Goal: Task Accomplishment & Management: Manage account settings

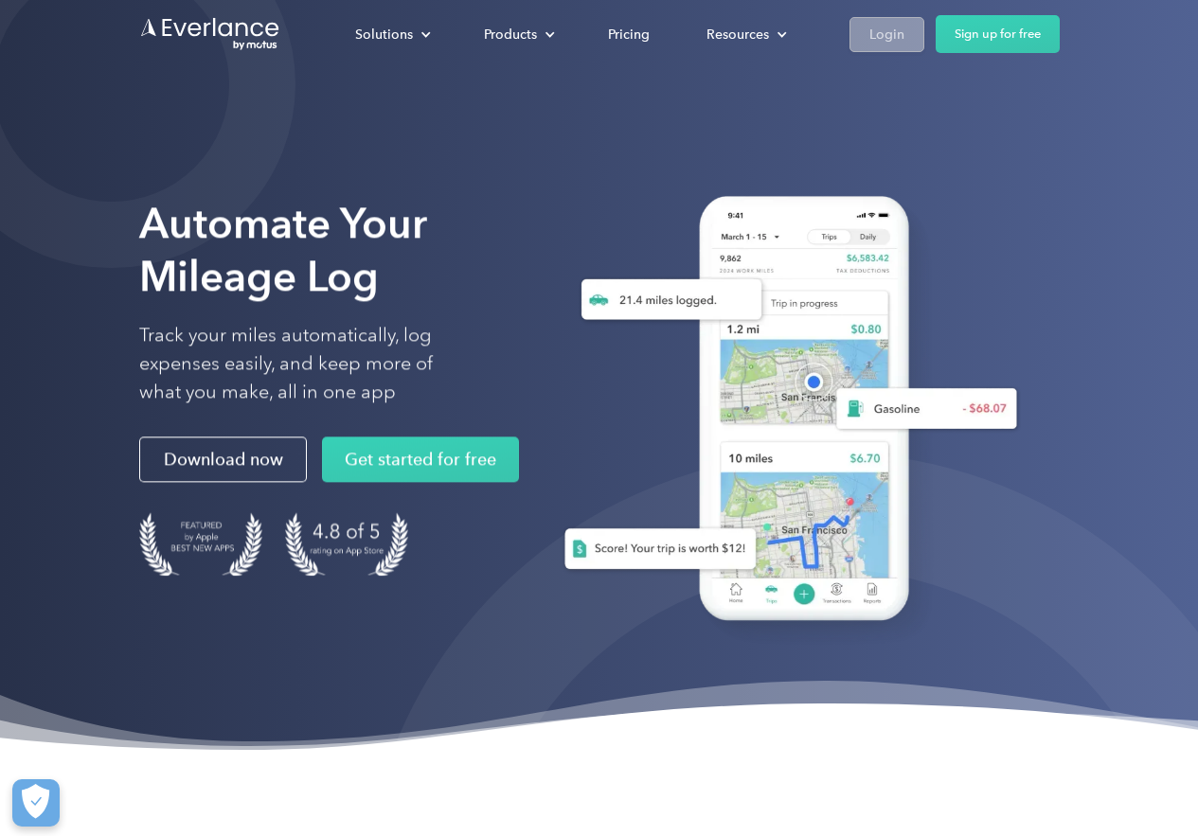
click at [874, 30] on div "Login" at bounding box center [886, 35] width 35 height 24
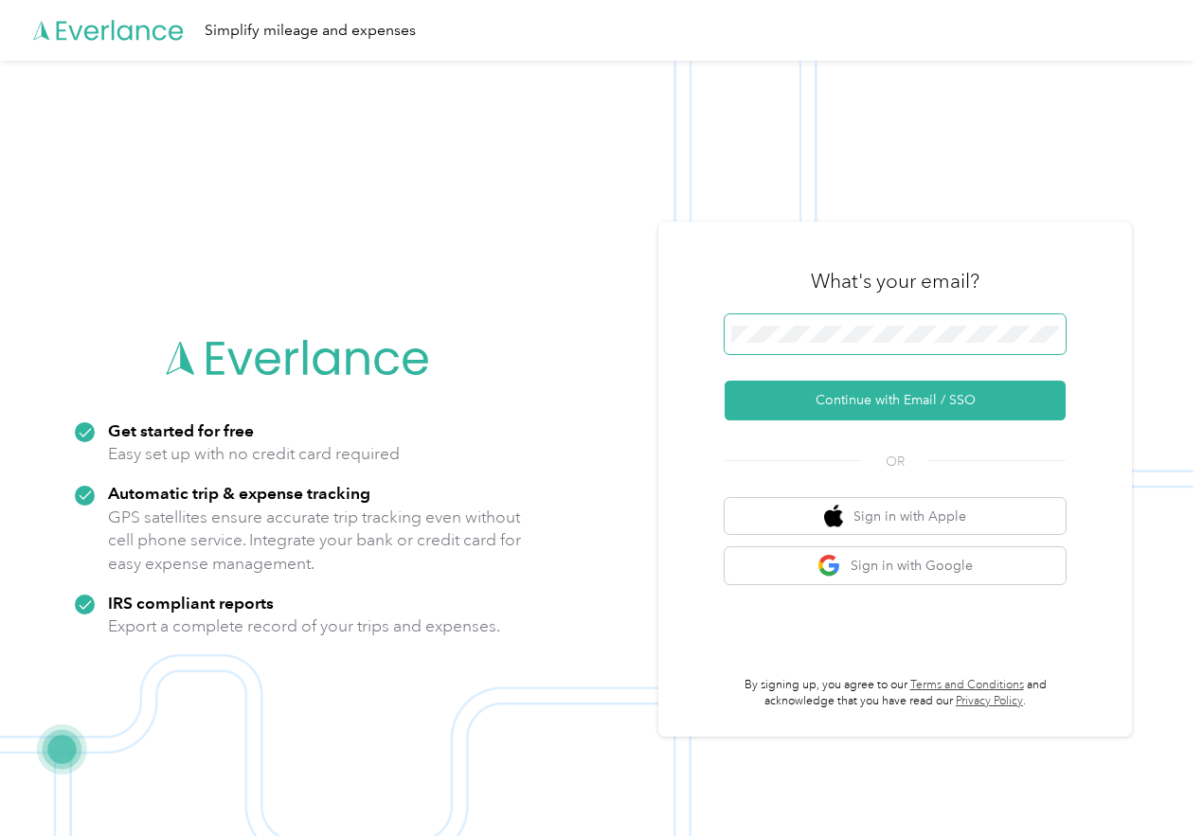
click at [824, 345] on span at bounding box center [895, 334] width 341 height 40
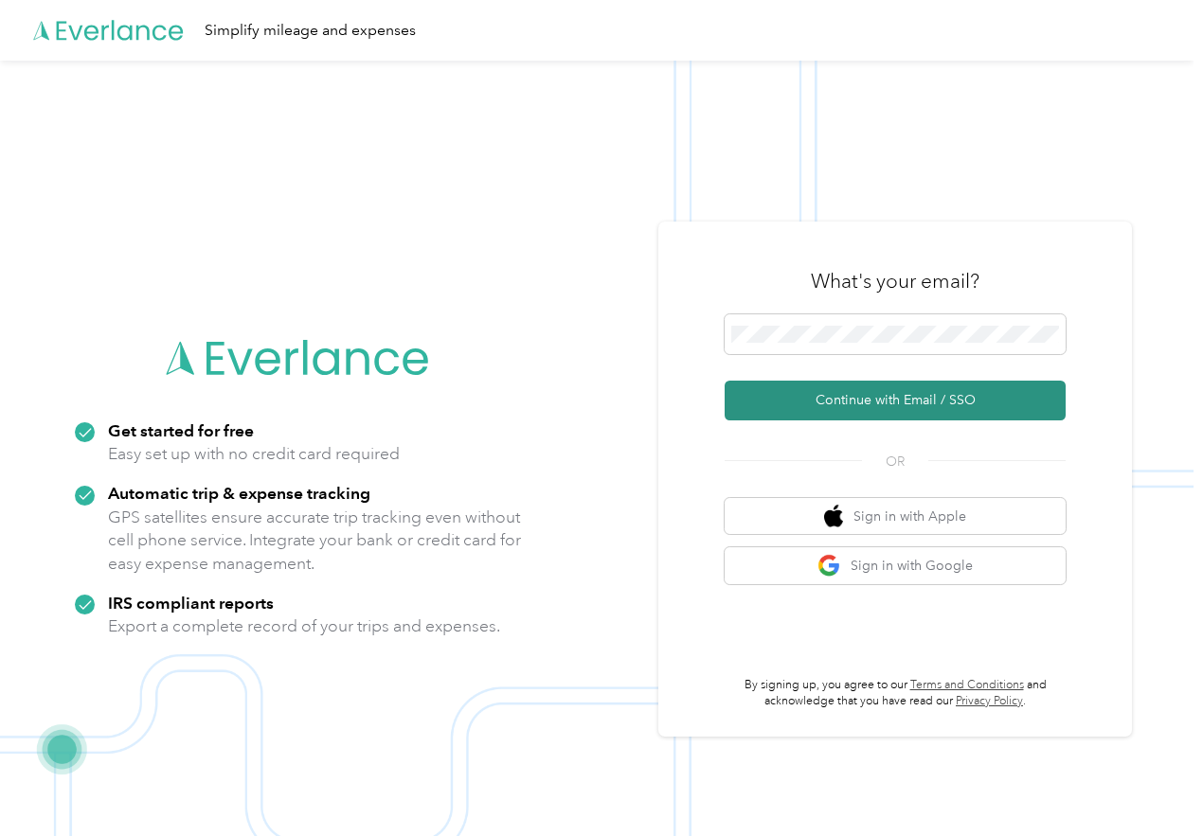
click at [853, 404] on button "Continue with Email / SSO" at bounding box center [895, 401] width 341 height 40
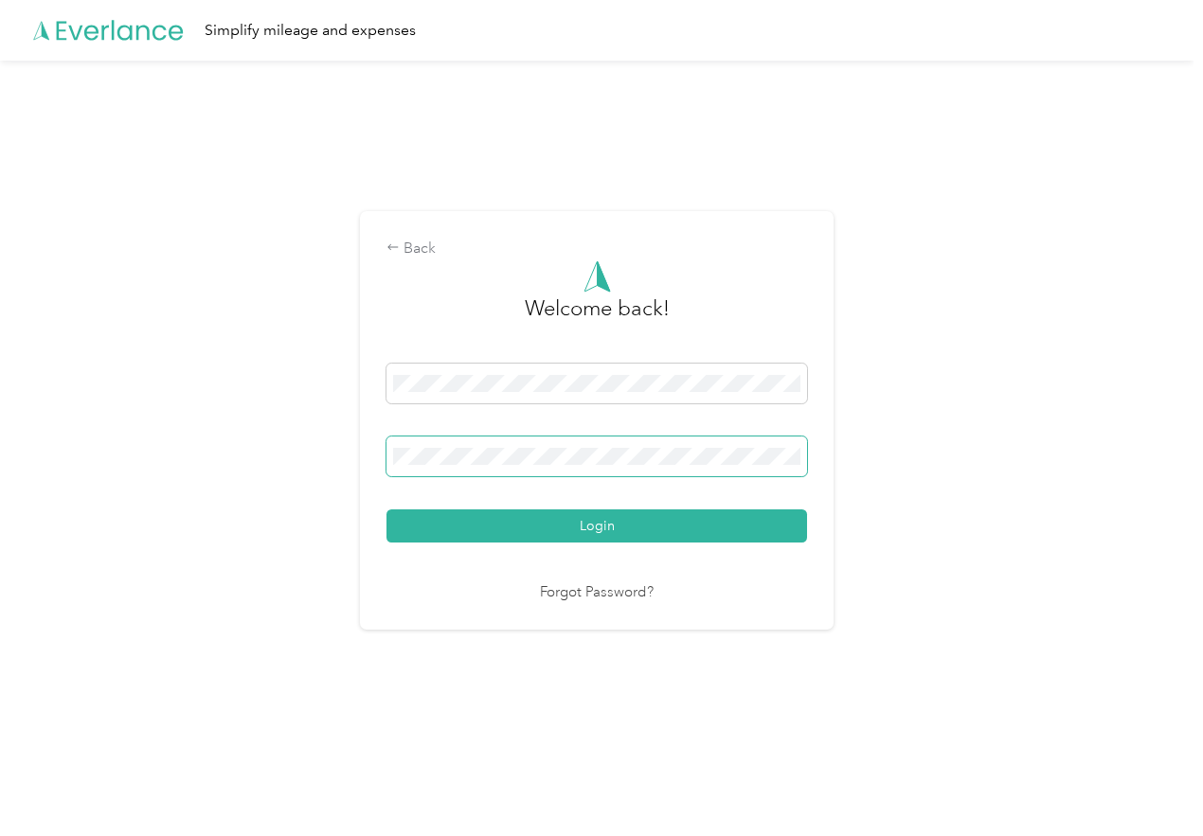
click at [634, 446] on span at bounding box center [596, 457] width 421 height 40
click at [386, 510] on button "Login" at bounding box center [596, 526] width 421 height 33
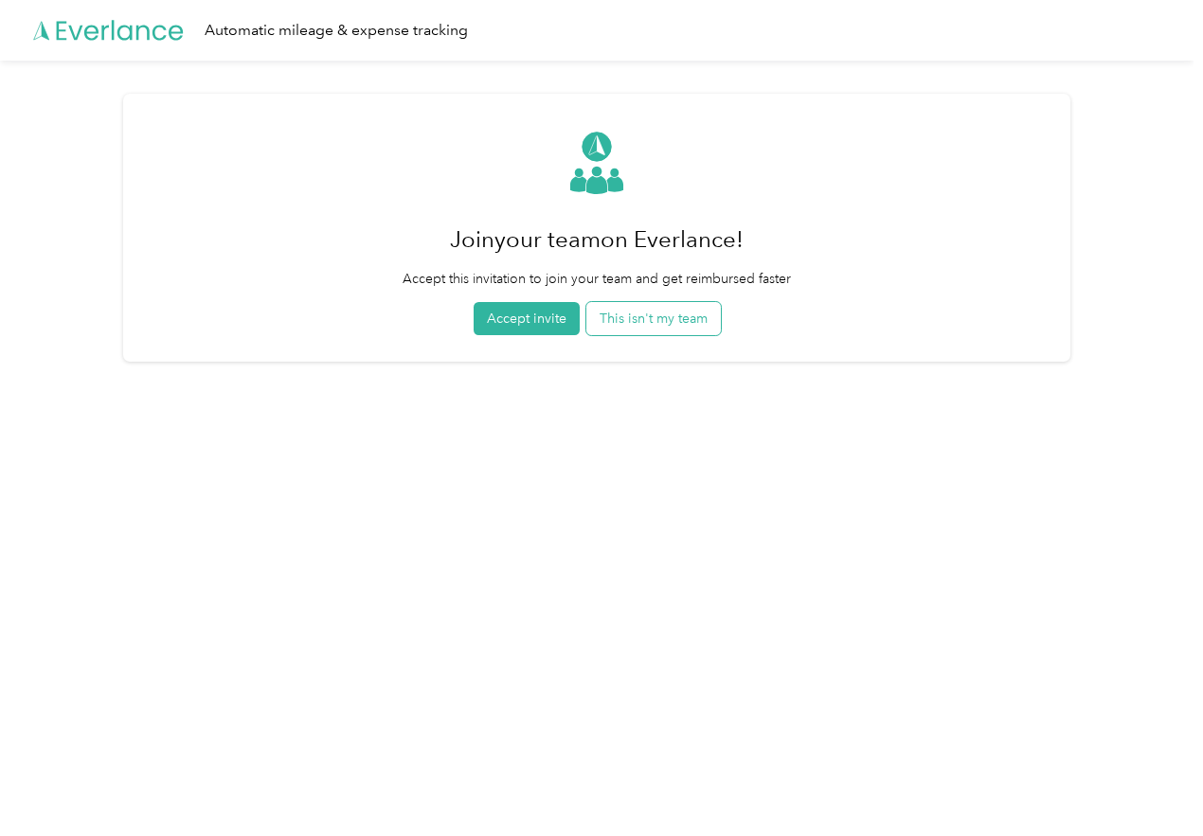
click at [646, 328] on button "This isn't my team" at bounding box center [653, 318] width 134 height 33
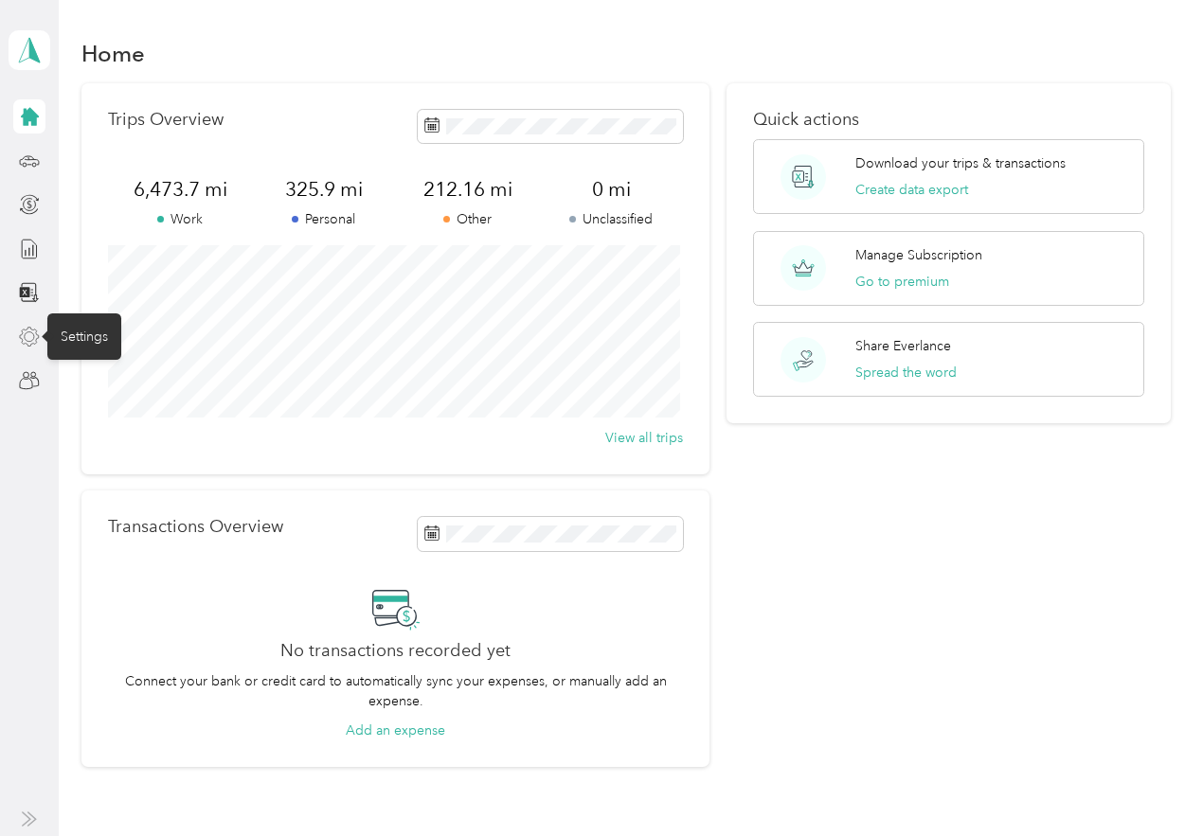
click at [37, 345] on icon at bounding box center [29, 337] width 21 height 21
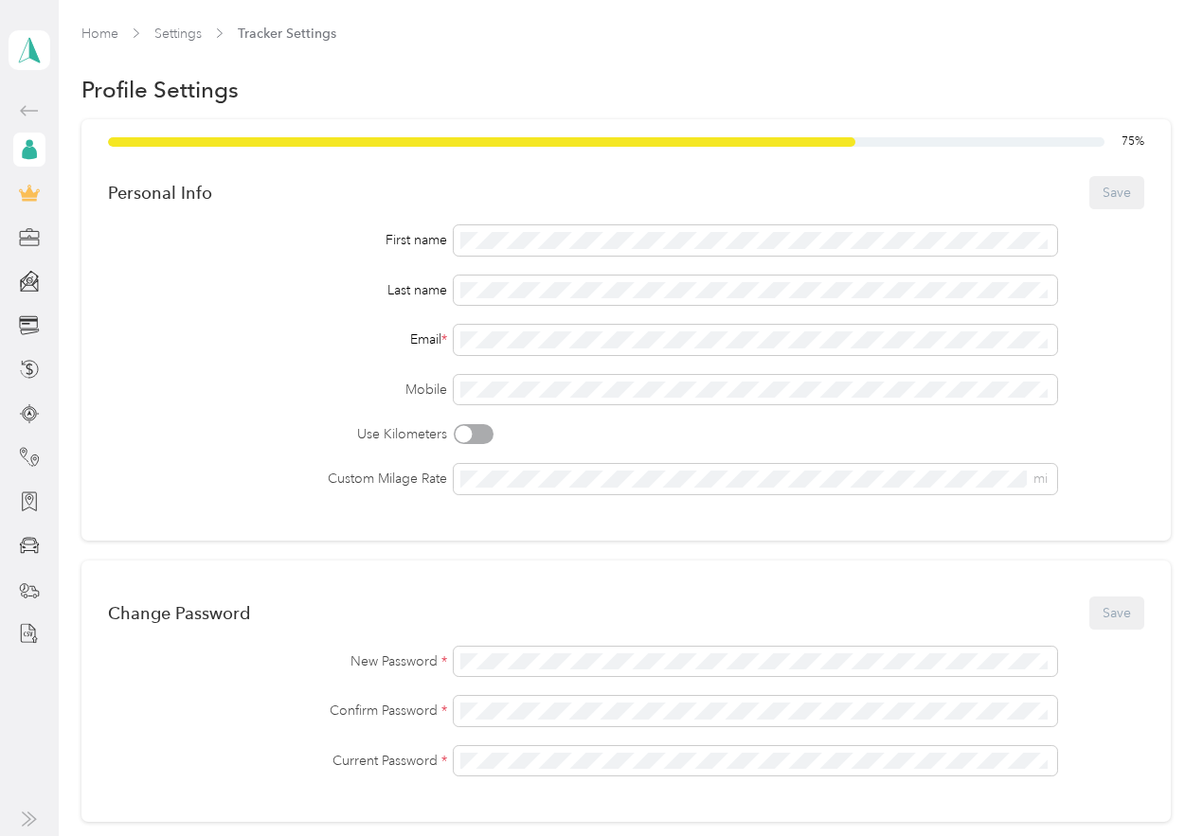
click at [35, 181] on div at bounding box center [29, 193] width 32 height 34
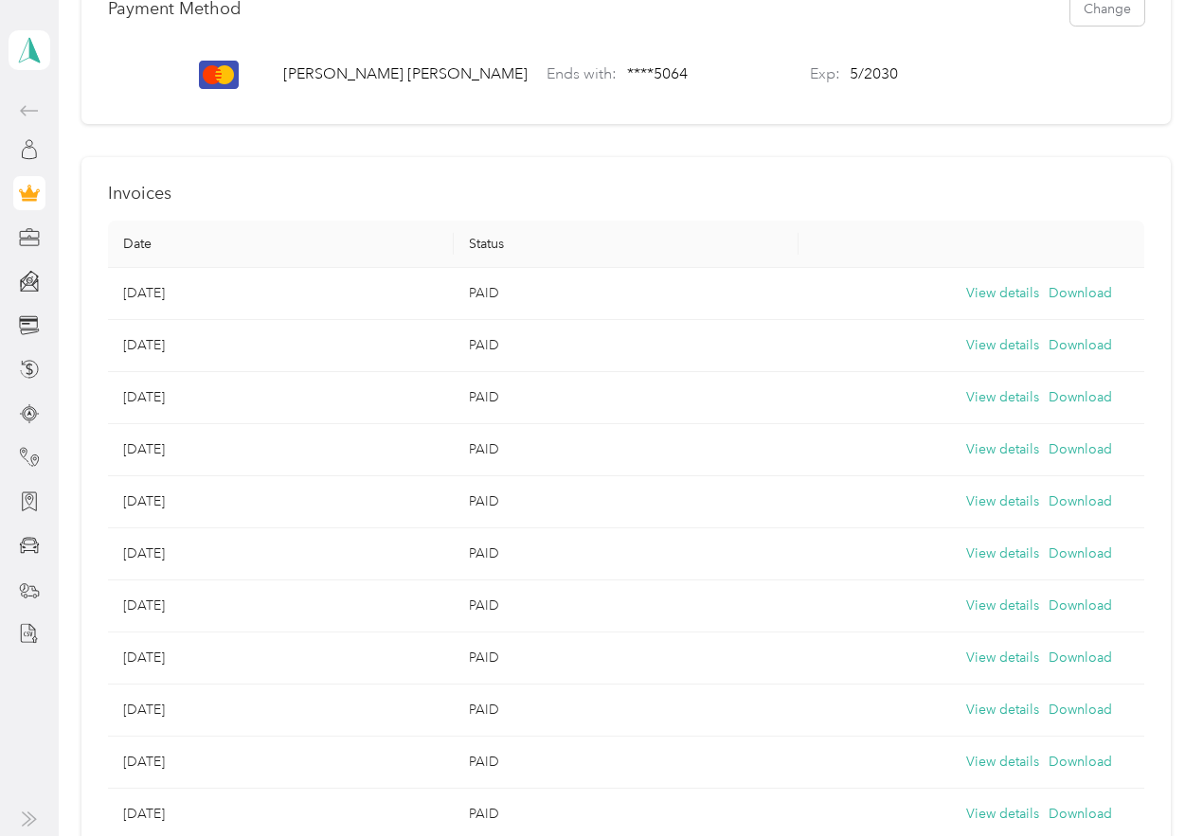
scroll to position [658, 0]
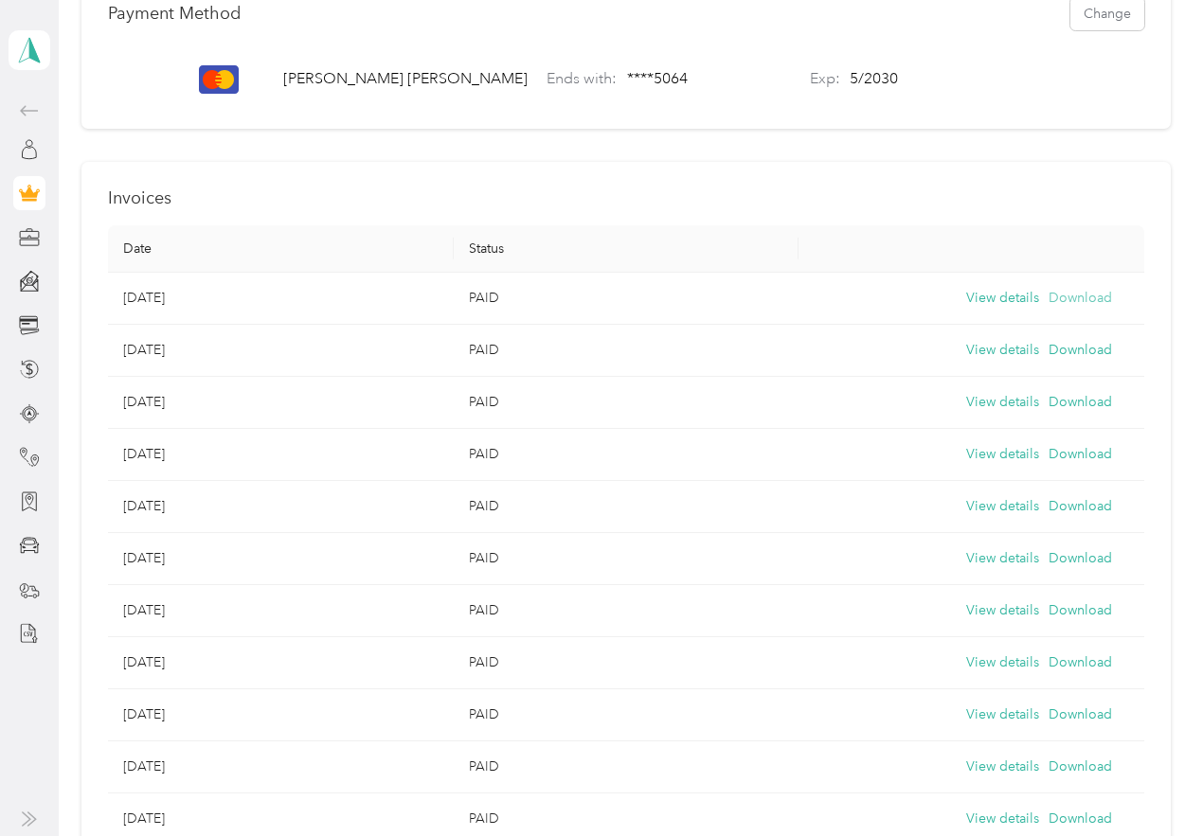
click at [1057, 309] on button "Download" at bounding box center [1079, 298] width 63 height 21
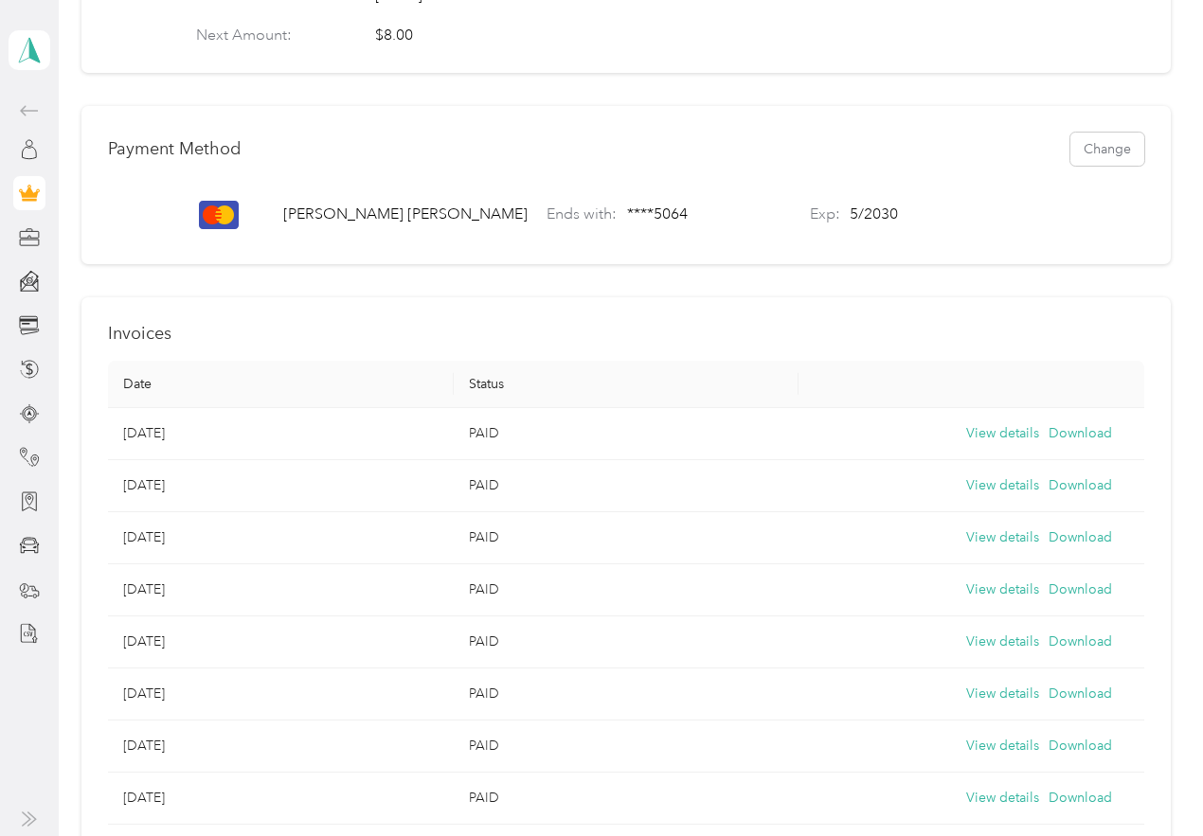
scroll to position [469, 0]
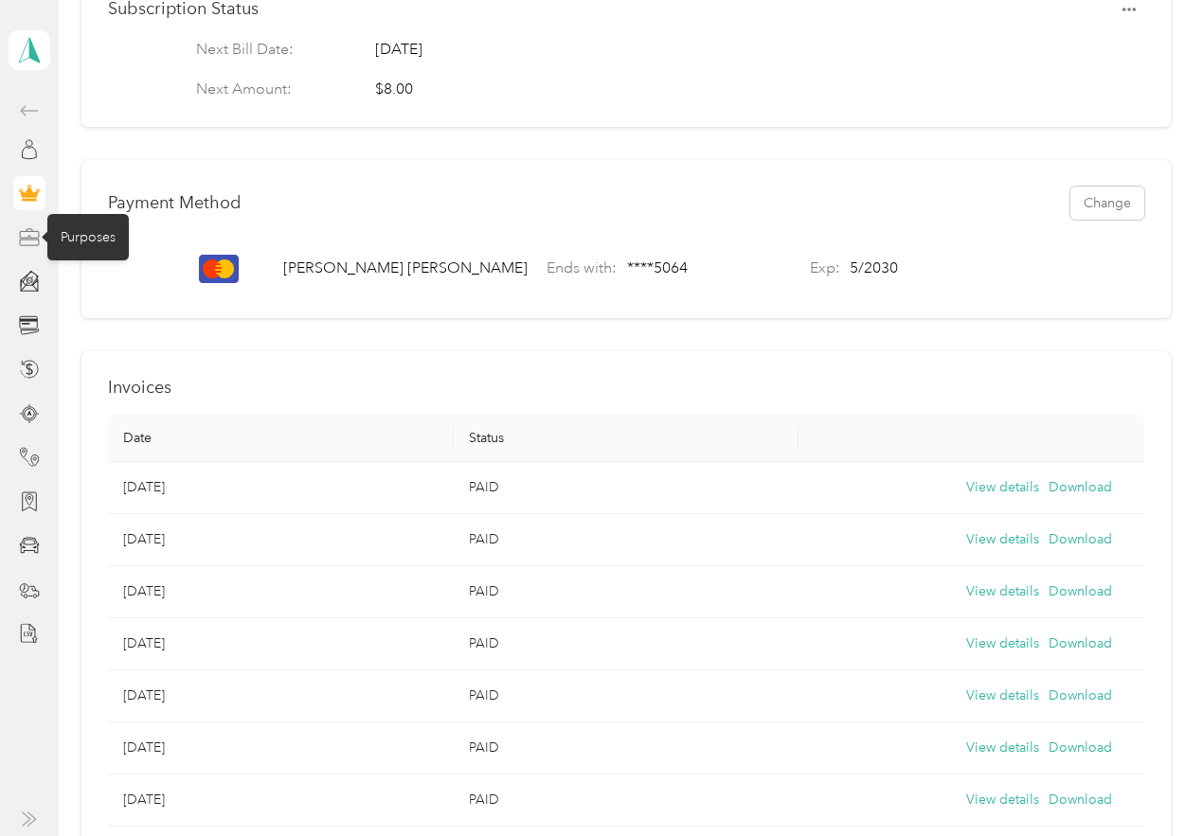
click at [32, 235] on icon at bounding box center [29, 237] width 21 height 21
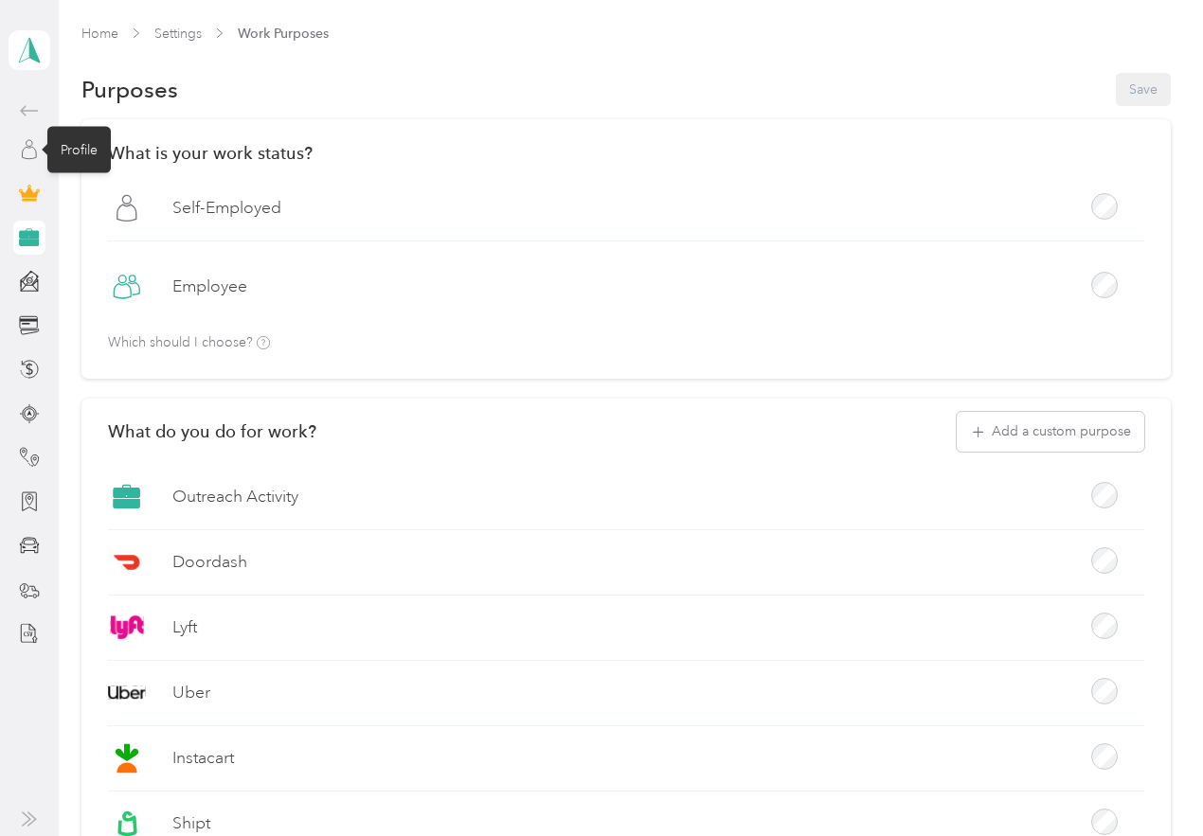
click at [35, 143] on icon at bounding box center [29, 149] width 21 height 21
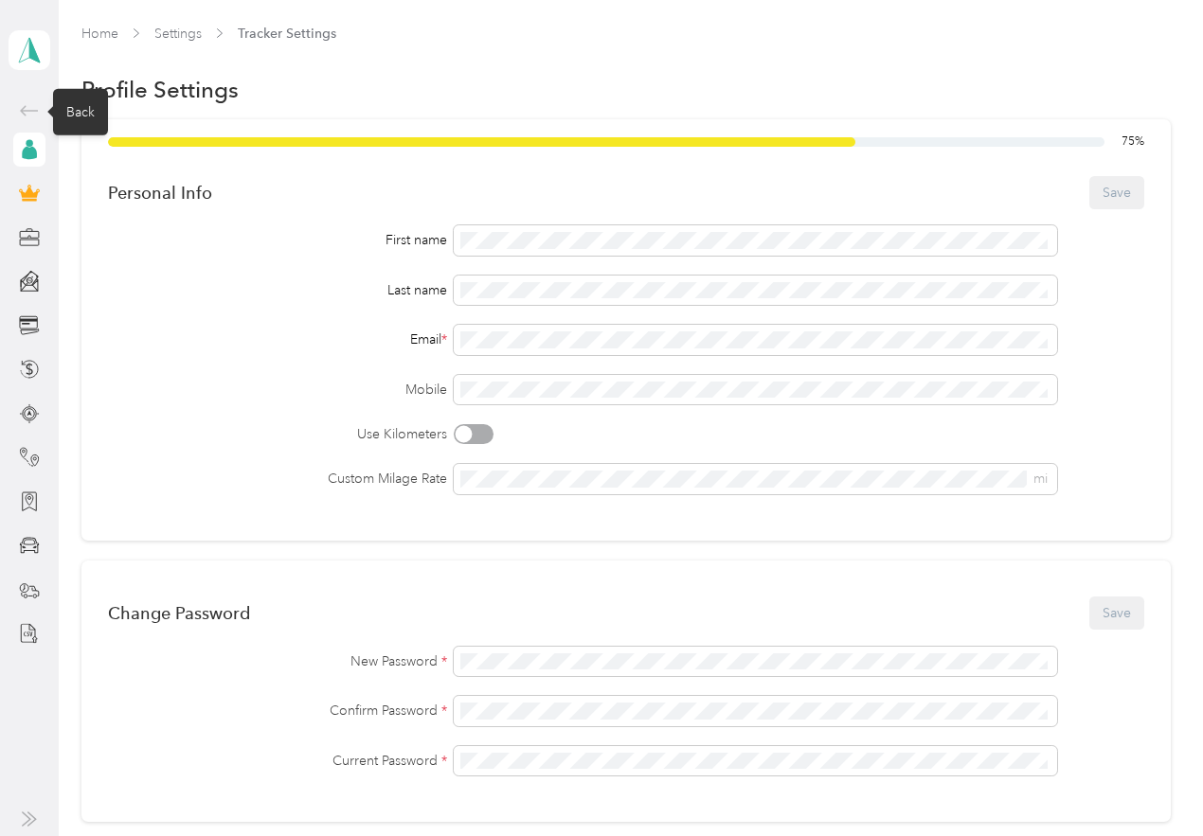
click at [34, 116] on icon at bounding box center [29, 110] width 23 height 23
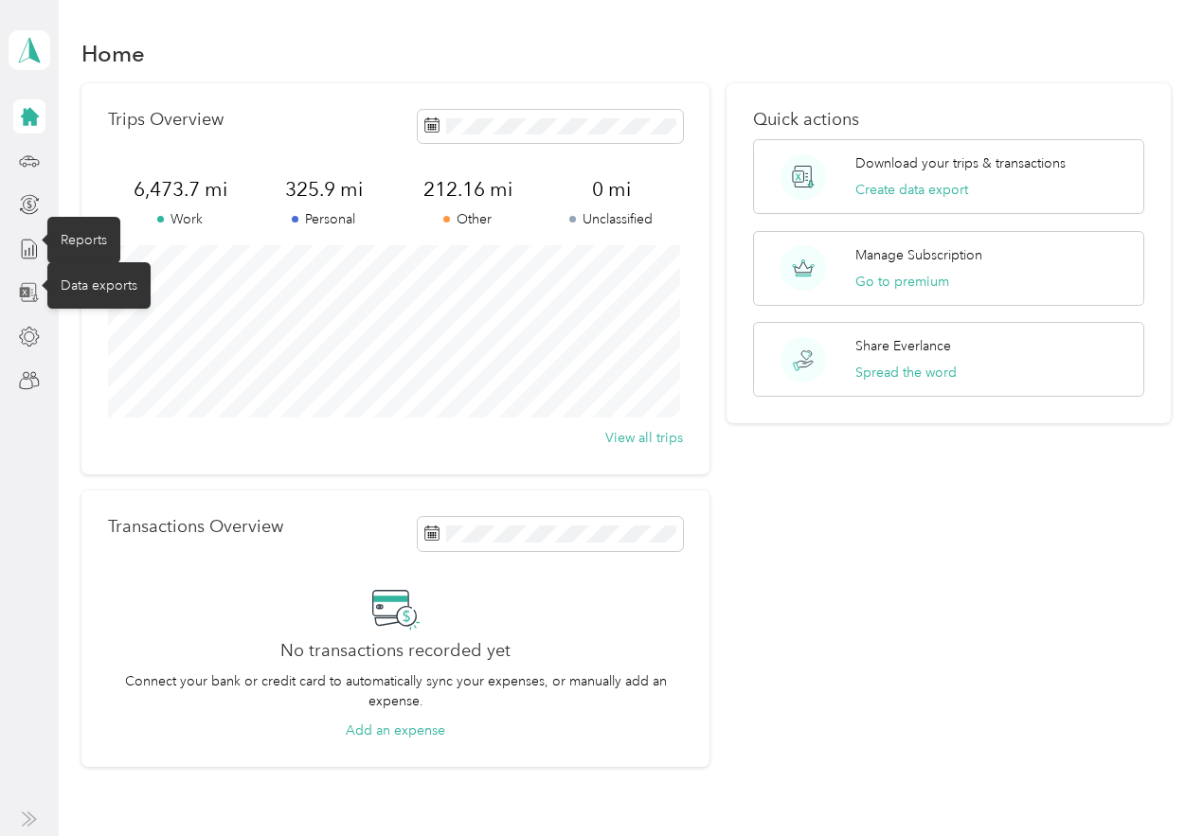
click at [33, 298] on icon at bounding box center [29, 292] width 21 height 21
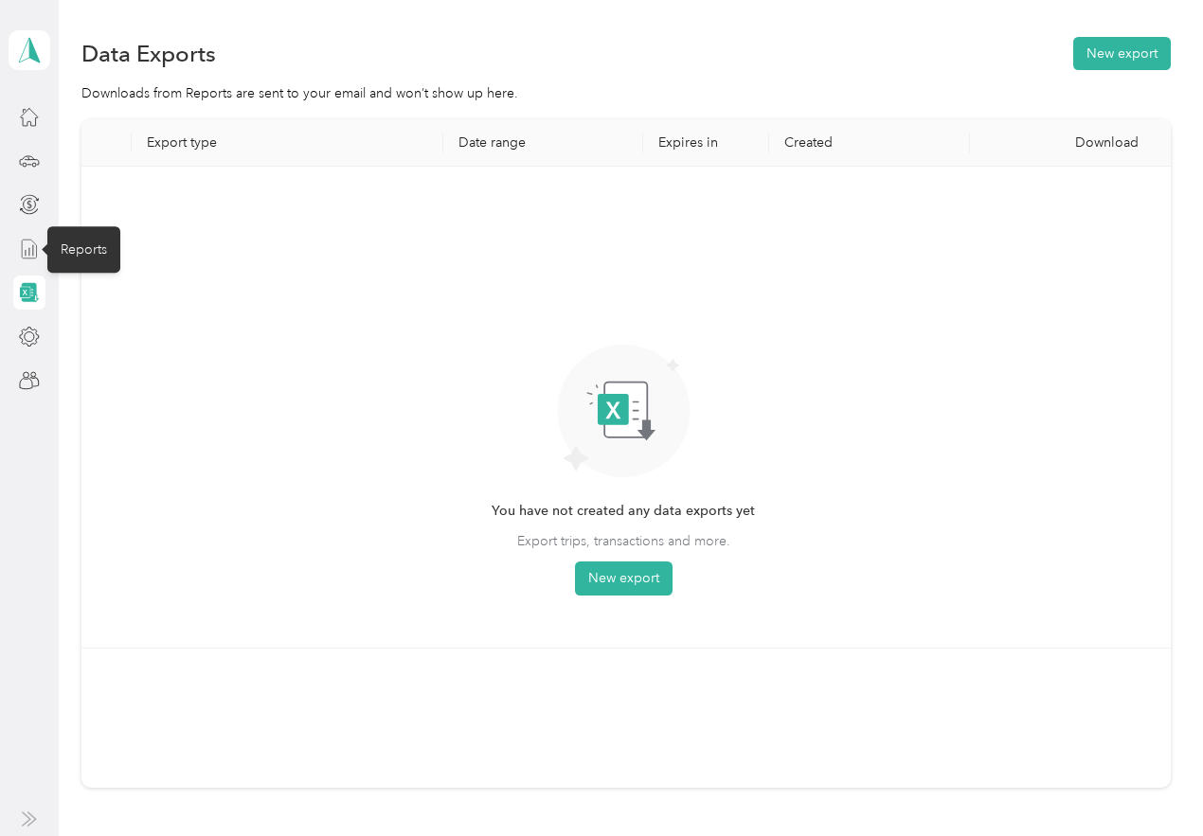
click at [39, 254] on icon at bounding box center [29, 249] width 21 height 21
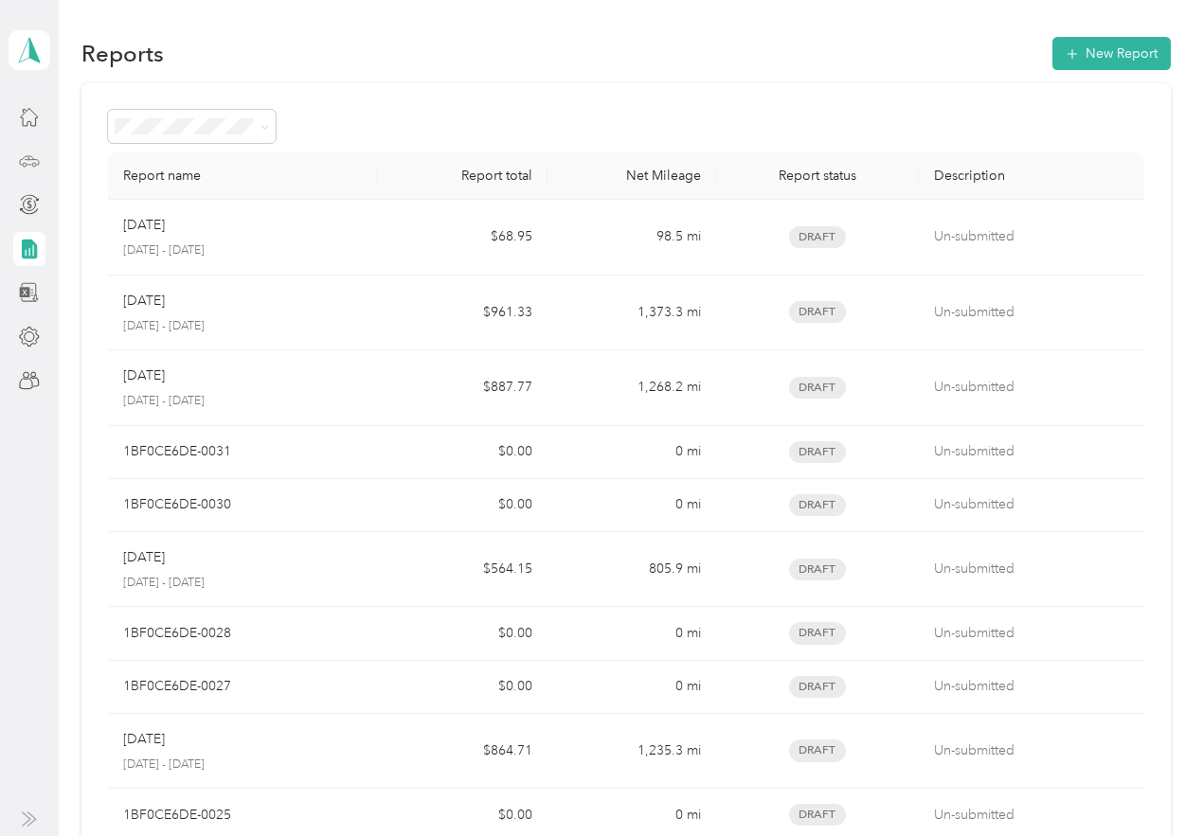
click at [25, 149] on div at bounding box center [29, 161] width 32 height 34
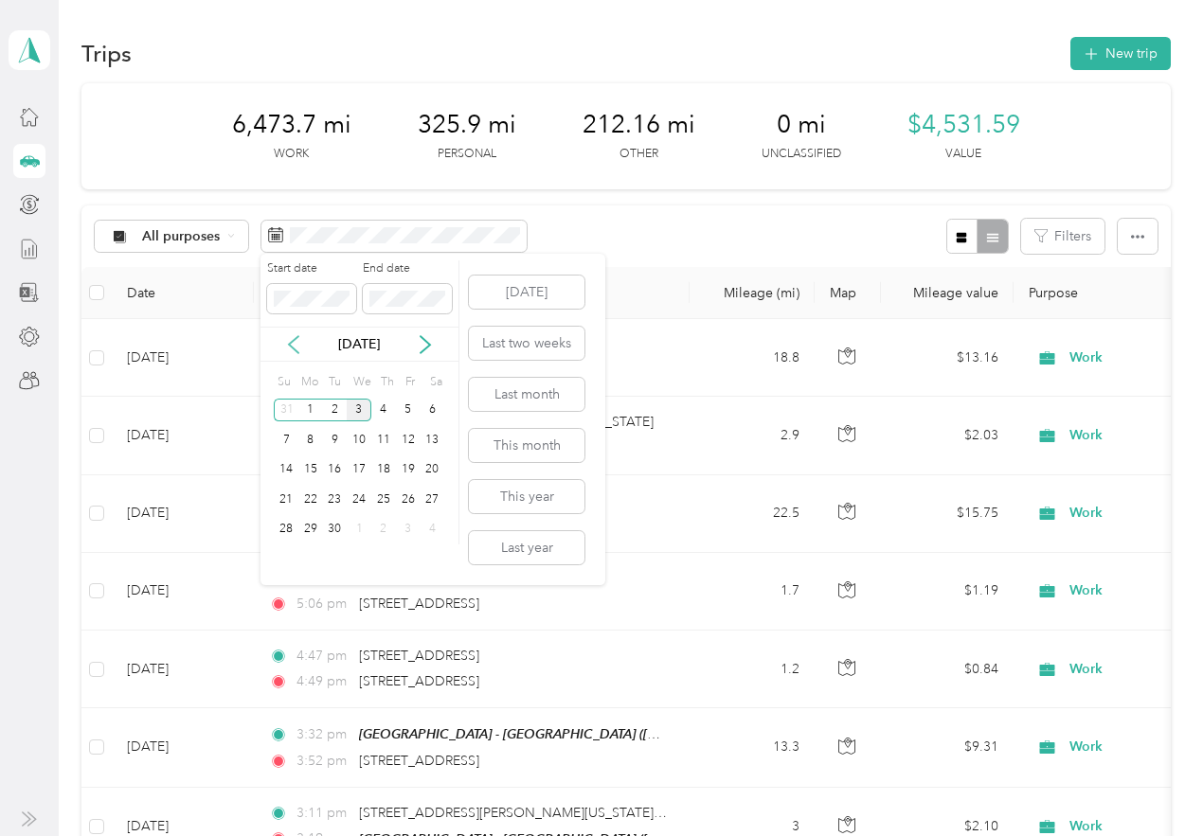
click at [296, 348] on icon at bounding box center [293, 344] width 19 height 19
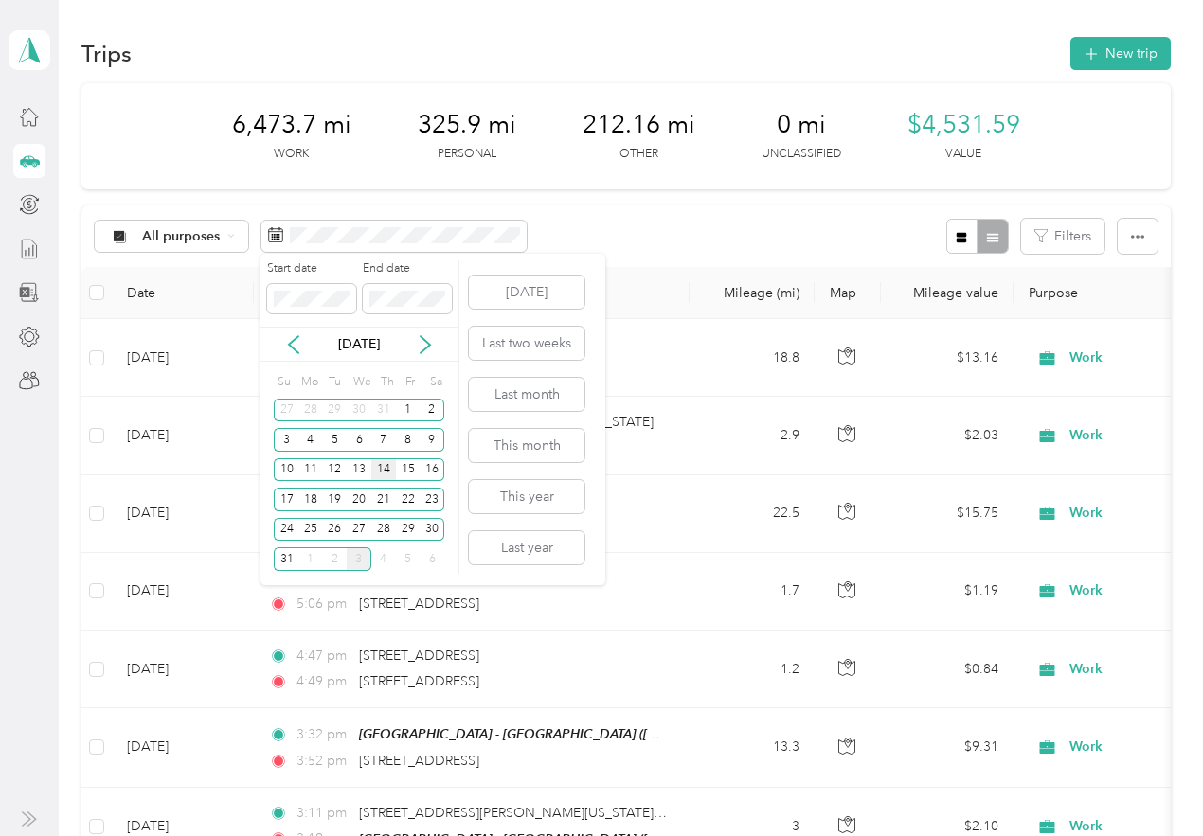
click at [383, 468] on div "14" at bounding box center [383, 470] width 25 height 24
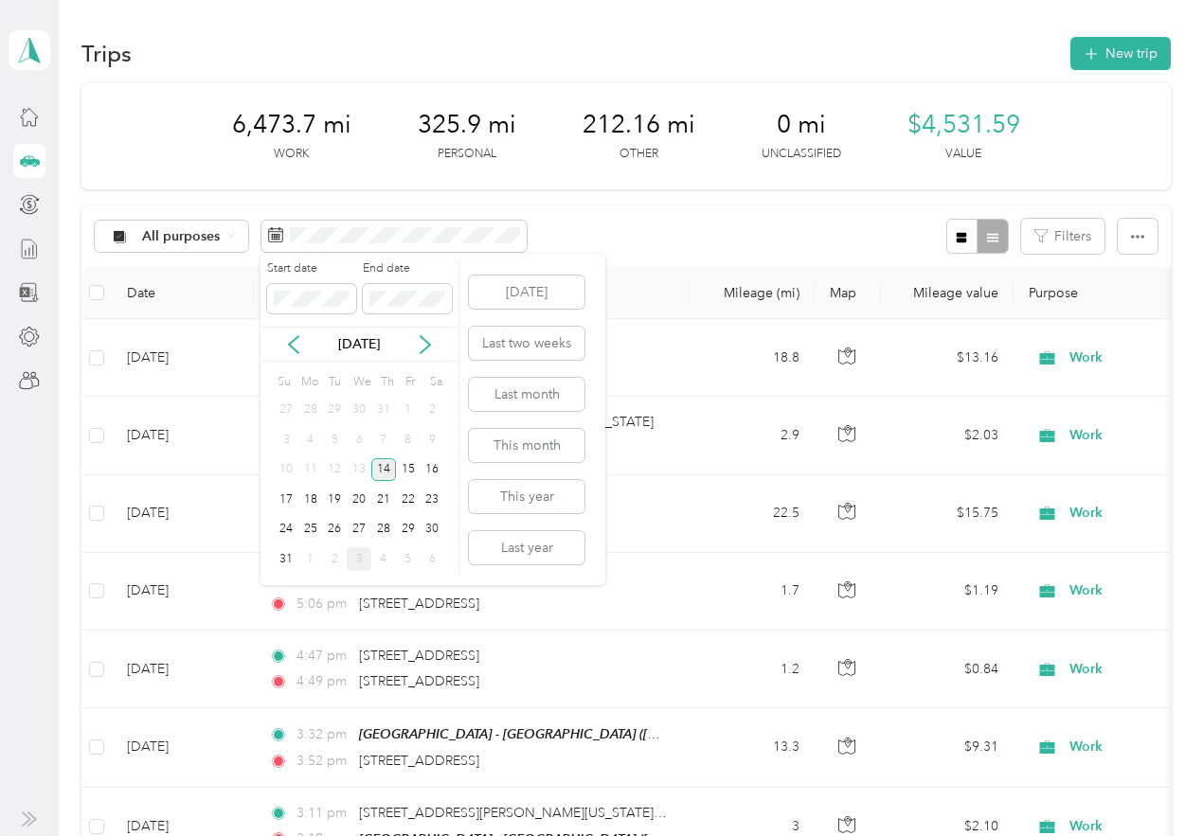
click at [384, 472] on div "14" at bounding box center [383, 470] width 25 height 24
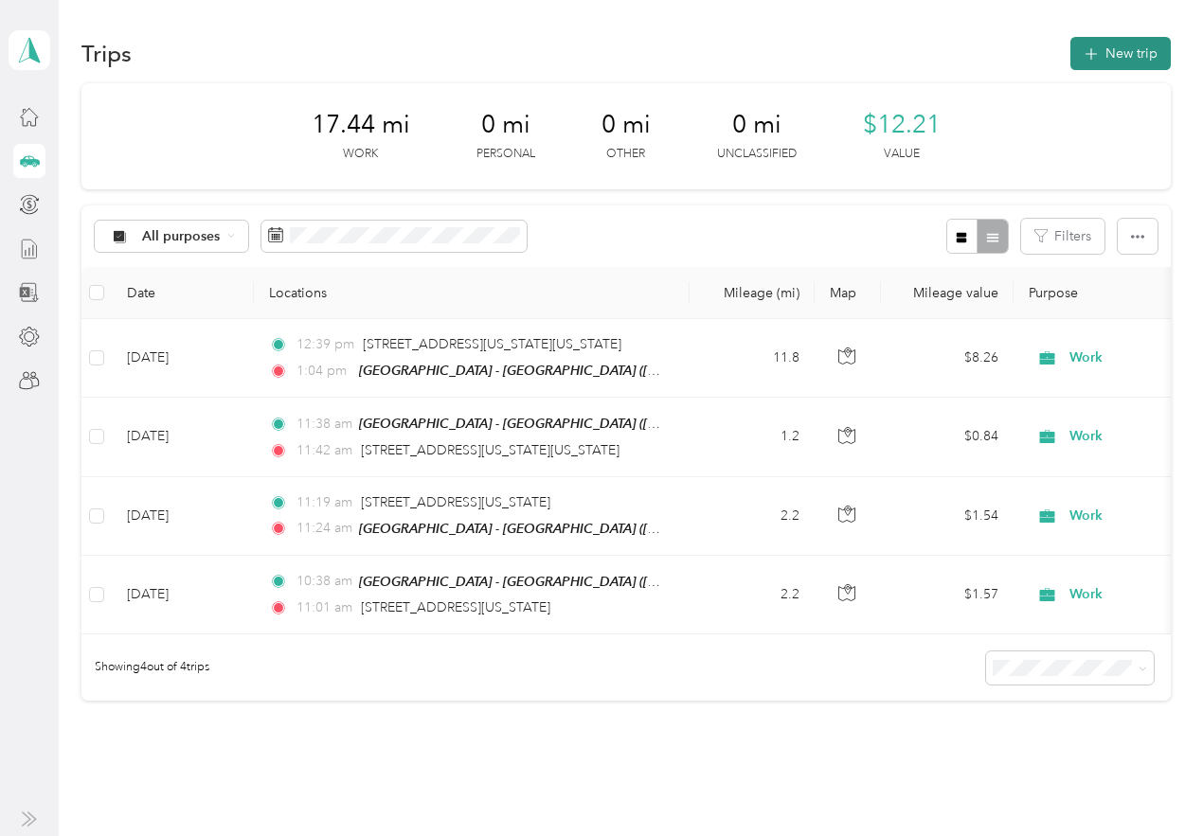
click at [1086, 51] on icon "button" at bounding box center [1090, 54] width 12 height 12
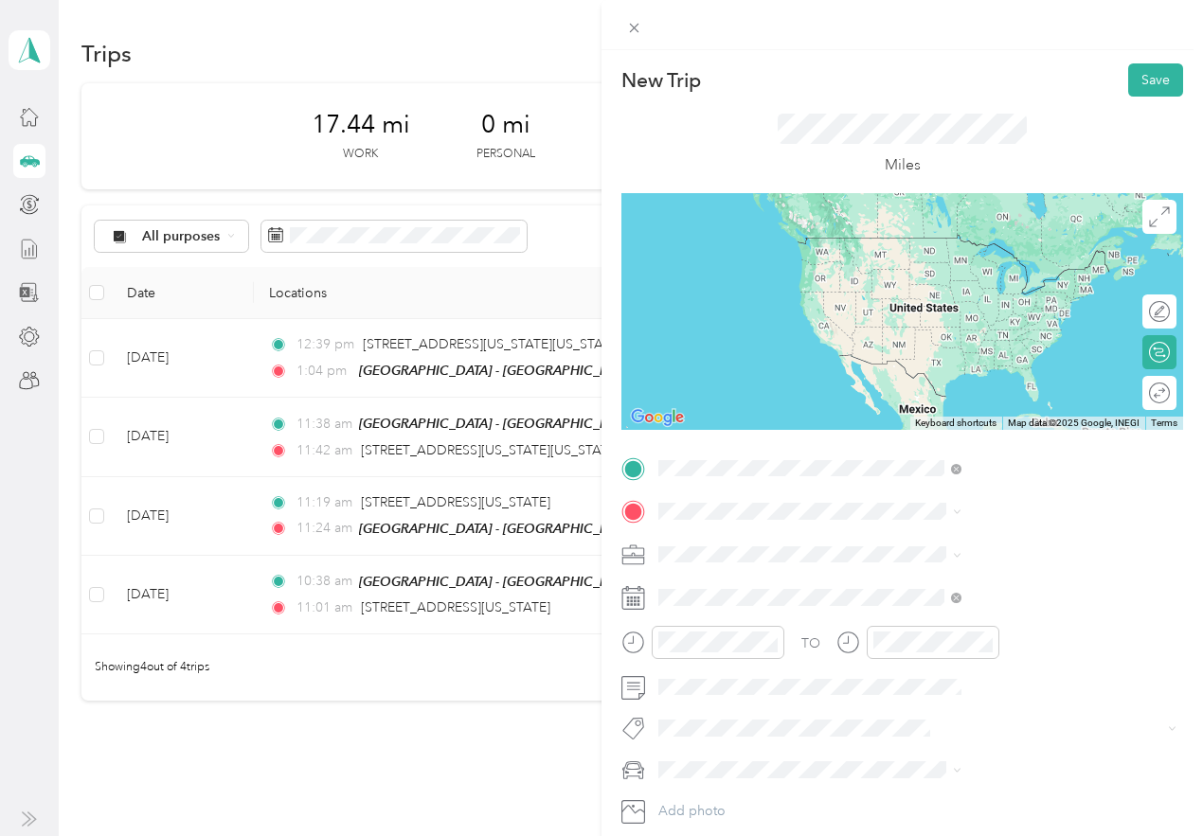
click at [976, 672] on strong "Oak Street Health - S OKC" at bounding box center [976, 662] width 165 height 17
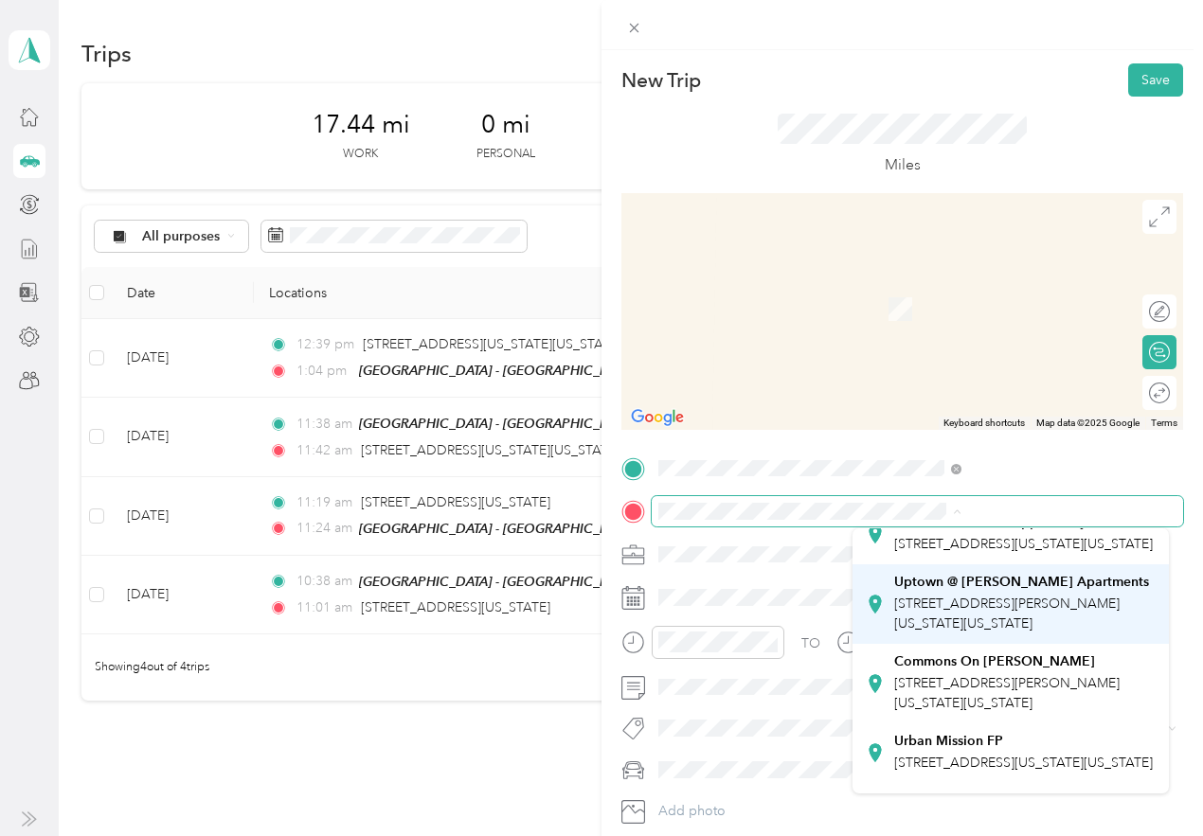
scroll to position [286, 0]
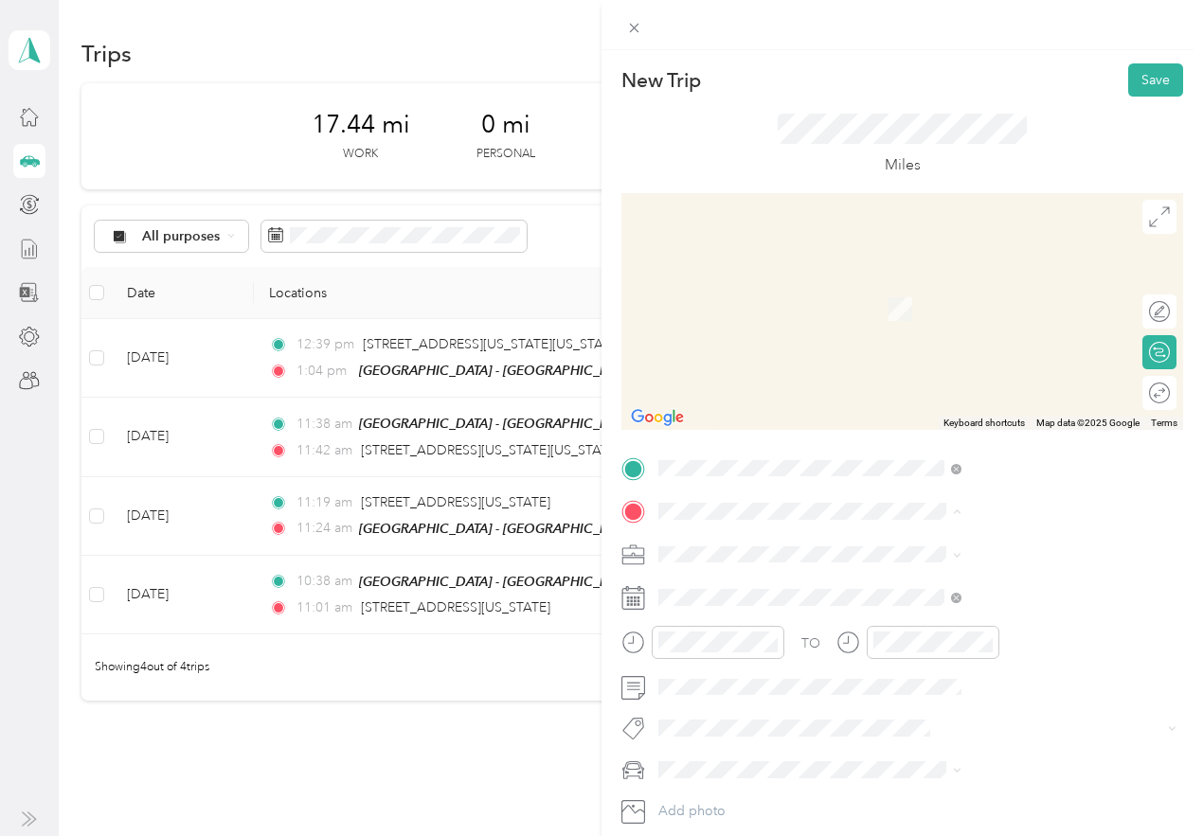
click at [967, 510] on div "Oak Street Health - 23rd St 1918 Northeast 23rd Street, 73111, Oklahoma City, O…" at bounding box center [1023, 491] width 259 height 40
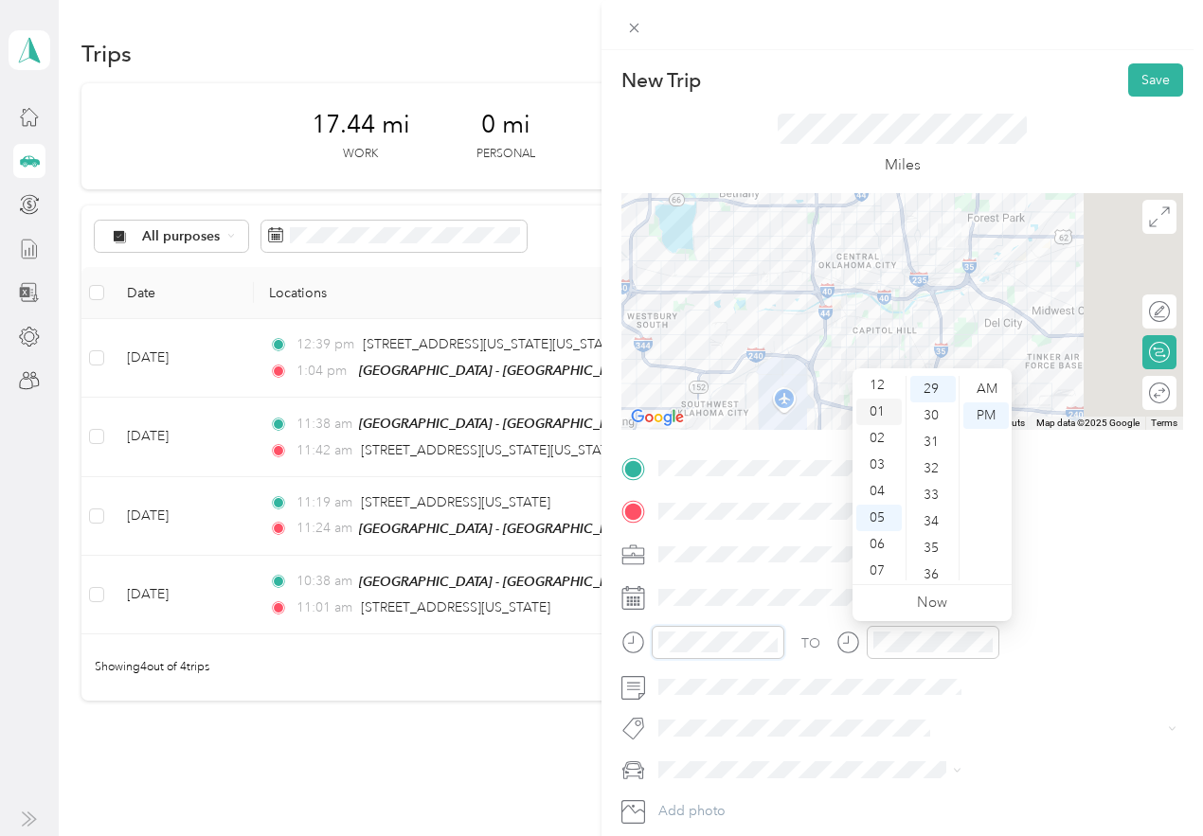
scroll to position [0, 0]
click at [886, 403] on div "01" at bounding box center [878, 416] width 45 height 27
click at [928, 494] on div "22" at bounding box center [932, 488] width 45 height 27
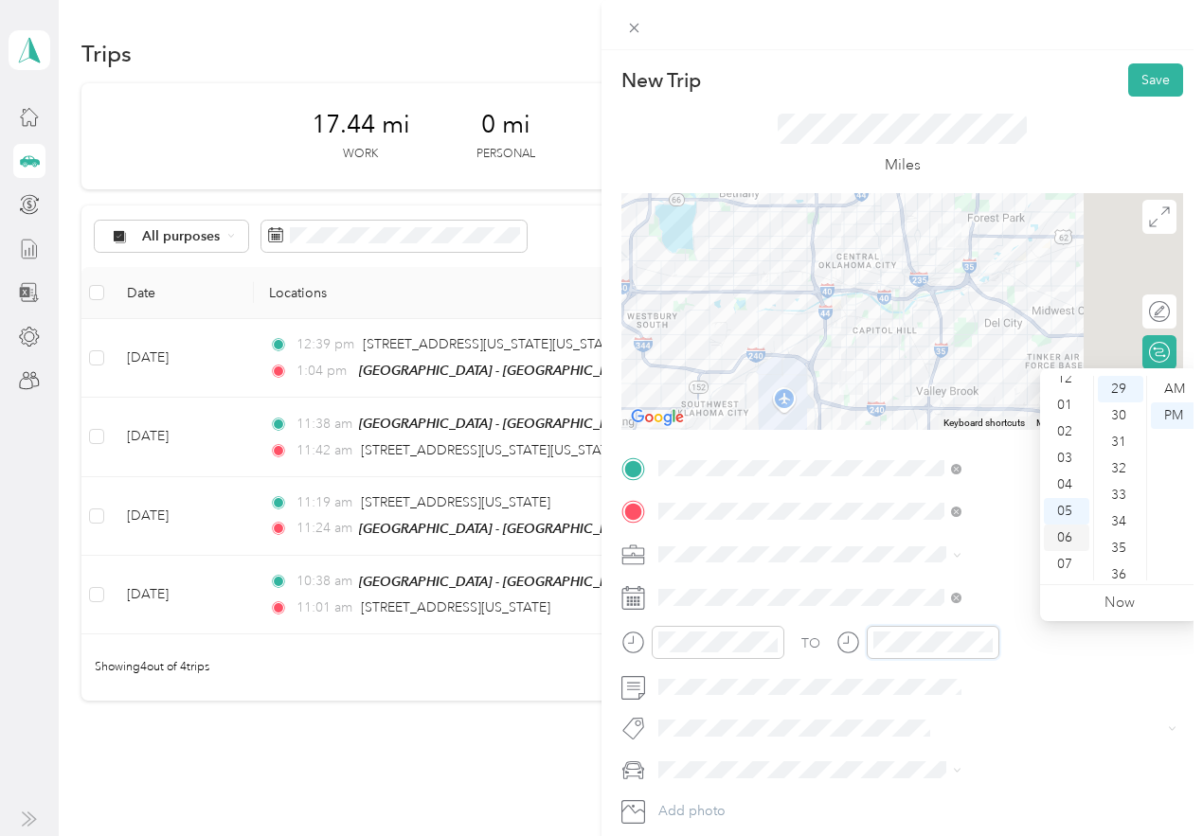
scroll to position [0, 0]
click at [1066, 438] on div "02" at bounding box center [1066, 442] width 45 height 27
click at [1114, 411] on div "01" at bounding box center [1120, 416] width 45 height 27
click at [1130, 83] on button "Save" at bounding box center [1155, 79] width 55 height 33
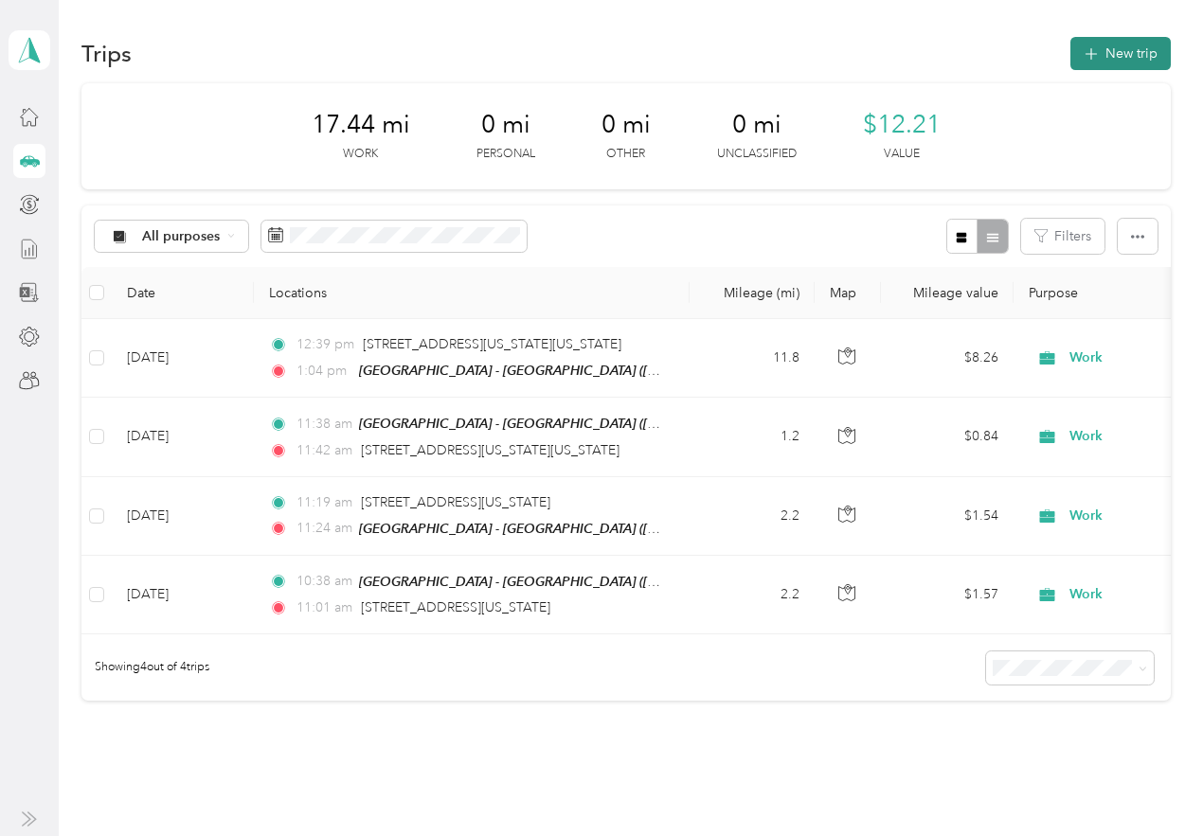
click at [1126, 42] on button "New trip" at bounding box center [1120, 53] width 100 height 33
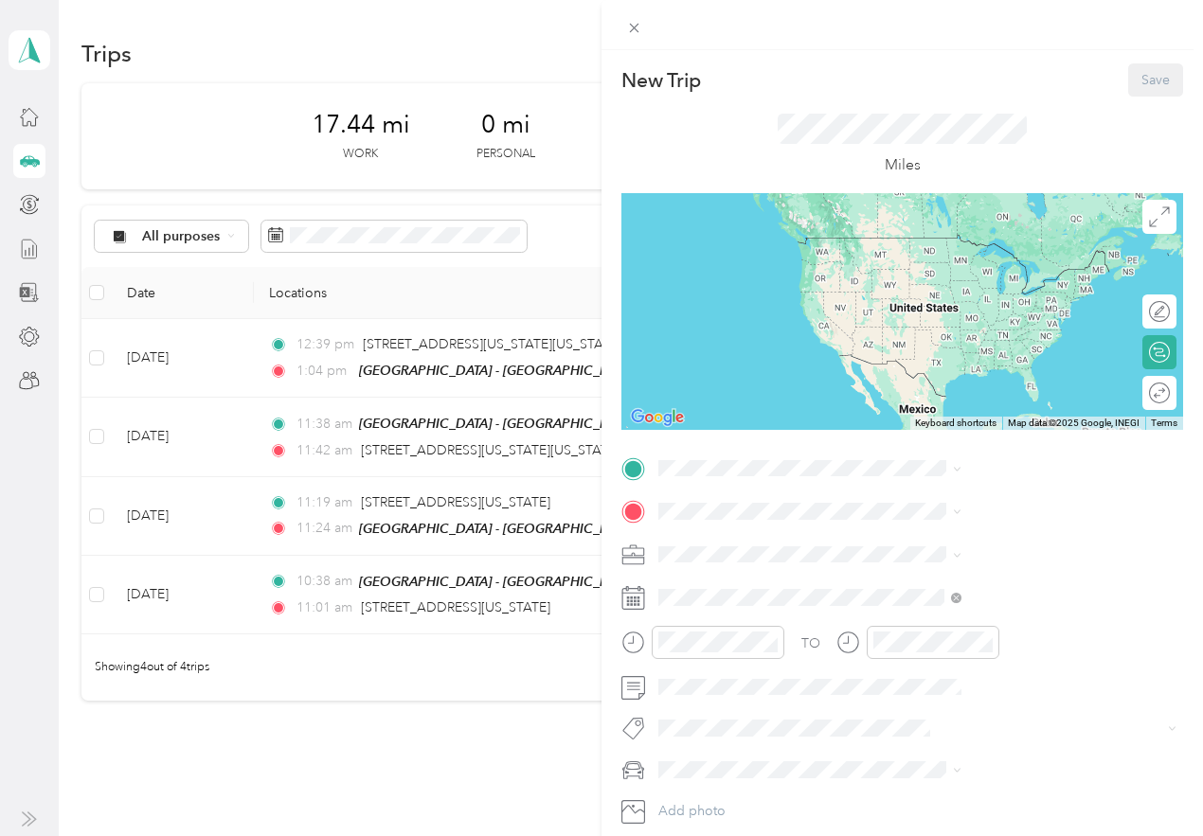
click at [660, 210] on div "New Trip Save This trip cannot be edited because it is either under review, app…" at bounding box center [601, 418] width 1203 height 836
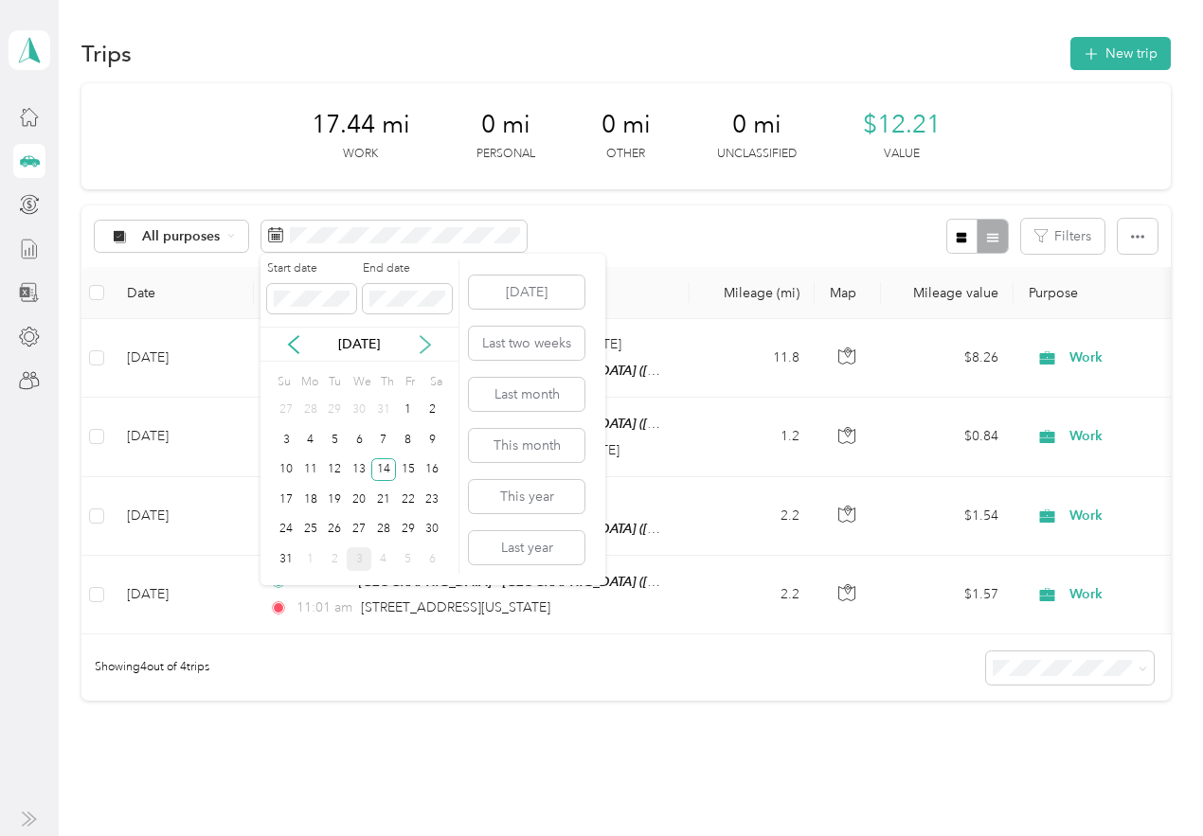
click at [425, 346] on icon at bounding box center [425, 344] width 19 height 19
click at [369, 407] on div "3" at bounding box center [359, 411] width 25 height 24
click at [367, 409] on div "3" at bounding box center [359, 411] width 25 height 24
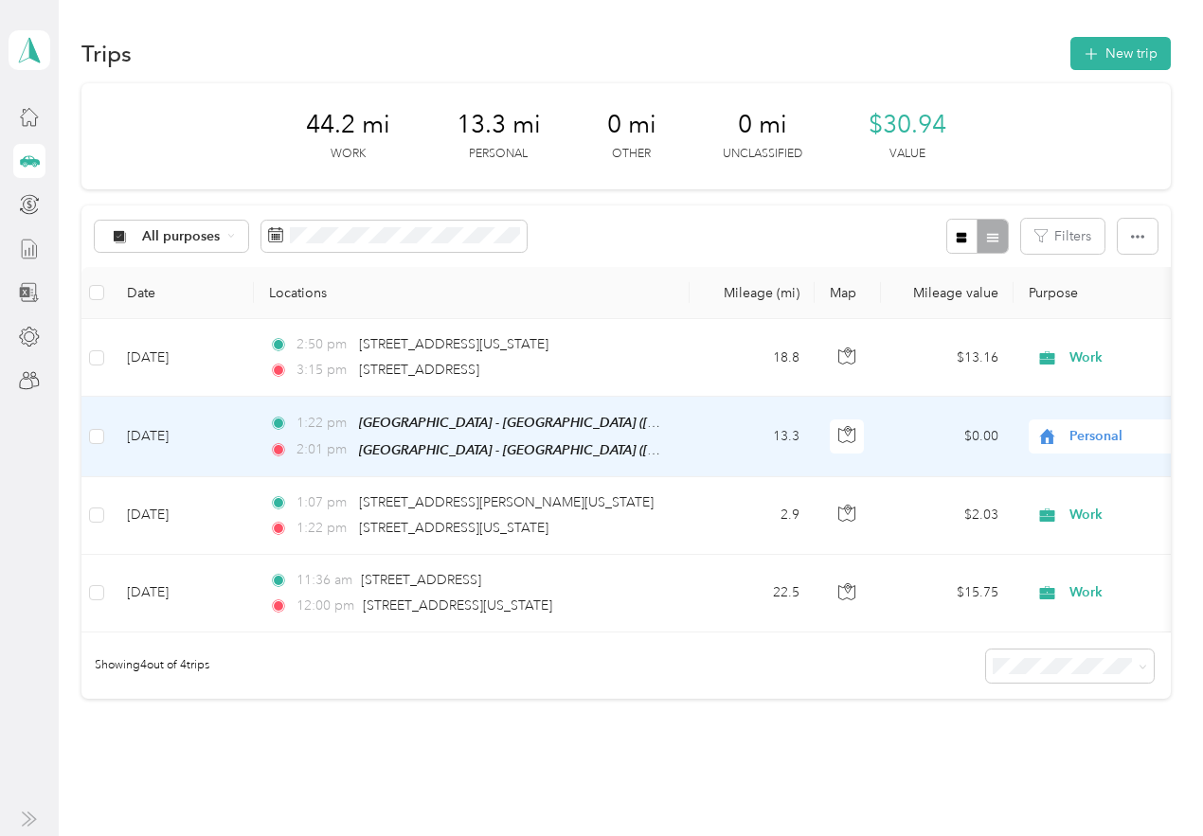
click at [209, 452] on td "[DATE]" at bounding box center [183, 437] width 142 height 80
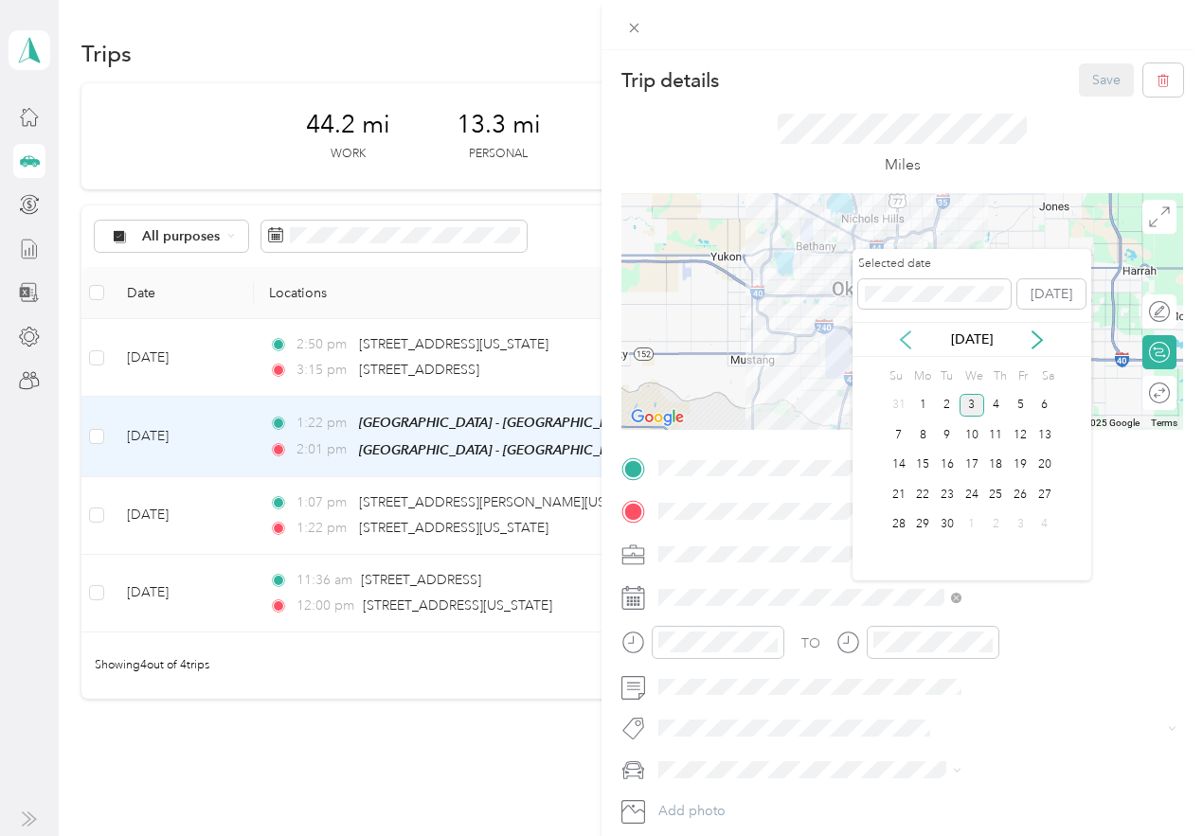
click at [906, 342] on icon at bounding box center [905, 340] width 19 height 19
click at [992, 461] on div "14" at bounding box center [996, 466] width 25 height 24
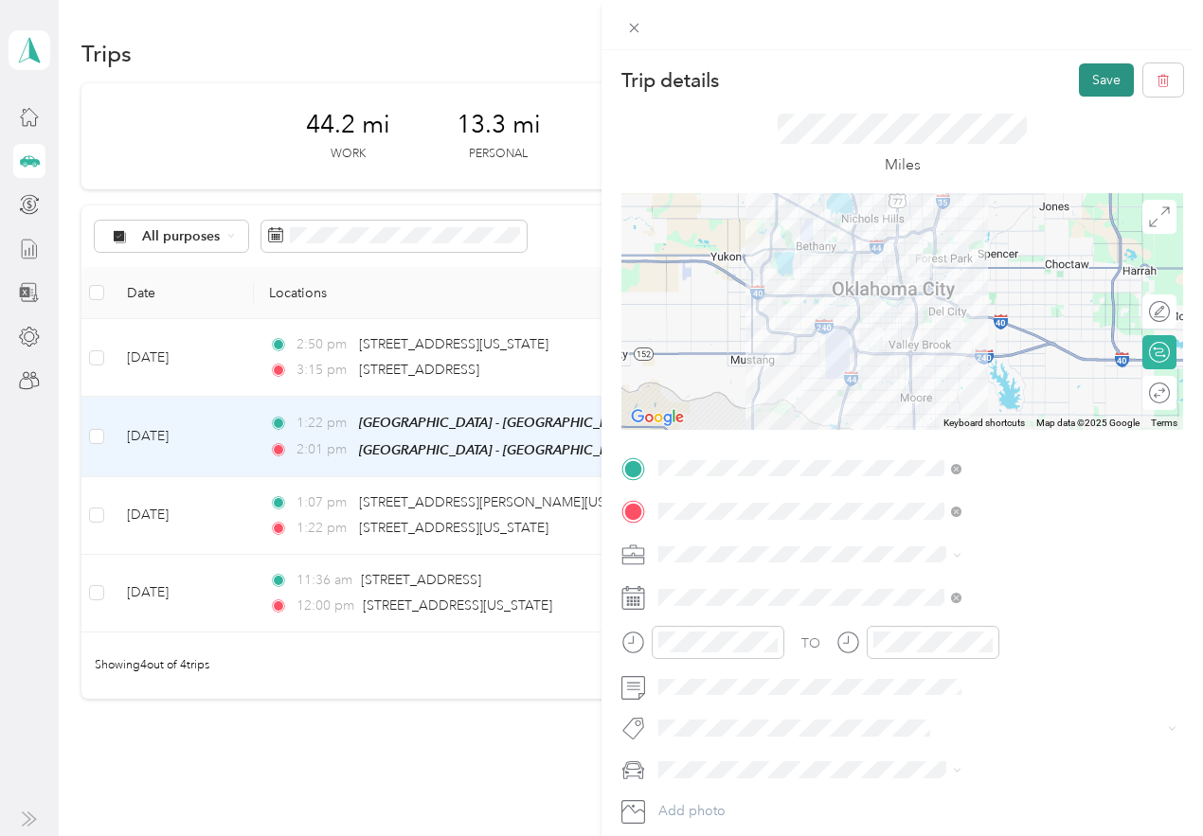
click at [1083, 84] on button "Save" at bounding box center [1106, 79] width 55 height 33
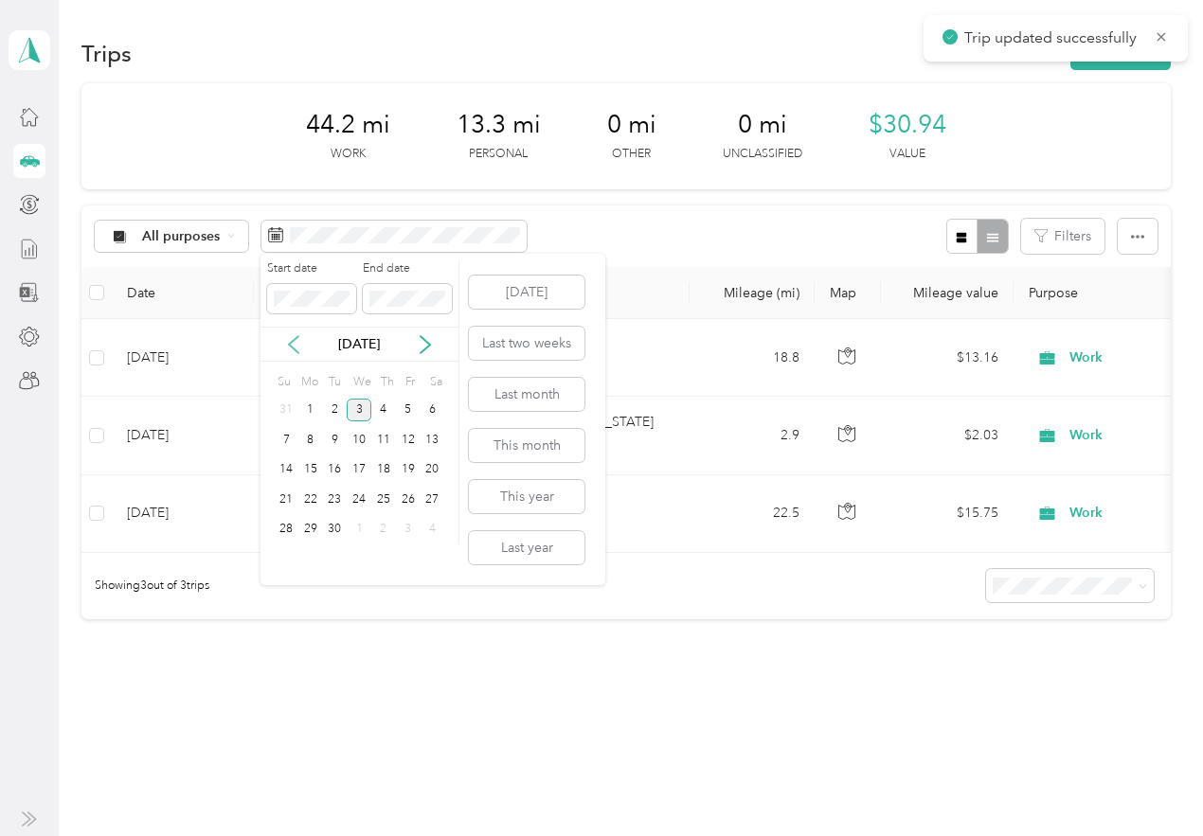
click at [296, 348] on icon at bounding box center [293, 344] width 19 height 19
click at [391, 477] on div "14" at bounding box center [383, 470] width 25 height 24
click at [388, 469] on div "14" at bounding box center [383, 470] width 25 height 24
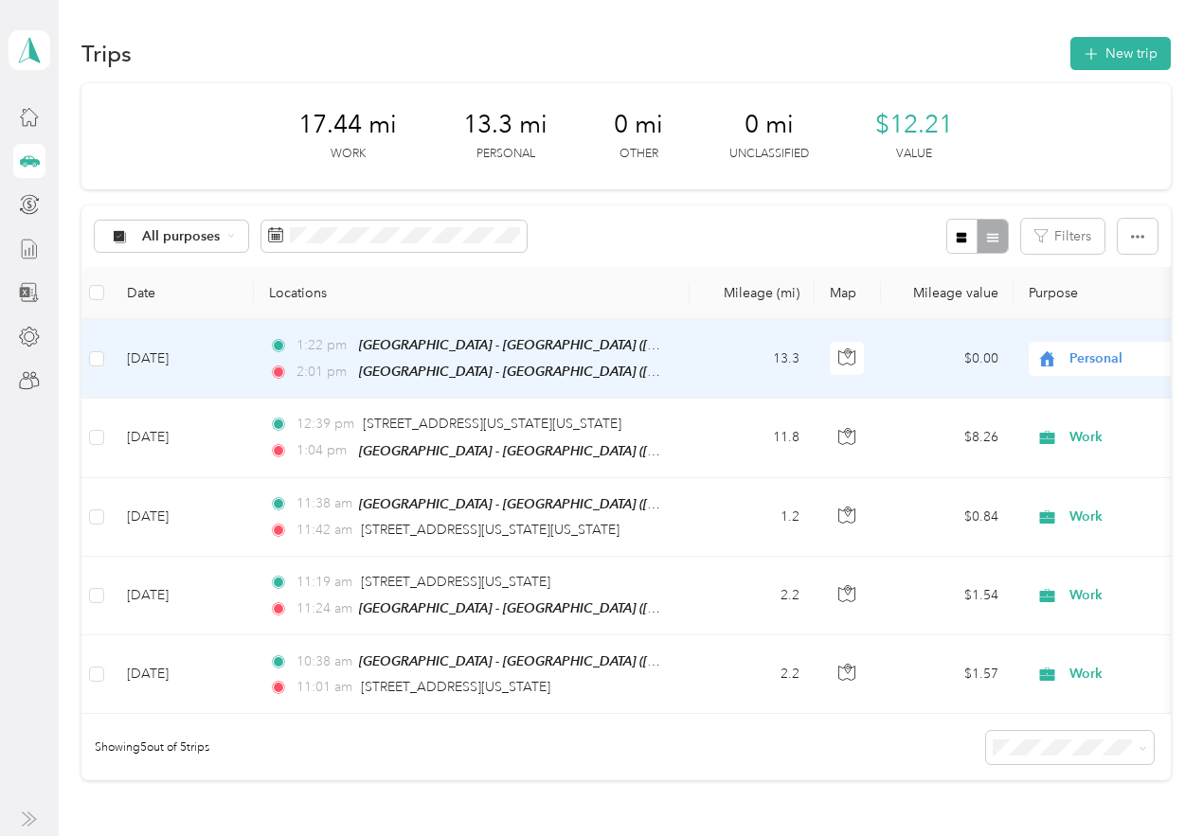
click at [160, 358] on td "Aug 14, 2025" at bounding box center [183, 359] width 142 height 80
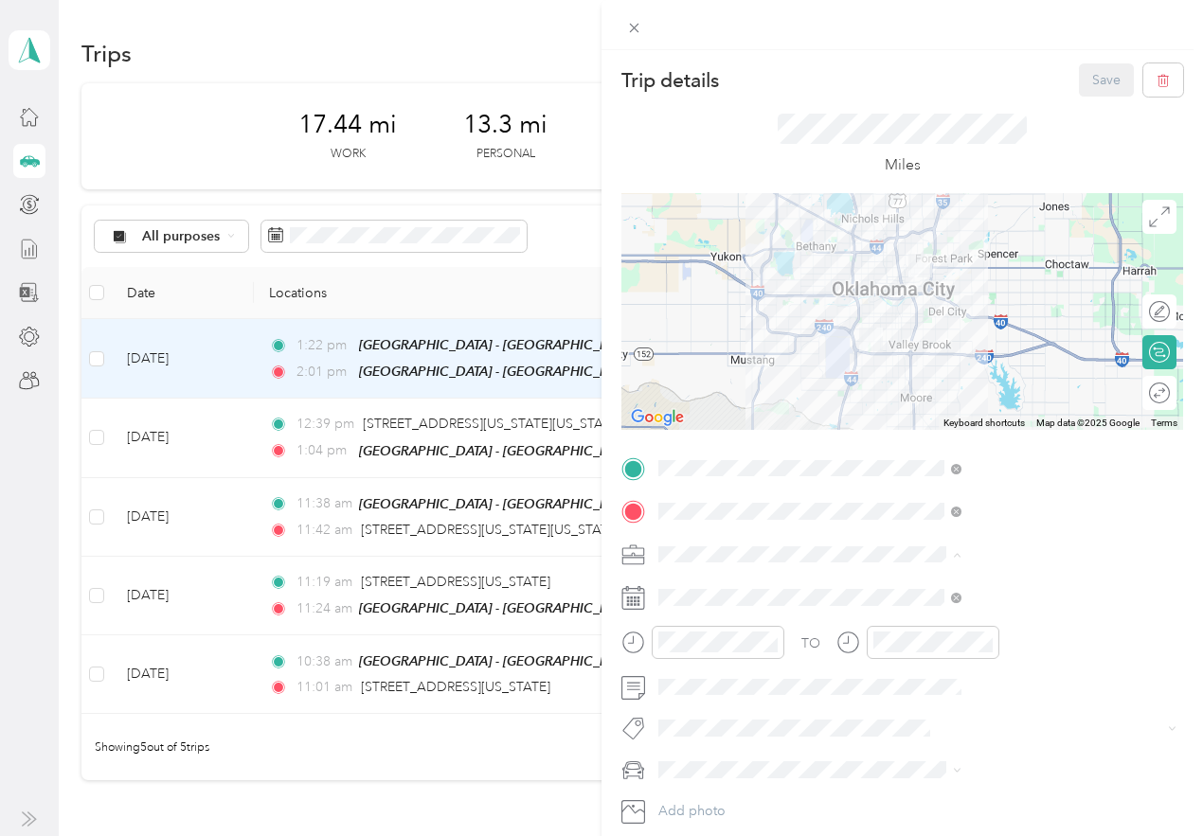
click at [905, 596] on li "Work" at bounding box center [1010, 587] width 316 height 33
click at [1085, 91] on button "Save" at bounding box center [1106, 79] width 55 height 33
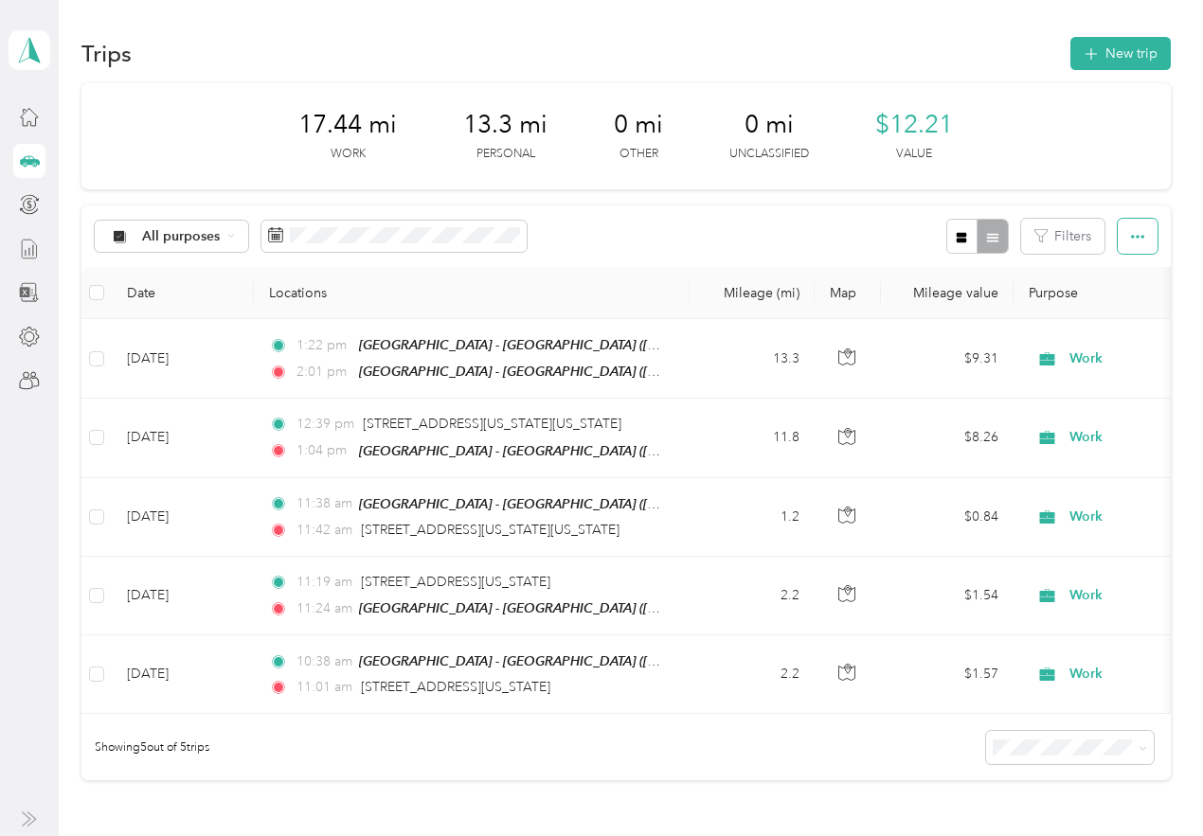
click at [1131, 244] on button "button" at bounding box center [1138, 236] width 40 height 35
click at [1126, 296] on div "Export" at bounding box center [1111, 306] width 52 height 20
click at [762, 242] on div "All purposes Filters" at bounding box center [625, 237] width 1088 height 62
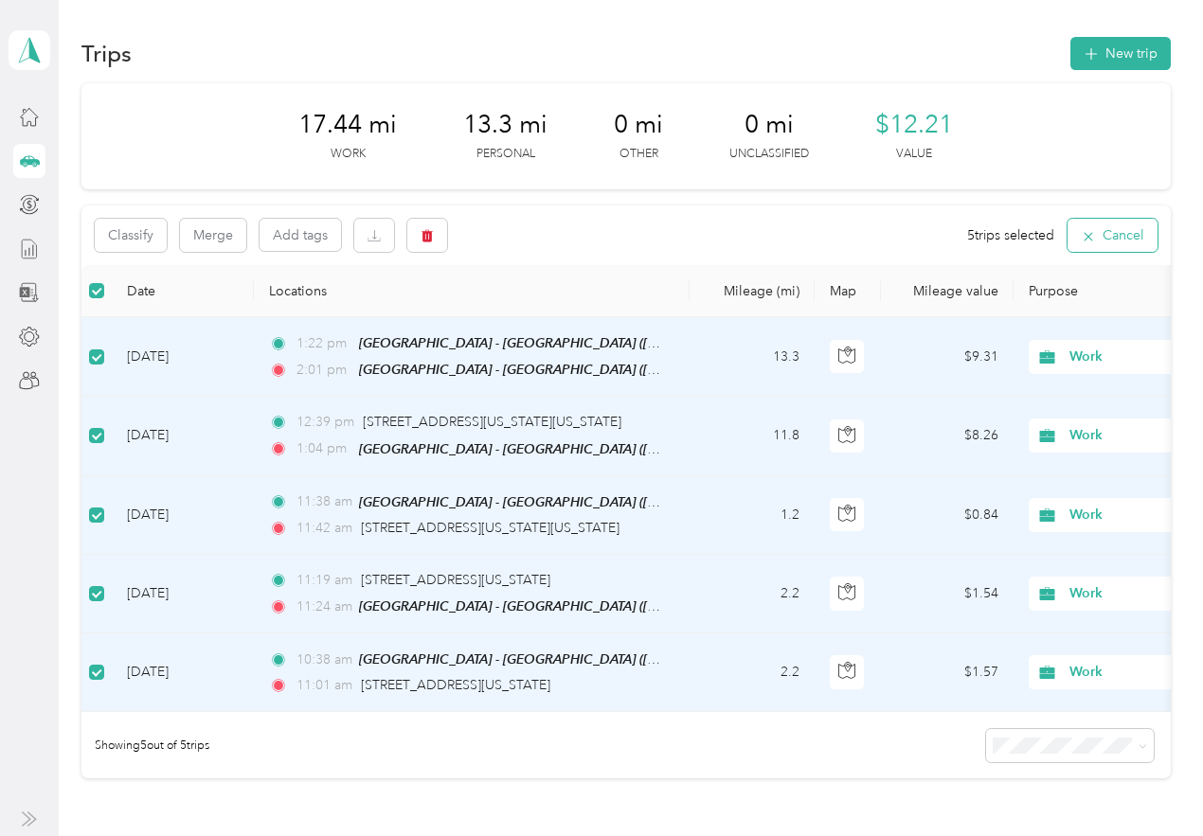
click at [1074, 238] on button "Cancel" at bounding box center [1112, 235] width 90 height 33
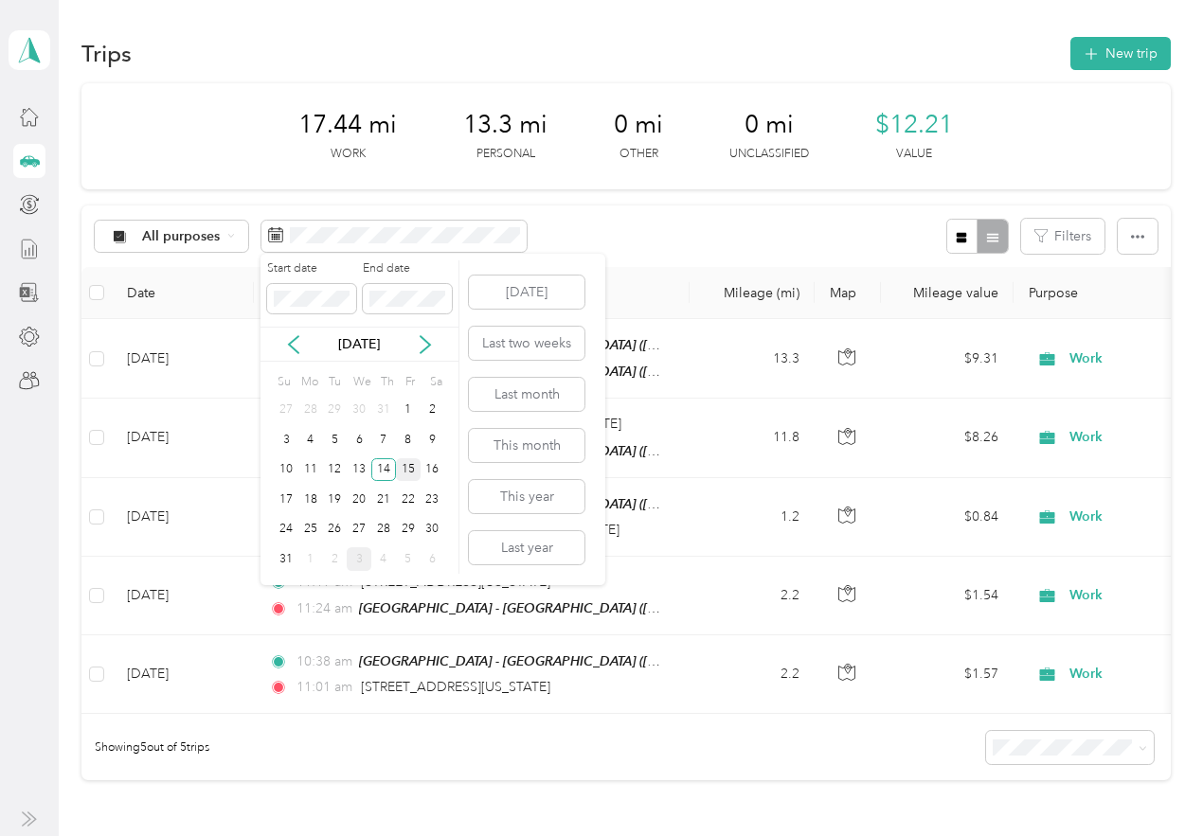
click at [403, 475] on div "15" at bounding box center [408, 470] width 25 height 24
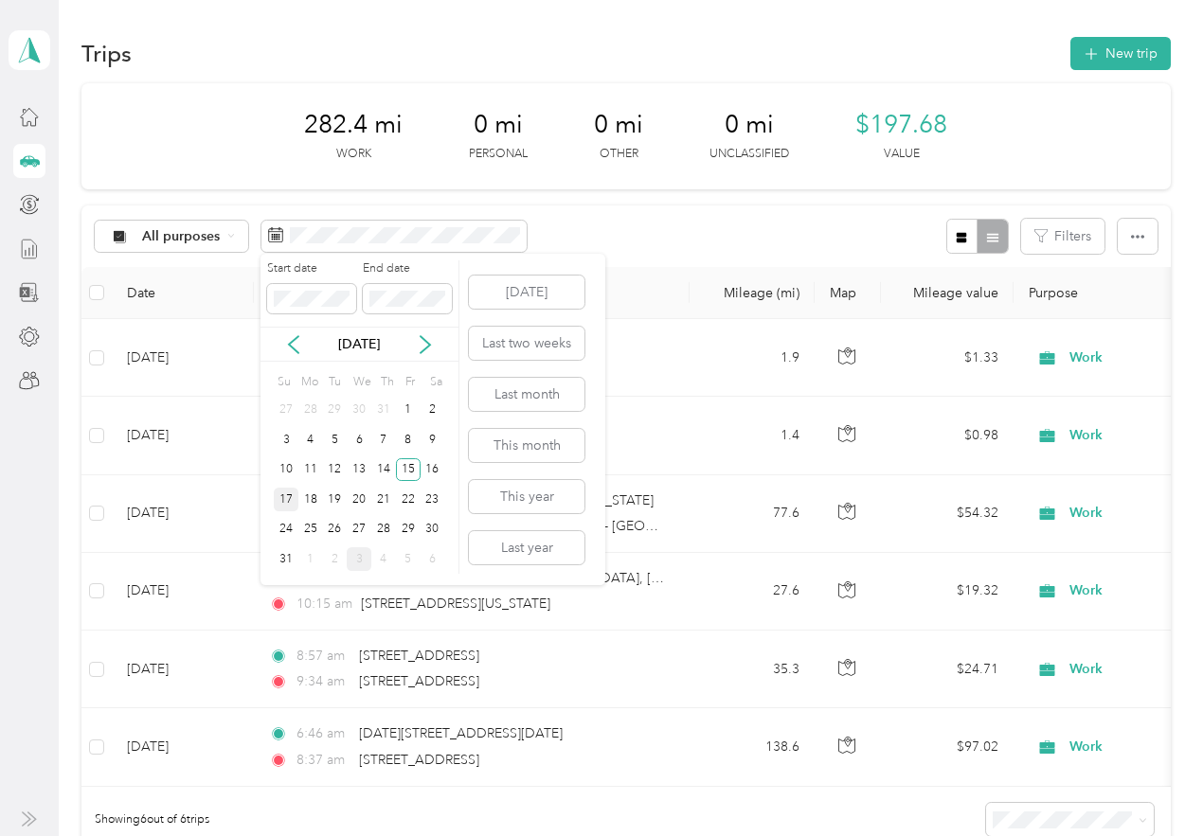
click at [295, 504] on div "17" at bounding box center [286, 500] width 25 height 24
click at [399, 463] on div "15" at bounding box center [408, 470] width 25 height 24
click at [407, 472] on div "15" at bounding box center [408, 470] width 25 height 24
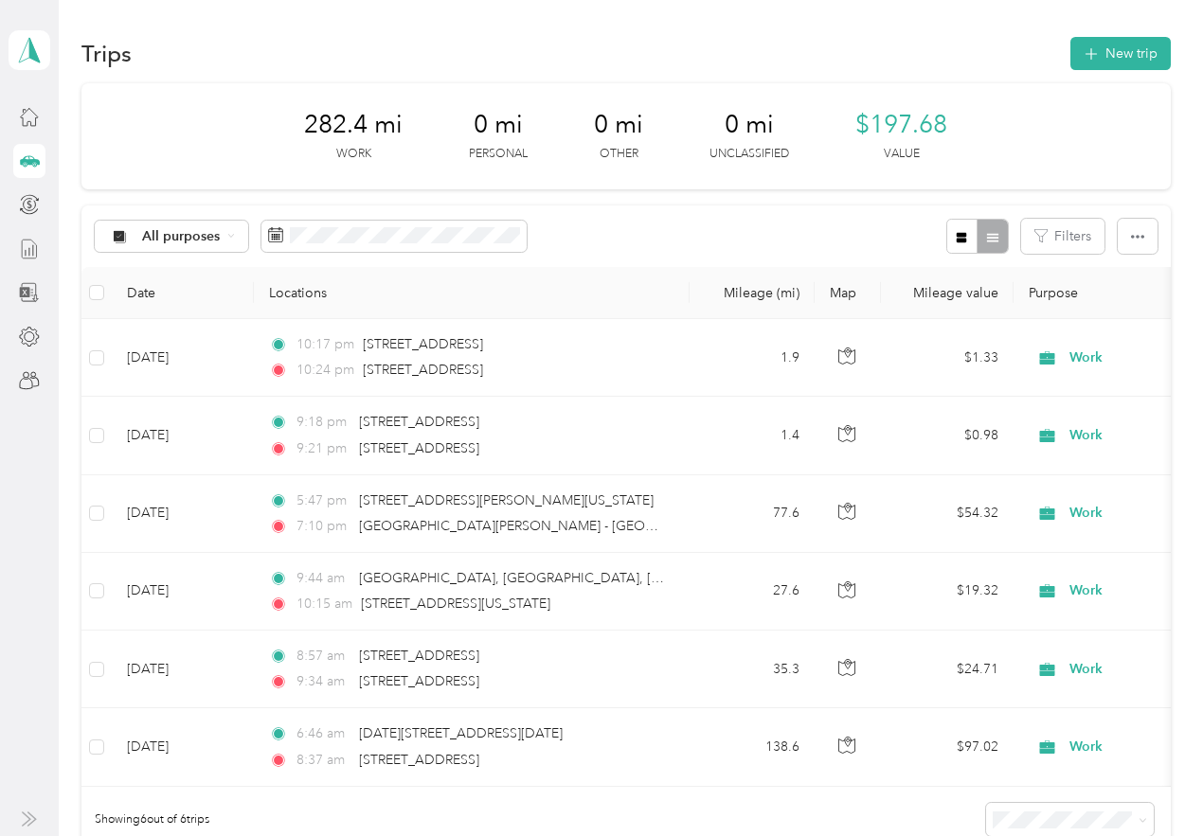
click at [559, 247] on body "Myrna Lee Personal dashboard Trips New trip 282.4 mi Work 0 mi Personal 0 mi Ot…" at bounding box center [596, 418] width 1193 height 836
click at [330, 247] on span at bounding box center [393, 237] width 265 height 32
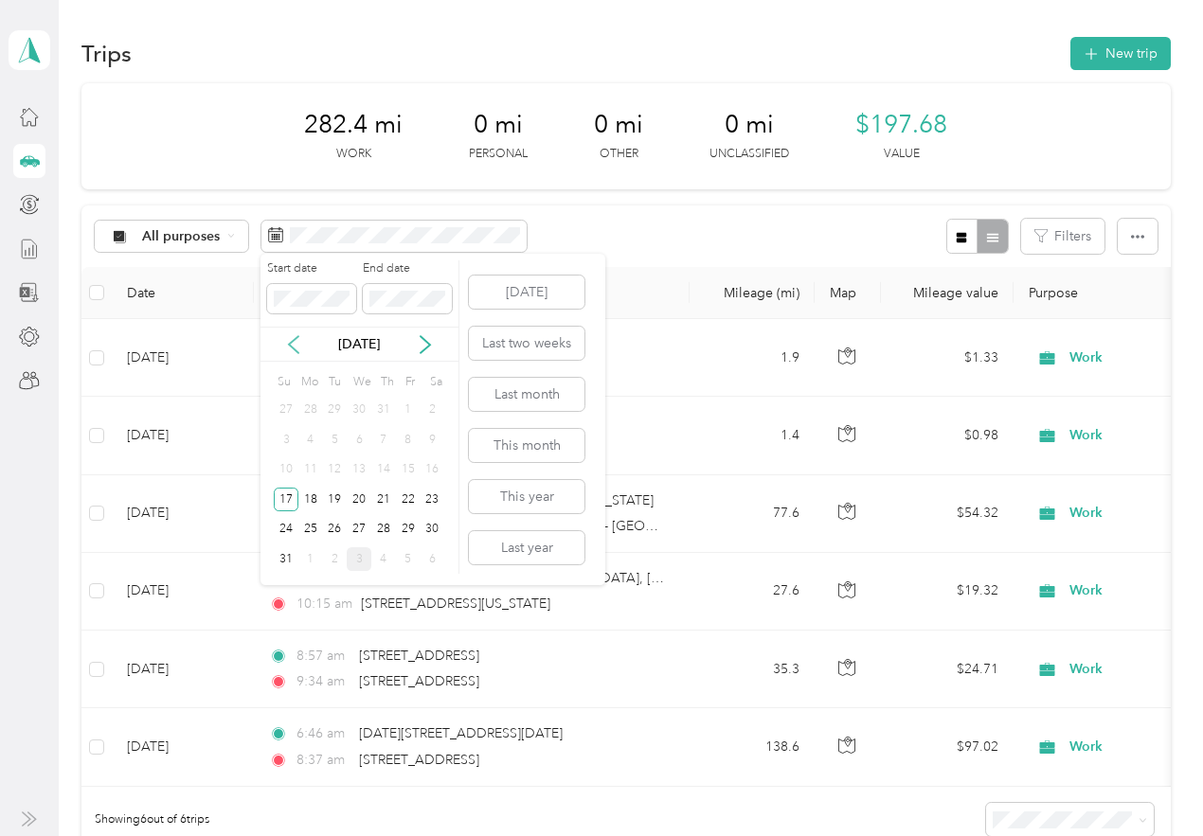
click at [288, 338] on icon at bounding box center [293, 344] width 19 height 19
click at [414, 351] on div "Jul 2025" at bounding box center [359, 344] width 198 height 20
click at [421, 346] on icon at bounding box center [425, 344] width 19 height 19
click at [417, 286] on span at bounding box center [407, 299] width 89 height 30
click at [417, 290] on span at bounding box center [407, 299] width 89 height 30
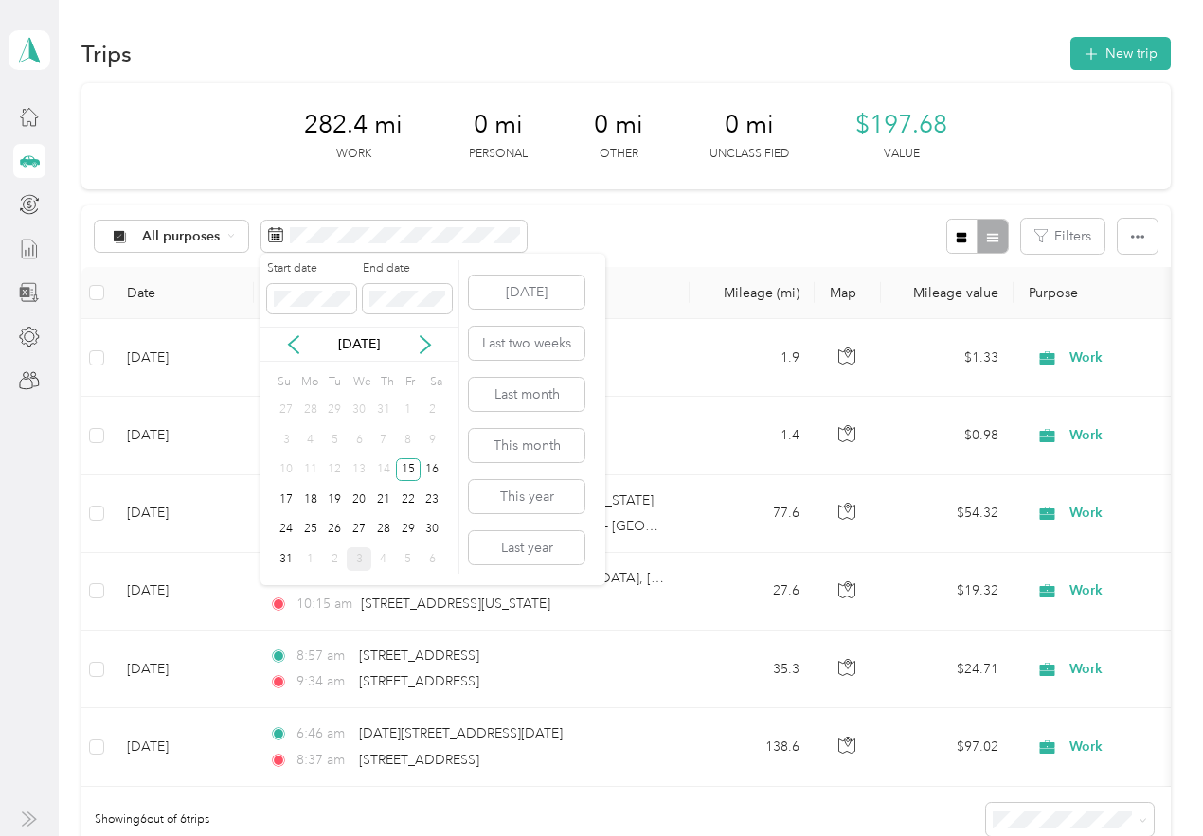
click at [395, 318] on div "Start date End date" at bounding box center [359, 293] width 198 height 66
click at [293, 504] on div "17" at bounding box center [286, 500] width 25 height 24
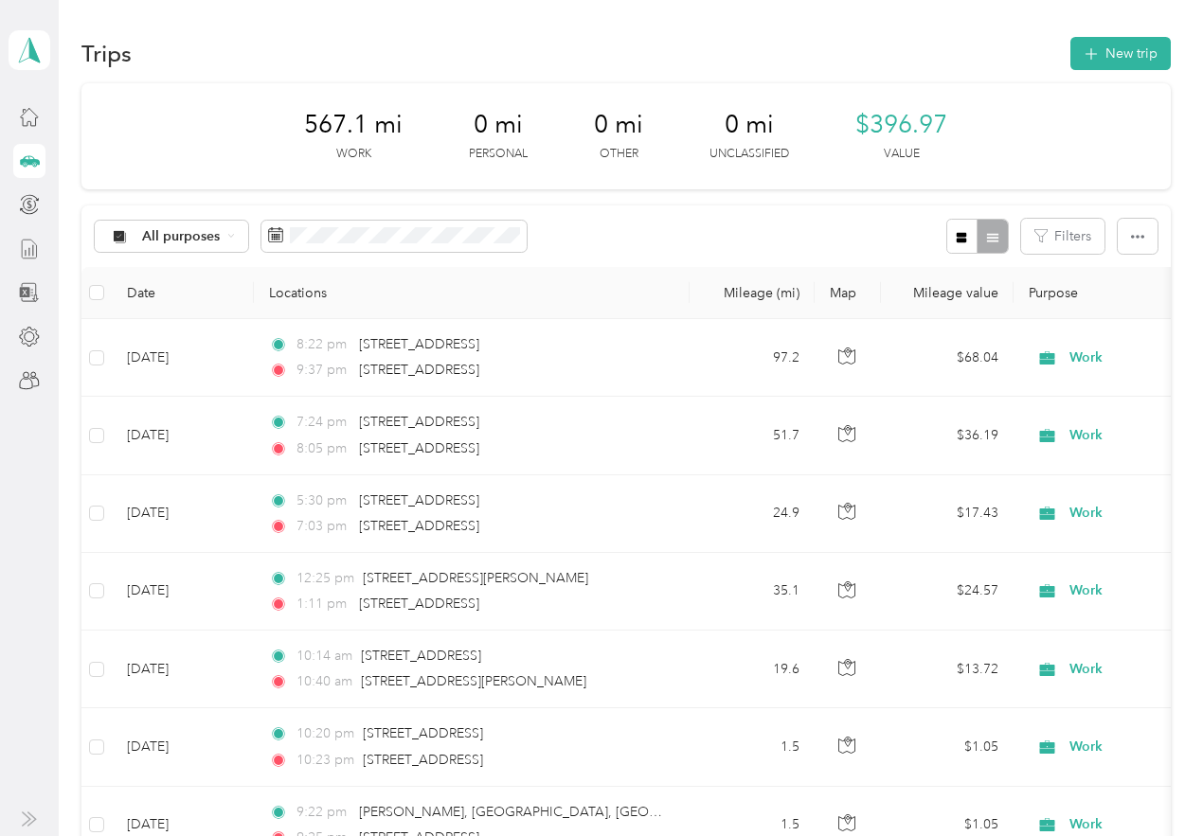
click at [87, 292] on th at bounding box center [96, 293] width 30 height 52
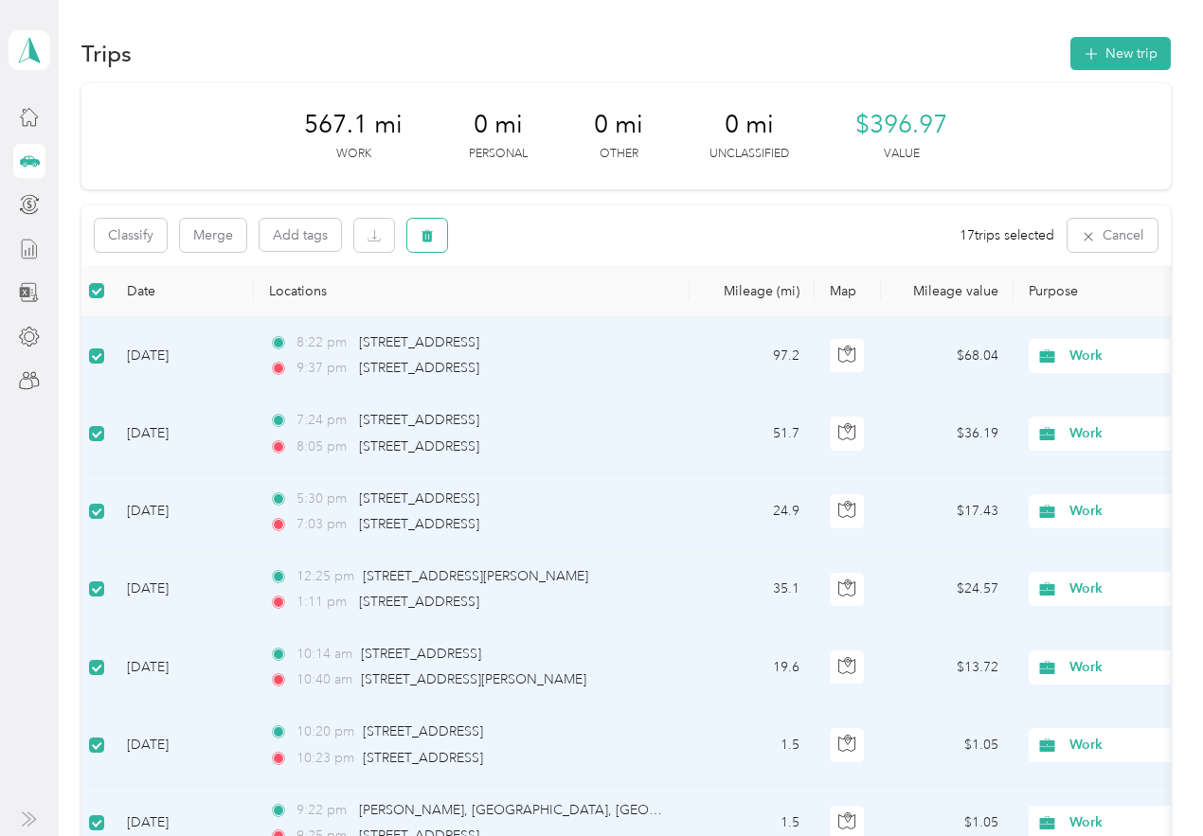
click at [443, 236] on button "button" at bounding box center [427, 235] width 40 height 33
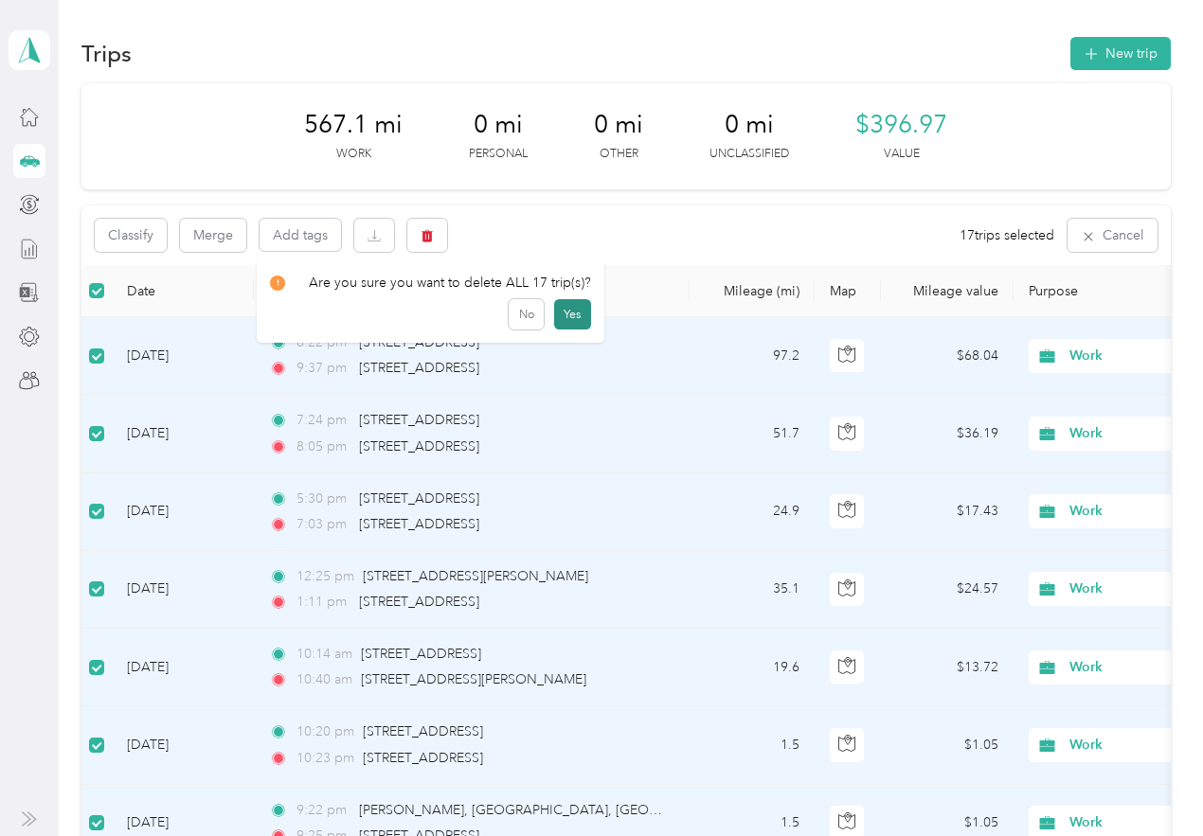
click at [562, 316] on button "Yes" at bounding box center [572, 314] width 37 height 30
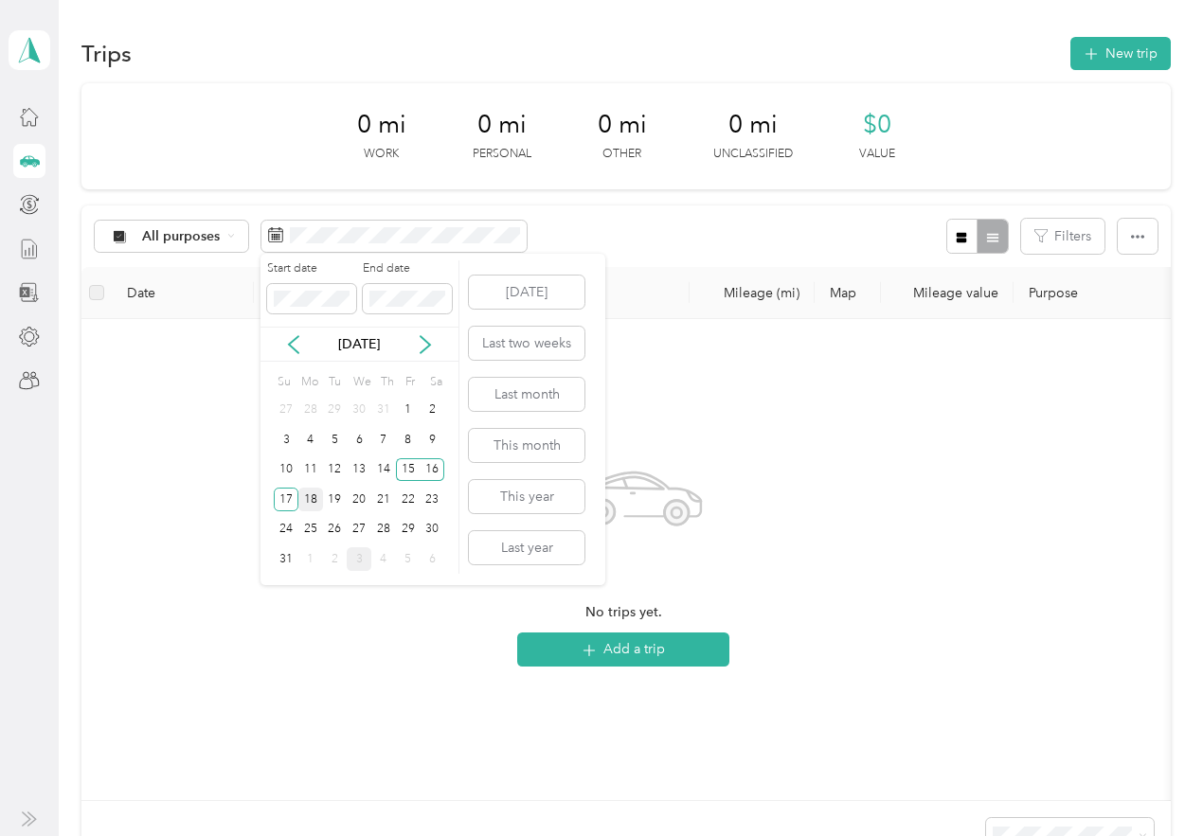
click at [312, 496] on div "18" at bounding box center [310, 500] width 25 height 24
click at [309, 500] on div "18" at bounding box center [310, 500] width 25 height 24
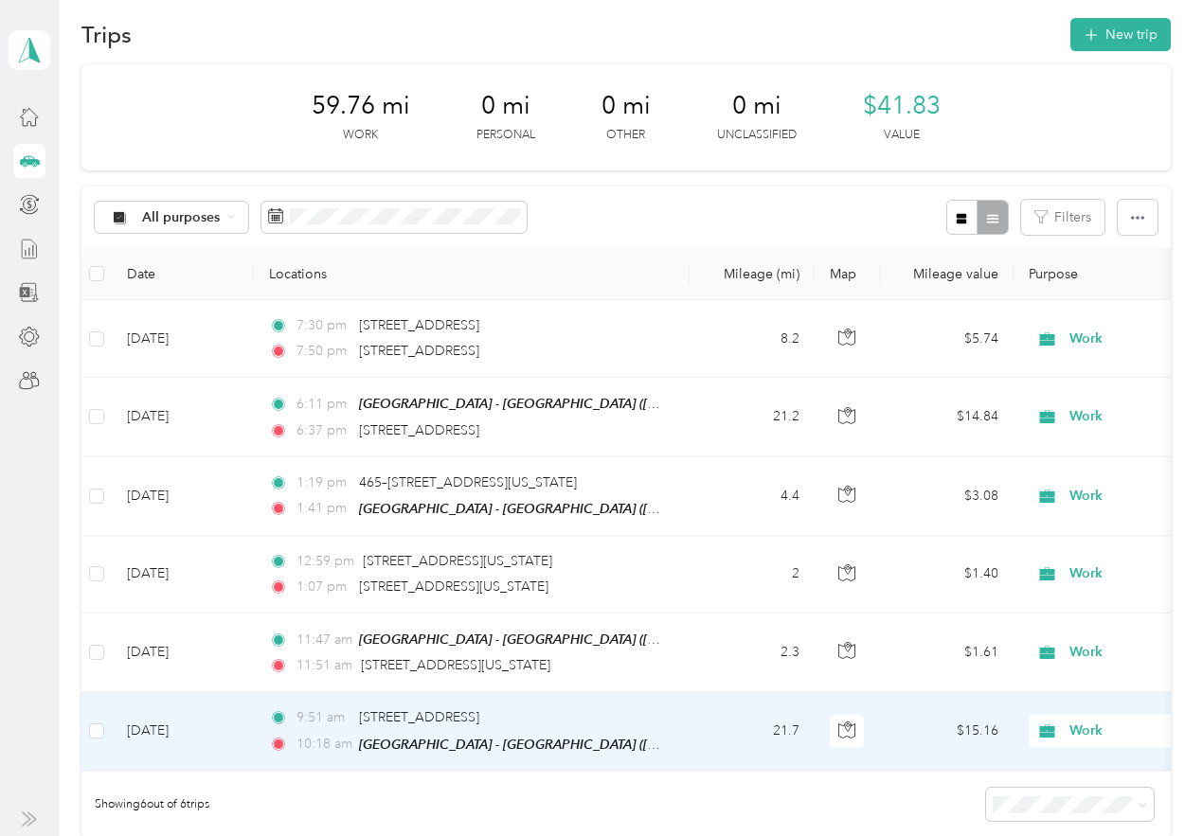
scroll to position [9, 0]
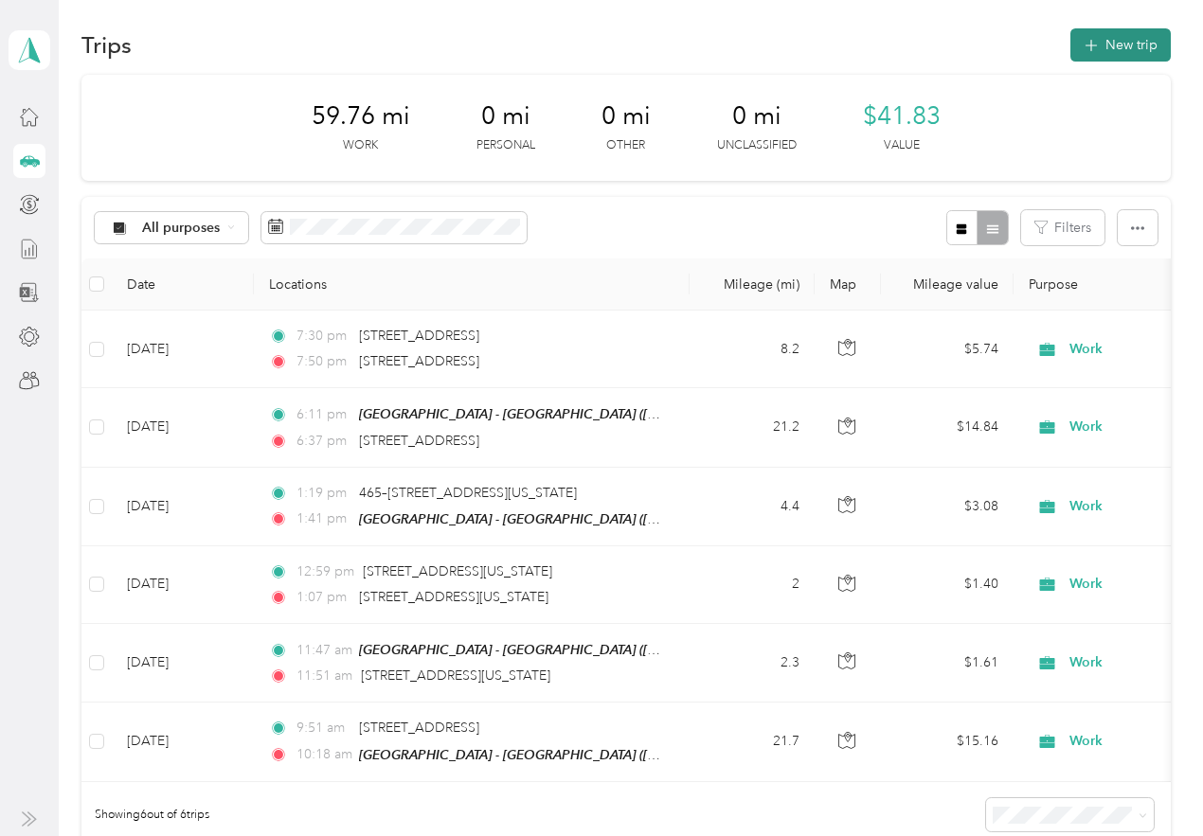
click at [1125, 57] on button "New trip" at bounding box center [1120, 44] width 100 height 33
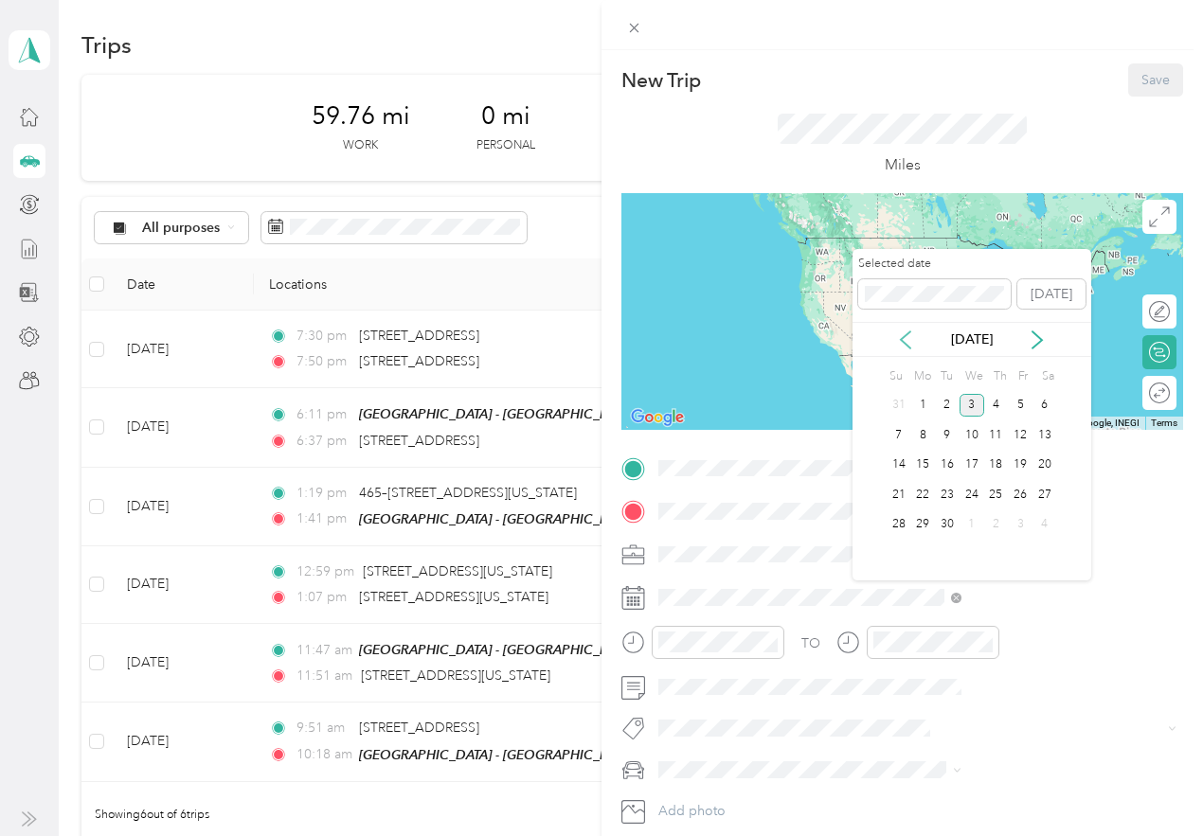
click at [906, 345] on icon at bounding box center [905, 339] width 9 height 17
click at [926, 495] on div "18" at bounding box center [922, 495] width 25 height 24
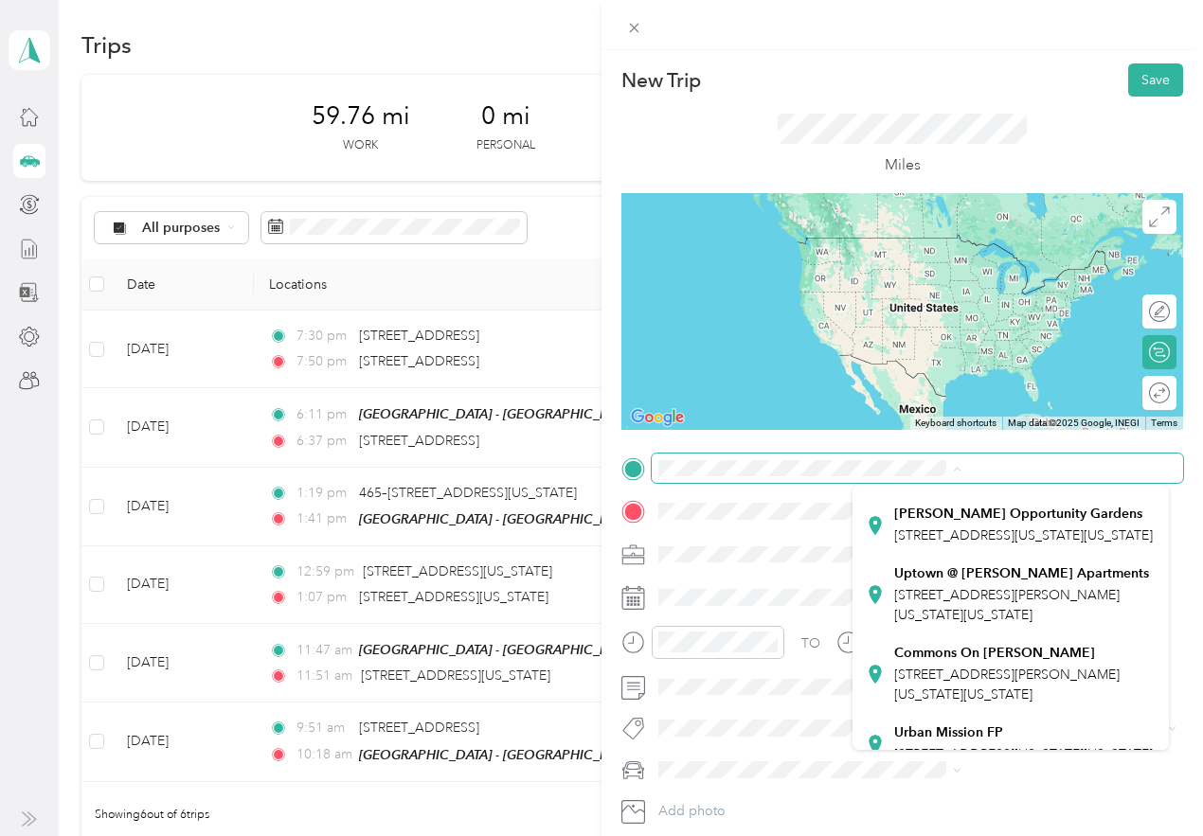
scroll to position [284, 0]
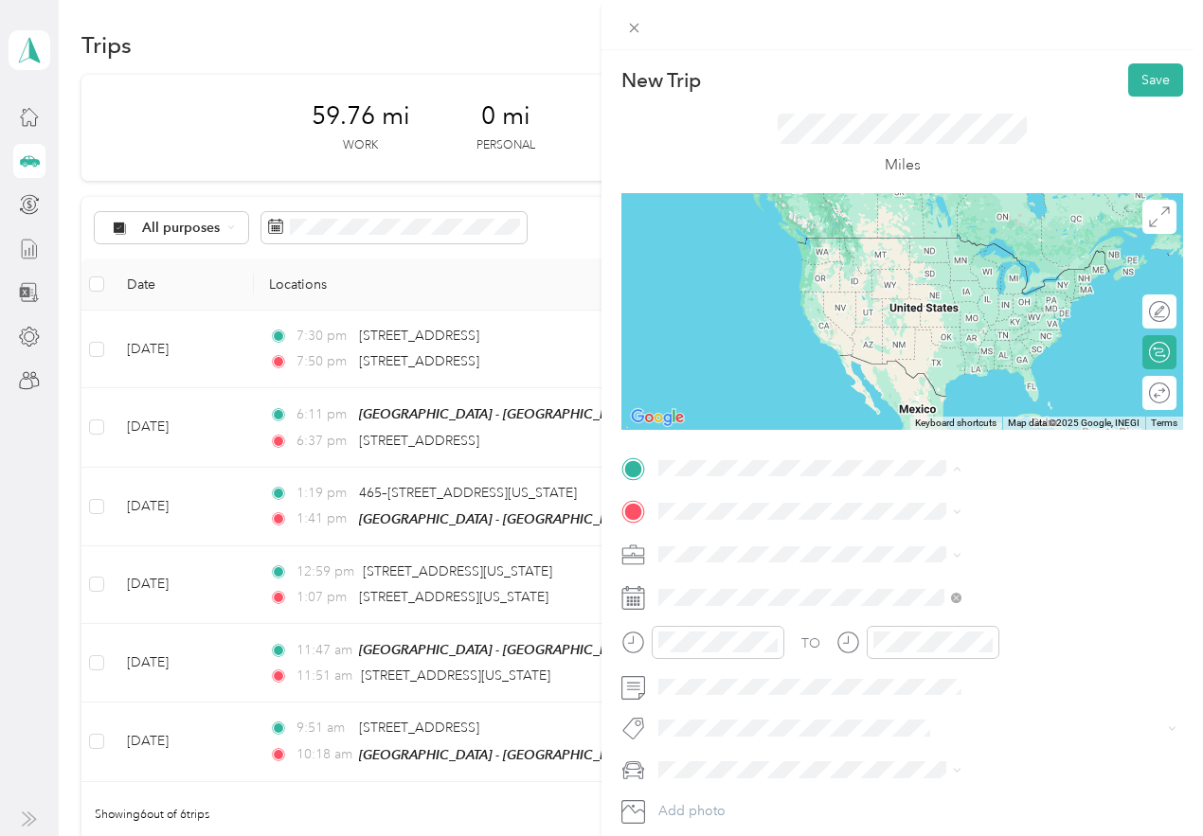
click at [950, 468] on span "1918 Northeast 23rd Street, 73111, Oklahoma City, Oklahoma, United States" at bounding box center [1023, 460] width 259 height 16
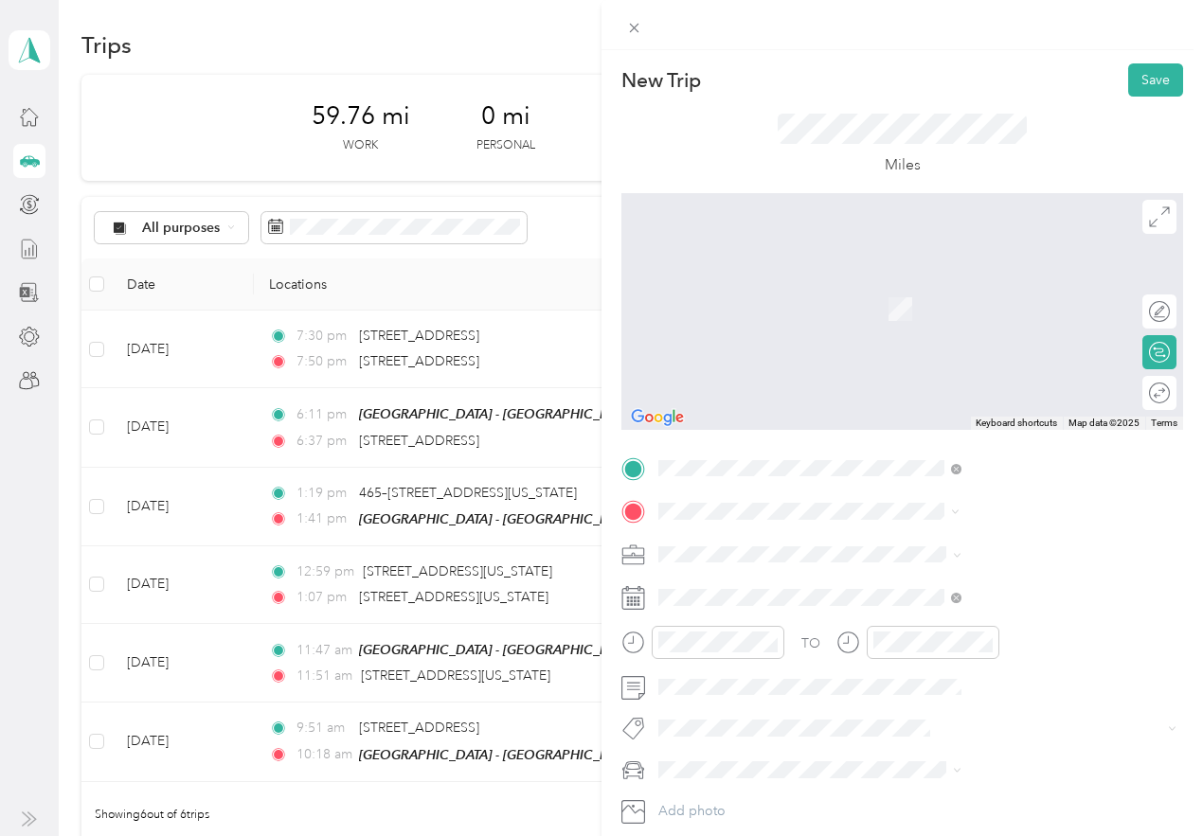
click at [951, 580] on span "3400 West Main Street Norman, Oklahoma 73072, United States" at bounding box center [988, 579] width 189 height 17
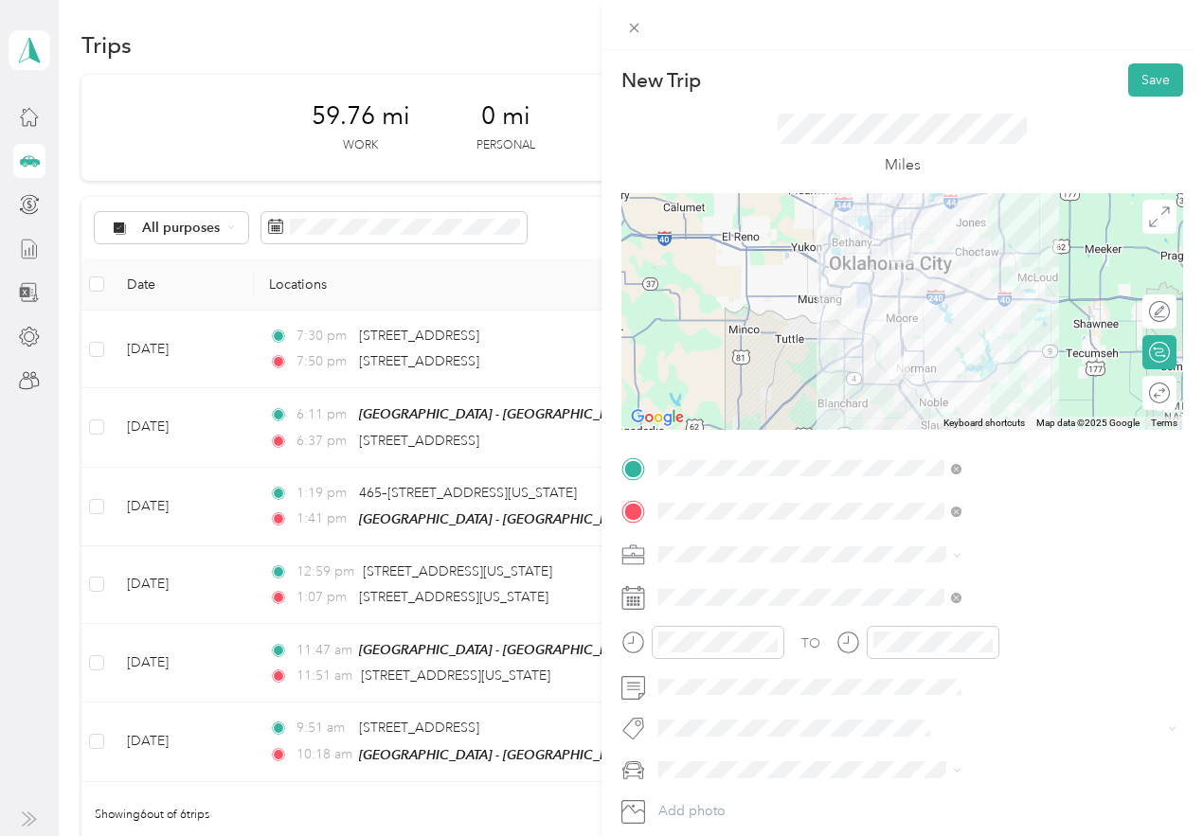
click at [895, 591] on div "Work" at bounding box center [1011, 582] width 290 height 20
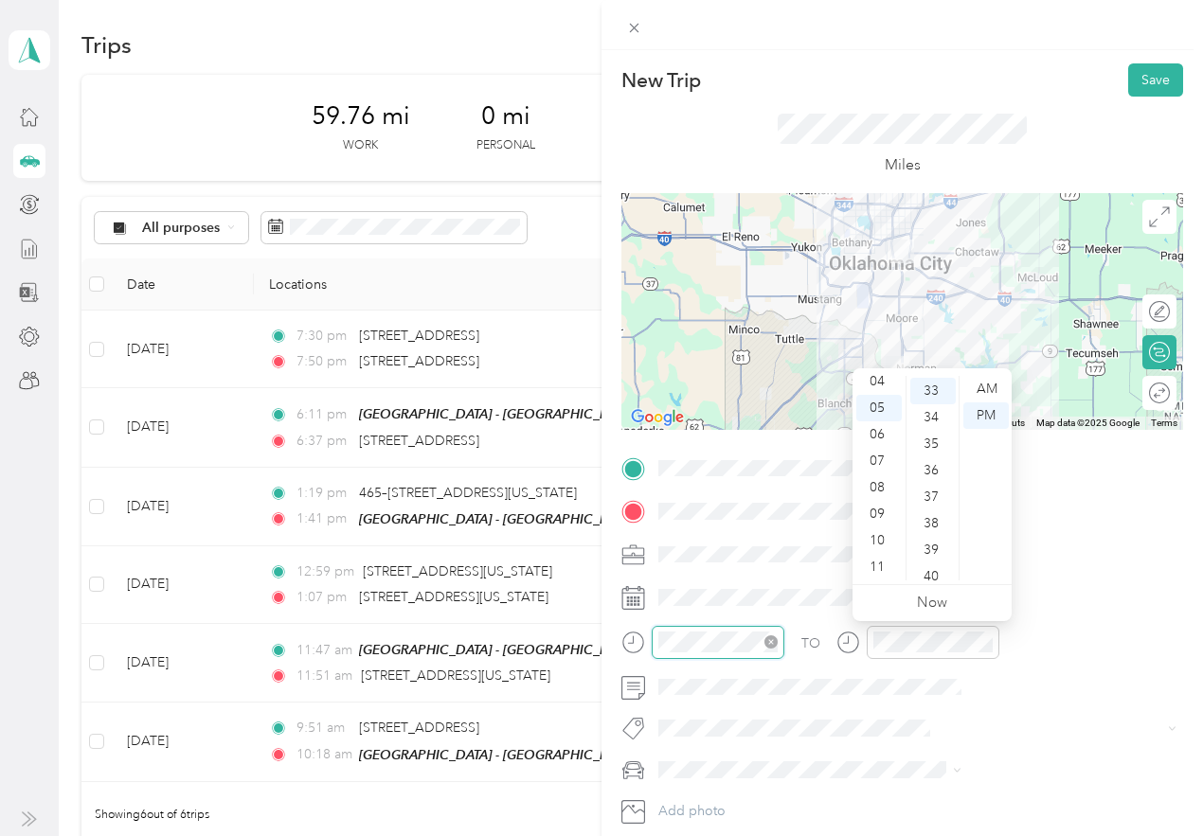
scroll to position [875, 0]
click at [887, 510] on div "09" at bounding box center [878, 514] width 45 height 27
click at [929, 465] on div "43" at bounding box center [932, 463] width 45 height 27
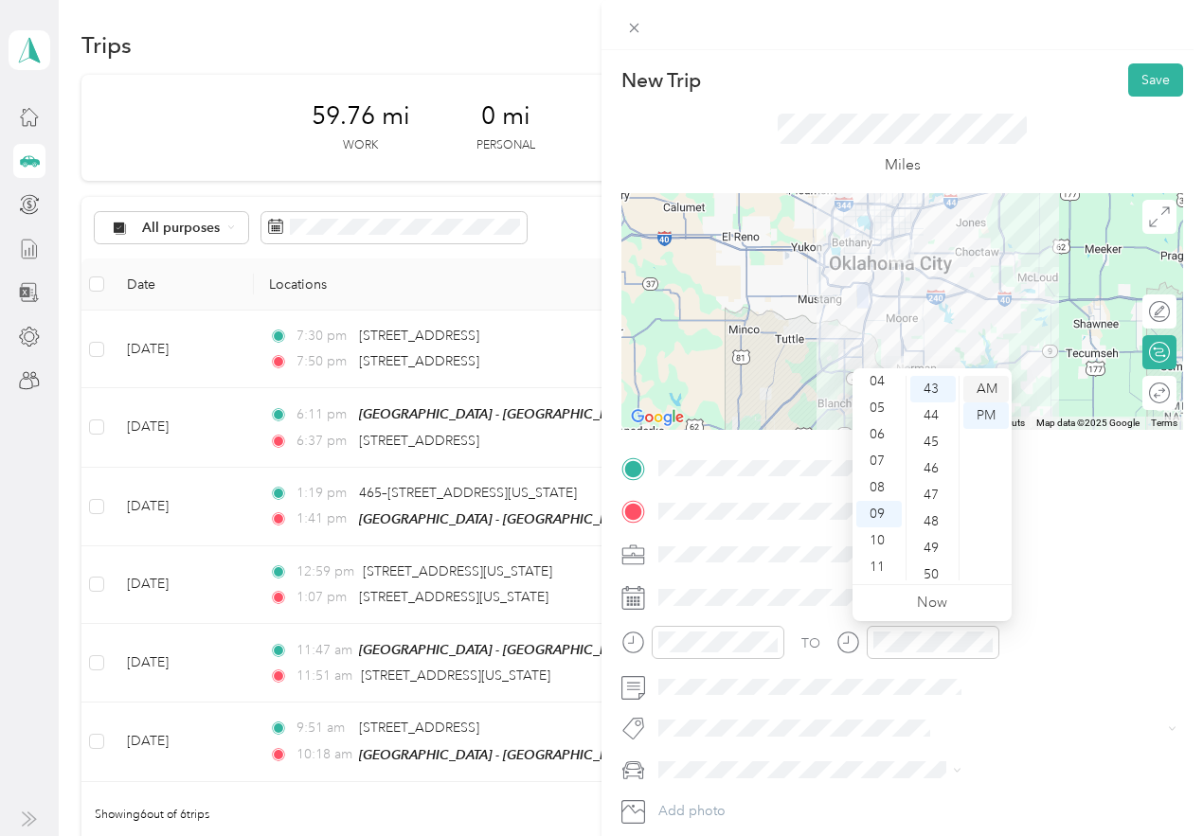
click at [993, 385] on div "AM" at bounding box center [985, 389] width 45 height 27
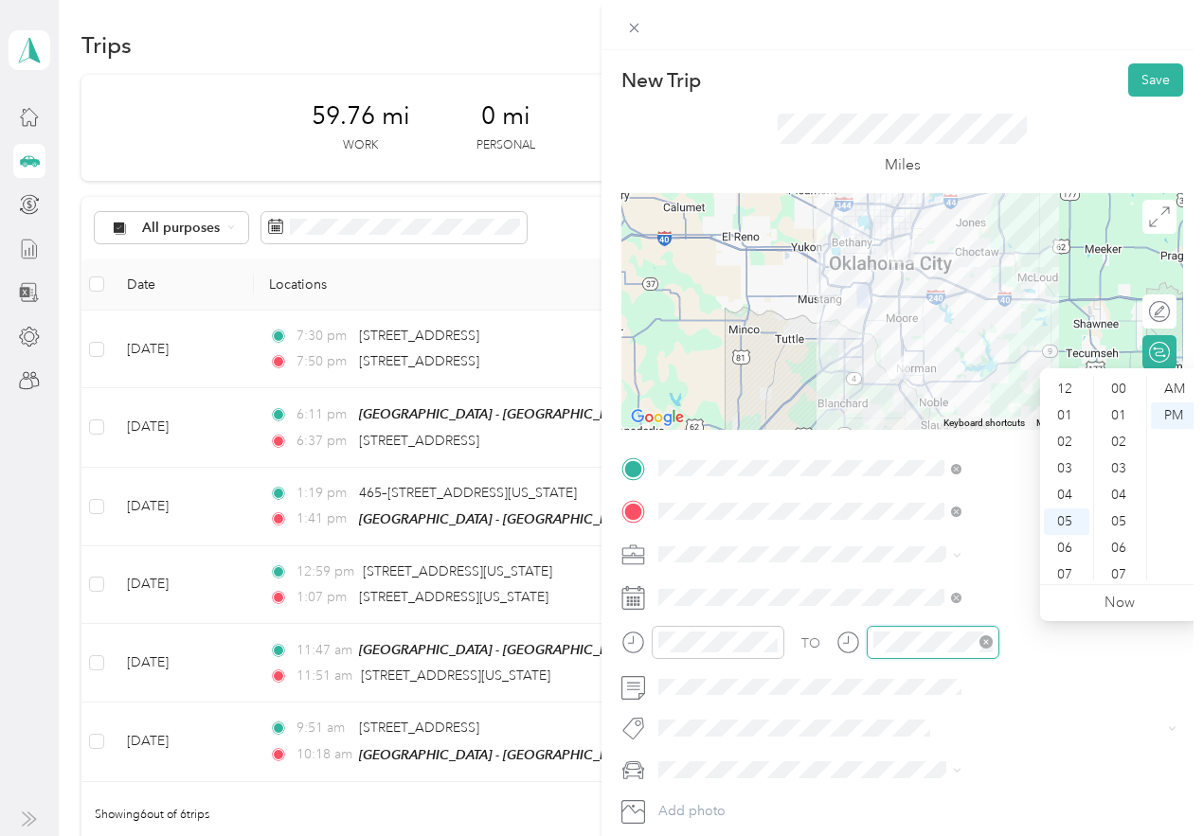
scroll to position [114, 0]
click at [1064, 504] on div "09" at bounding box center [1066, 514] width 45 height 27
click at [1118, 467] on div "50" at bounding box center [1120, 461] width 45 height 27
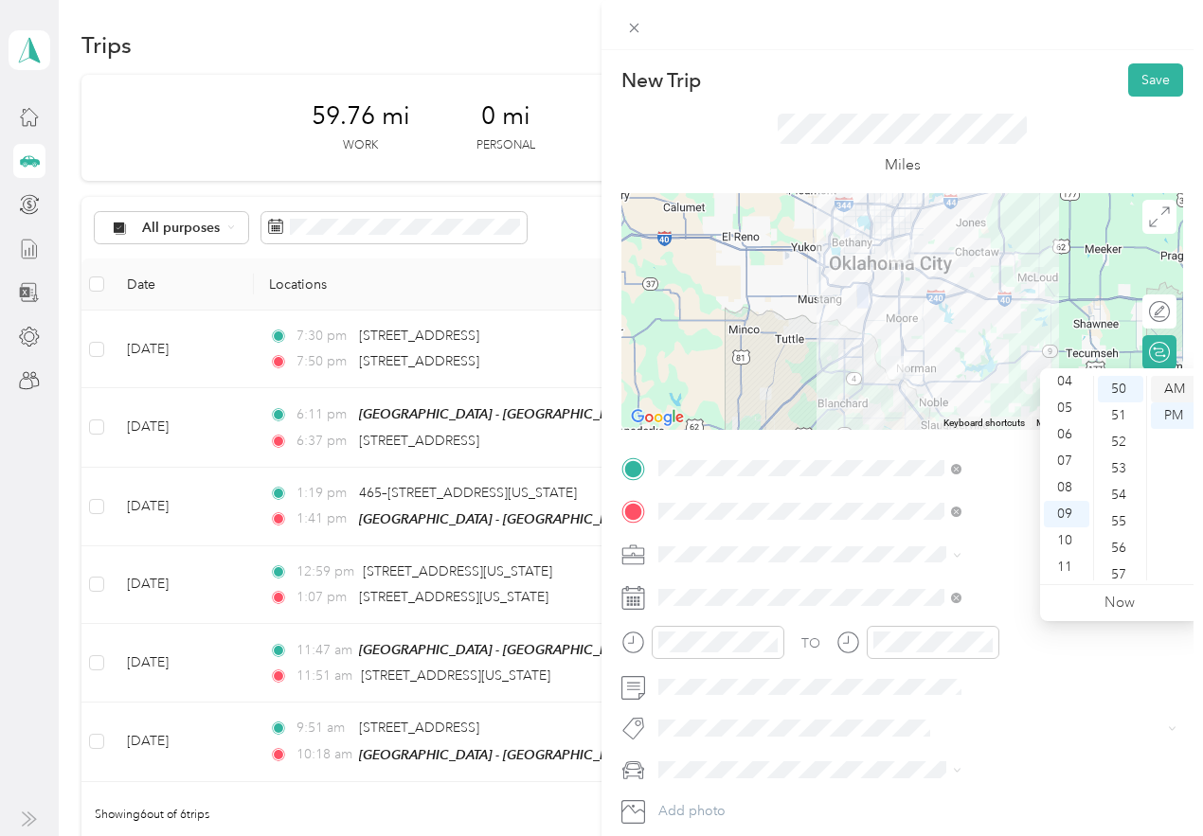
click at [1169, 391] on div "AM" at bounding box center [1173, 389] width 45 height 27
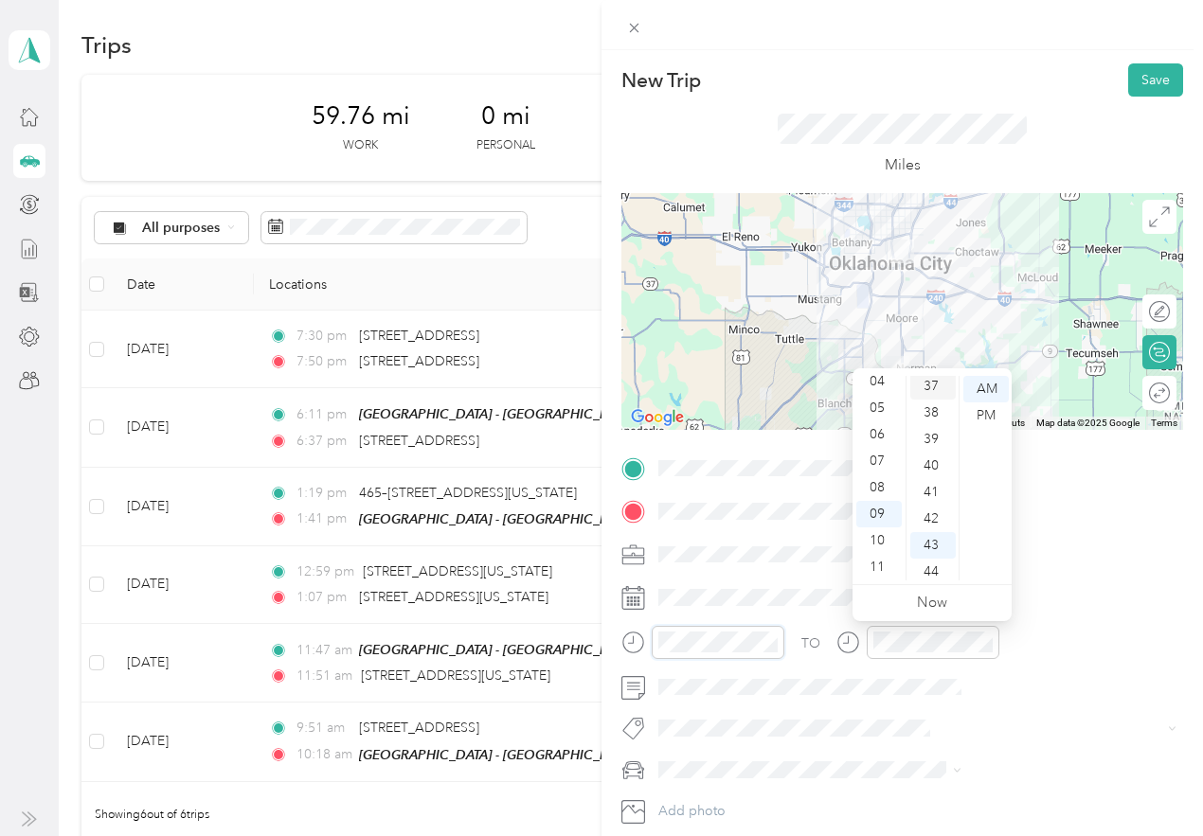
scroll to position [951, 0]
click at [934, 451] on div "38" at bounding box center [932, 446] width 45 height 27
click at [1047, 579] on div "TO Add photo" at bounding box center [902, 661] width 562 height 415
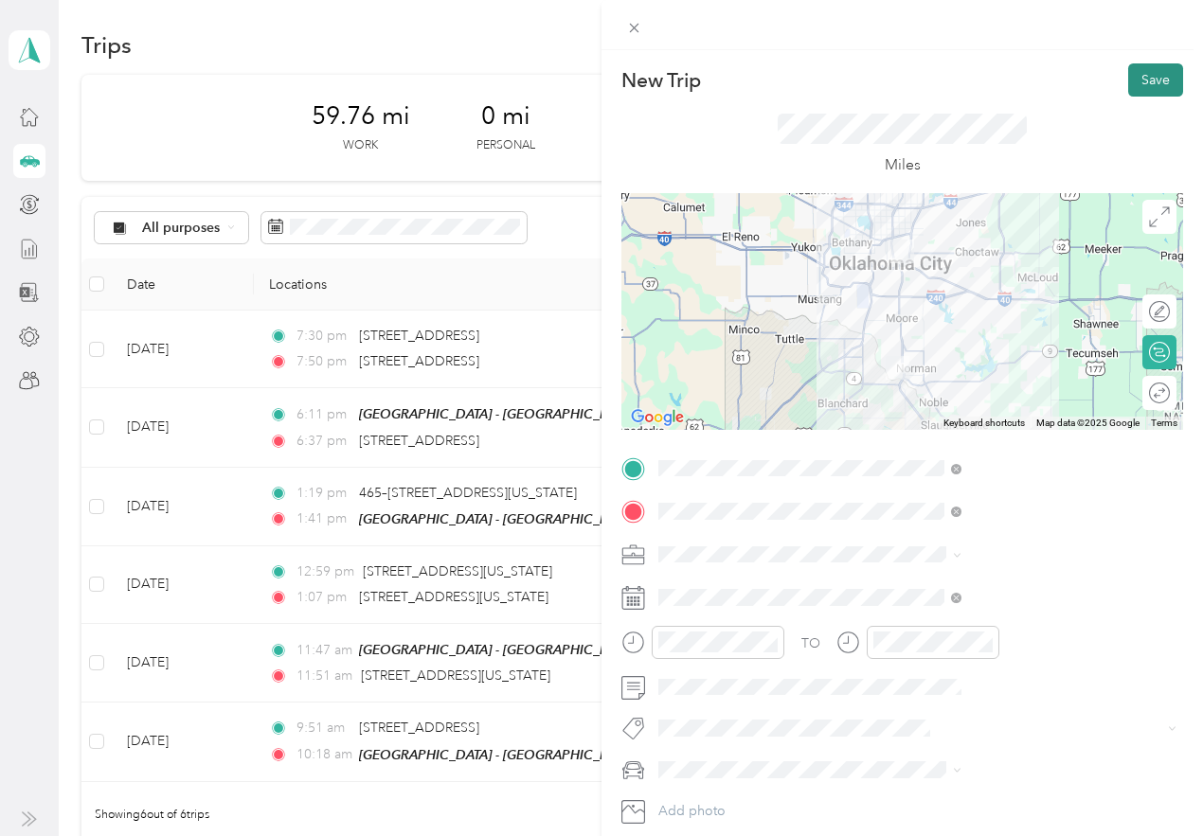
click at [1130, 78] on button "Save" at bounding box center [1155, 79] width 55 height 33
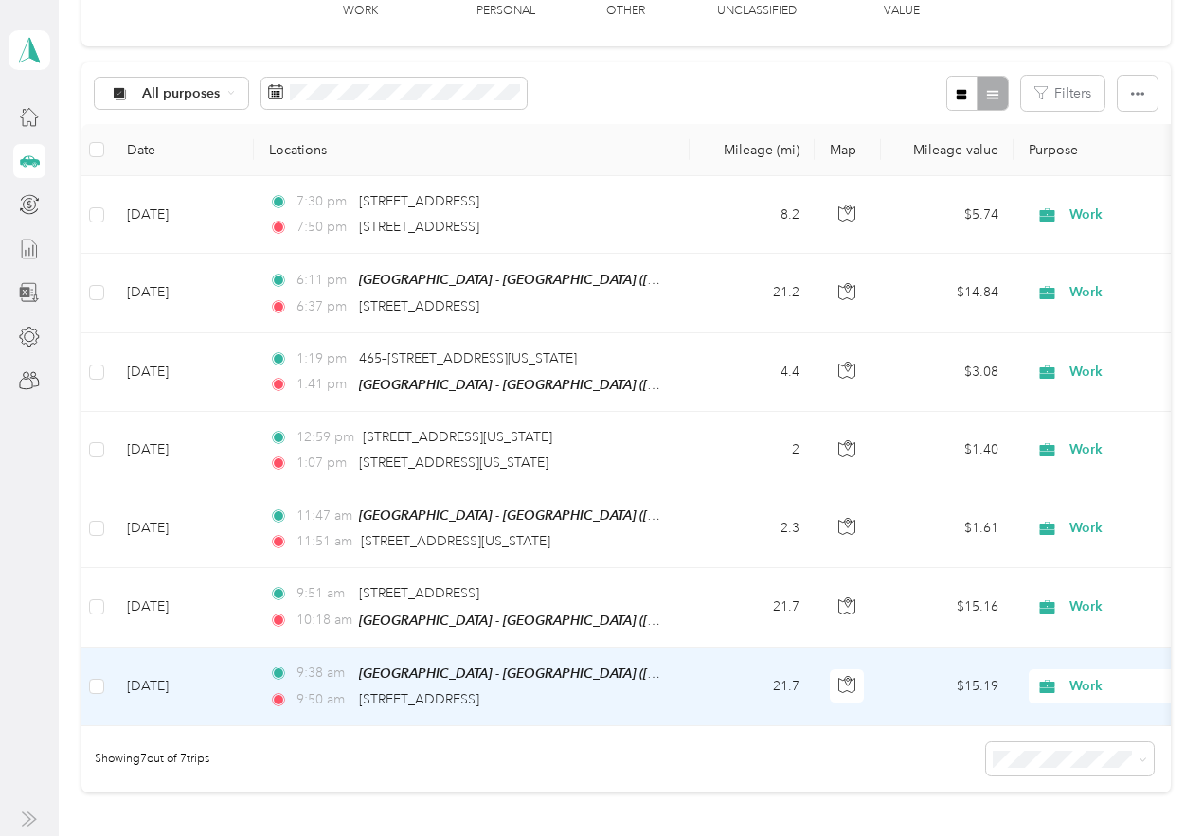
scroll to position [86, 0]
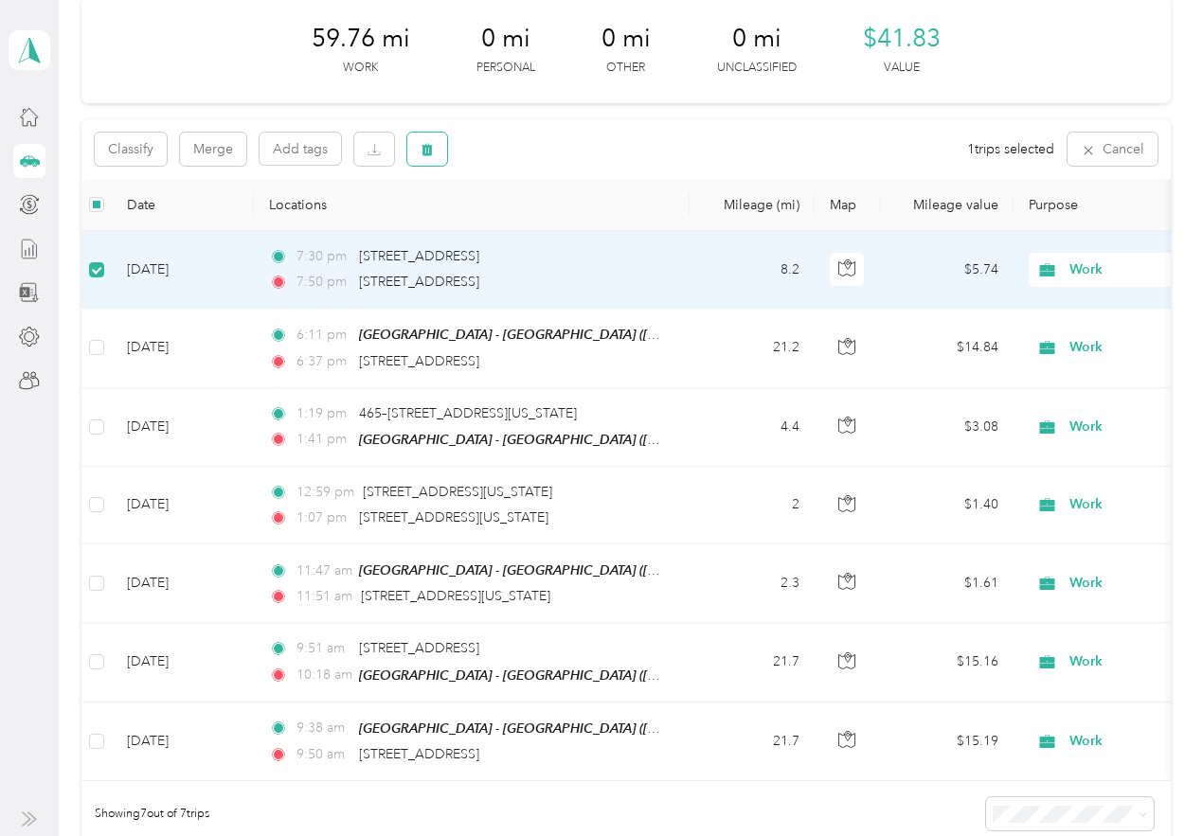
click at [425, 152] on icon "button" at bounding box center [427, 150] width 11 height 12
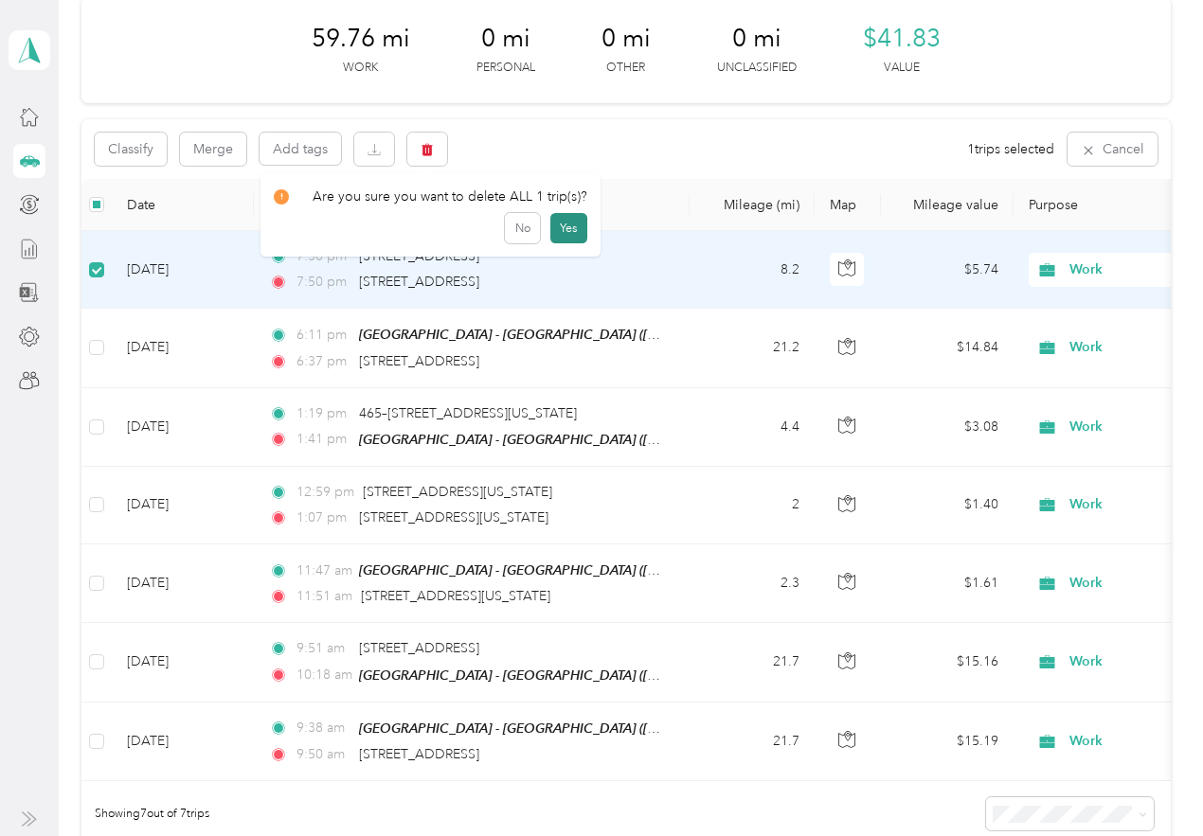
click at [575, 224] on button "Yes" at bounding box center [568, 228] width 37 height 30
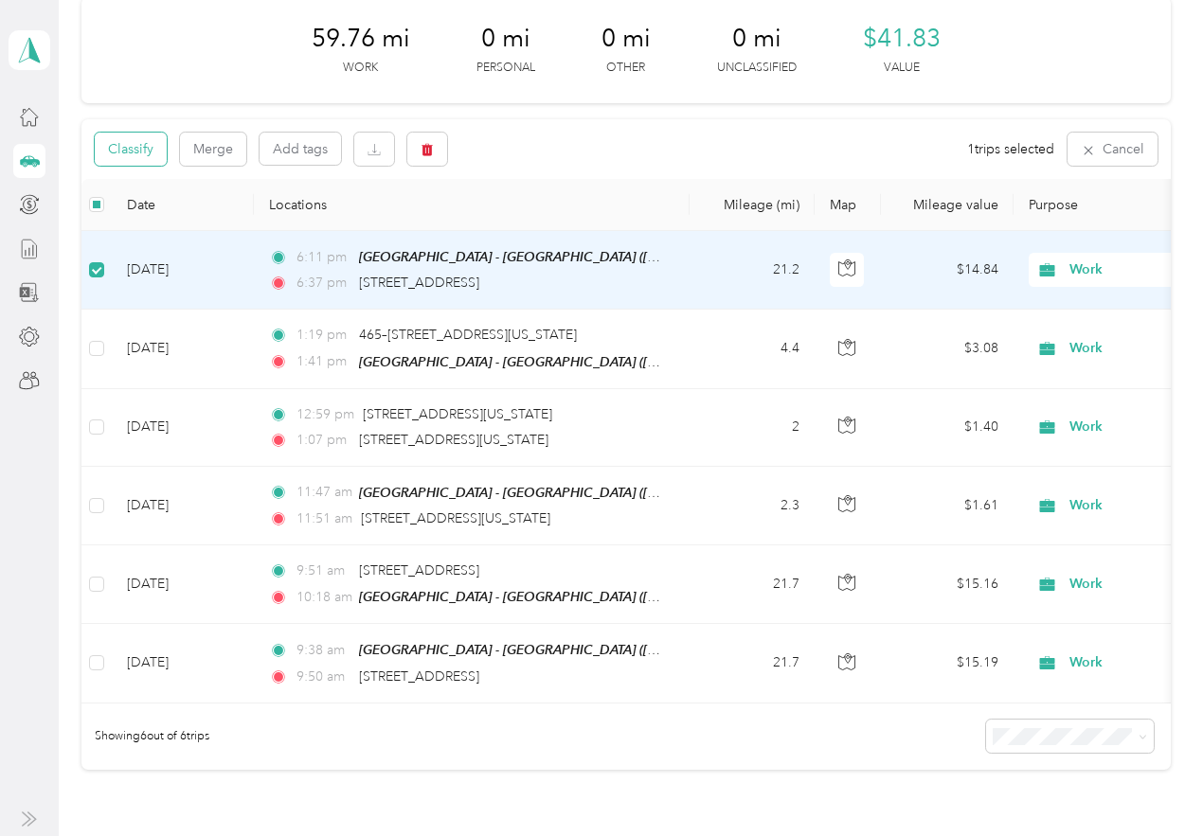
click at [122, 157] on button "Classify" at bounding box center [131, 149] width 72 height 33
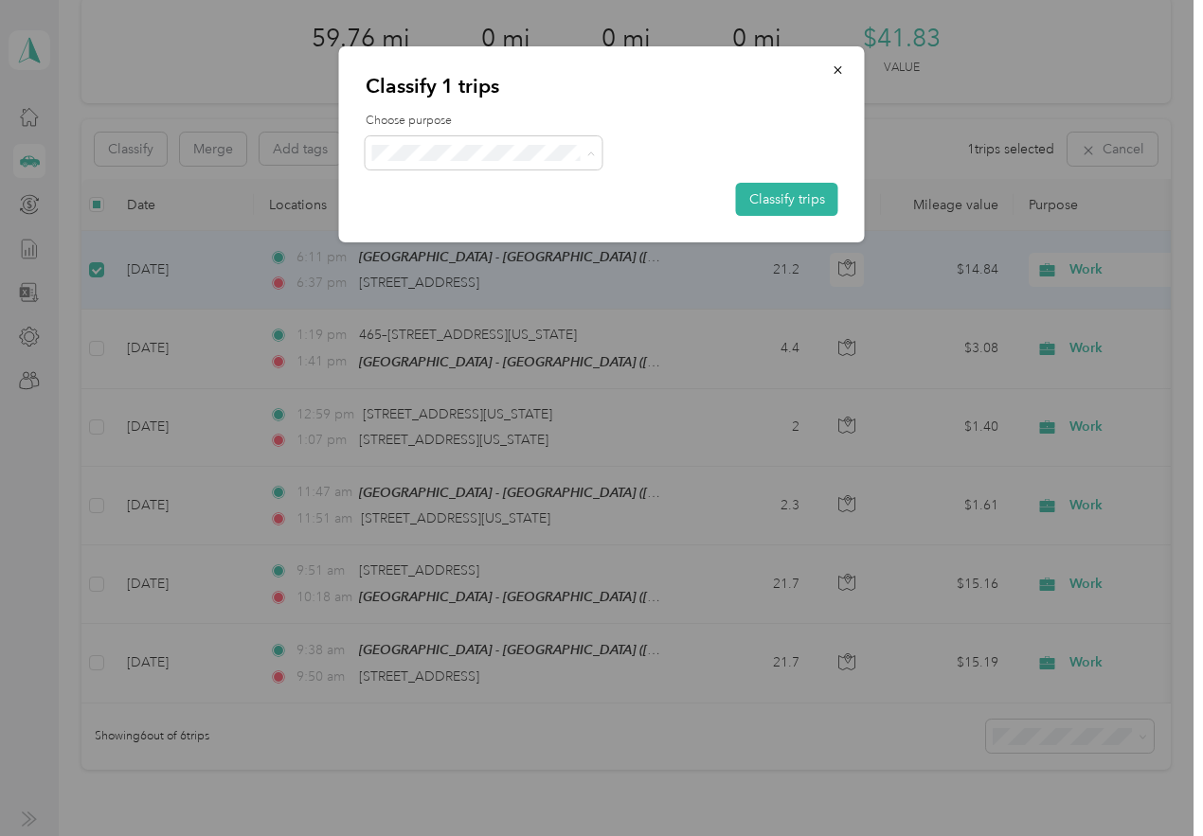
click at [449, 413] on span "Commute" at bounding box center [500, 420] width 176 height 20
click at [765, 204] on button "Classify trips" at bounding box center [787, 199] width 102 height 33
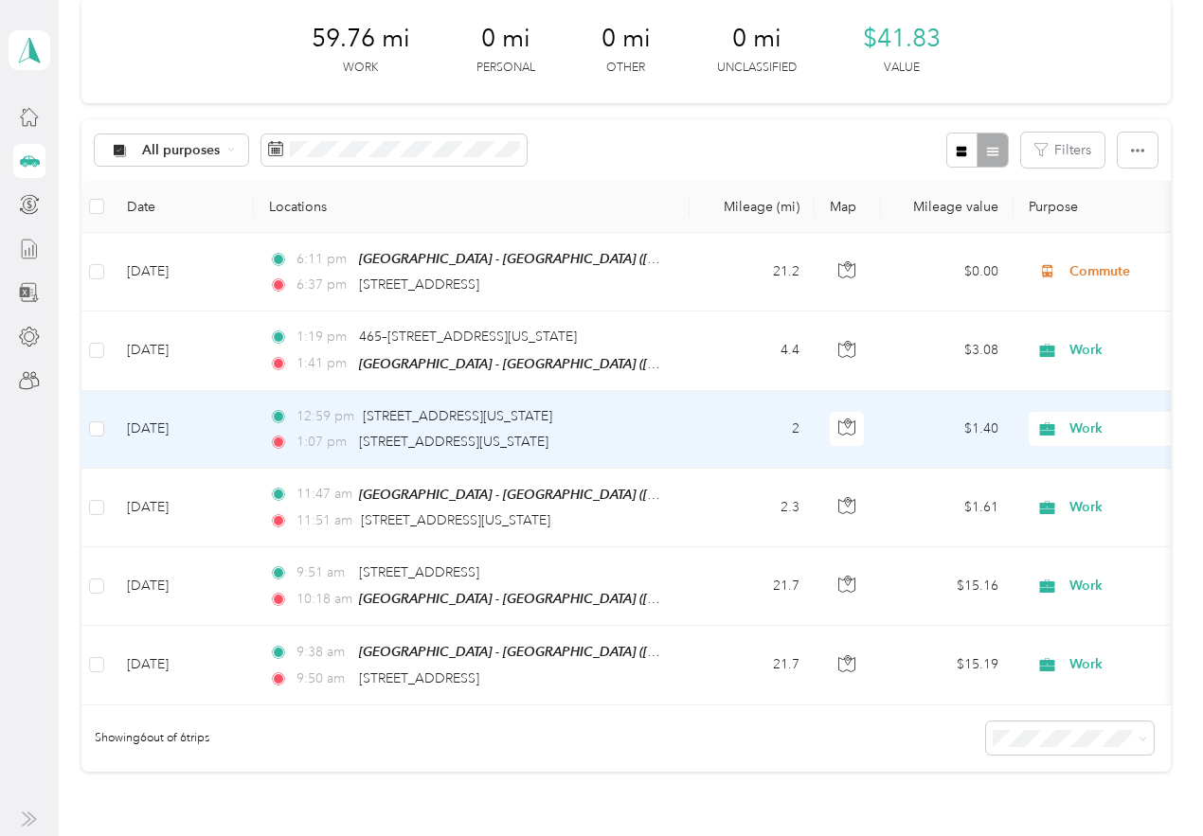
scroll to position [0, 0]
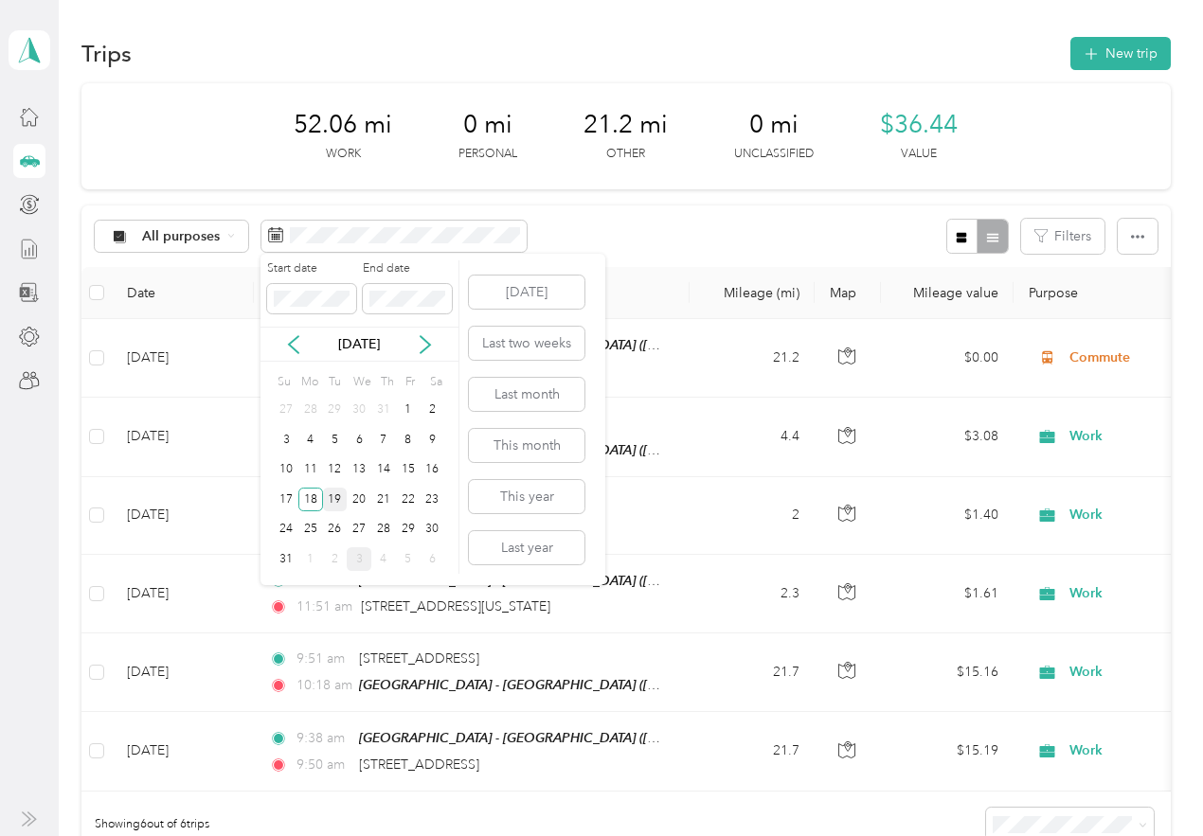
click at [341, 493] on div "19" at bounding box center [335, 500] width 25 height 24
click at [333, 500] on div "19" at bounding box center [335, 500] width 25 height 24
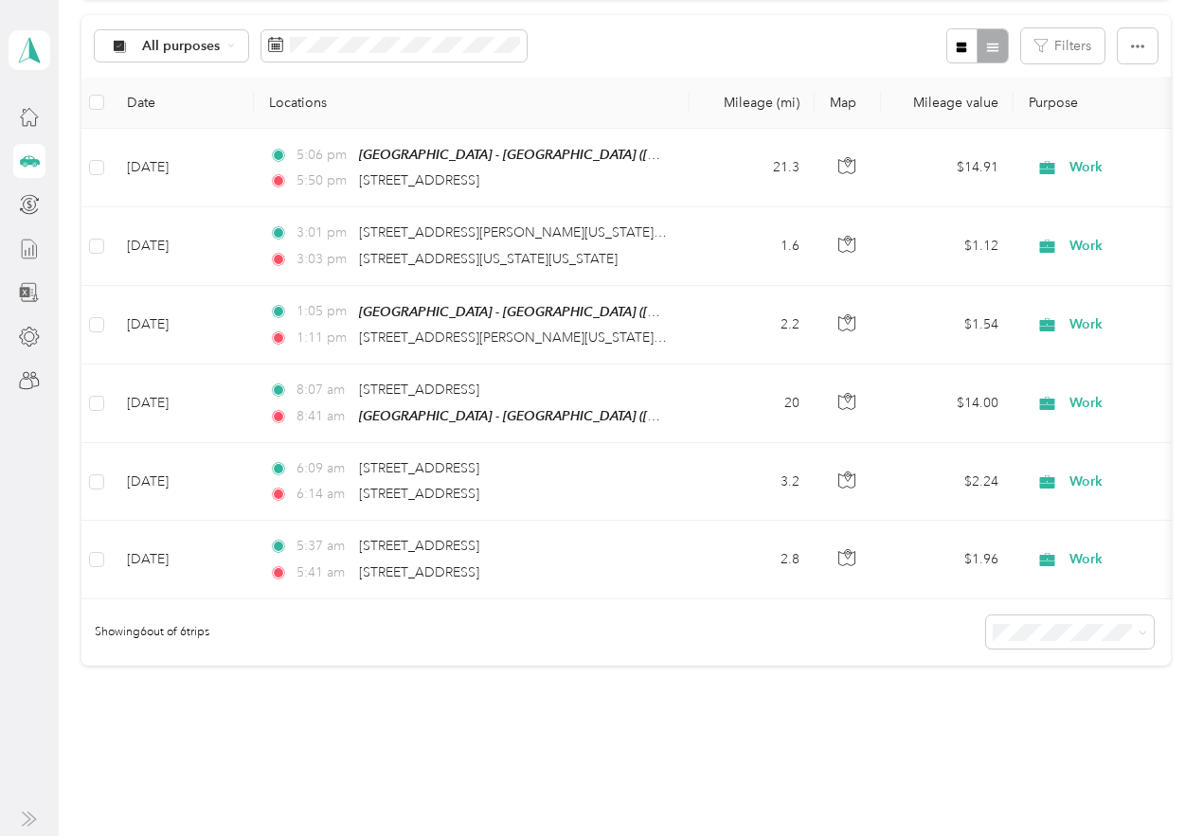
scroll to position [189, 0]
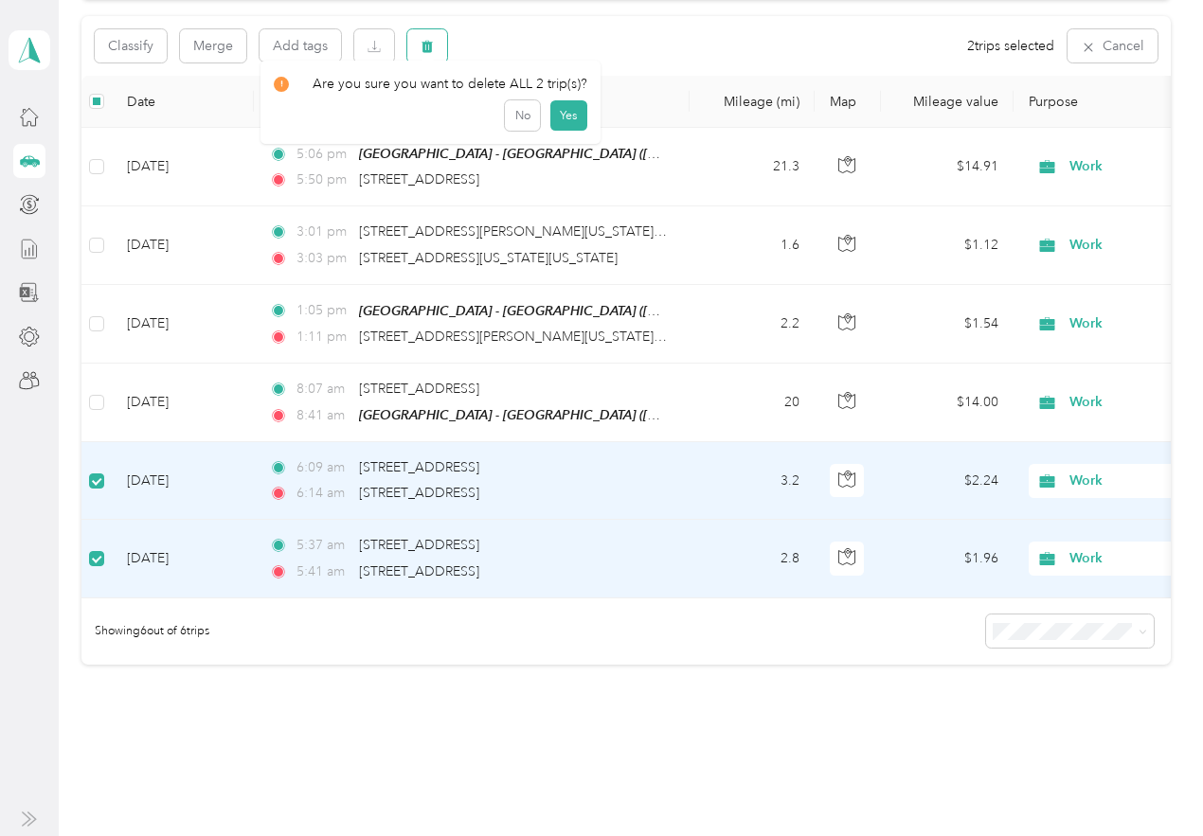
click at [427, 57] on button "button" at bounding box center [427, 45] width 40 height 33
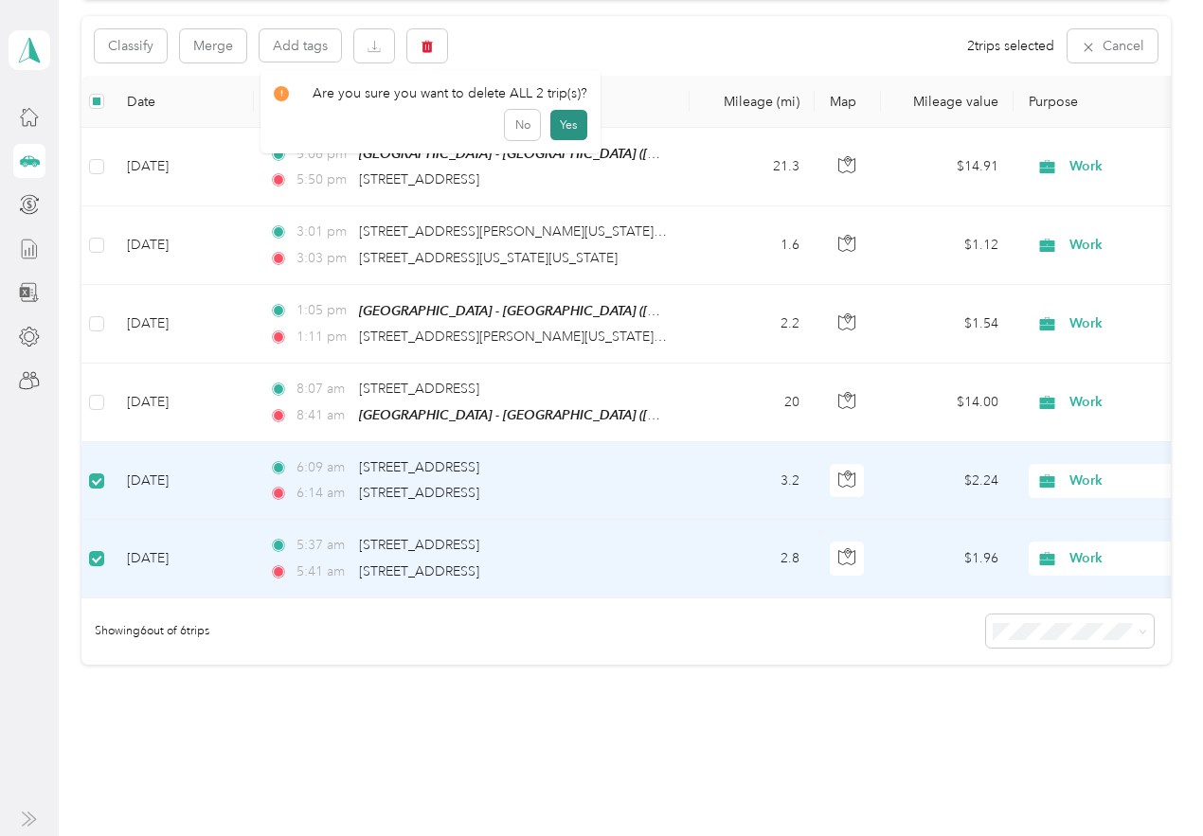
click at [564, 122] on button "Yes" at bounding box center [568, 125] width 37 height 30
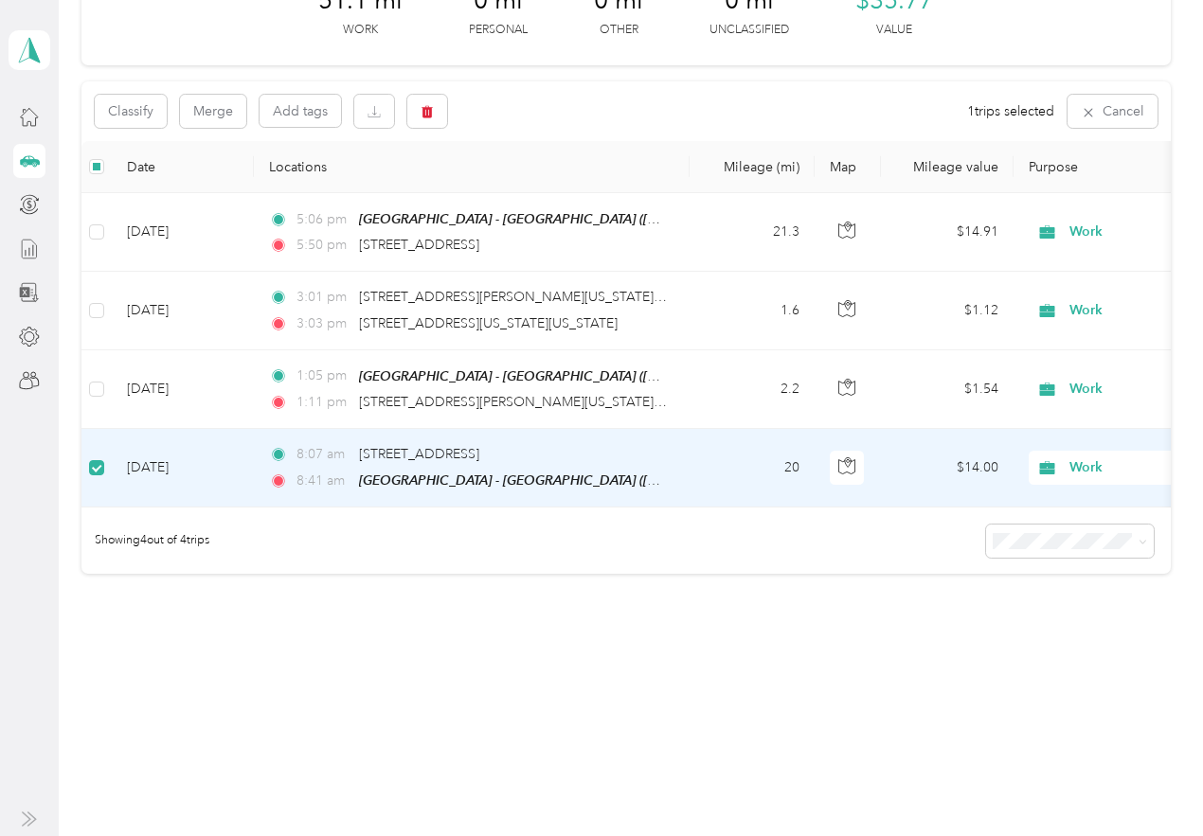
scroll to position [135, 0]
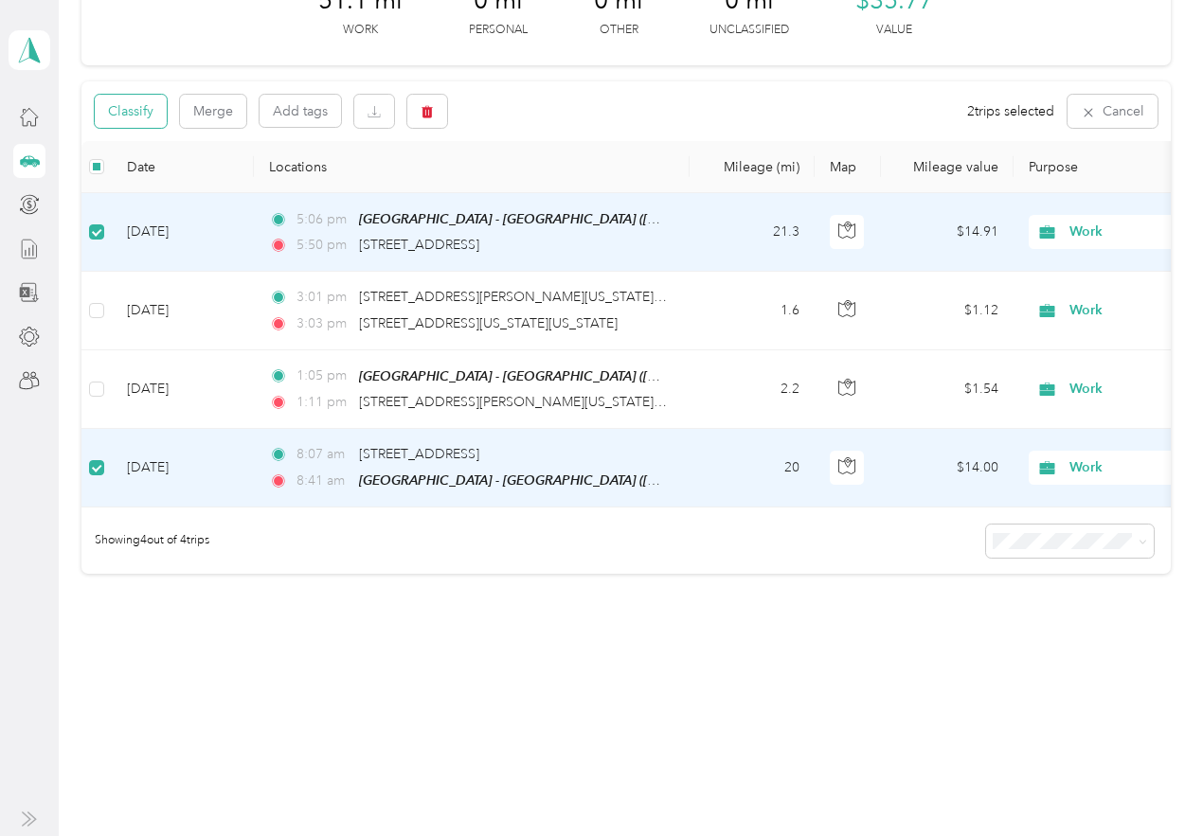
click at [134, 108] on button "Classify" at bounding box center [131, 111] width 72 height 33
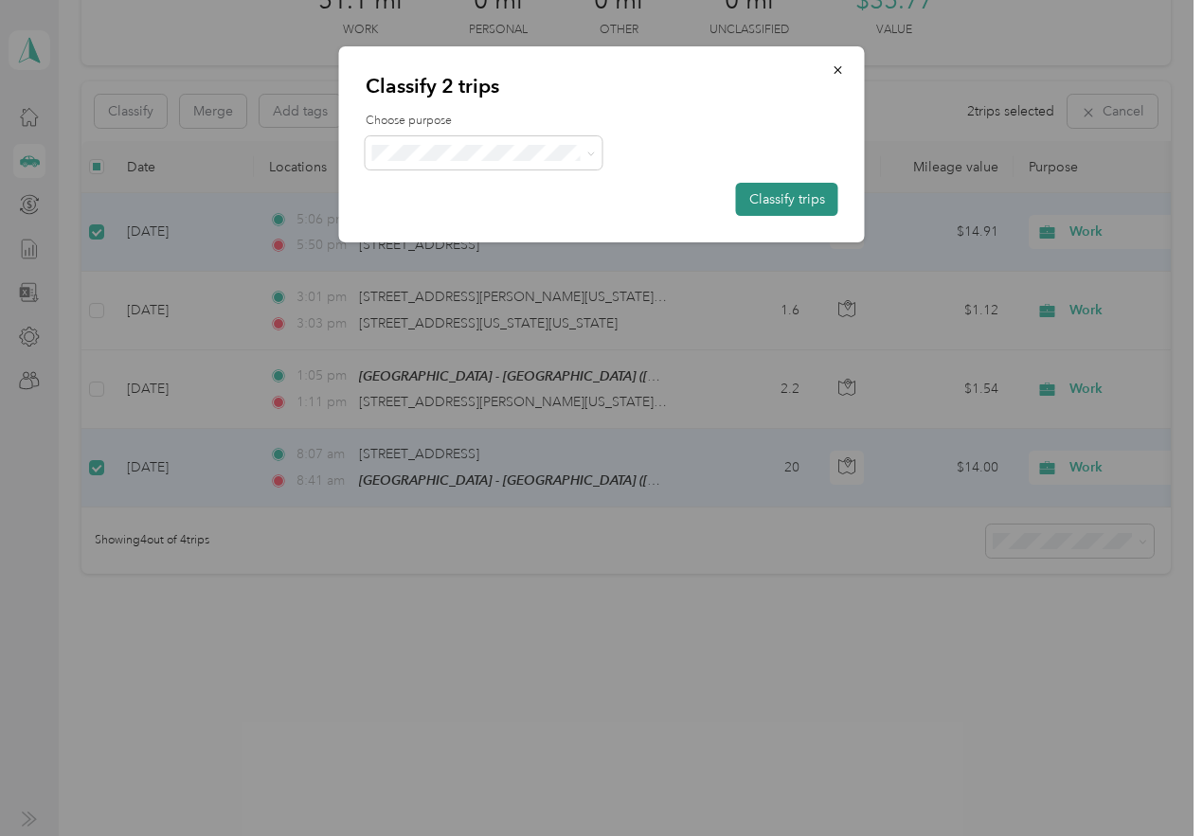
click at [797, 195] on button "Classify trips" at bounding box center [787, 199] width 102 height 33
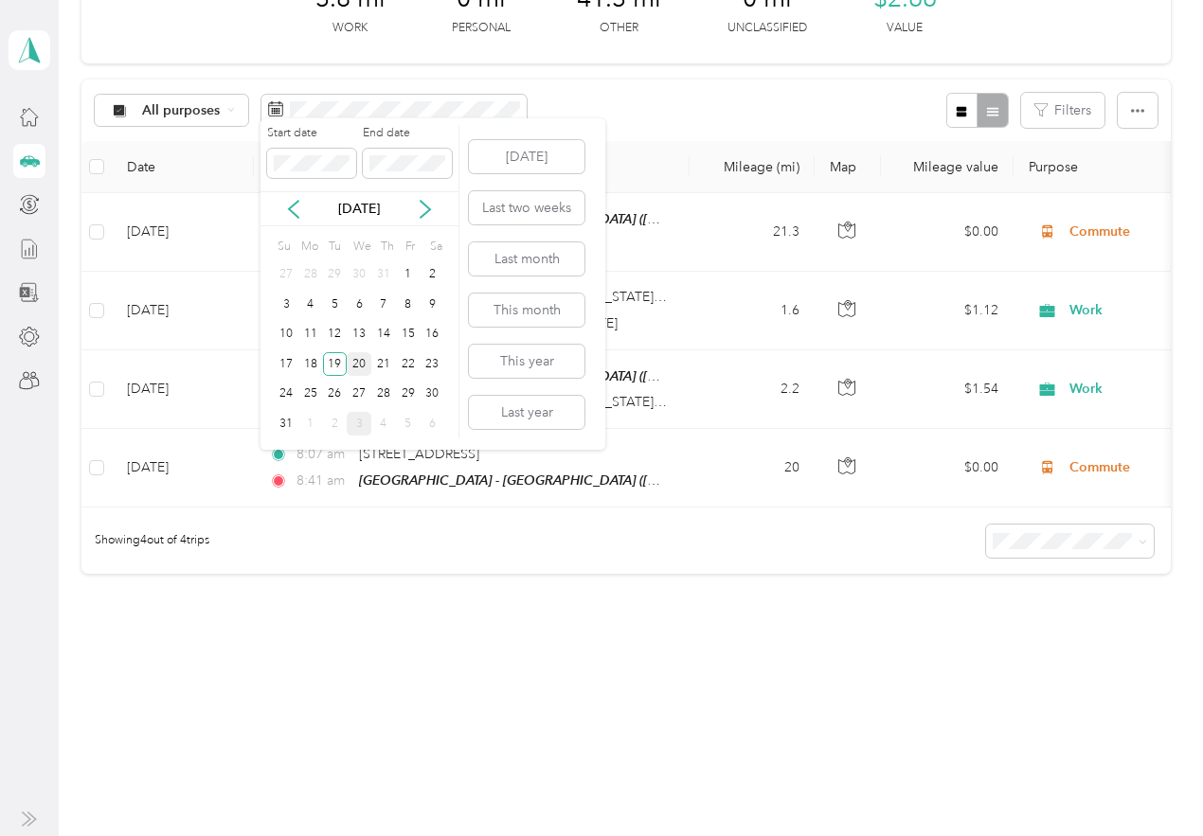
click at [358, 365] on div "20" at bounding box center [359, 364] width 25 height 24
click at [358, 367] on div "20" at bounding box center [359, 364] width 25 height 24
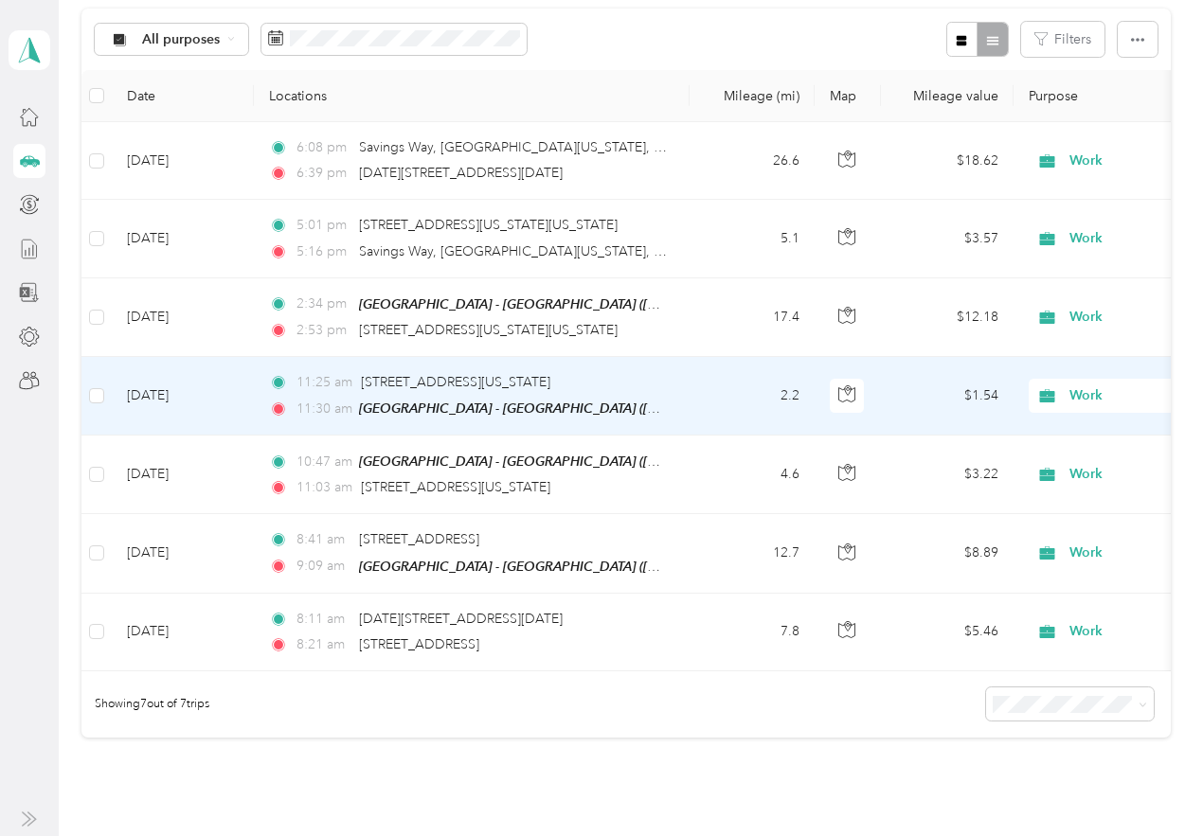
scroll to position [325, 0]
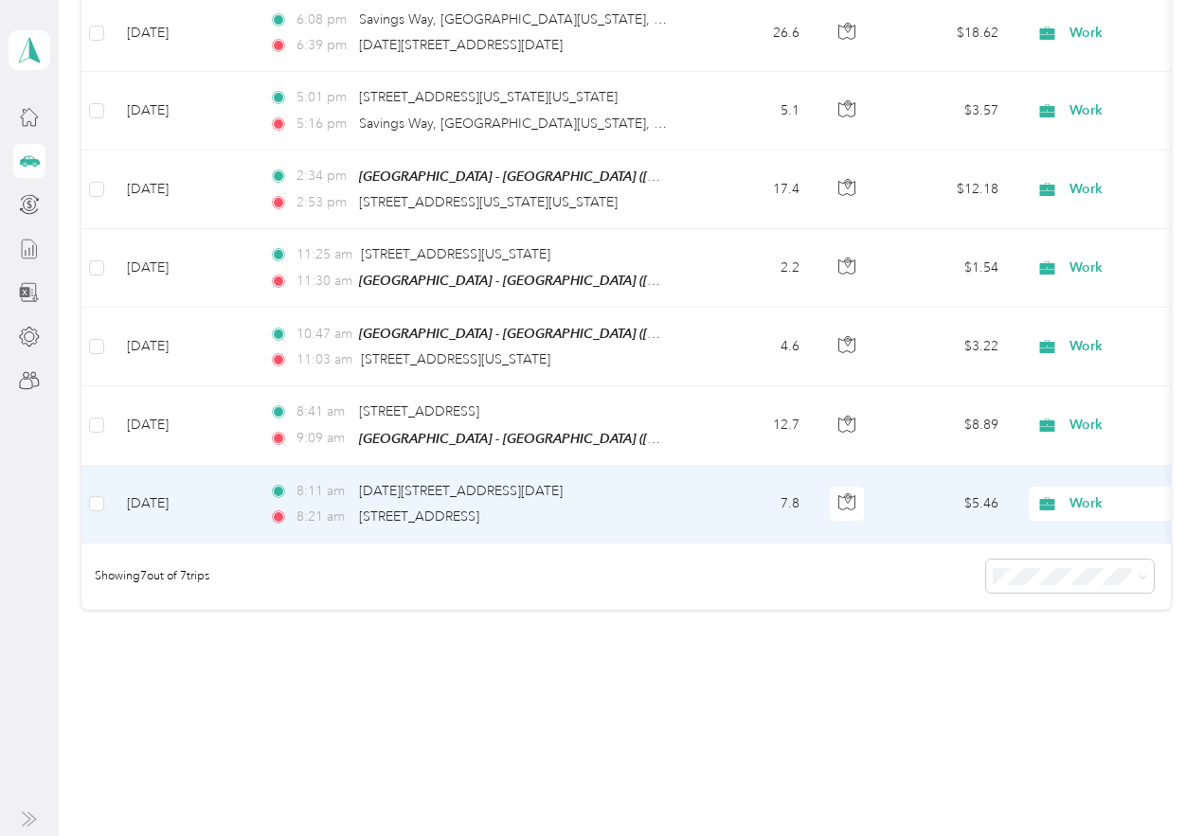
click at [184, 498] on td "Aug 20, 2025" at bounding box center [183, 505] width 142 height 78
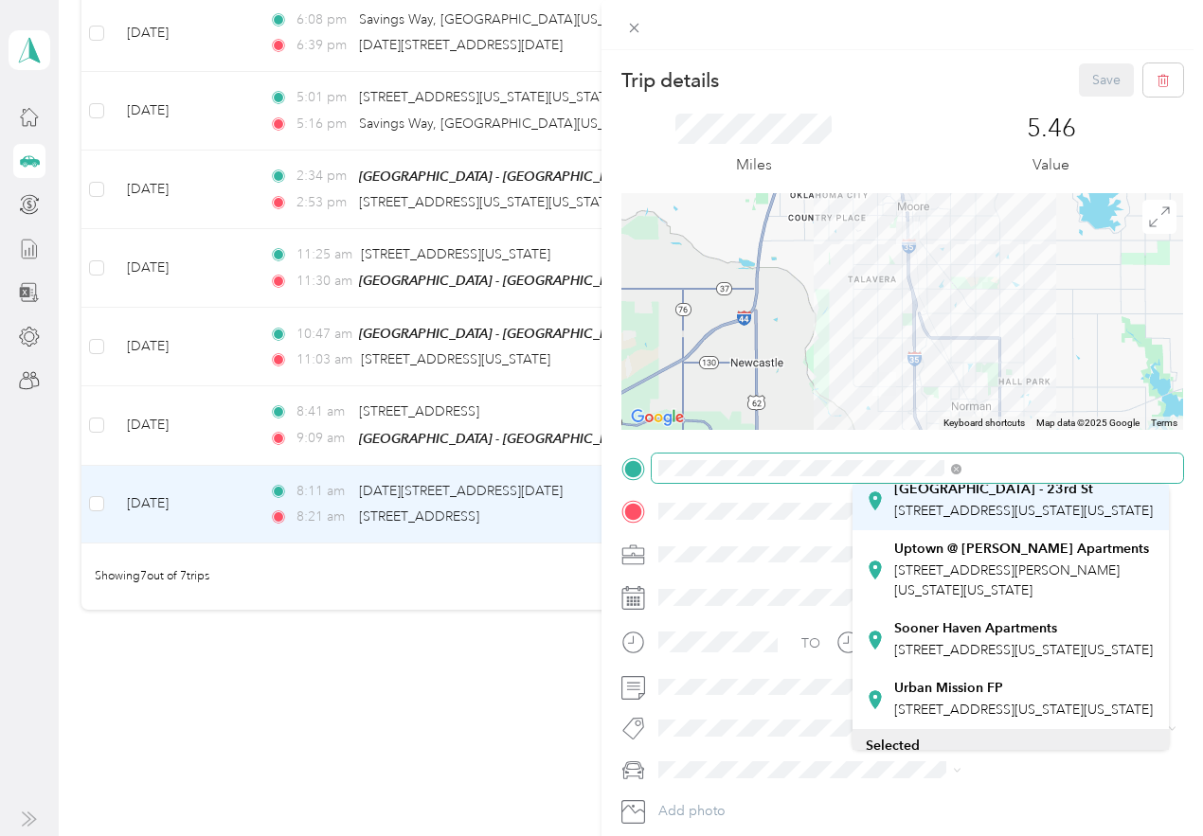
scroll to position [474, 0]
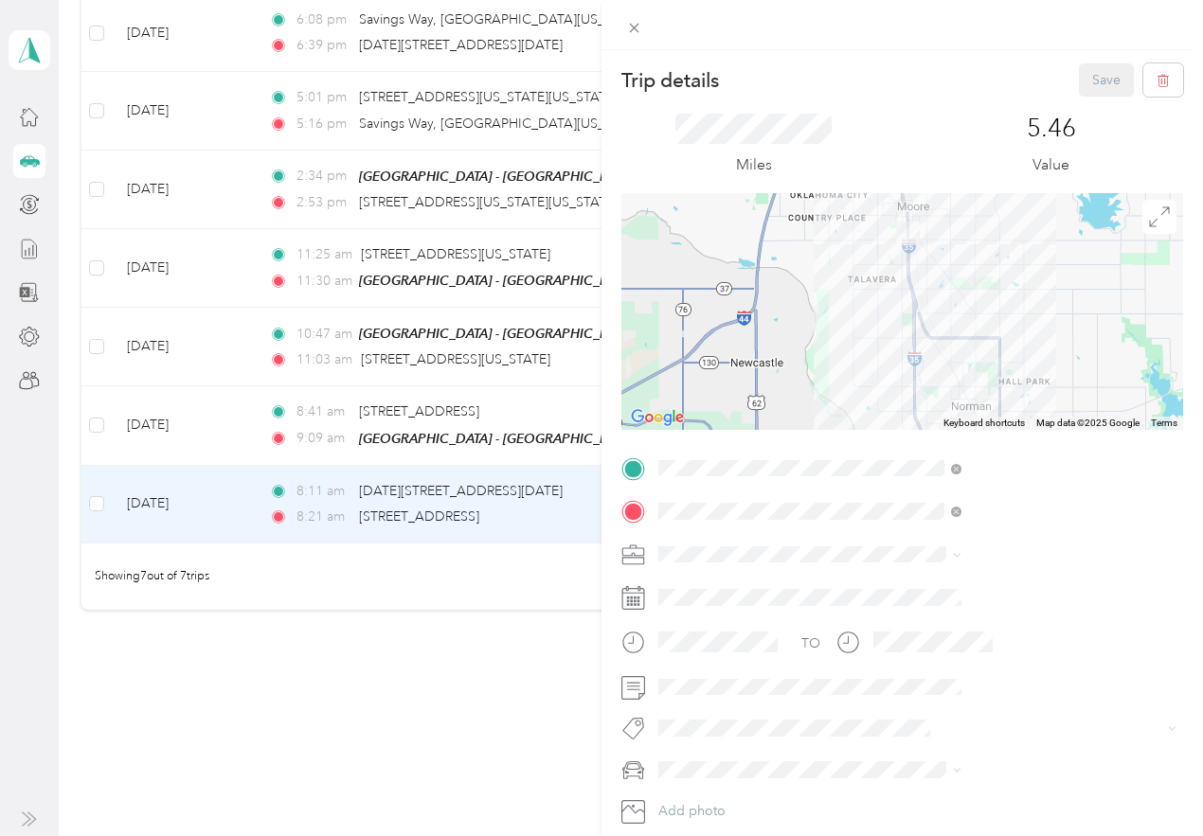
click at [965, 514] on span "1918 Northeast 23rd Street, 73111, Oklahoma City, Oklahoma, United States" at bounding box center [1023, 506] width 259 height 16
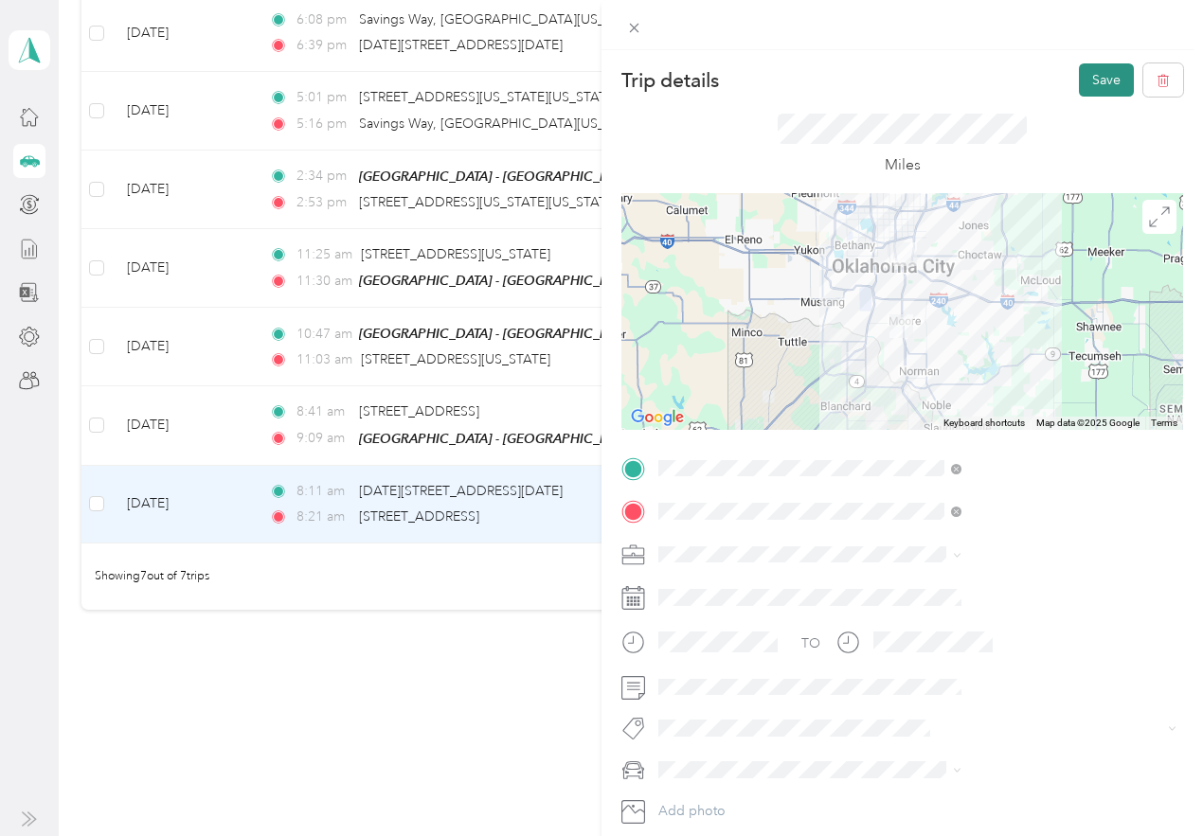
click at [1085, 79] on button "Save" at bounding box center [1106, 79] width 55 height 33
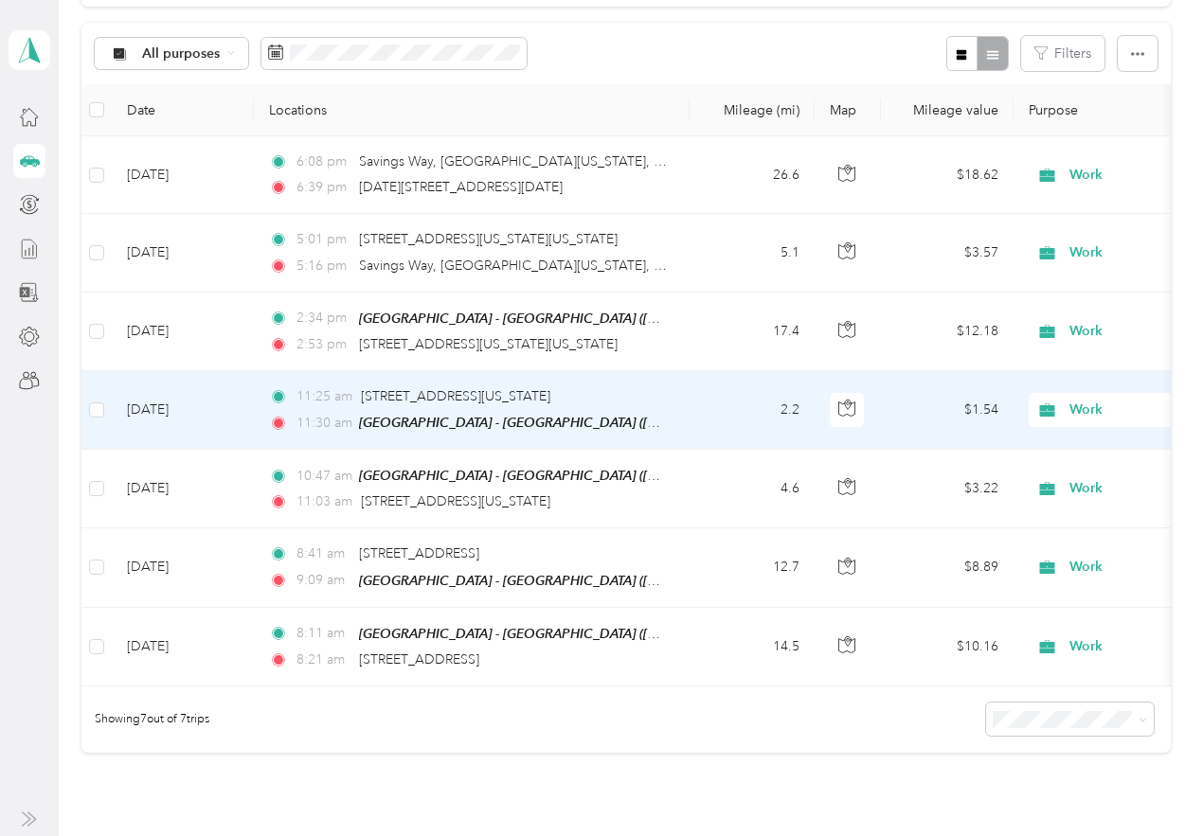
scroll to position [135, 0]
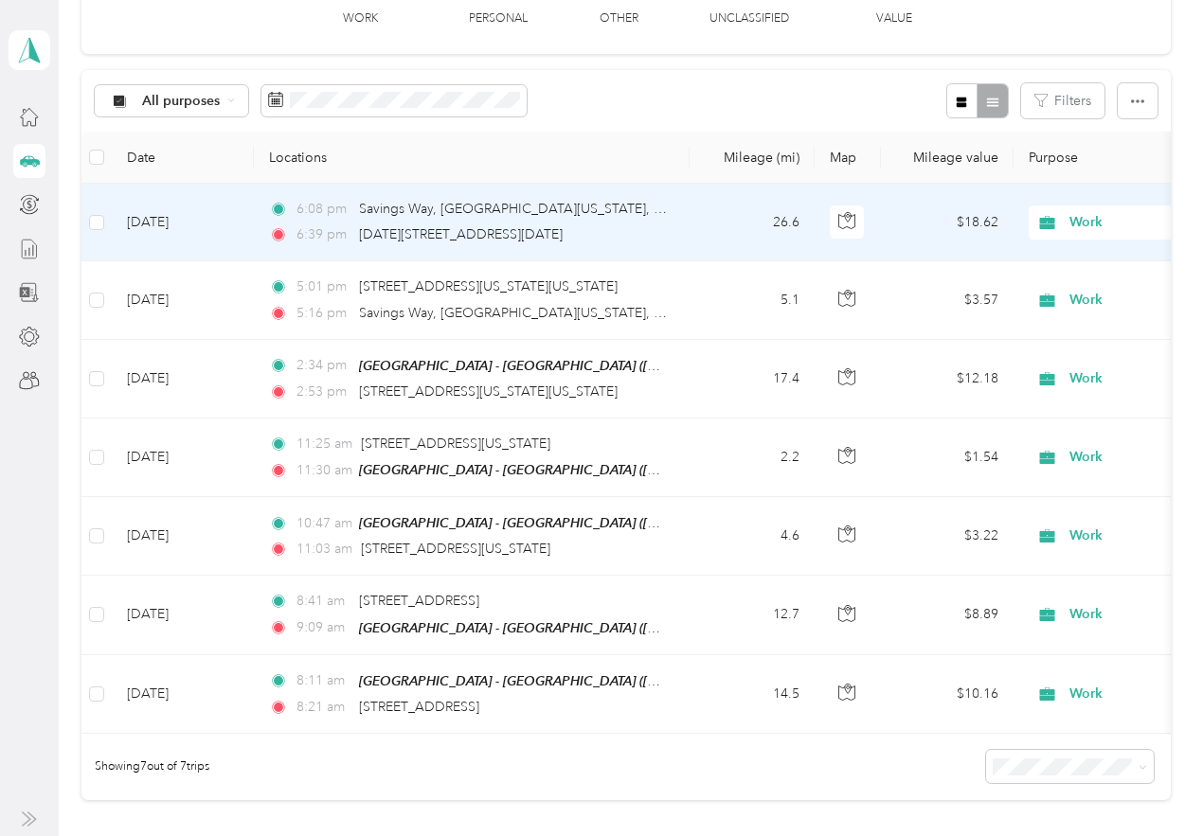
click at [219, 232] on td "Aug 20, 2025" at bounding box center [183, 223] width 142 height 78
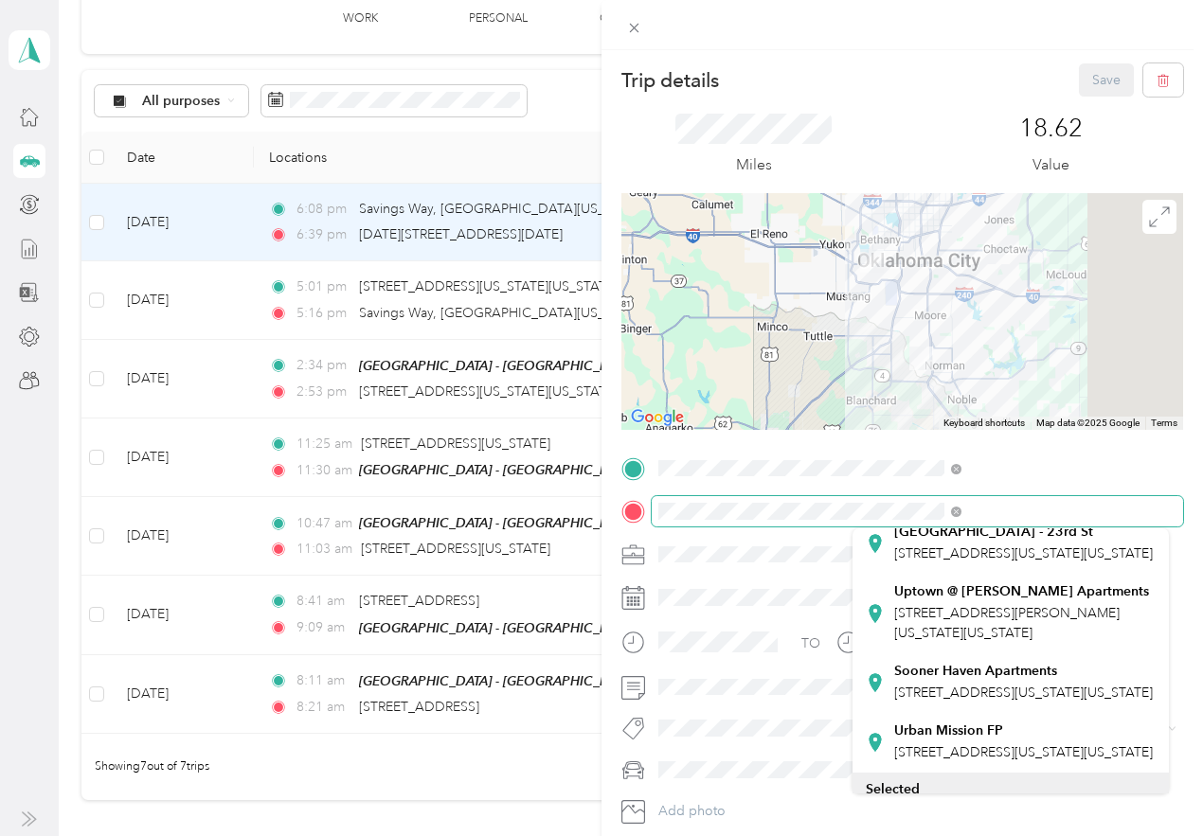
scroll to position [474, 0]
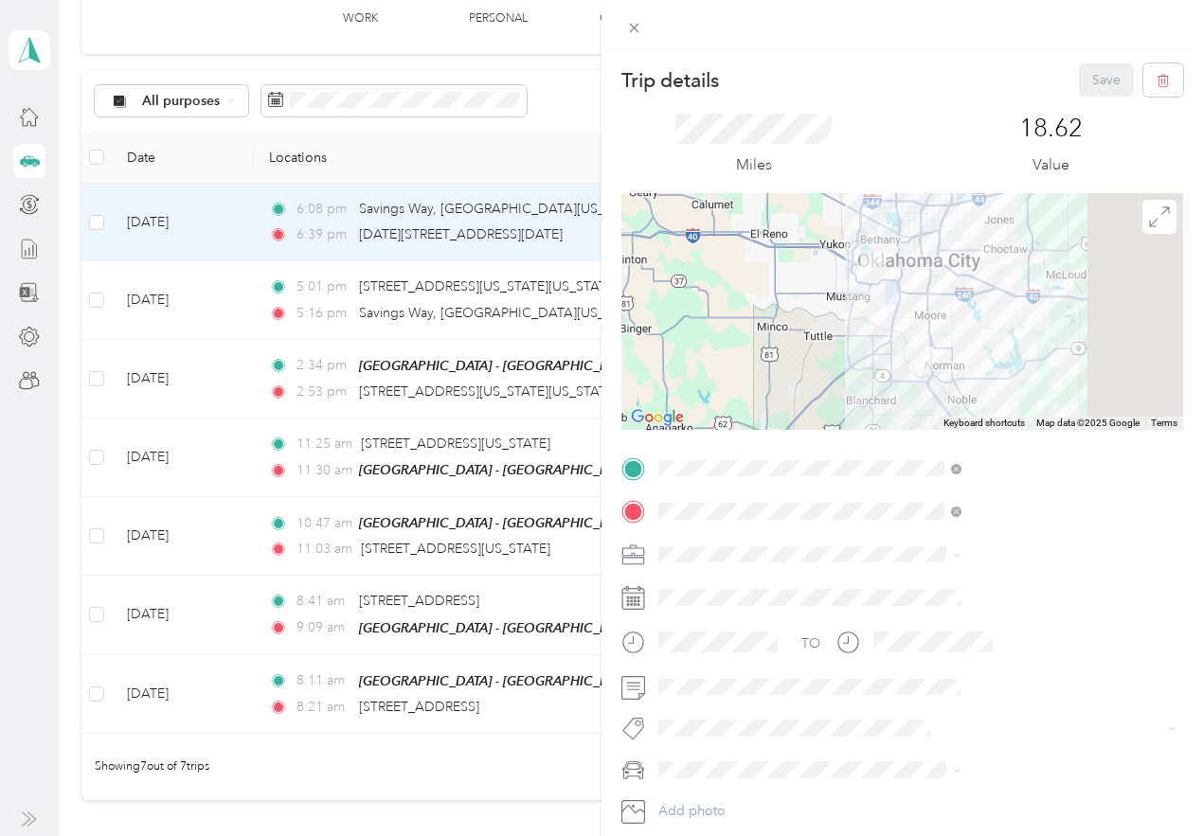
click at [981, 560] on span "1918 Northeast 23rd Street, 73111, Oklahoma City, Oklahoma, United States" at bounding box center [1023, 552] width 259 height 16
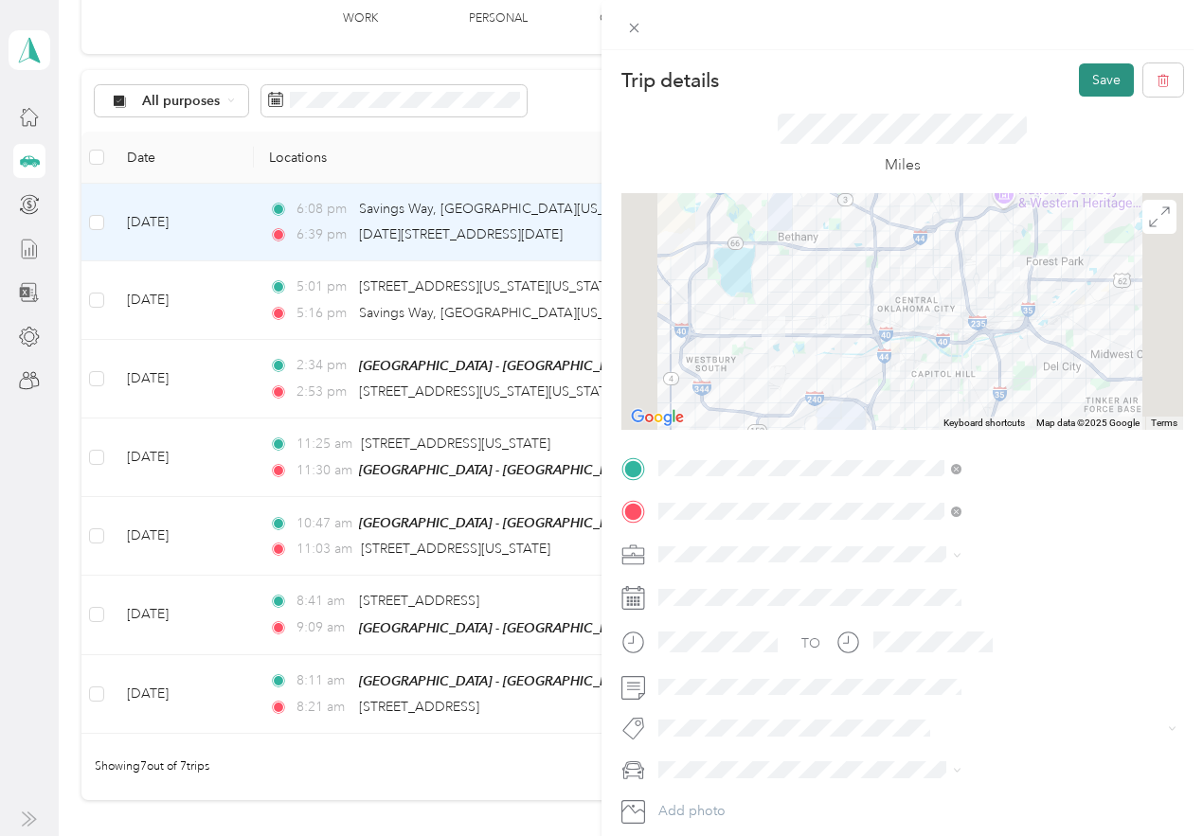
click at [1079, 71] on button "Save" at bounding box center [1106, 79] width 55 height 33
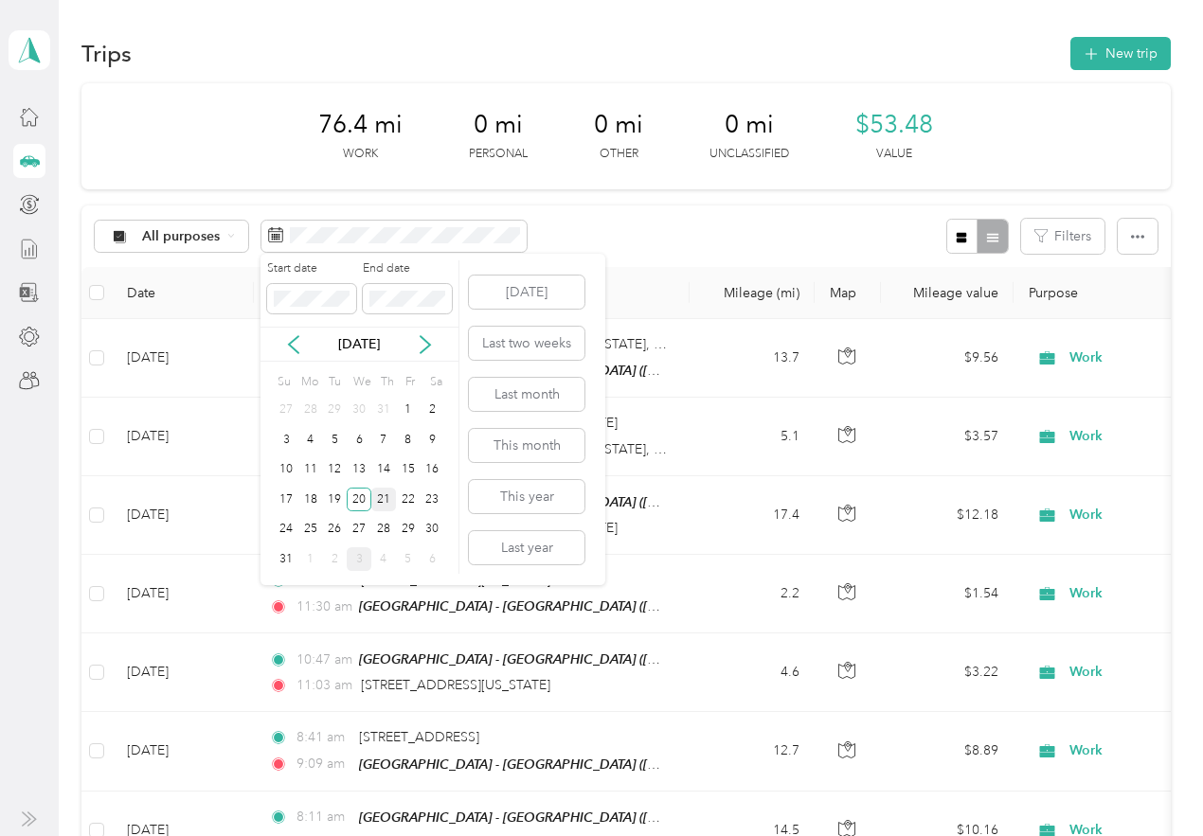
click at [377, 500] on div "21" at bounding box center [383, 500] width 25 height 24
click at [385, 503] on div "21" at bounding box center [383, 500] width 25 height 24
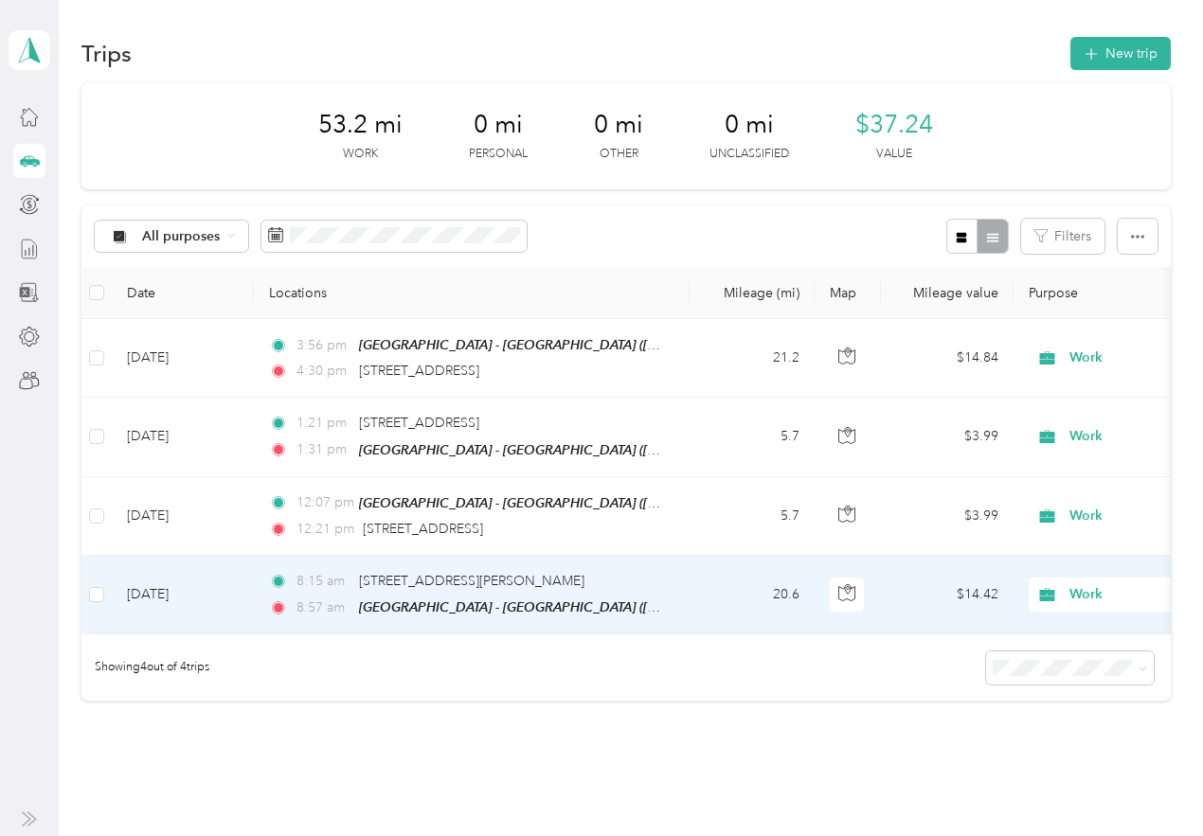
click at [108, 595] on td at bounding box center [96, 595] width 30 height 79
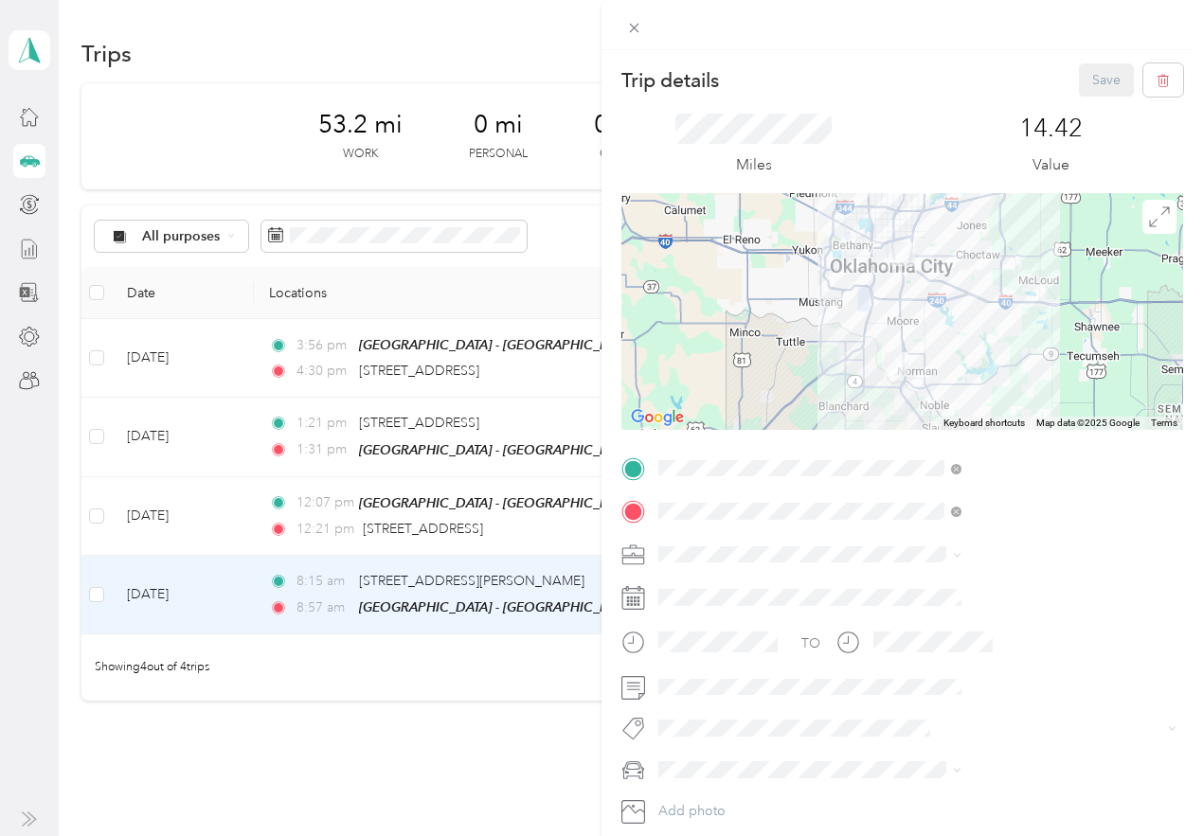
click at [96, 588] on div "Trip details Save This trip cannot be edited because it is either under review,…" at bounding box center [601, 418] width 1203 height 836
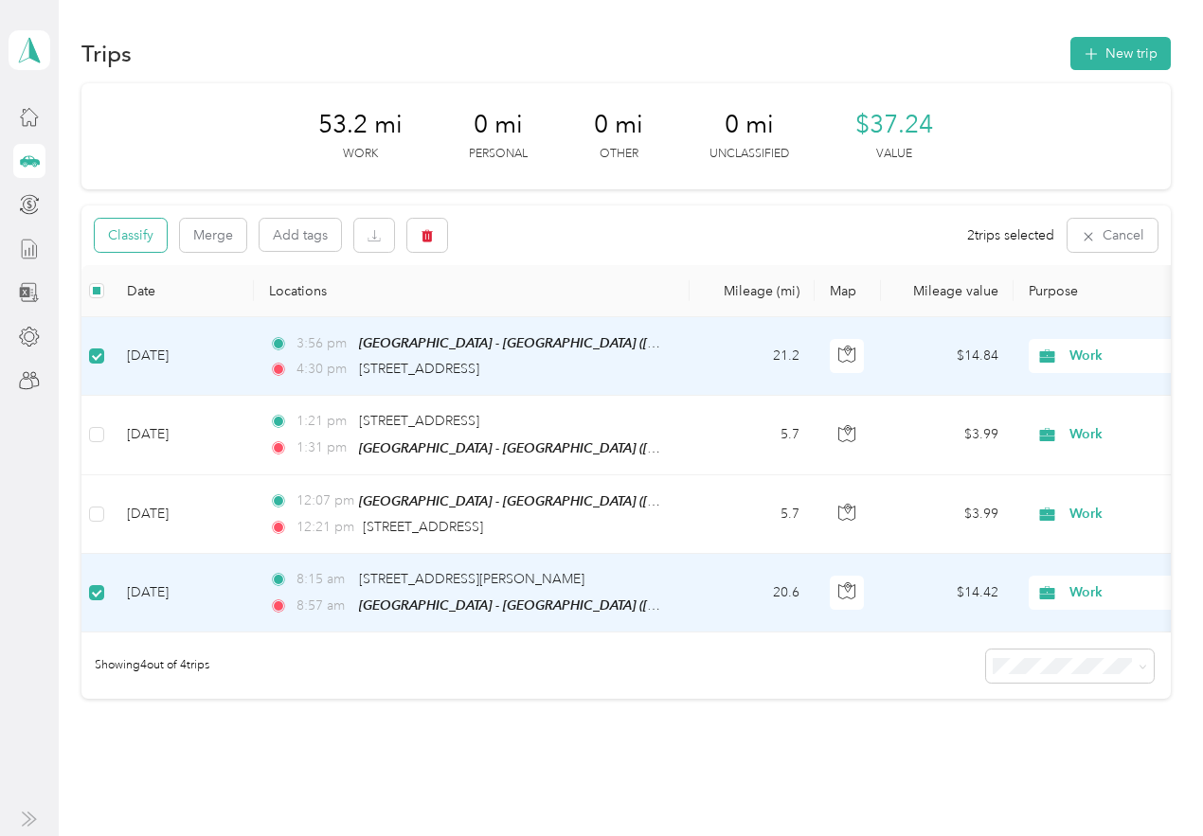
click at [147, 238] on button "Classify" at bounding box center [131, 235] width 72 height 33
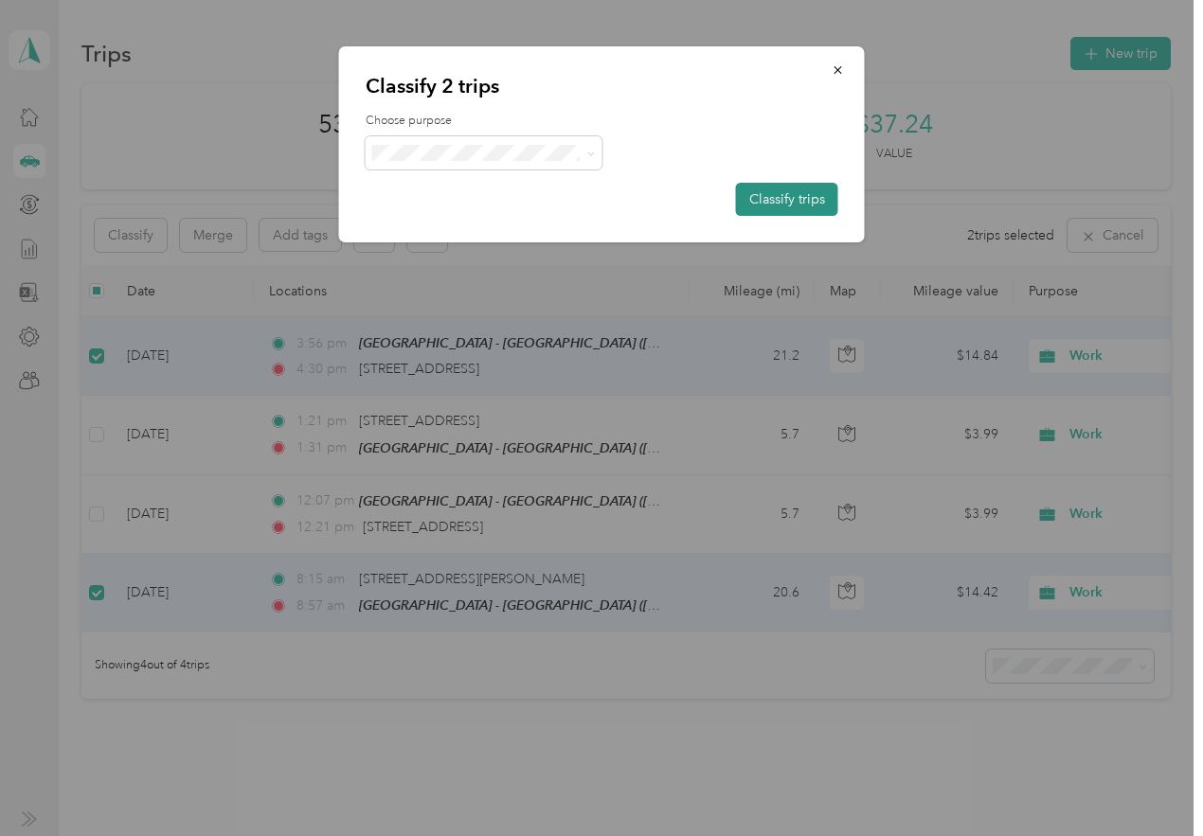
click at [773, 191] on button "Classify trips" at bounding box center [787, 199] width 102 height 33
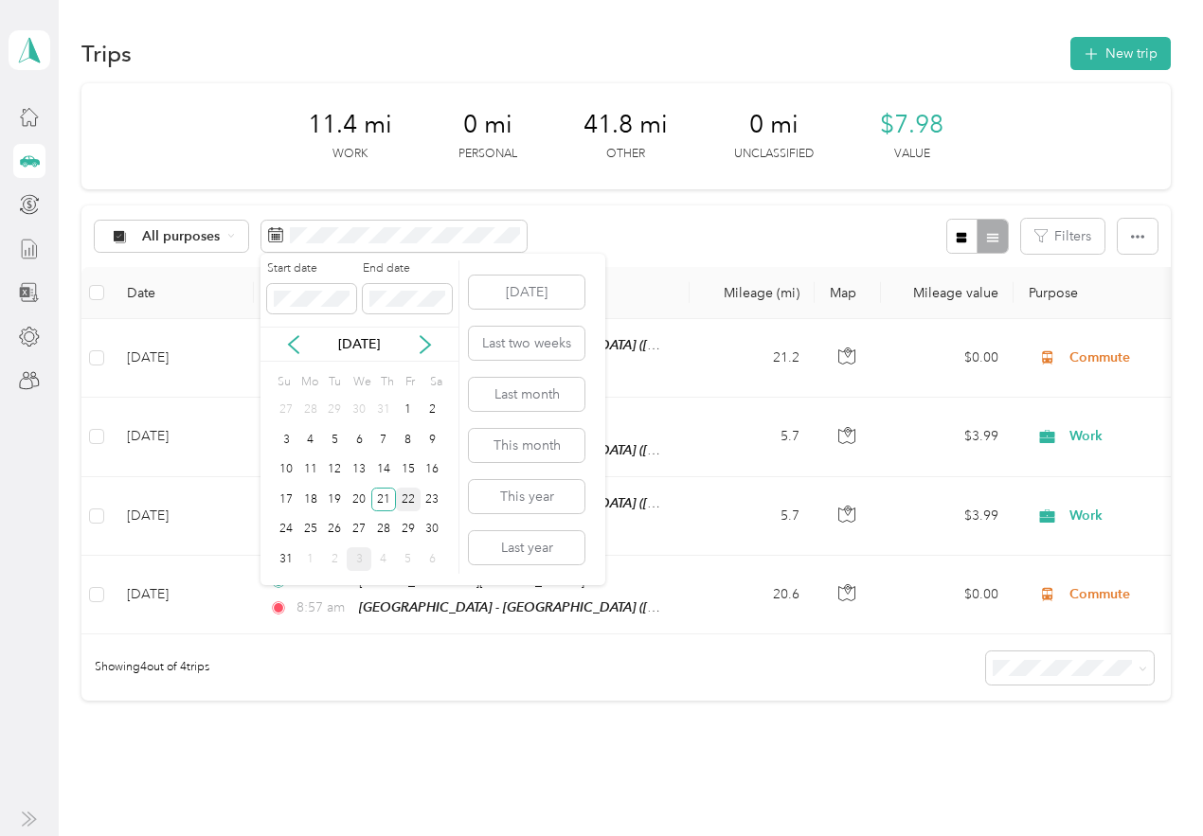
click at [408, 494] on div "22" at bounding box center [408, 500] width 25 height 24
click at [410, 501] on div "22" at bounding box center [408, 500] width 25 height 24
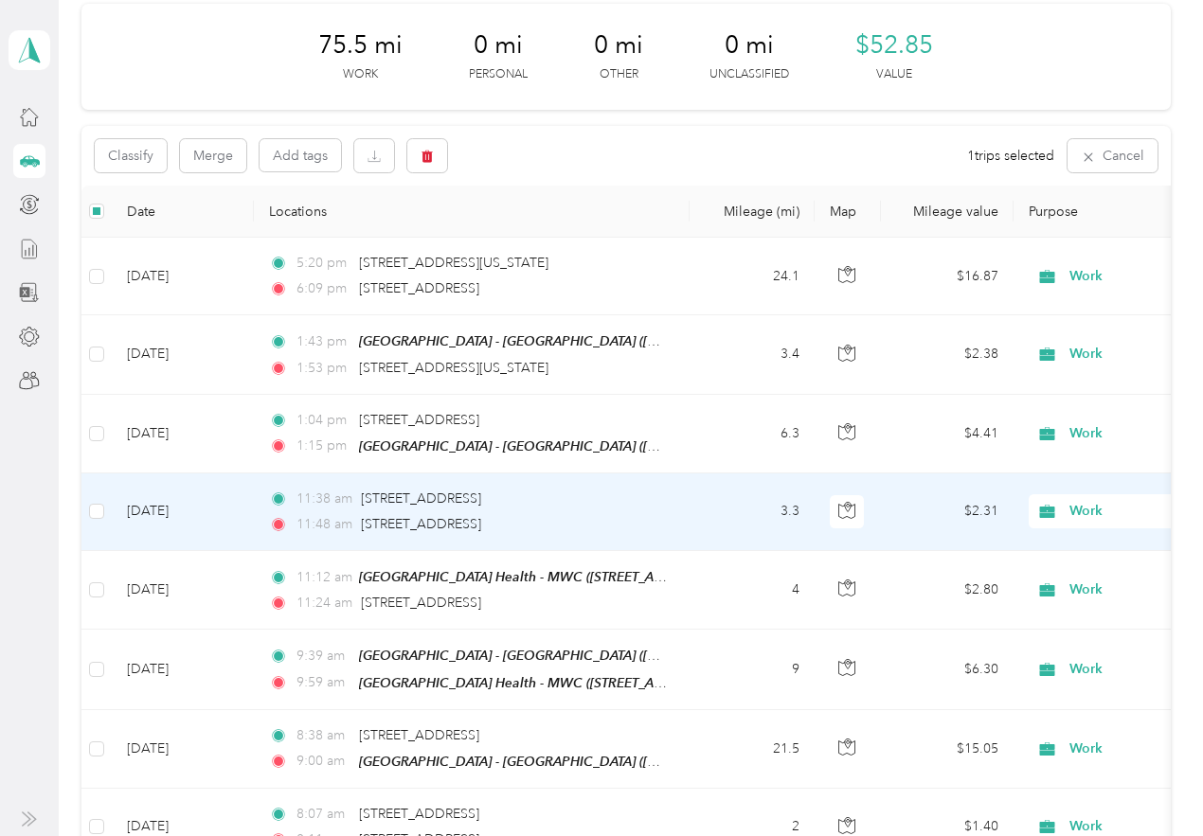
scroll to position [51, 0]
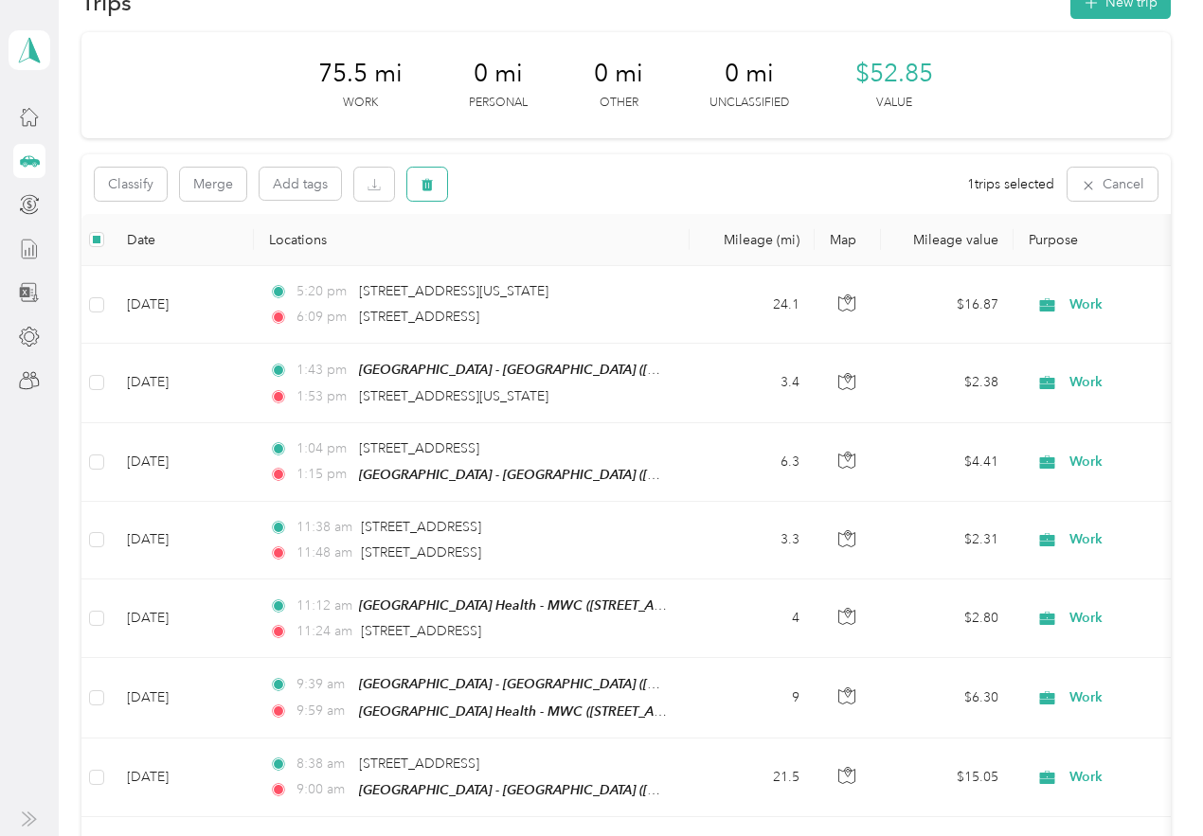
click at [419, 180] on button "button" at bounding box center [427, 184] width 40 height 33
click at [567, 268] on button "Yes" at bounding box center [568, 263] width 37 height 30
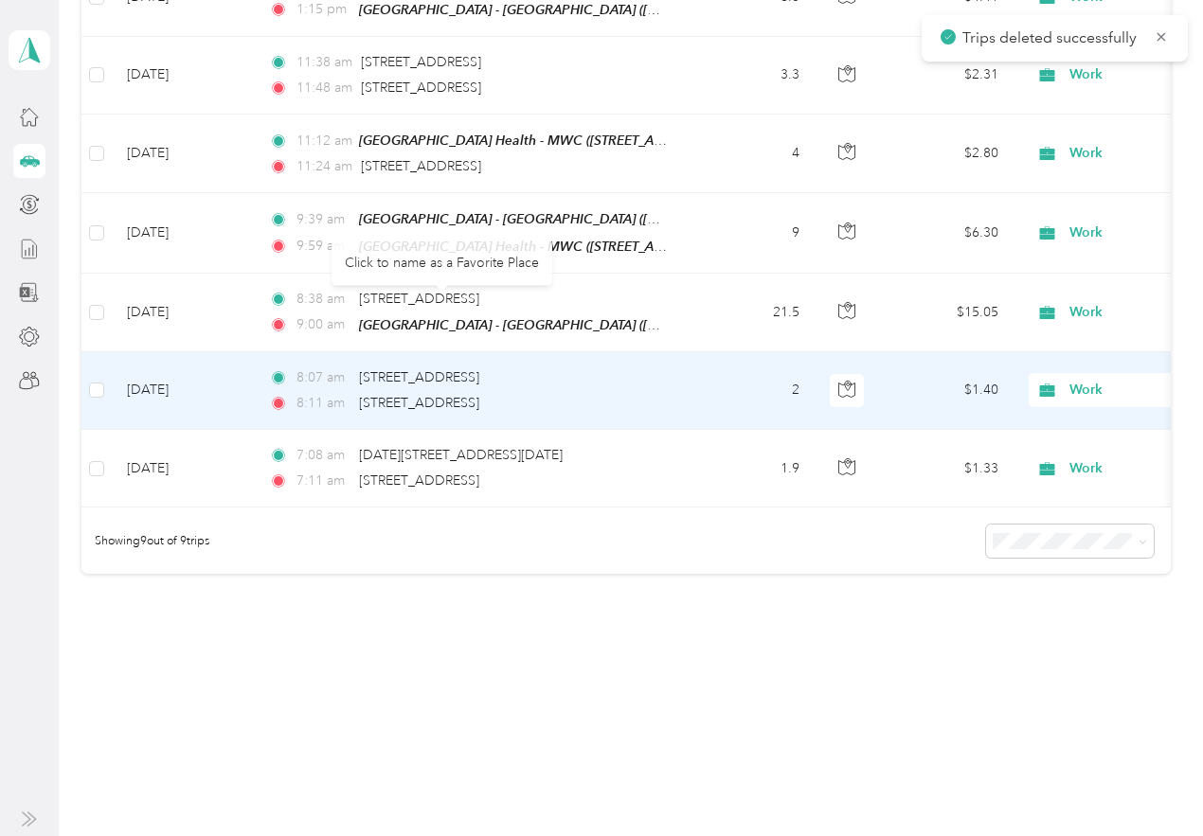
scroll to position [449, 0]
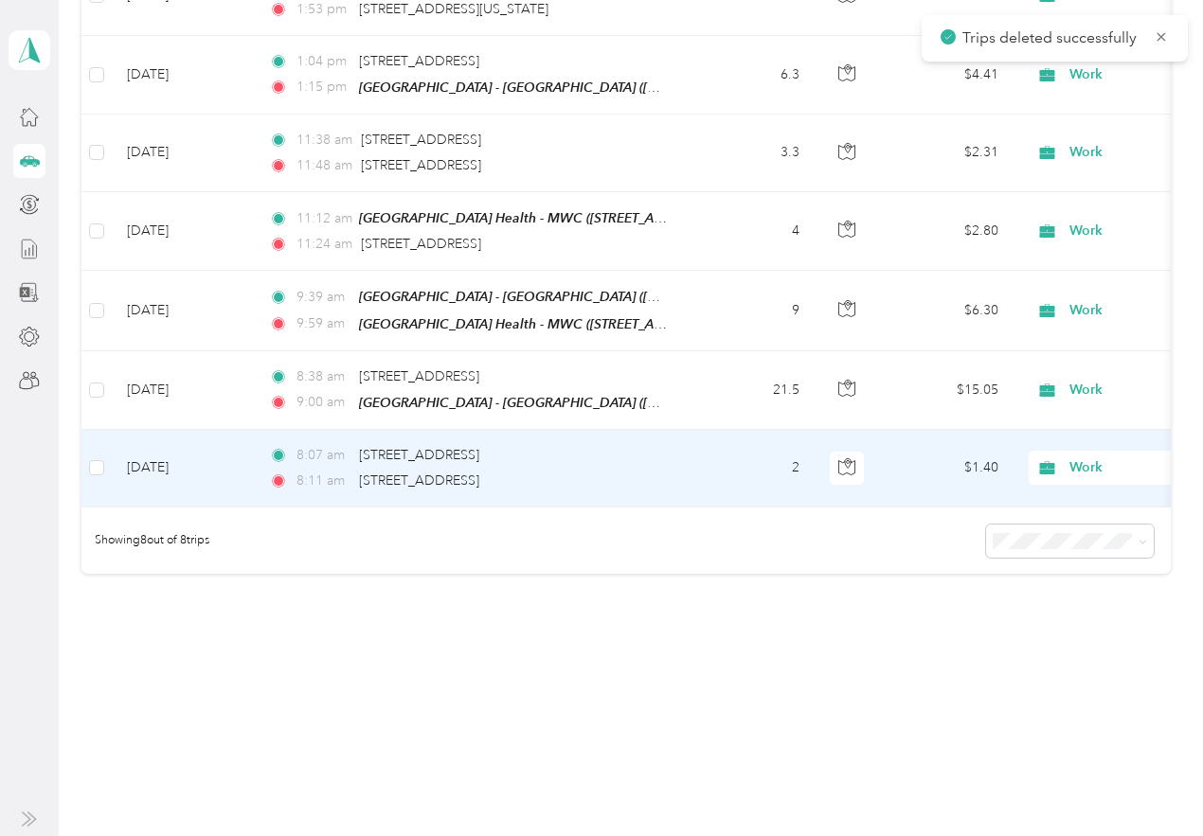
click at [194, 457] on td "Aug 22, 2025" at bounding box center [183, 469] width 142 height 78
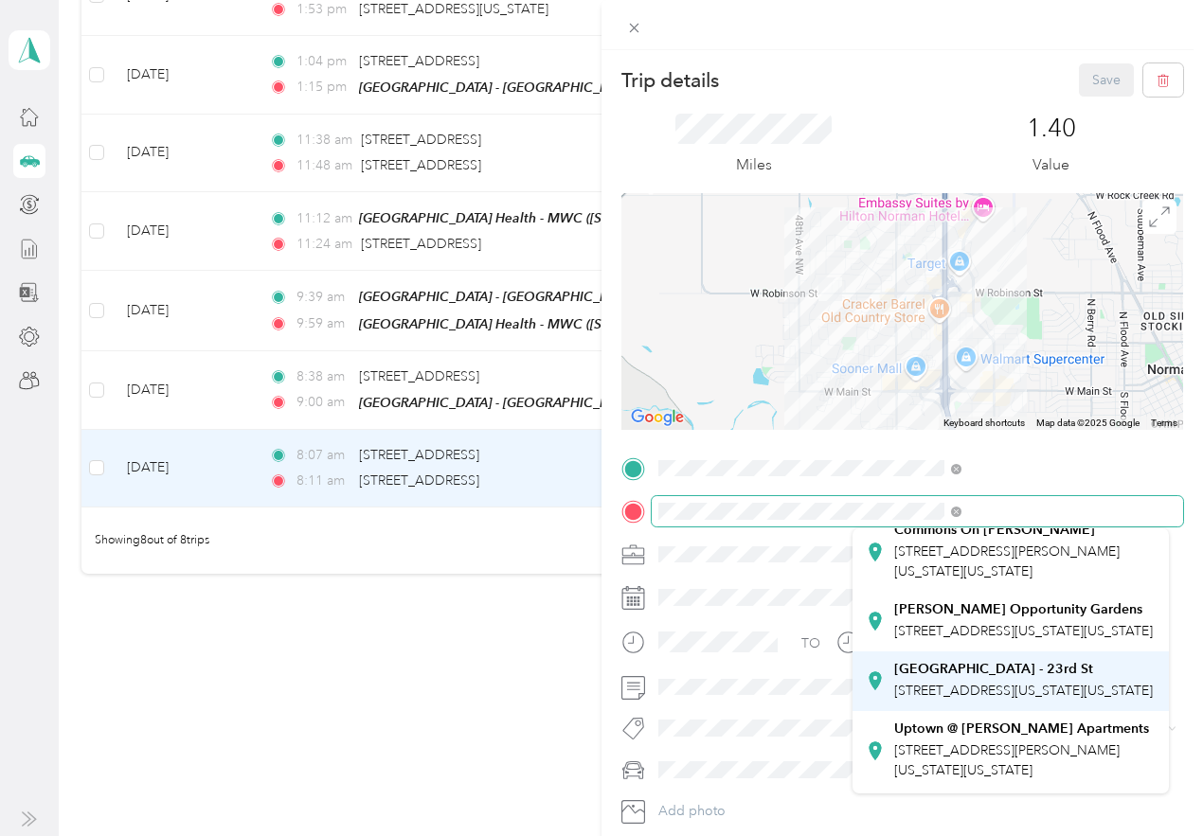
scroll to position [379, 0]
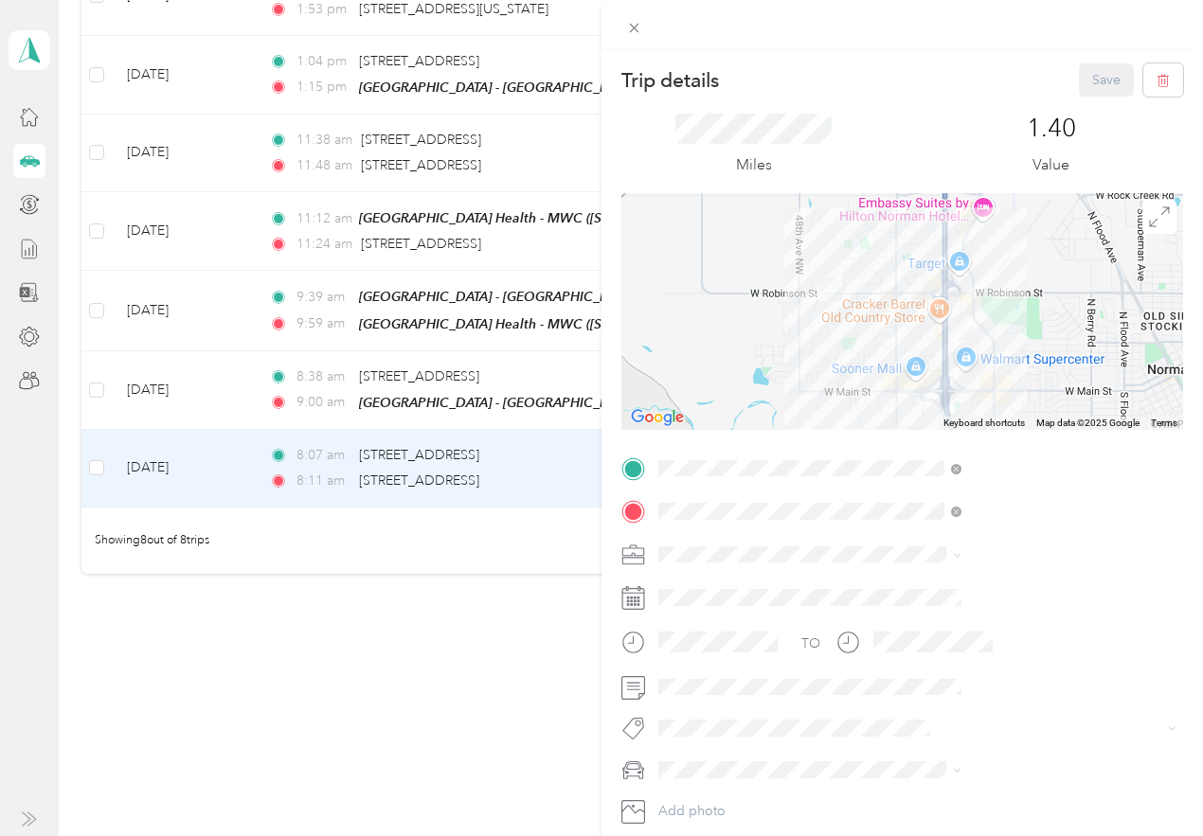
click at [981, 660] on div "Oak Street Health - 23rd St 1918 Northeast 23rd Street, 73111, Oklahoma City, O…" at bounding box center [1011, 637] width 290 height 46
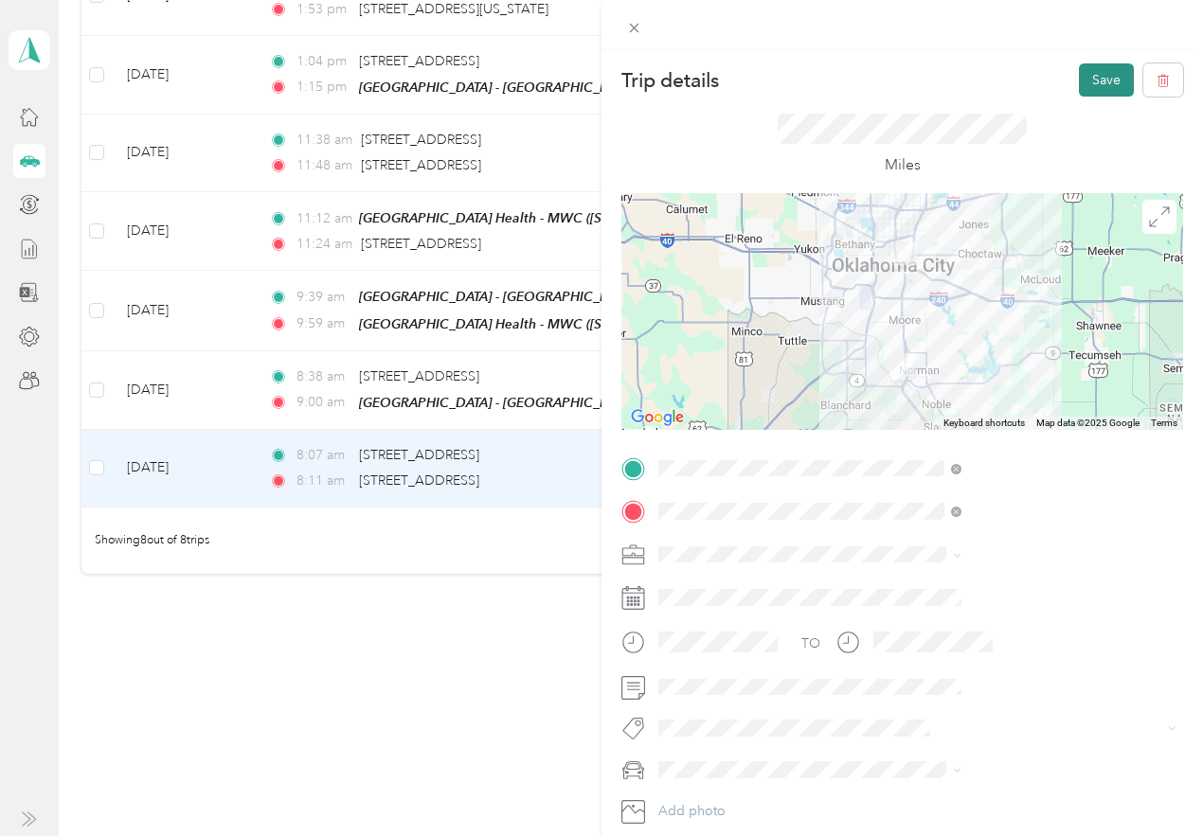
click at [1089, 83] on button "Save" at bounding box center [1106, 79] width 55 height 33
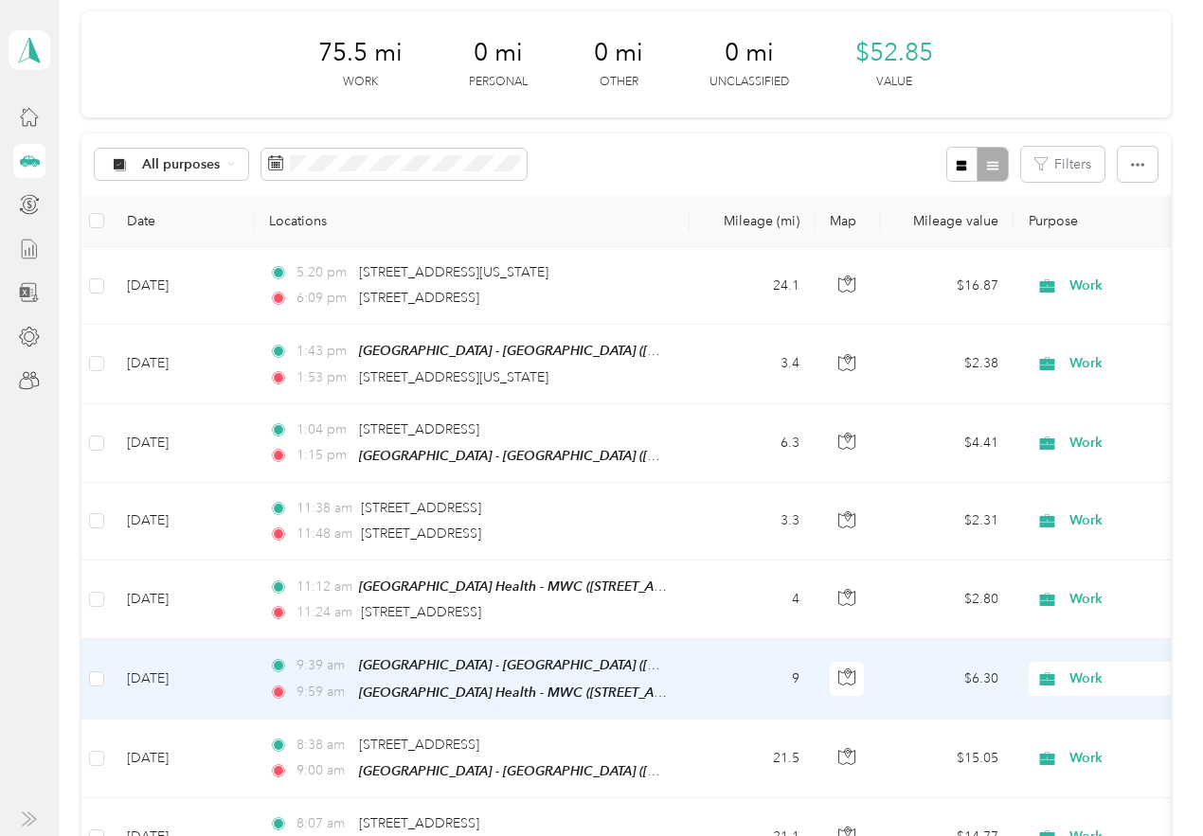
scroll to position [70, 0]
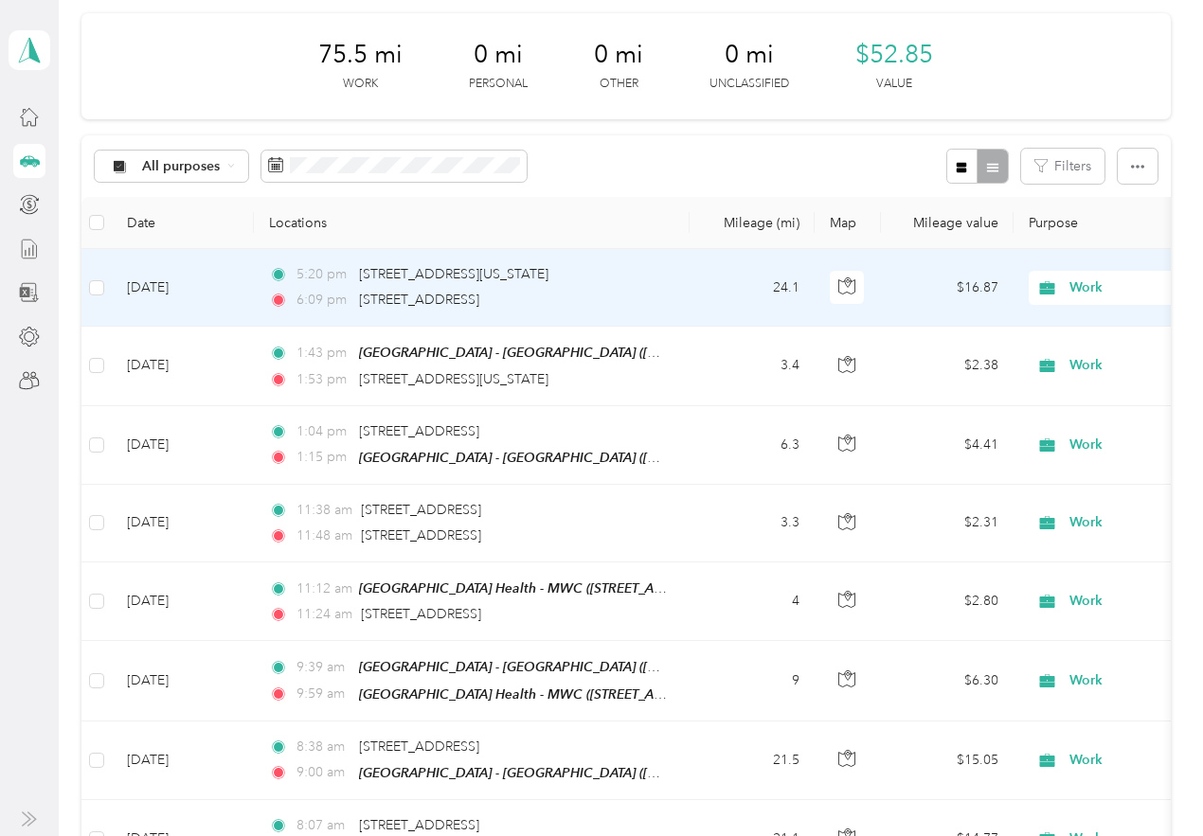
click at [165, 284] on td "Aug 22, 2025" at bounding box center [183, 288] width 142 height 78
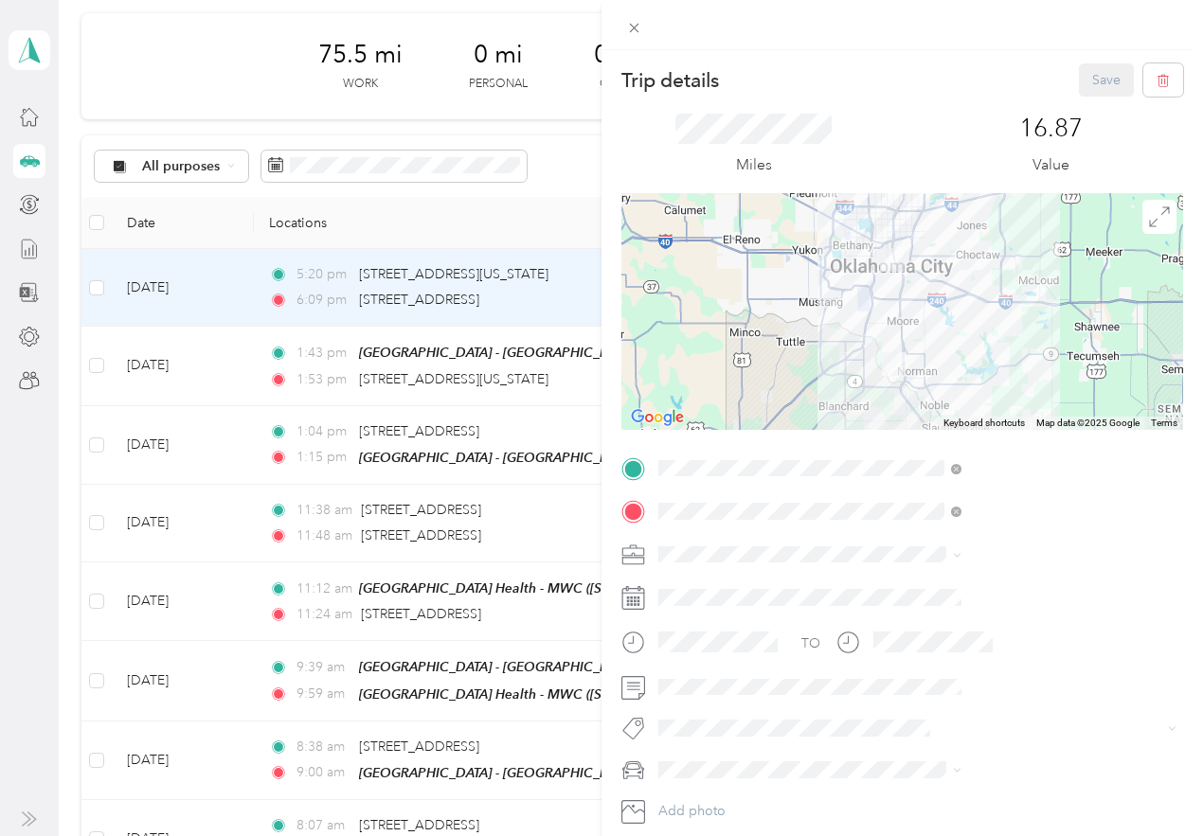
click at [533, 298] on div "Trip details Save This trip cannot be edited because it is either under review,…" at bounding box center [601, 418] width 1203 height 836
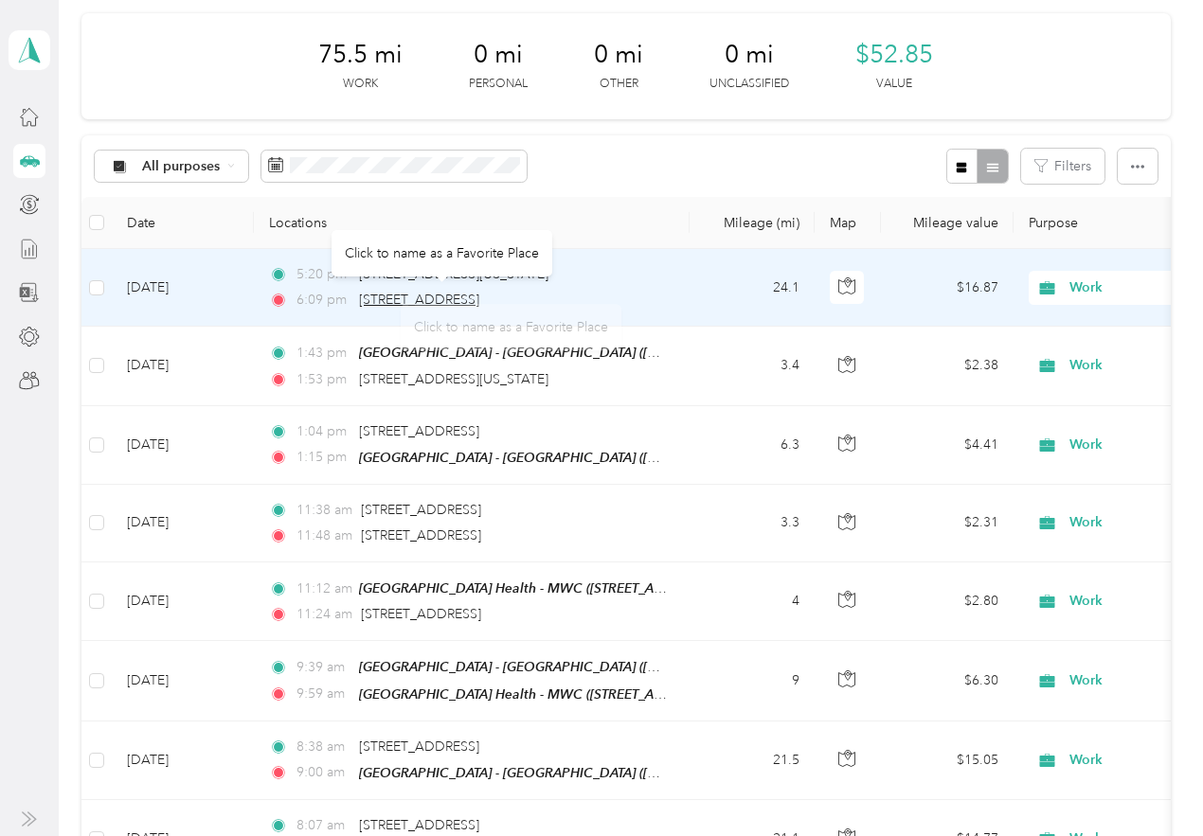
click at [479, 293] on span "1201 Loma Dr, Norman, OK" at bounding box center [419, 300] width 120 height 16
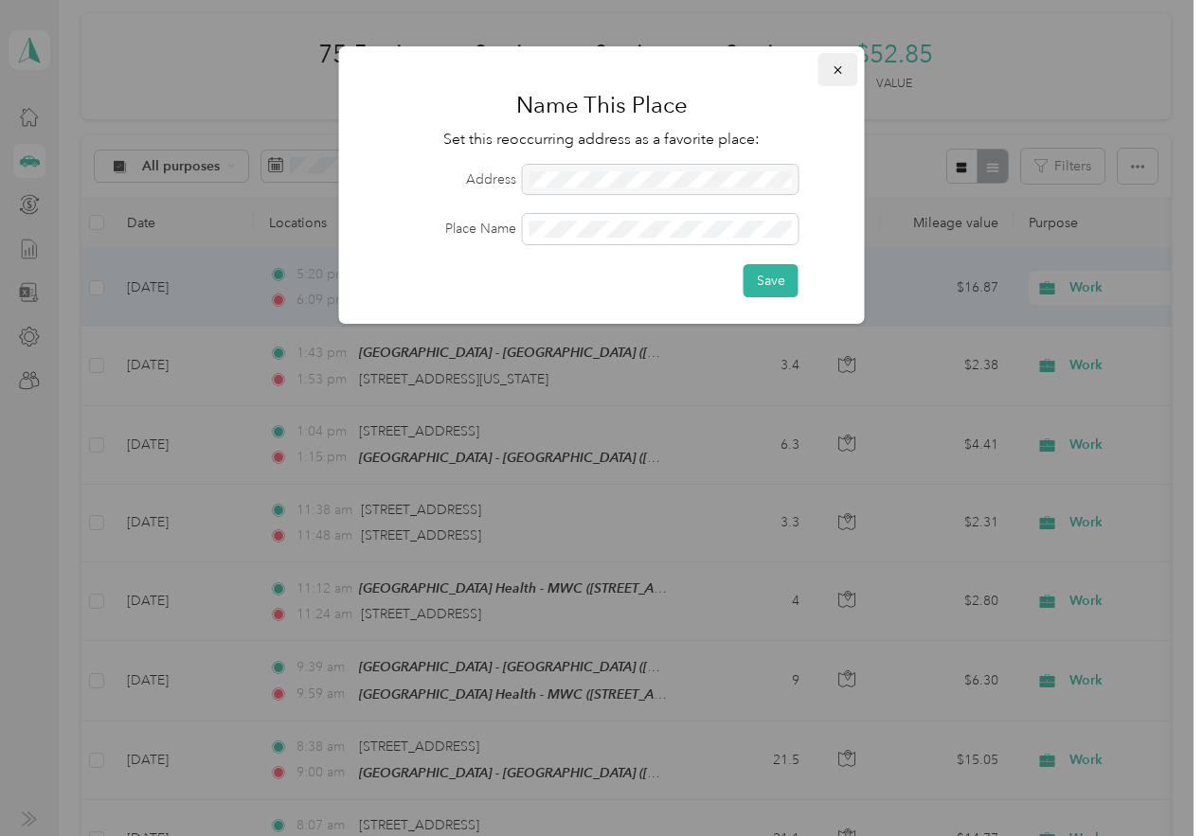
click at [839, 64] on icon "button" at bounding box center [838, 69] width 13 height 13
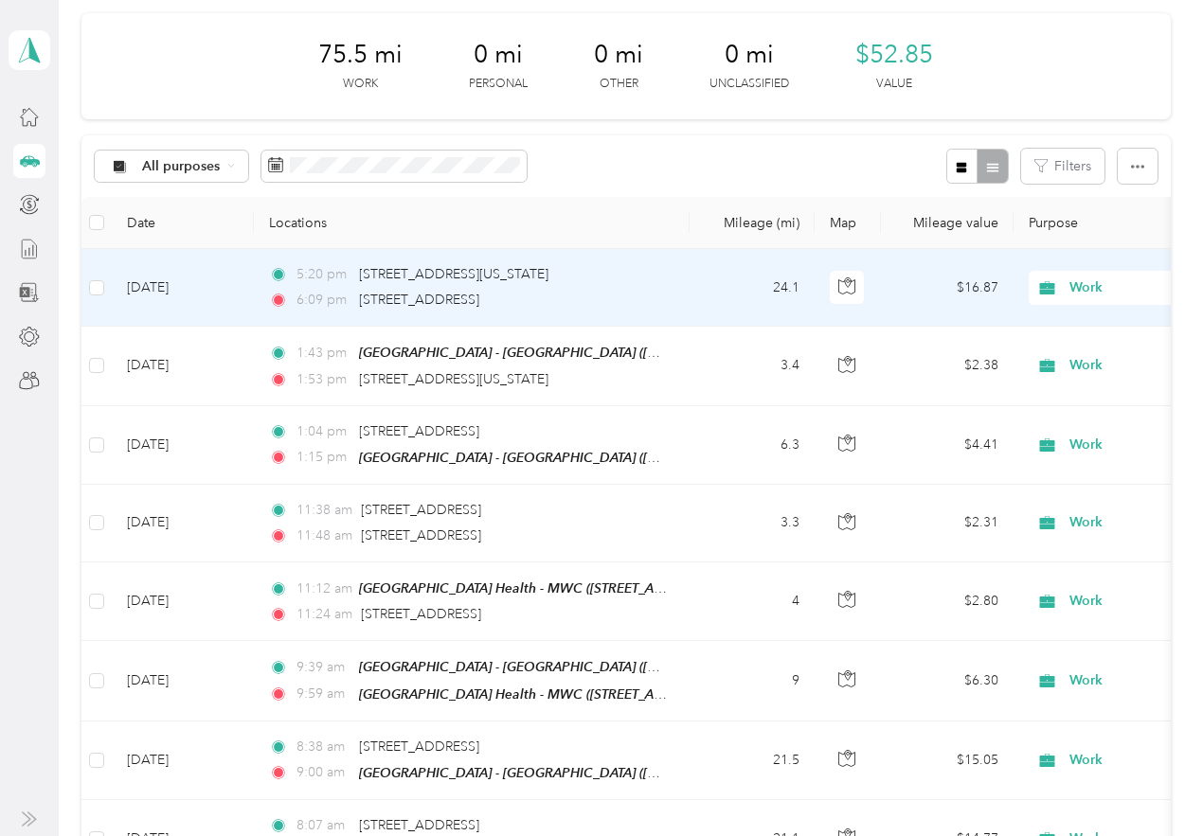
click at [191, 285] on td "Aug 22, 2025" at bounding box center [183, 288] width 142 height 78
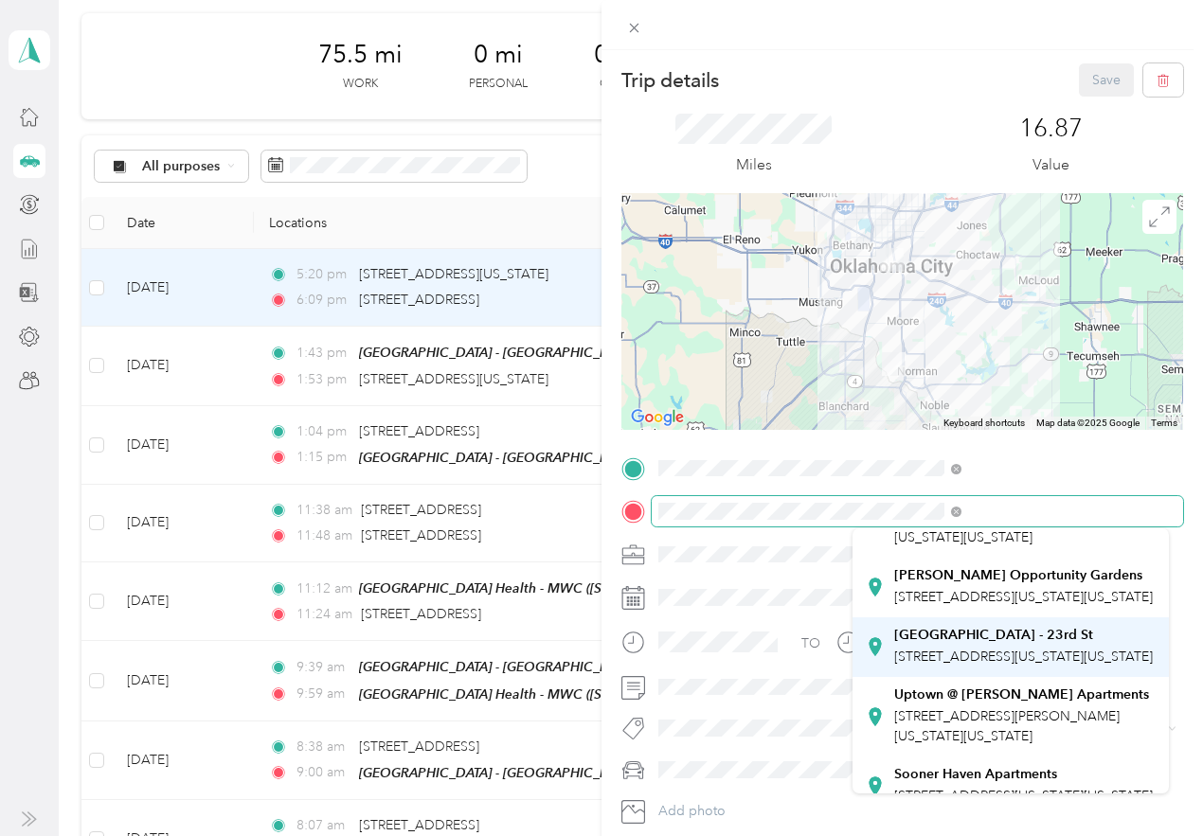
scroll to position [379, 0]
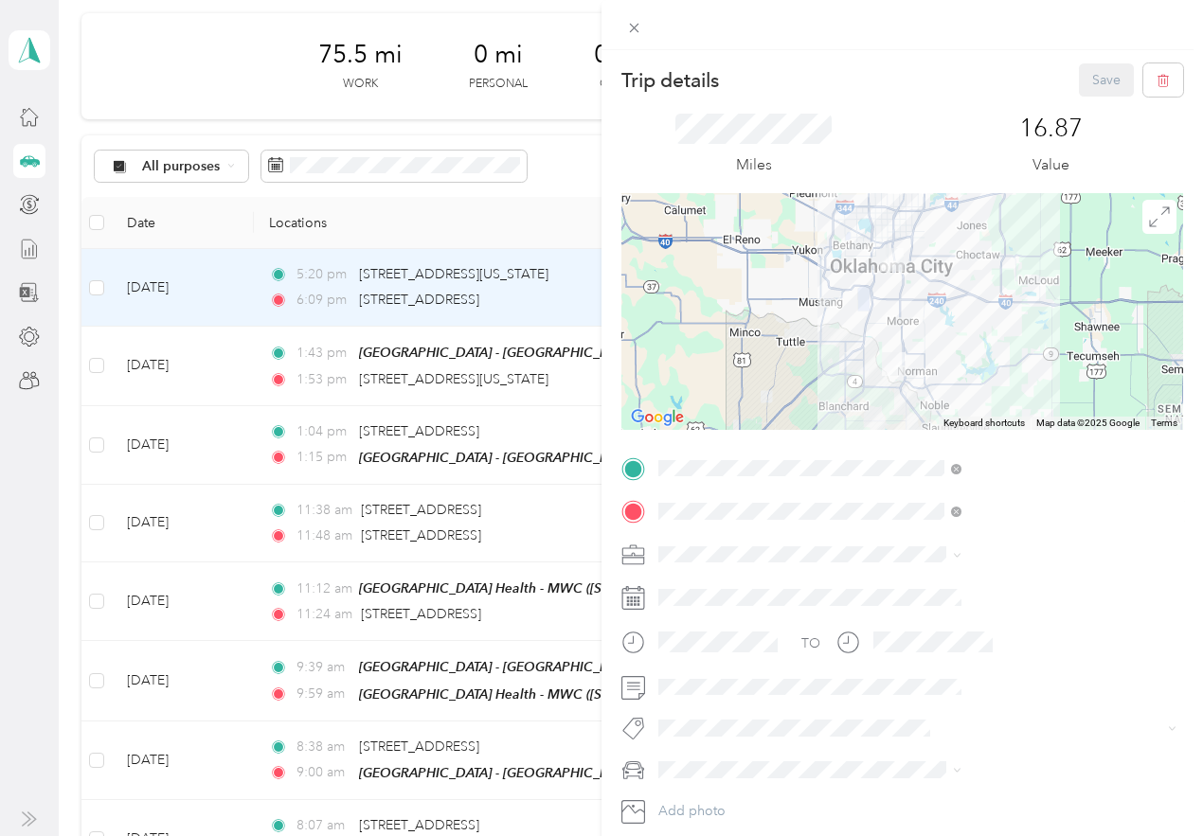
click at [1018, 651] on span "1918 Northeast 23rd Street, 73111, Oklahoma City, Oklahoma, United States" at bounding box center [1023, 643] width 259 height 16
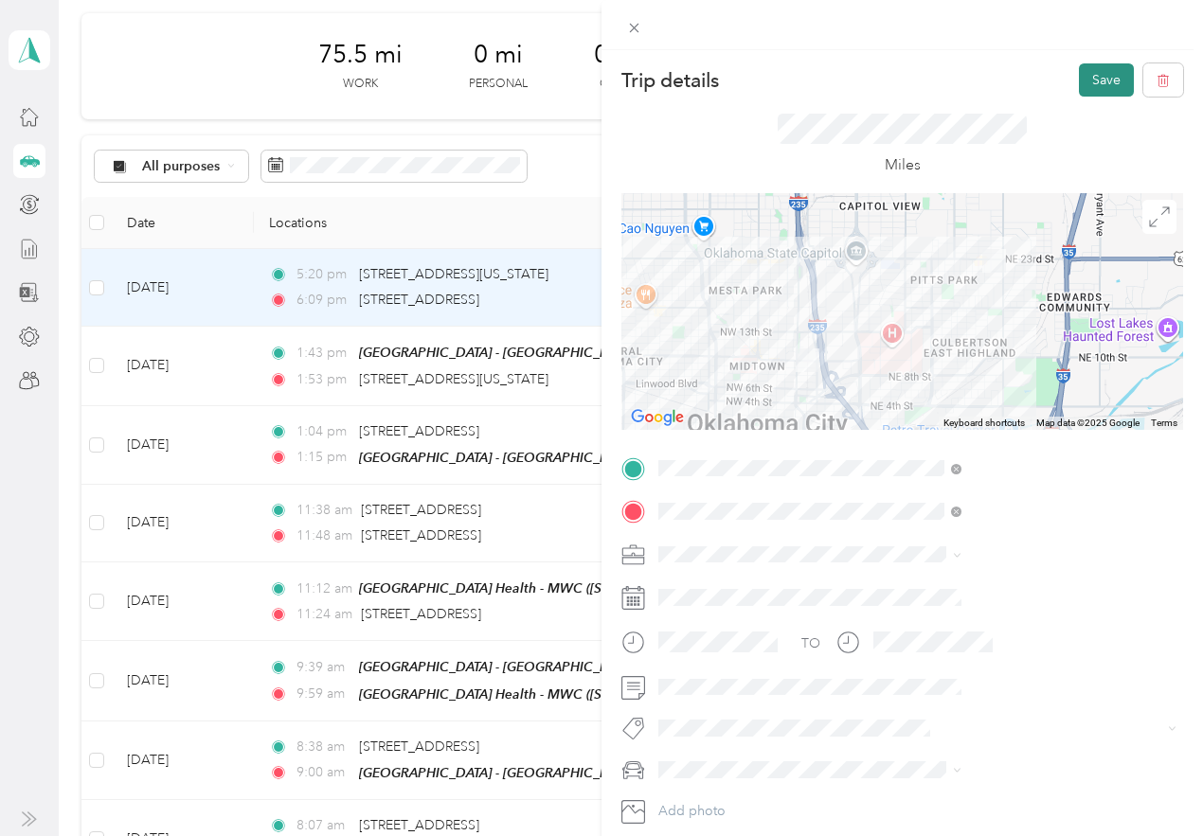
click at [1089, 81] on button "Save" at bounding box center [1106, 79] width 55 height 33
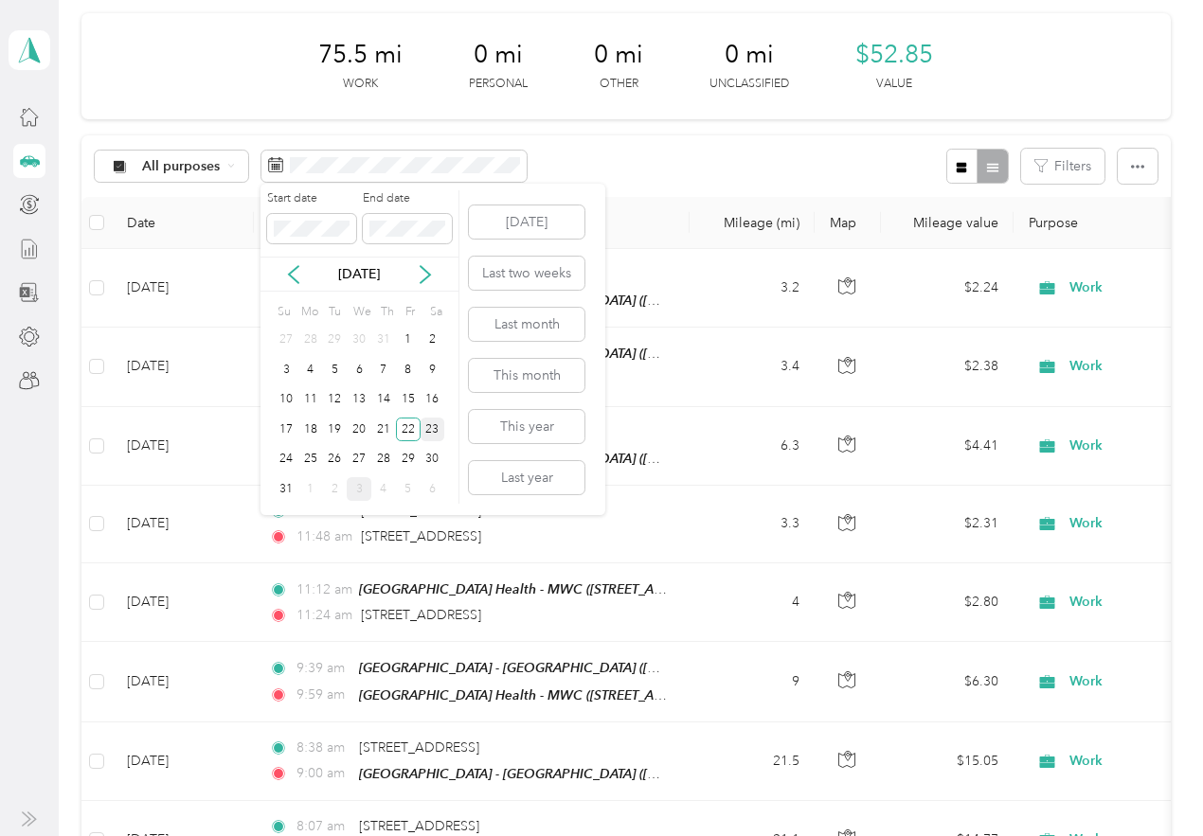
click at [429, 432] on div "23" at bounding box center [433, 430] width 25 height 24
click at [428, 430] on div "23" at bounding box center [433, 430] width 25 height 24
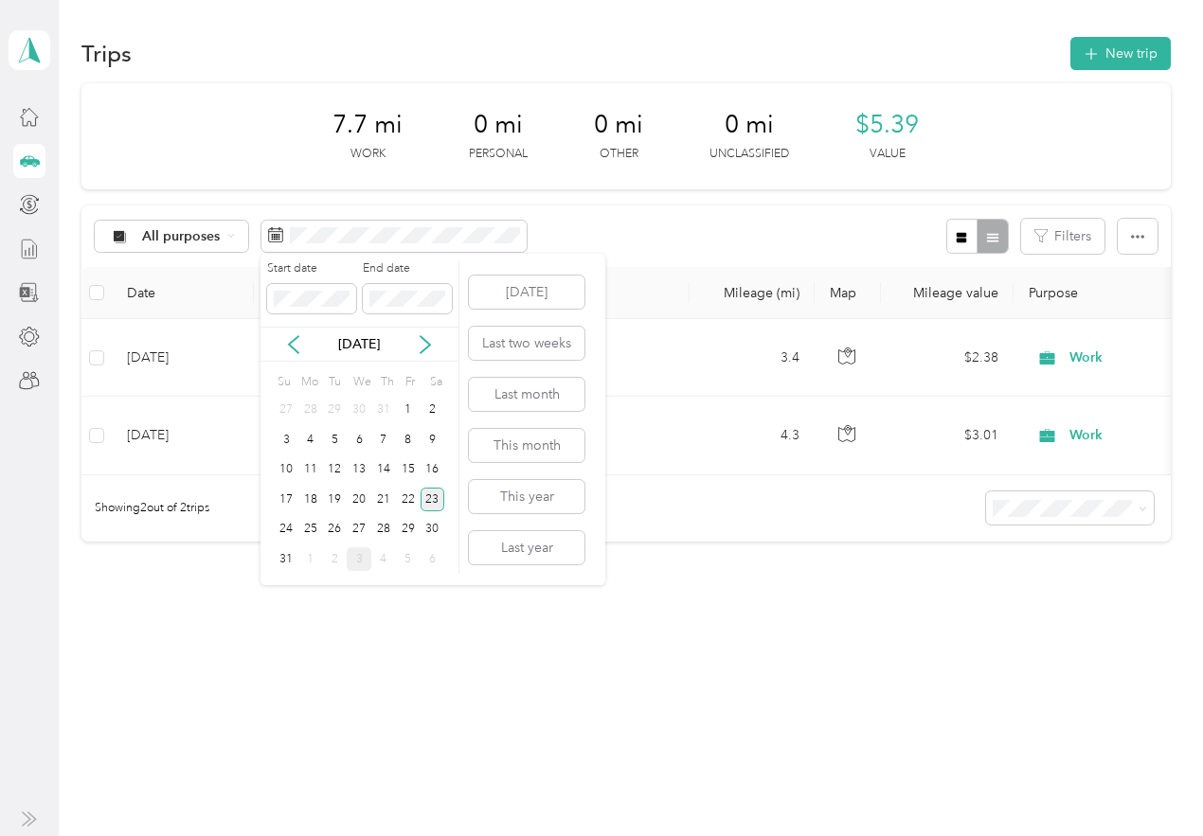
click at [436, 500] on div "23" at bounding box center [433, 500] width 25 height 24
click at [289, 528] on div "24" at bounding box center [286, 530] width 25 height 24
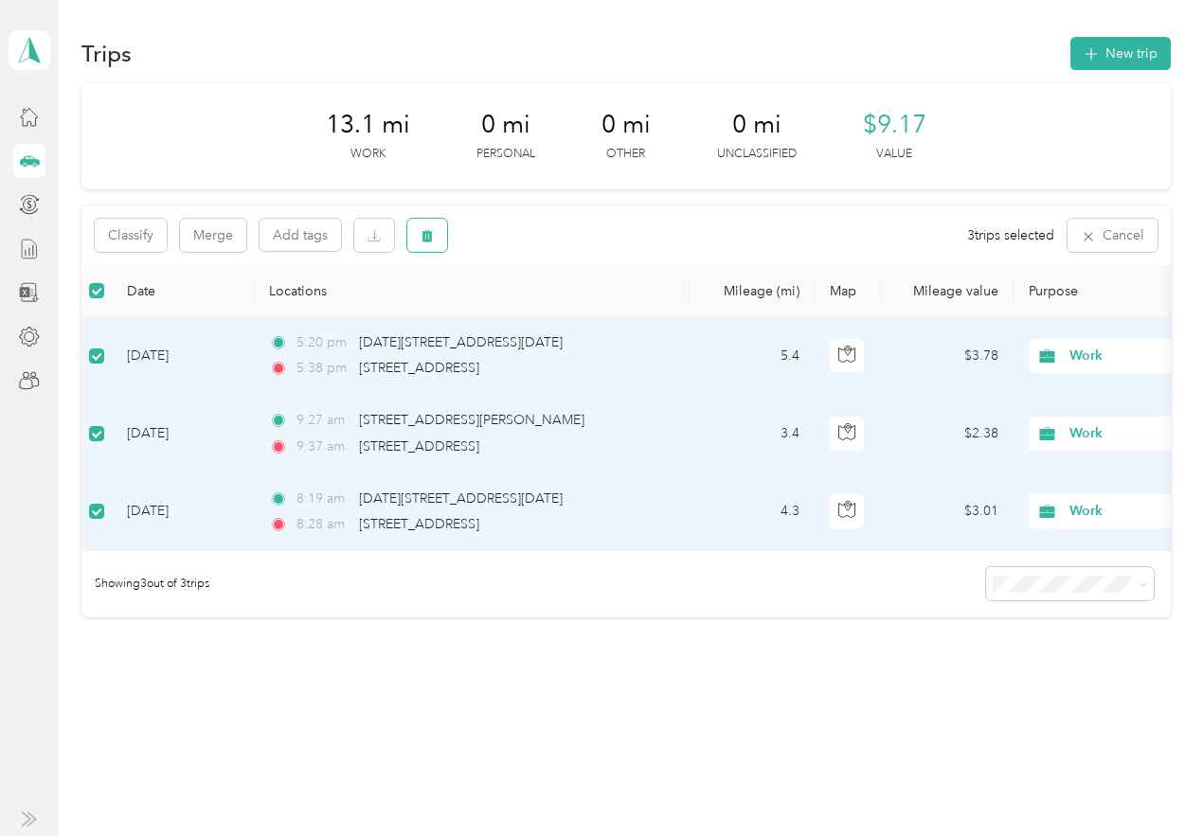
click at [418, 239] on button "button" at bounding box center [427, 235] width 40 height 33
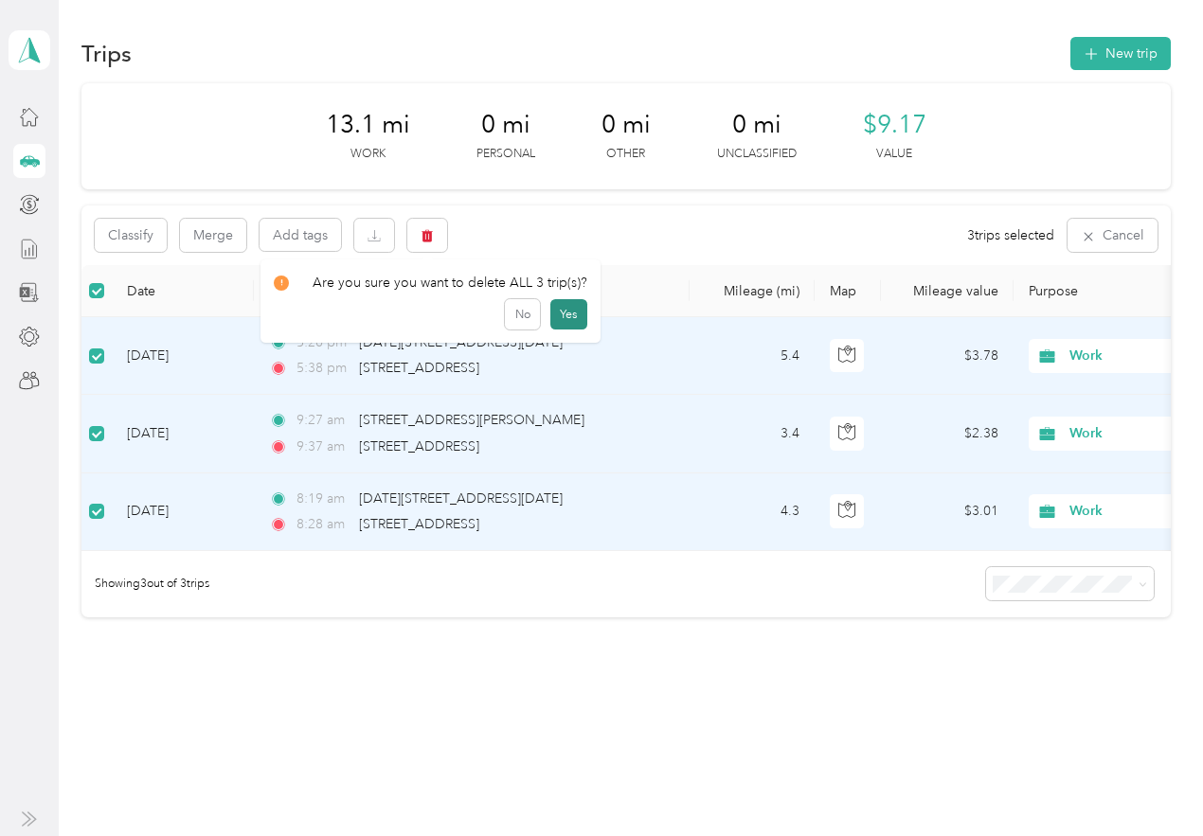
click at [551, 321] on button "Yes" at bounding box center [568, 314] width 37 height 30
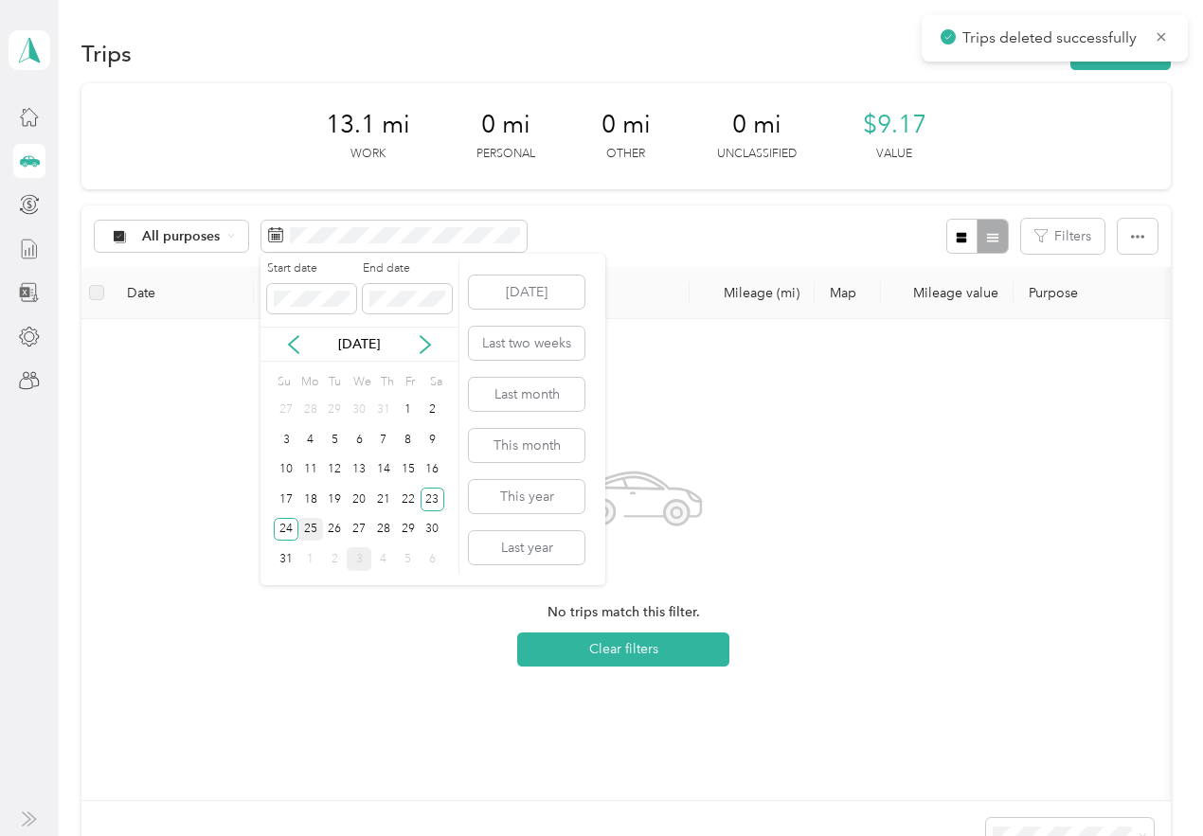
click at [313, 528] on div "25" at bounding box center [310, 530] width 25 height 24
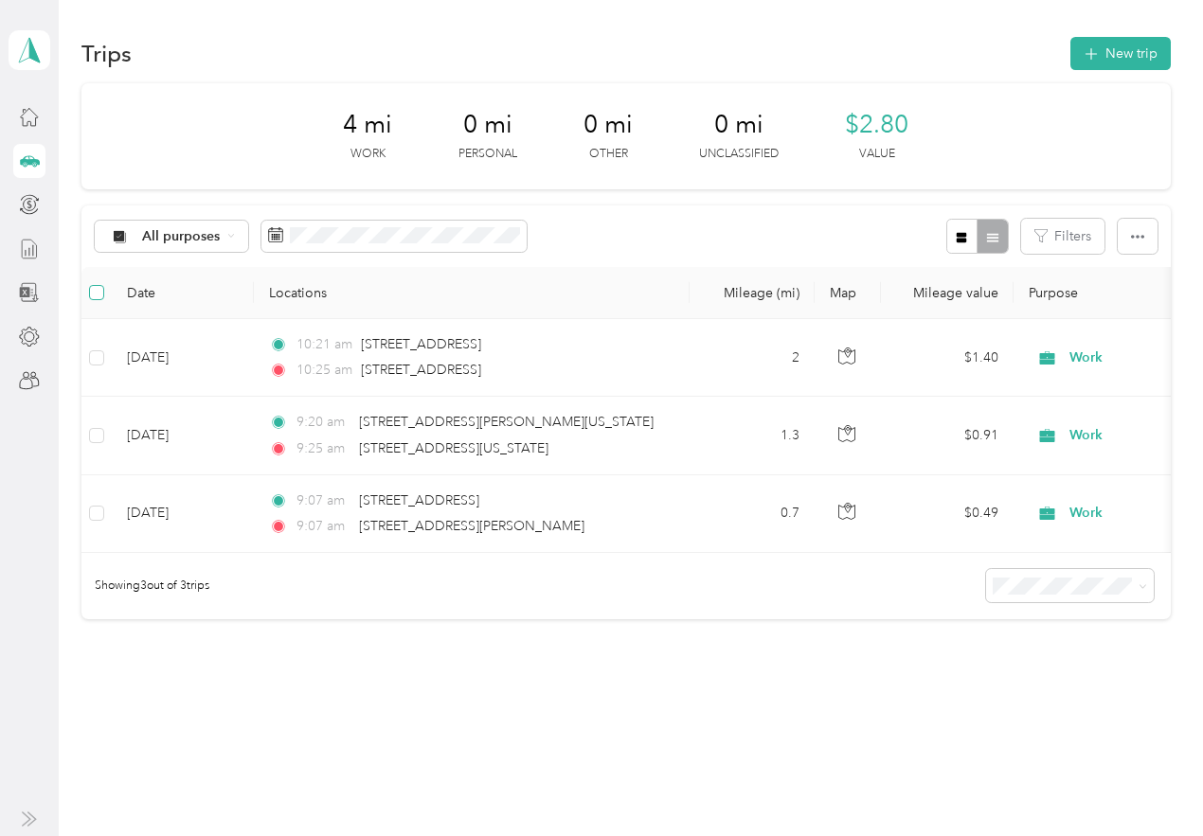
click at [99, 283] on label at bounding box center [96, 292] width 15 height 21
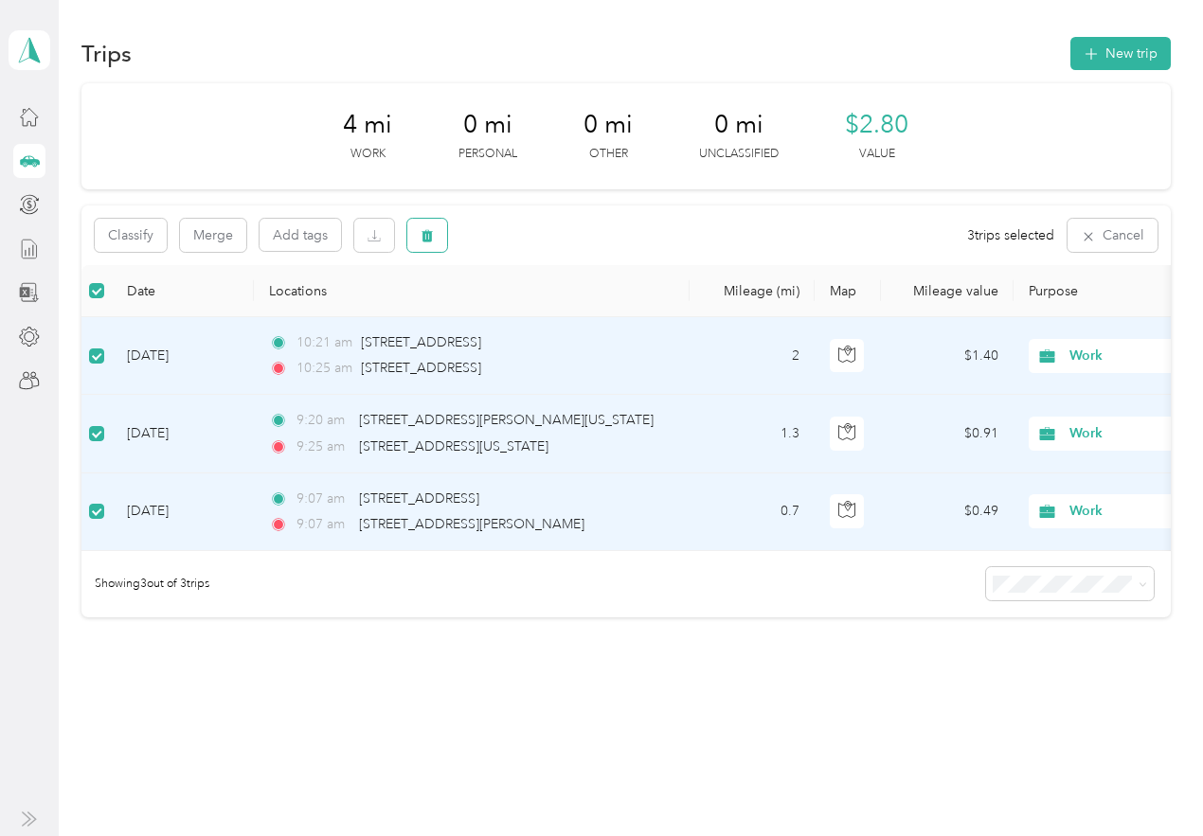
click at [441, 231] on button "button" at bounding box center [427, 235] width 40 height 33
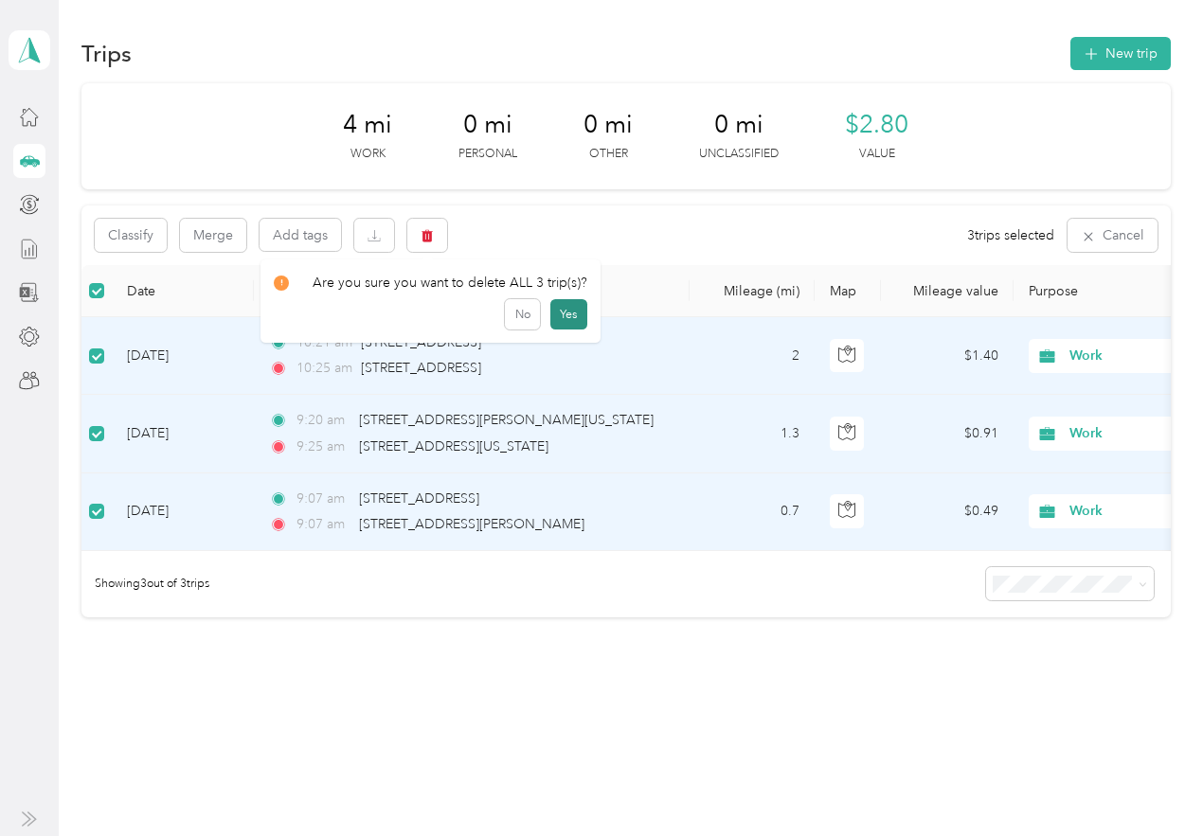
click at [565, 313] on button "Yes" at bounding box center [568, 314] width 37 height 30
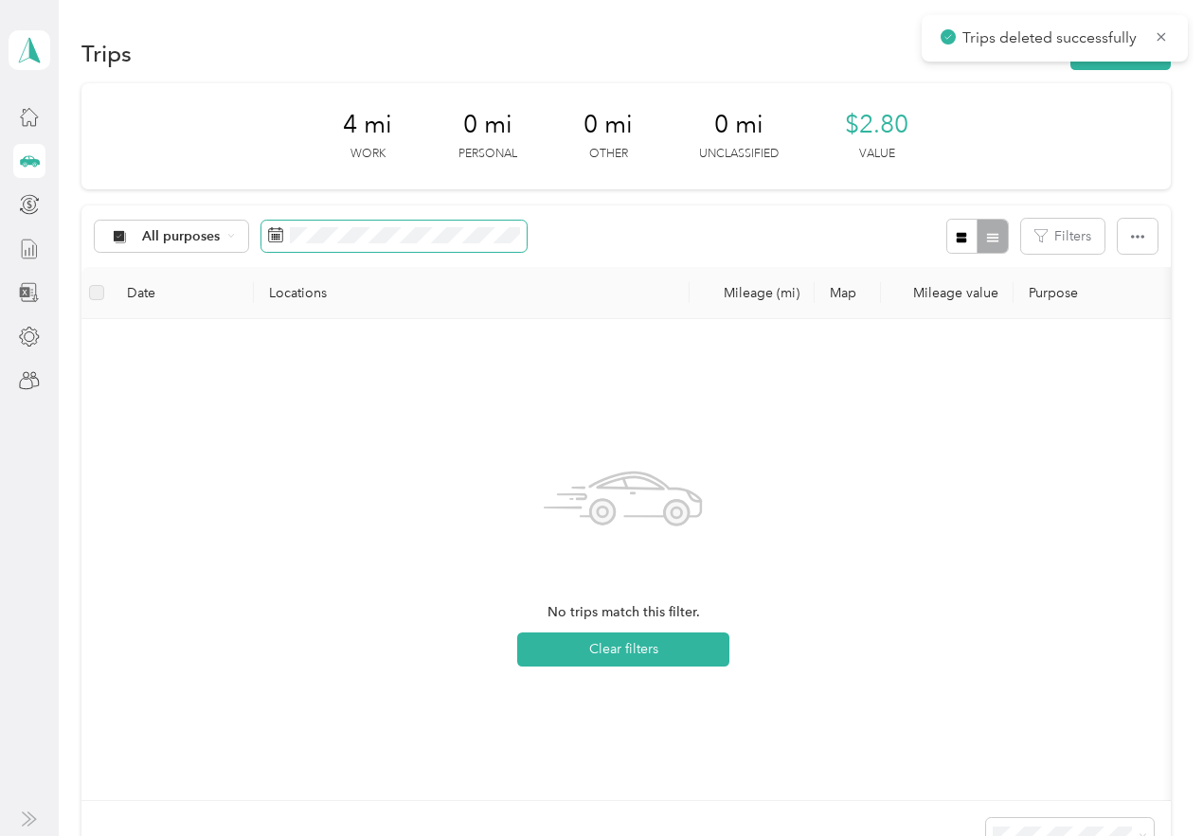
click at [319, 249] on span at bounding box center [393, 237] width 265 height 32
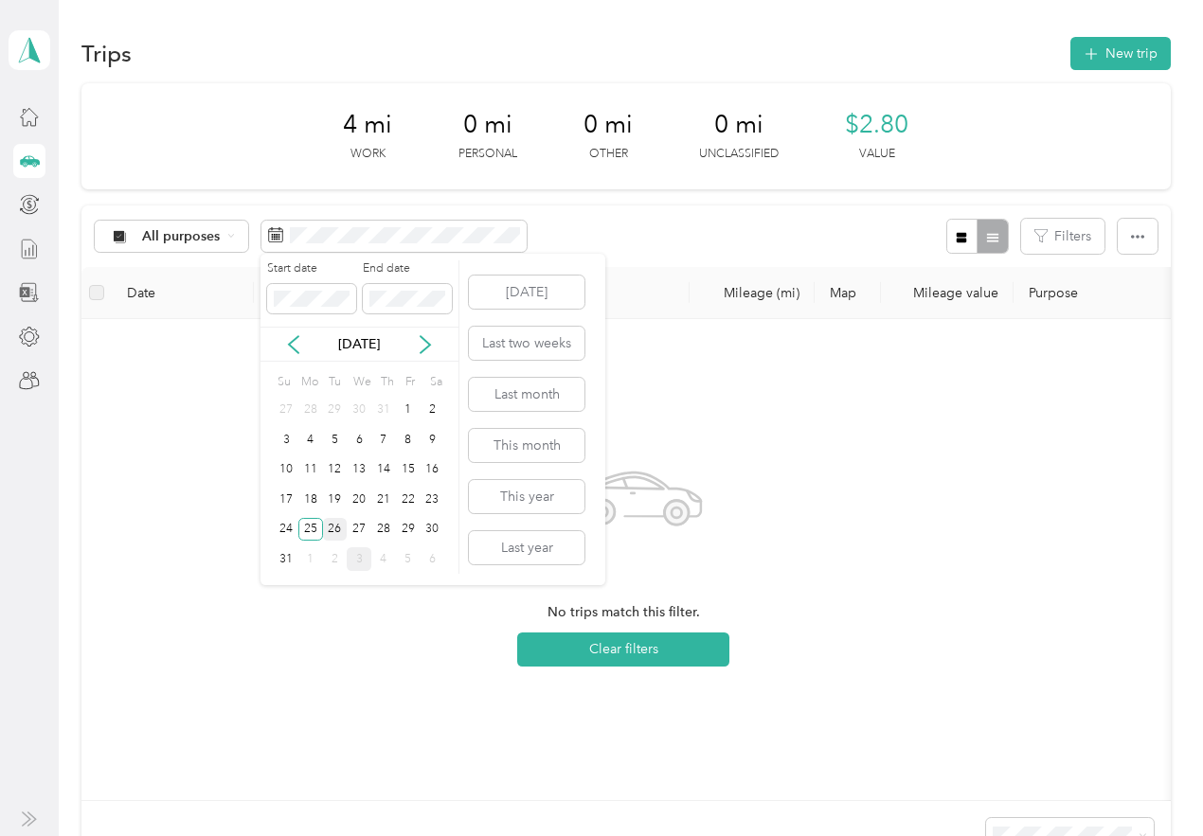
click at [335, 521] on div "26" at bounding box center [335, 530] width 25 height 24
click at [331, 534] on div "26" at bounding box center [335, 530] width 25 height 24
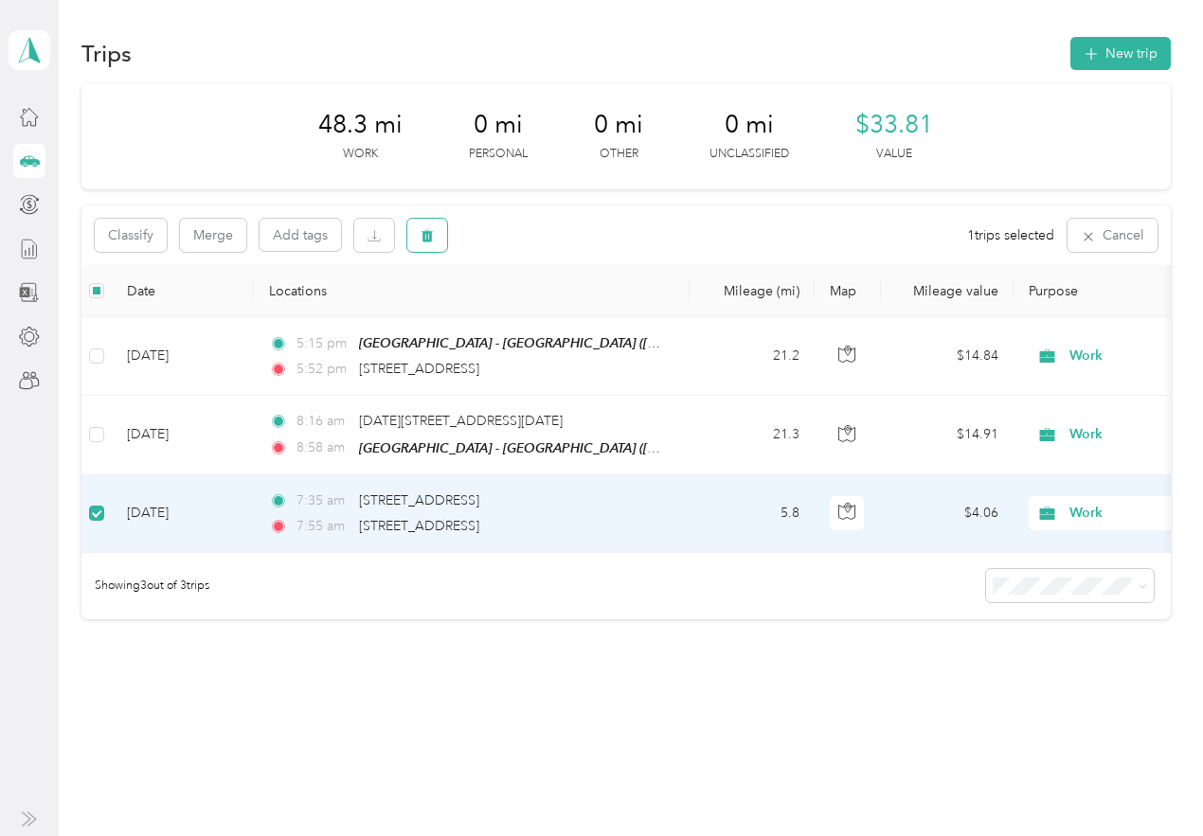
click at [435, 228] on button "button" at bounding box center [427, 235] width 40 height 33
click at [550, 312] on button "Yes" at bounding box center [568, 314] width 37 height 30
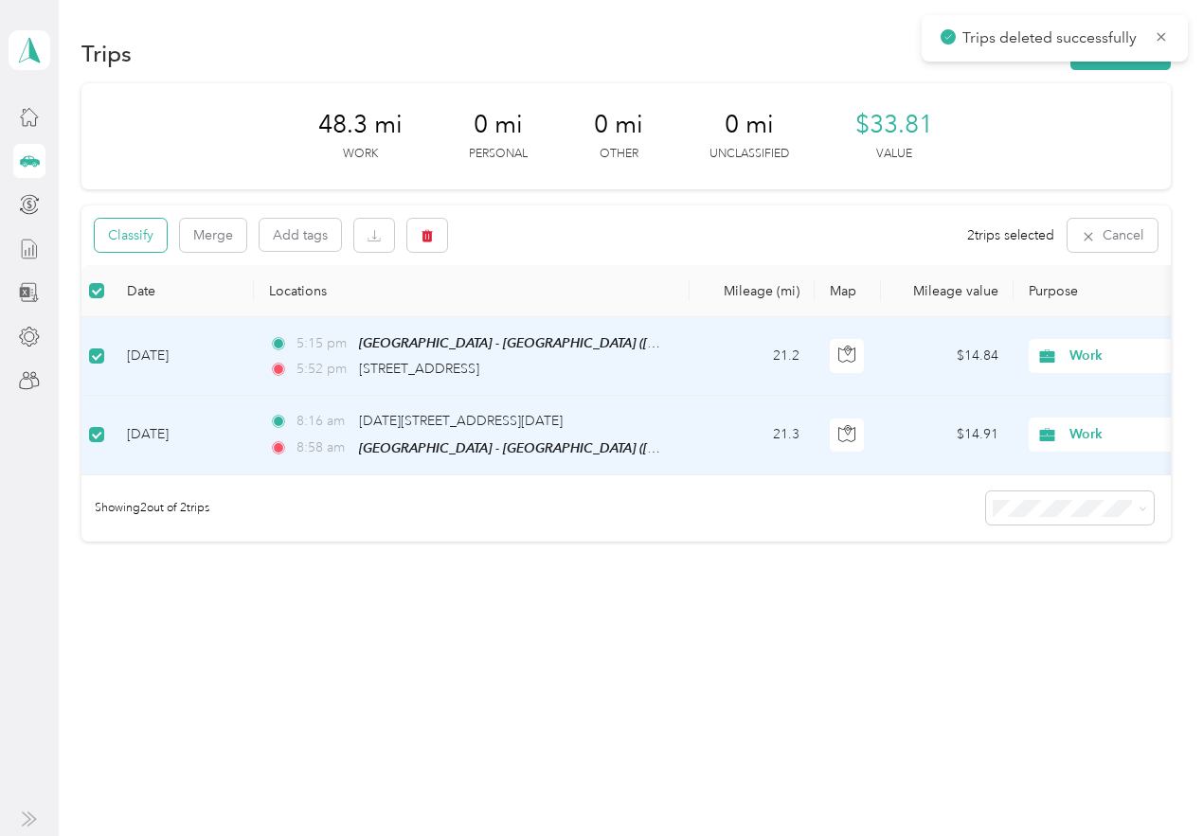
click at [135, 239] on button "Classify" at bounding box center [131, 235] width 72 height 33
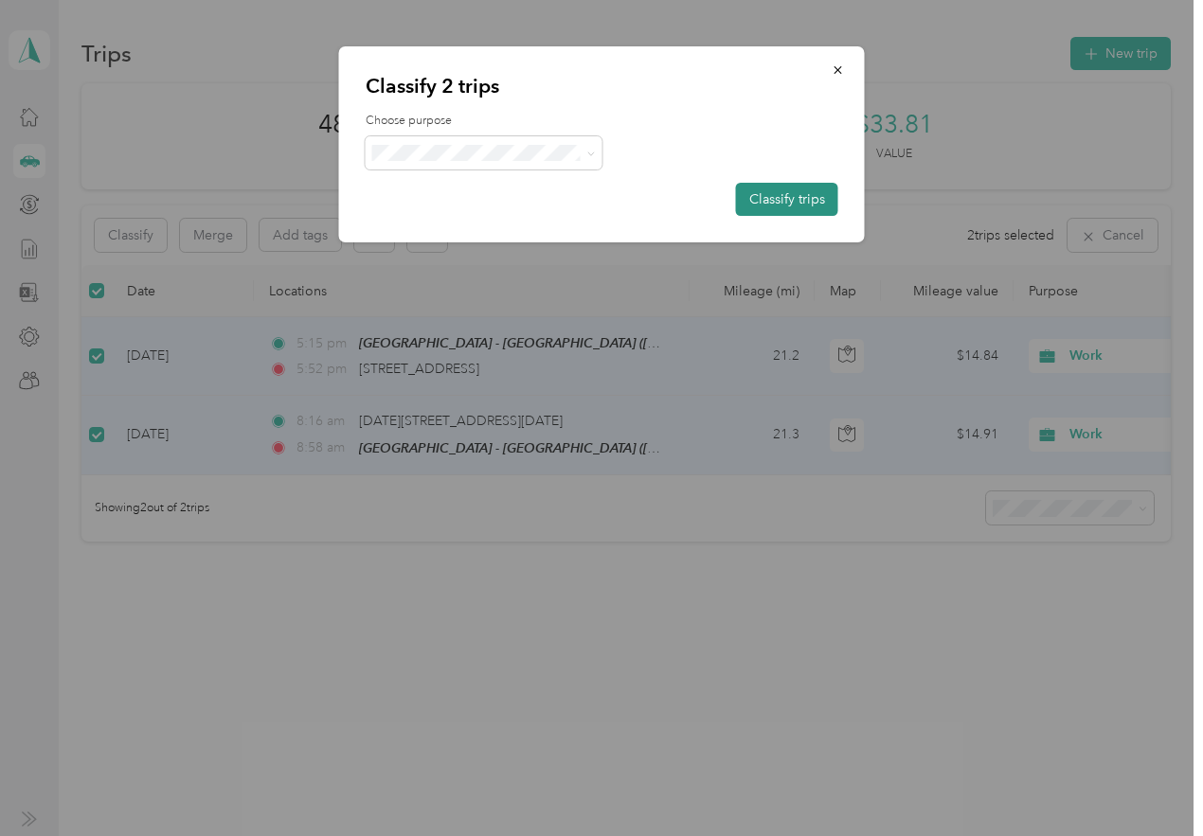
click at [767, 203] on button "Classify trips" at bounding box center [787, 199] width 102 height 33
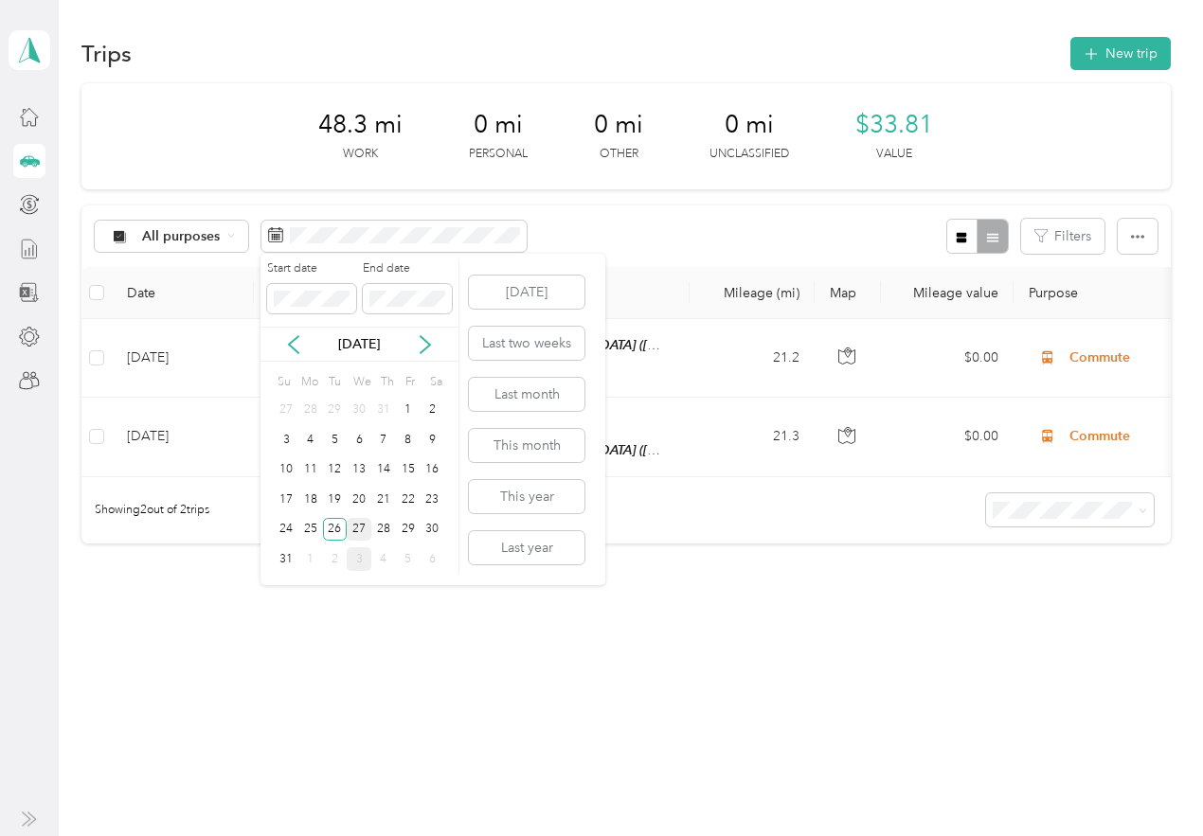
click at [353, 528] on div "27" at bounding box center [359, 530] width 25 height 24
click at [354, 528] on div "27" at bounding box center [359, 530] width 25 height 24
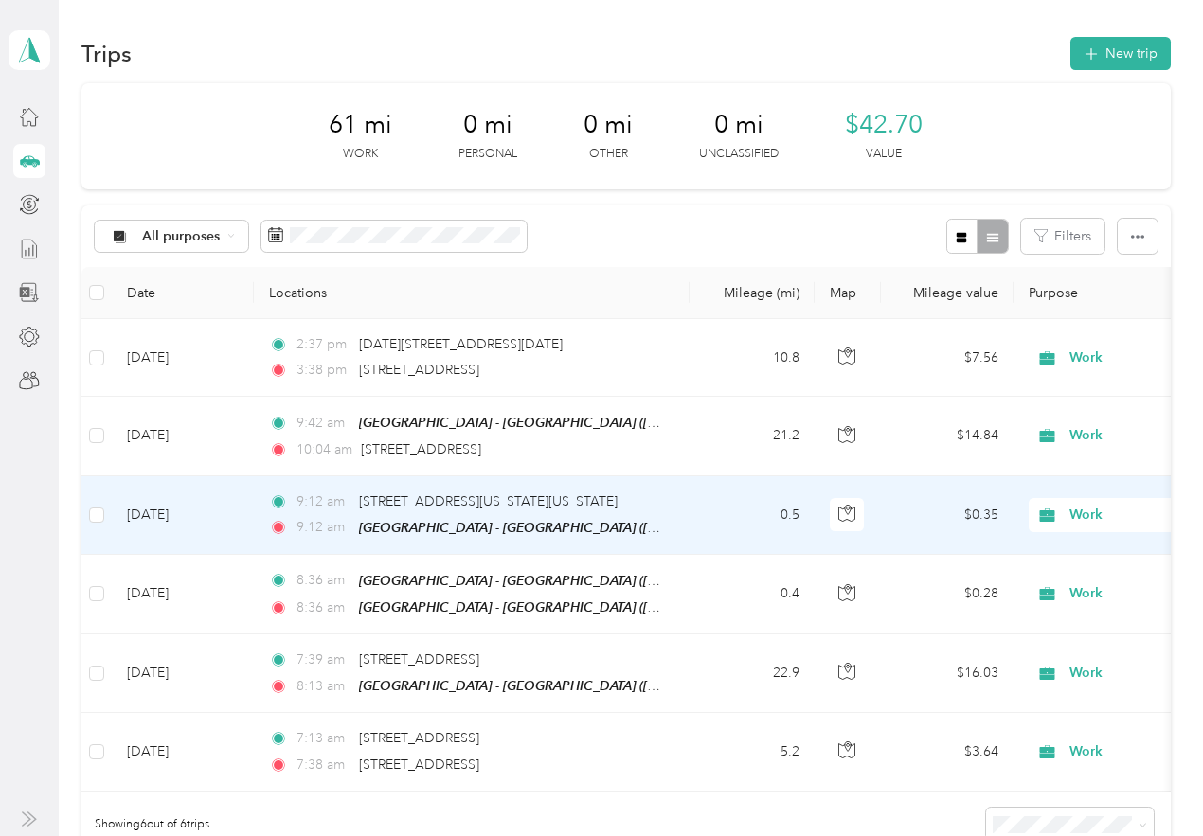
scroll to position [189, 0]
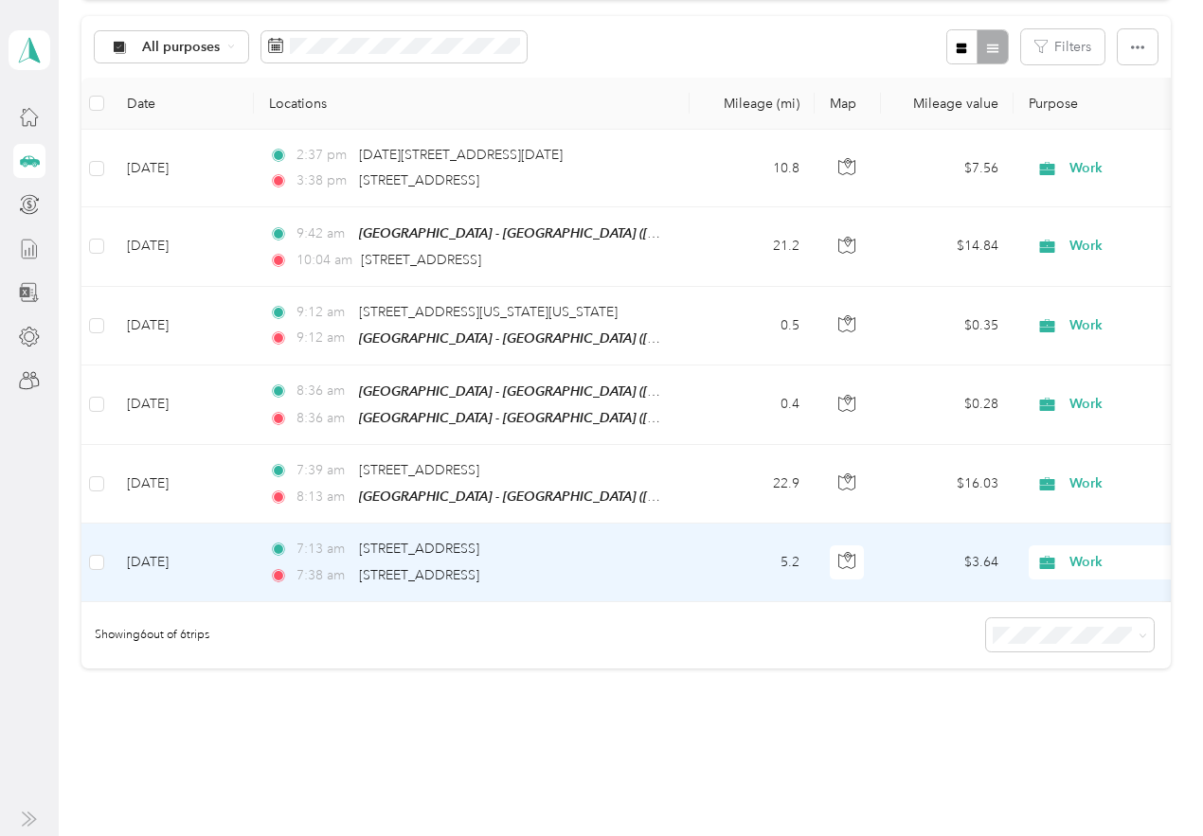
click at [147, 554] on td "Aug 27, 2025" at bounding box center [183, 563] width 142 height 78
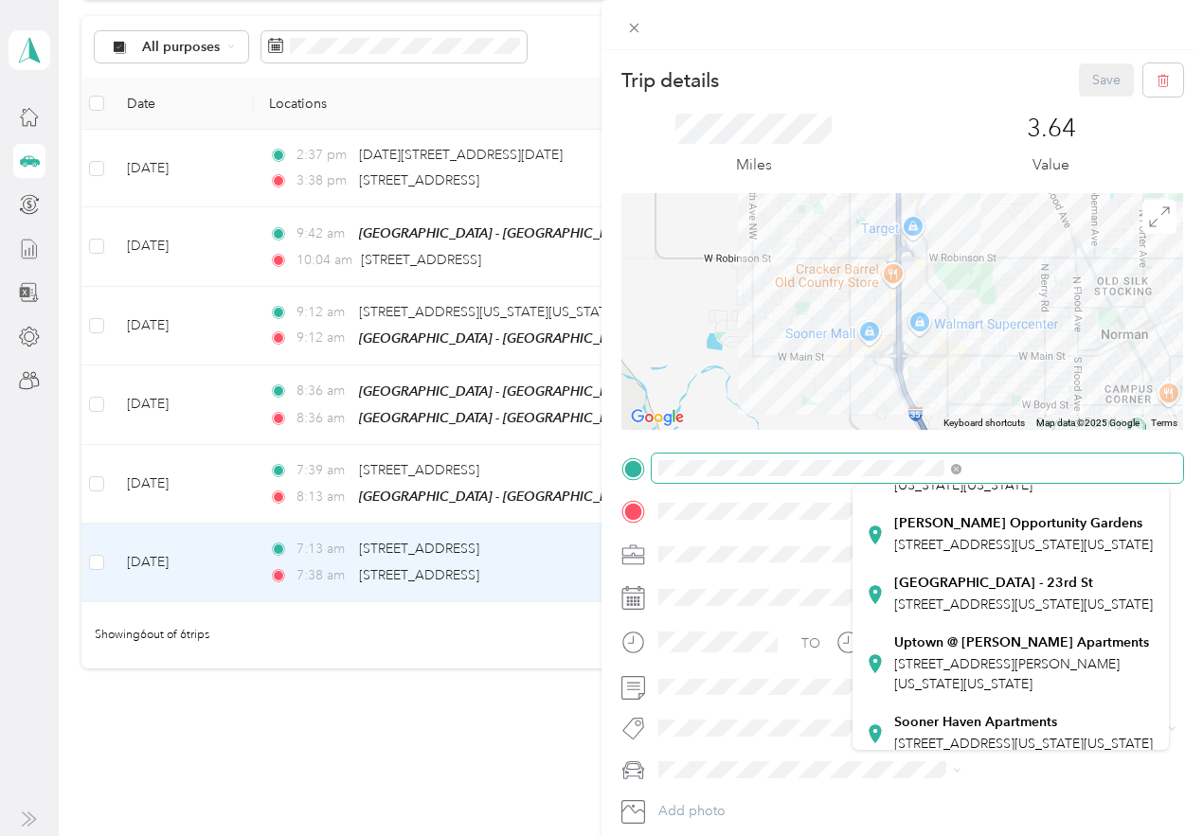
scroll to position [379, 0]
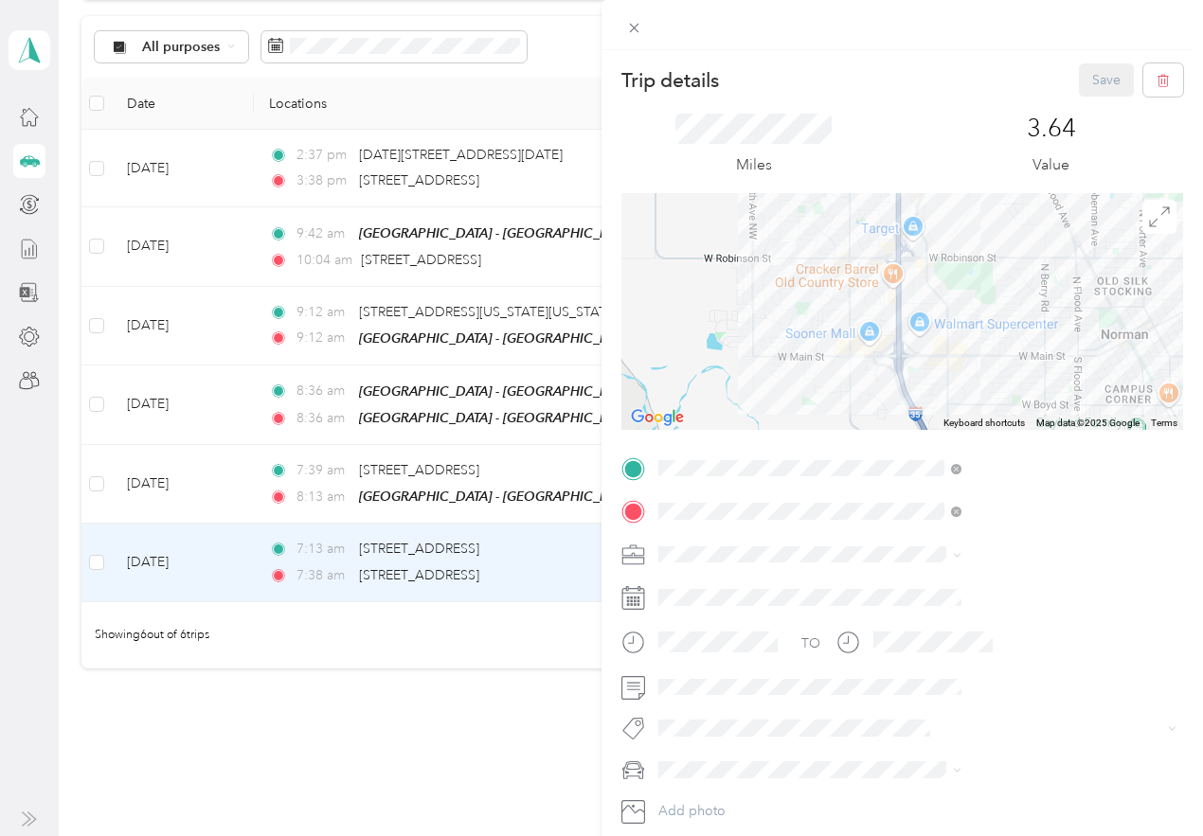
click at [976, 591] on strong "Oak Street Health - 23rd St" at bounding box center [993, 582] width 199 height 17
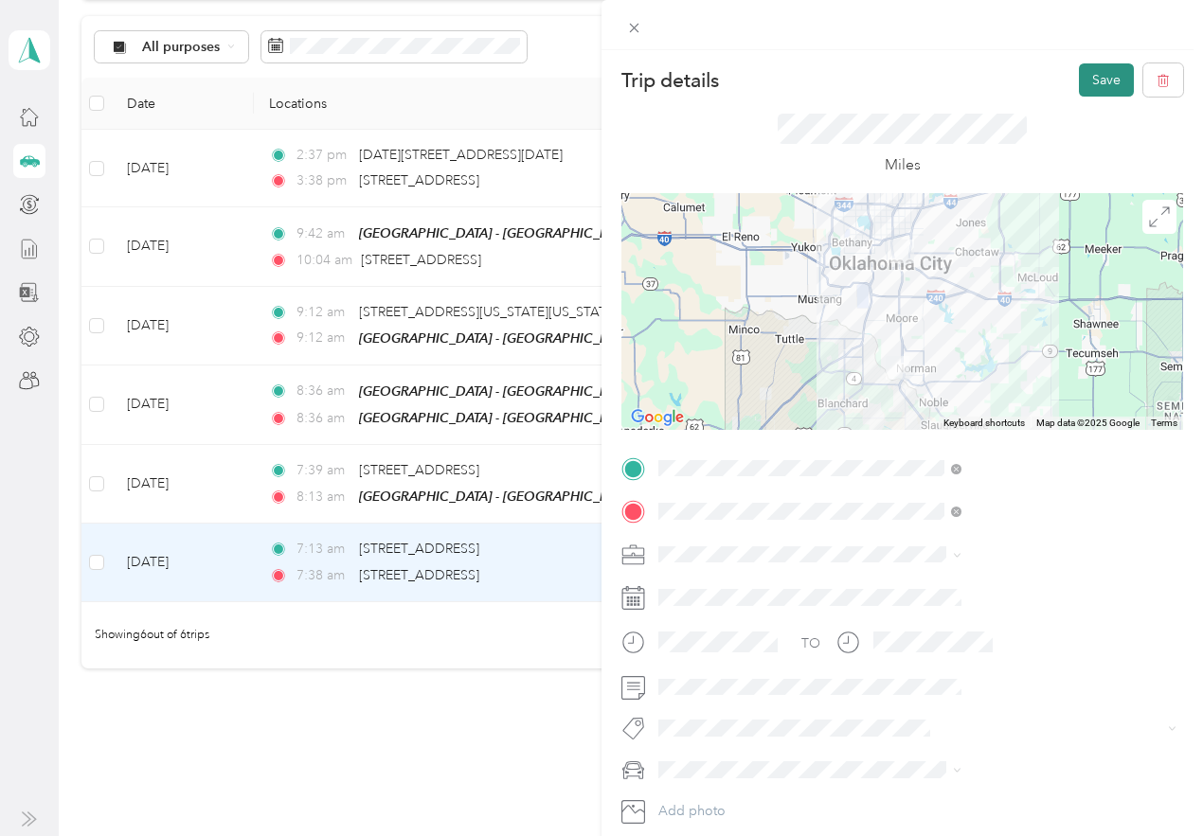
click at [1082, 74] on button "Save" at bounding box center [1106, 79] width 55 height 33
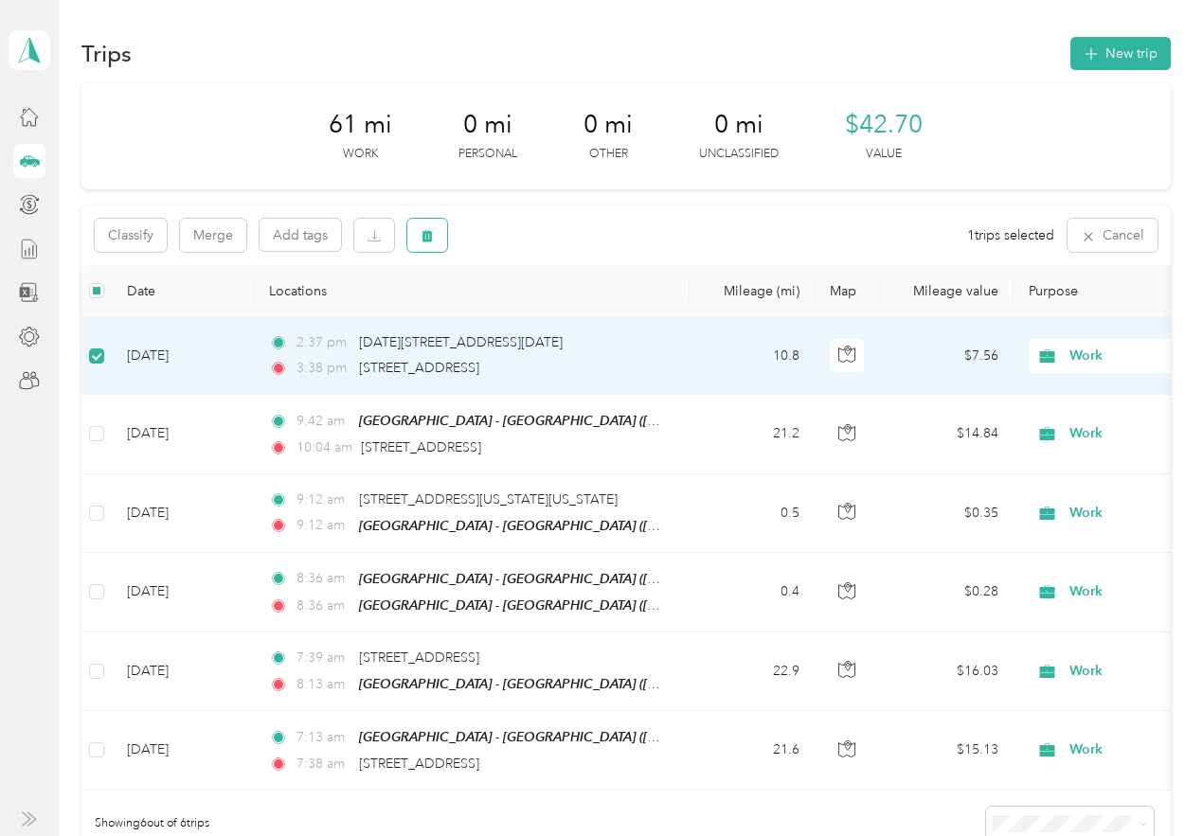
click at [419, 227] on button "button" at bounding box center [427, 235] width 40 height 33
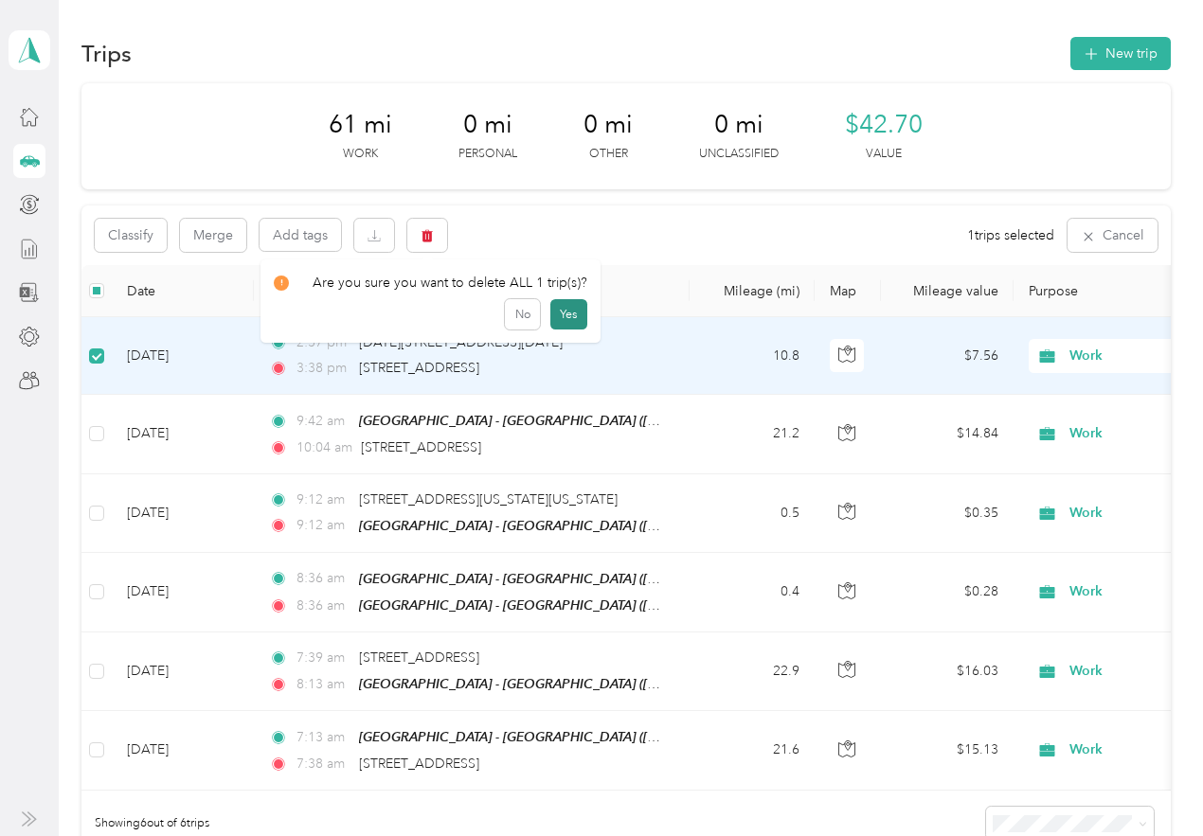
click at [563, 307] on button "Yes" at bounding box center [568, 314] width 37 height 30
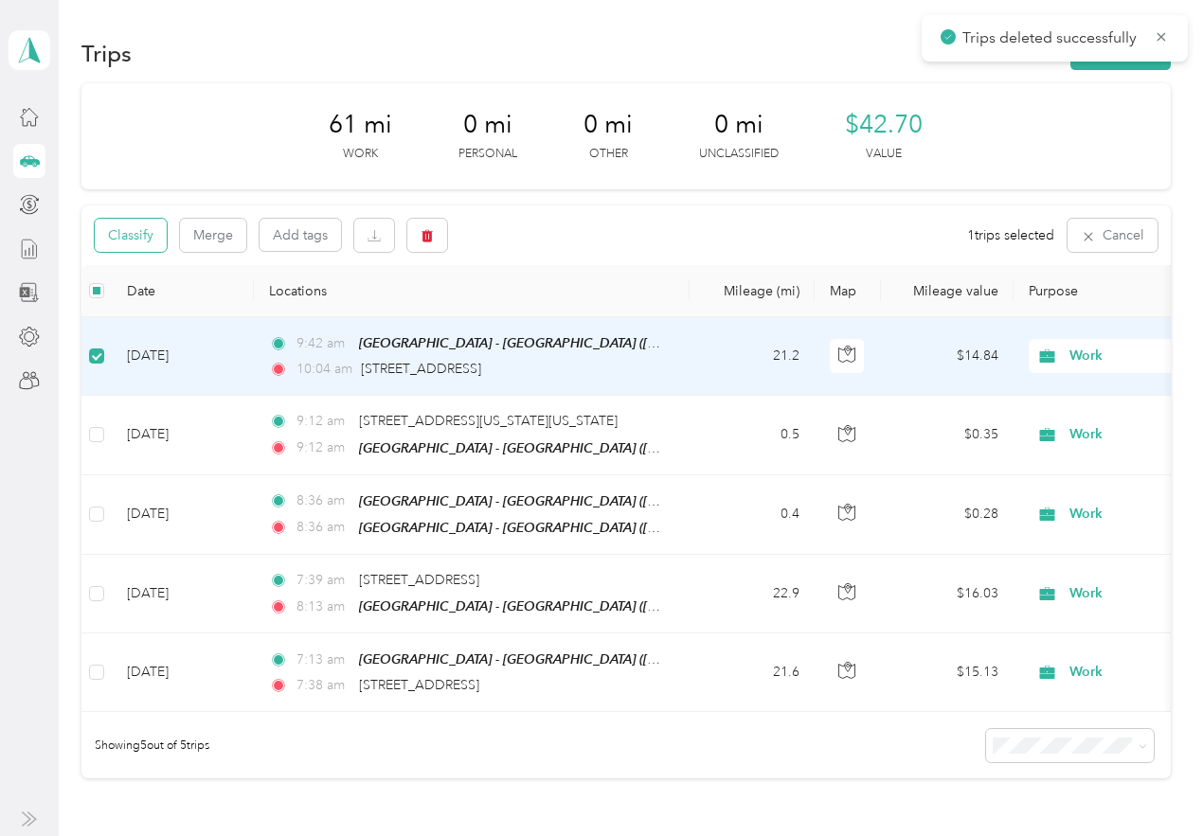
click at [135, 237] on button "Classify" at bounding box center [131, 235] width 72 height 33
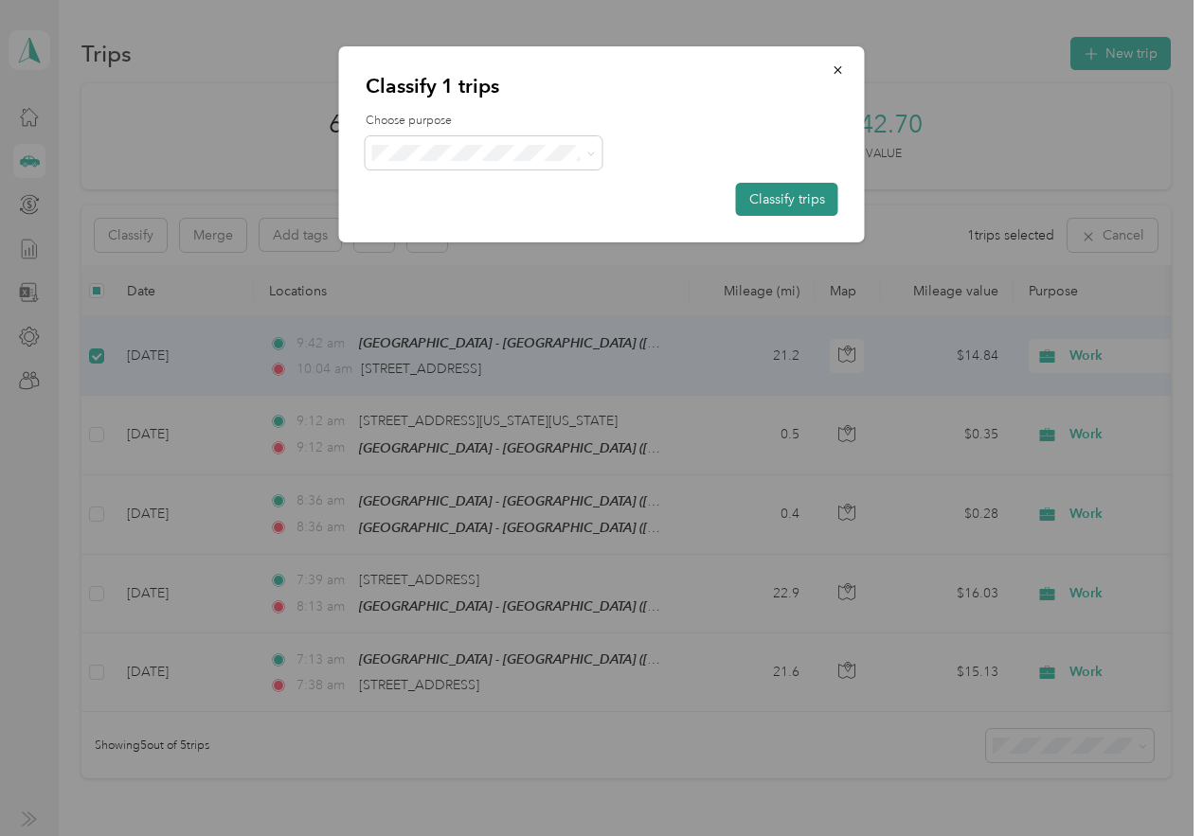
click at [757, 198] on button "Classify trips" at bounding box center [787, 199] width 102 height 33
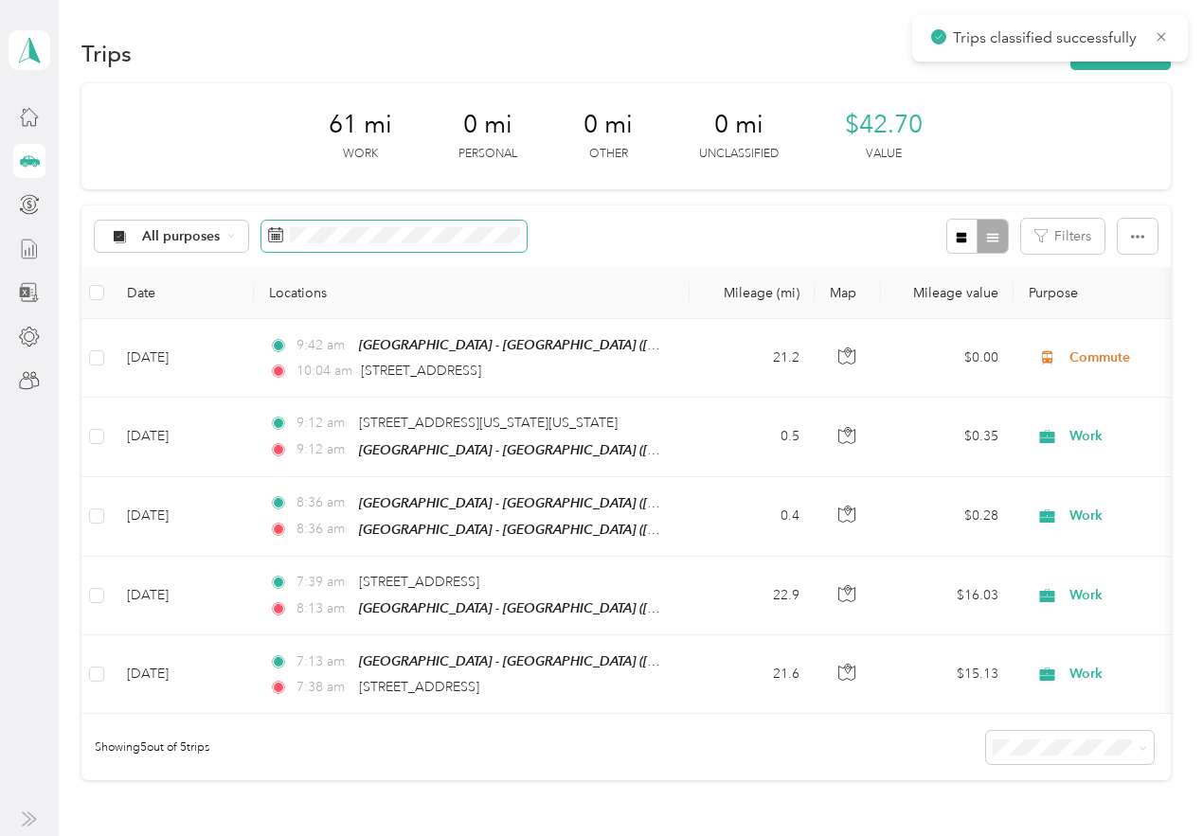
click at [286, 231] on span at bounding box center [393, 237] width 265 height 32
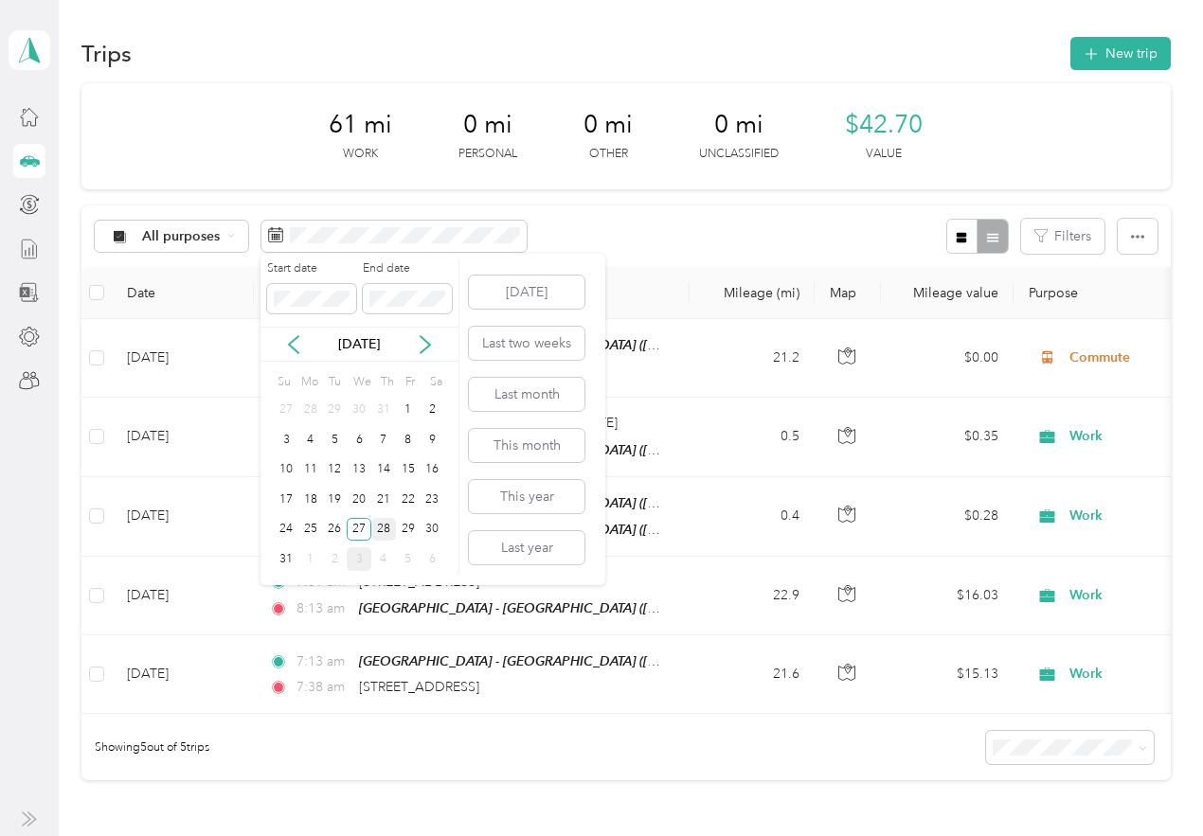
click at [382, 531] on div "28" at bounding box center [383, 530] width 25 height 24
click at [380, 526] on div "28" at bounding box center [383, 530] width 25 height 24
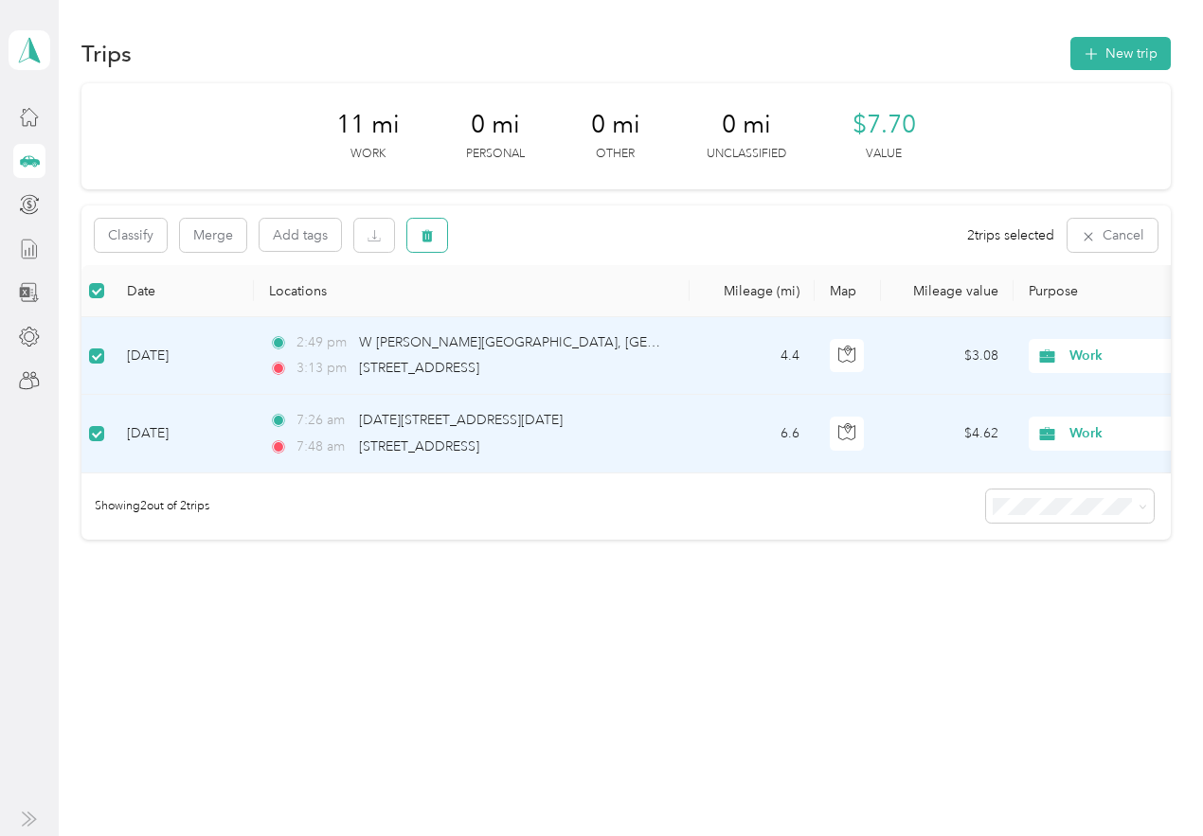
click at [421, 233] on icon "button" at bounding box center [427, 235] width 13 height 13
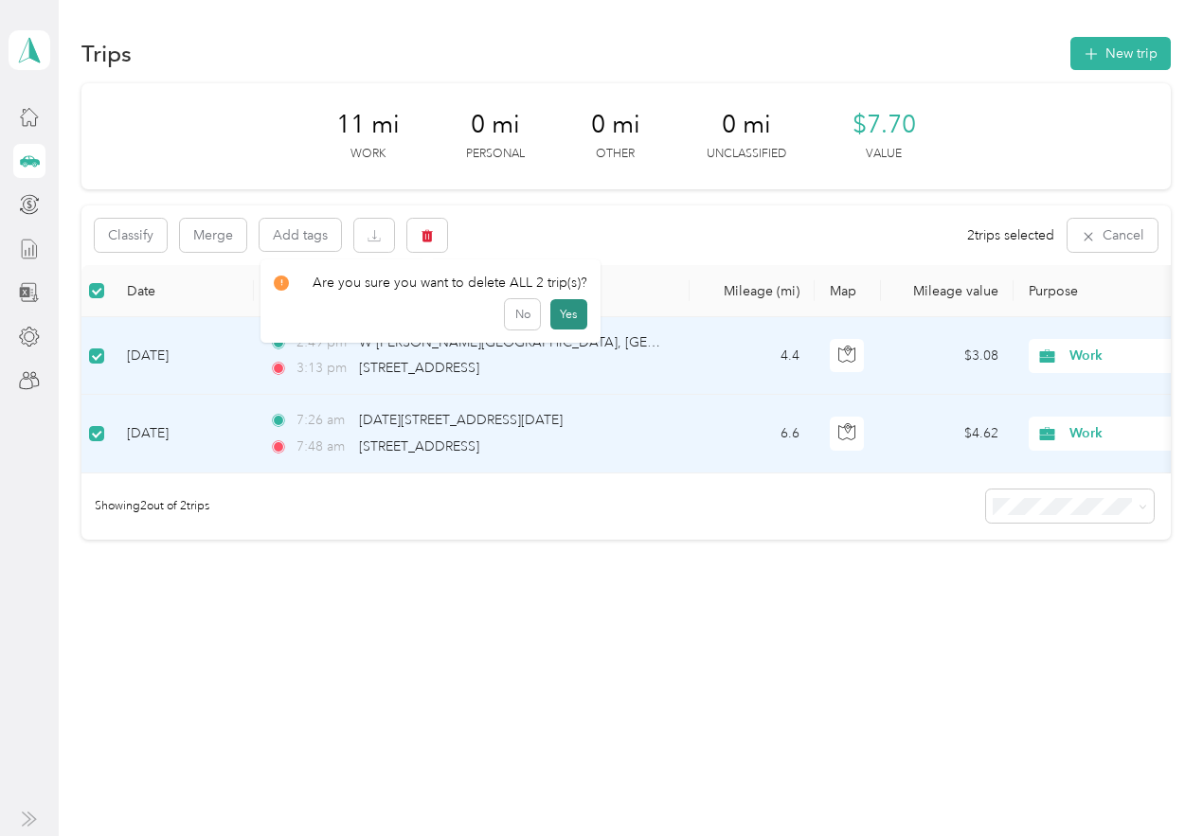
click at [569, 313] on button "Yes" at bounding box center [568, 314] width 37 height 30
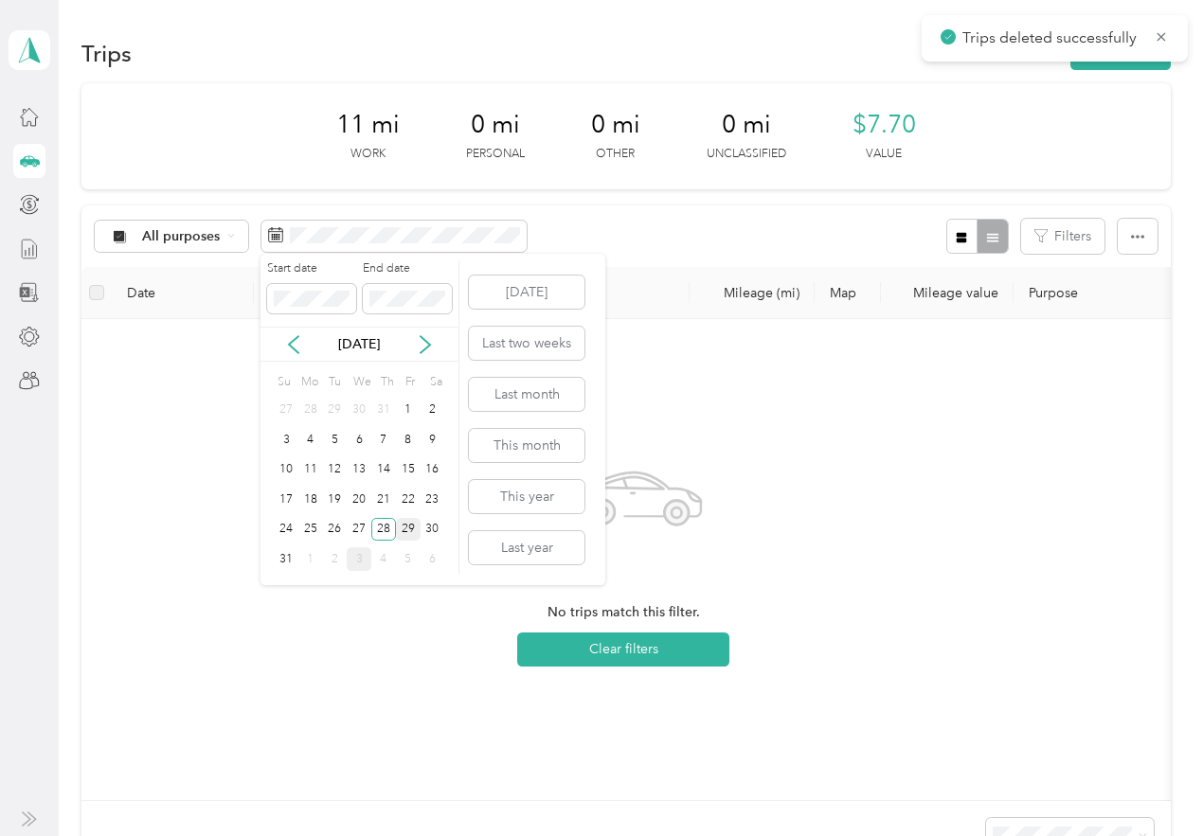
click at [408, 522] on div "29" at bounding box center [408, 530] width 25 height 24
click at [406, 532] on div "29" at bounding box center [408, 530] width 25 height 24
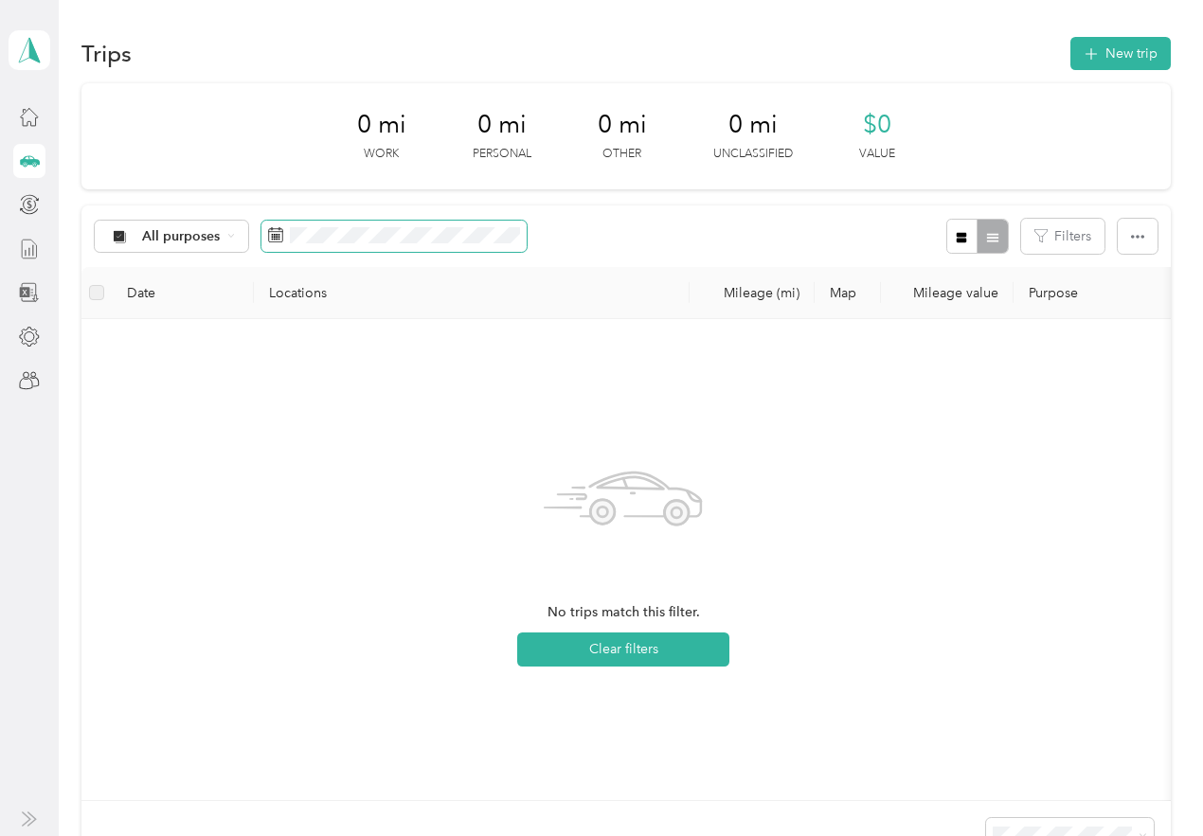
click at [305, 248] on span at bounding box center [393, 237] width 265 height 32
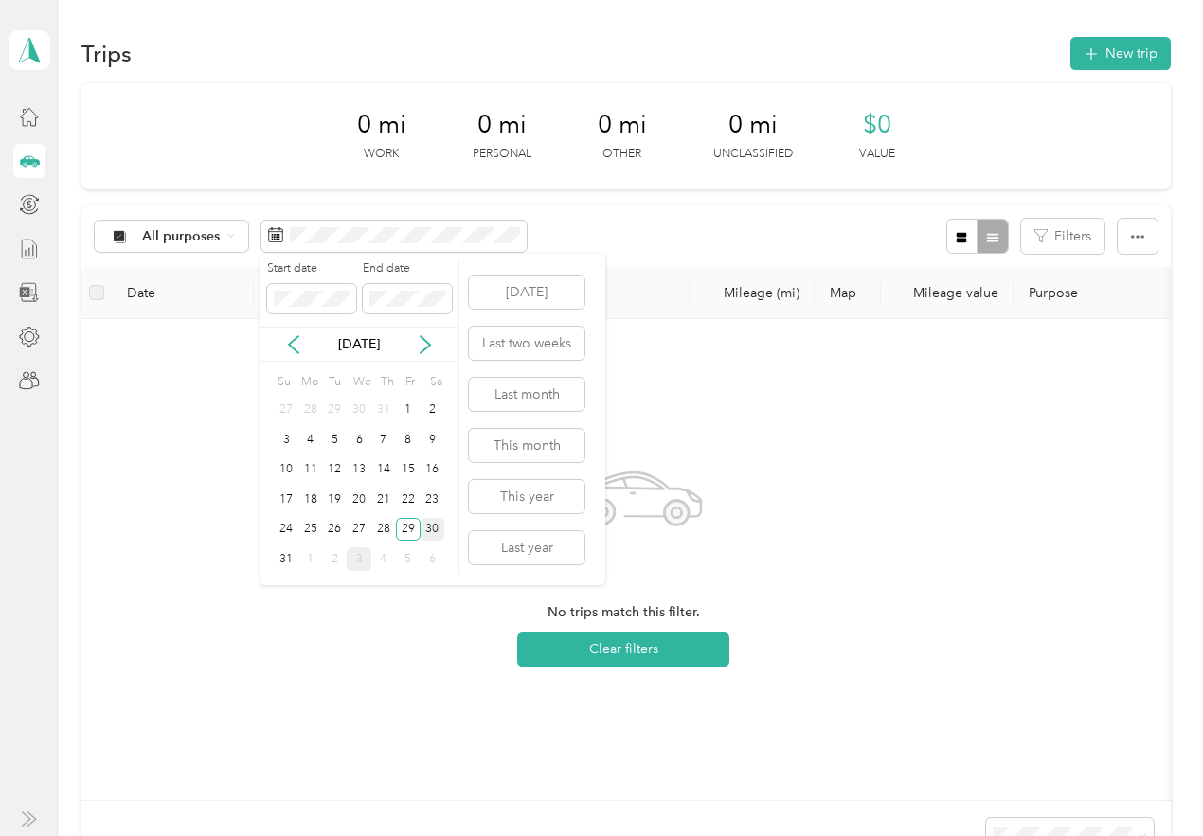
click at [433, 528] on div "30" at bounding box center [433, 530] width 25 height 24
click at [285, 560] on div "31" at bounding box center [286, 559] width 25 height 24
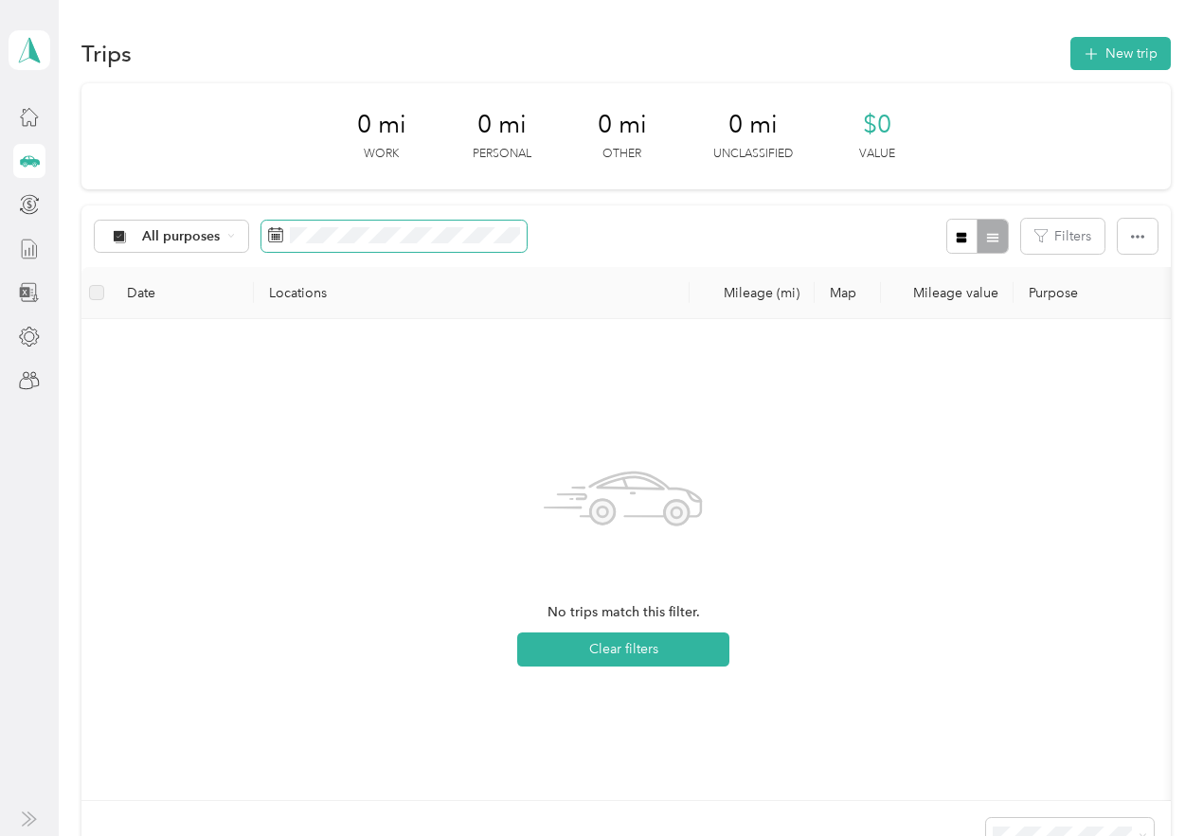
click at [421, 245] on span at bounding box center [393, 237] width 265 height 32
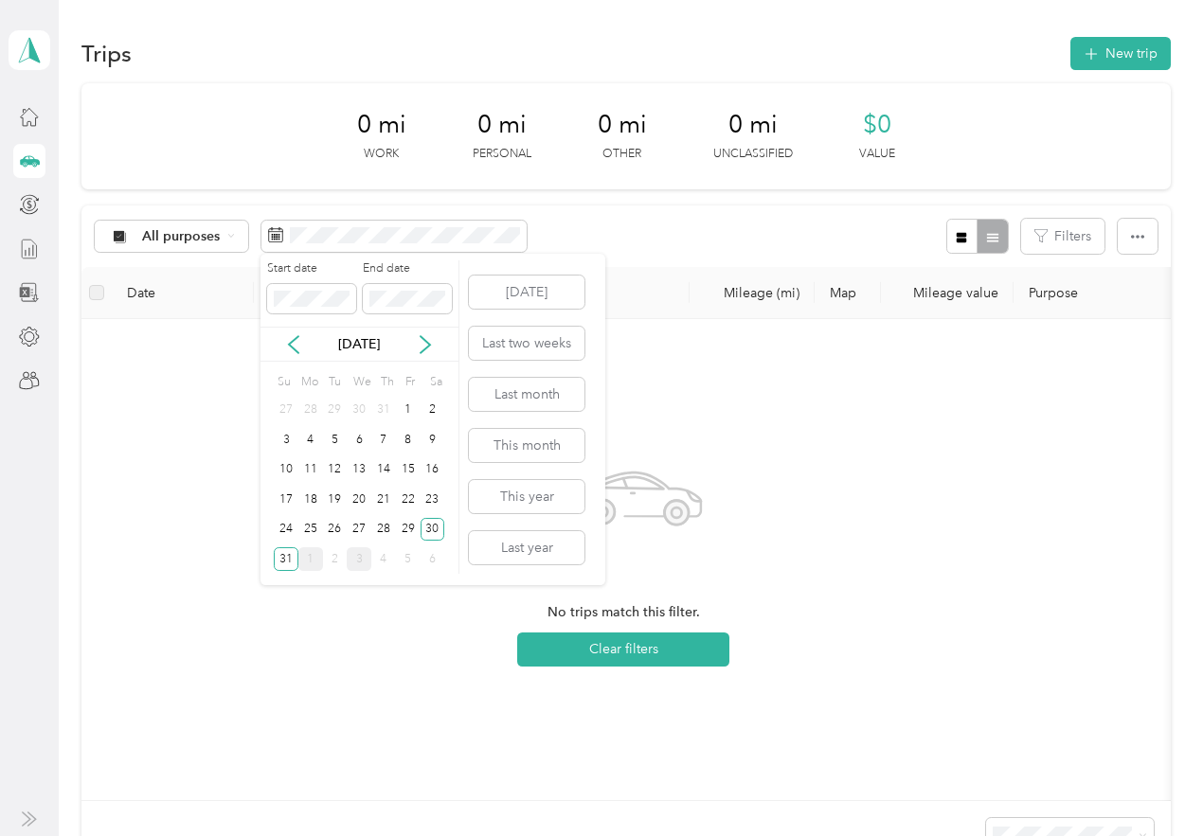
click at [317, 557] on div "1" at bounding box center [310, 559] width 25 height 24
click at [320, 415] on div "1" at bounding box center [310, 411] width 25 height 24
click at [332, 408] on div "2" at bounding box center [335, 411] width 25 height 24
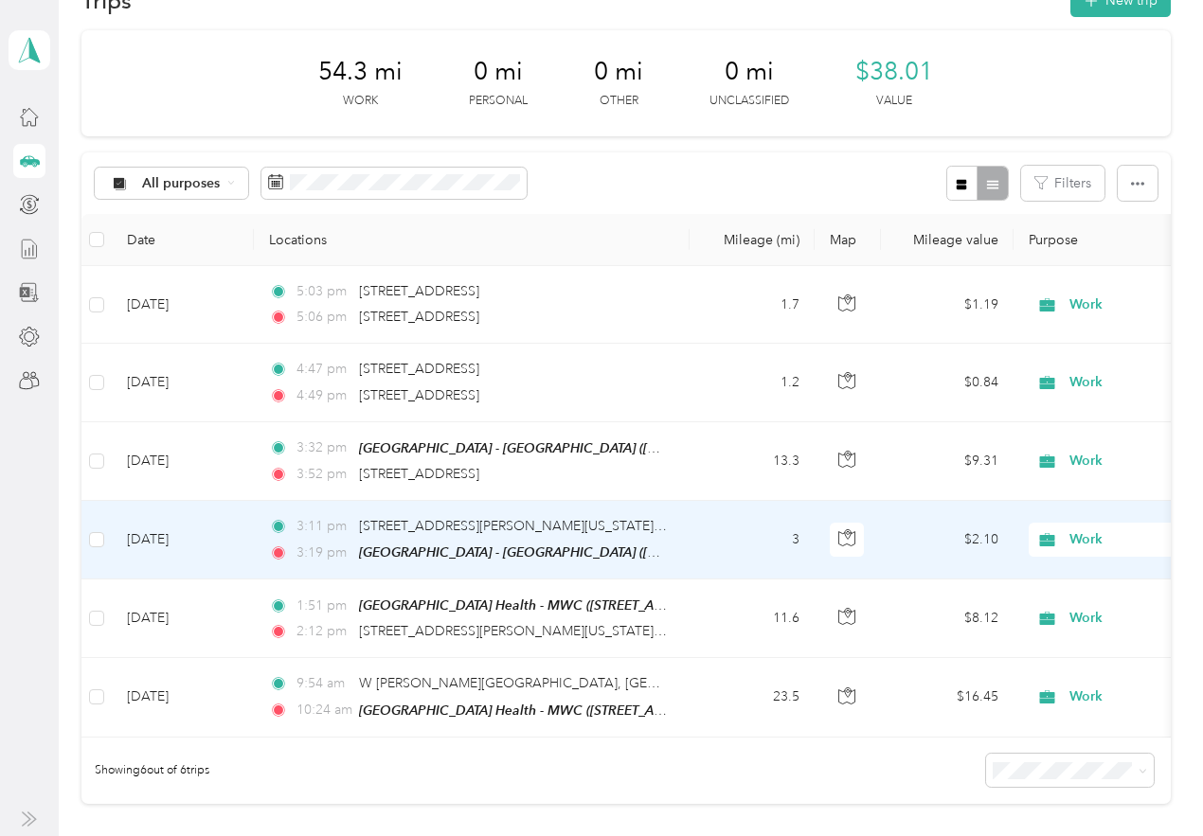
scroll to position [293, 0]
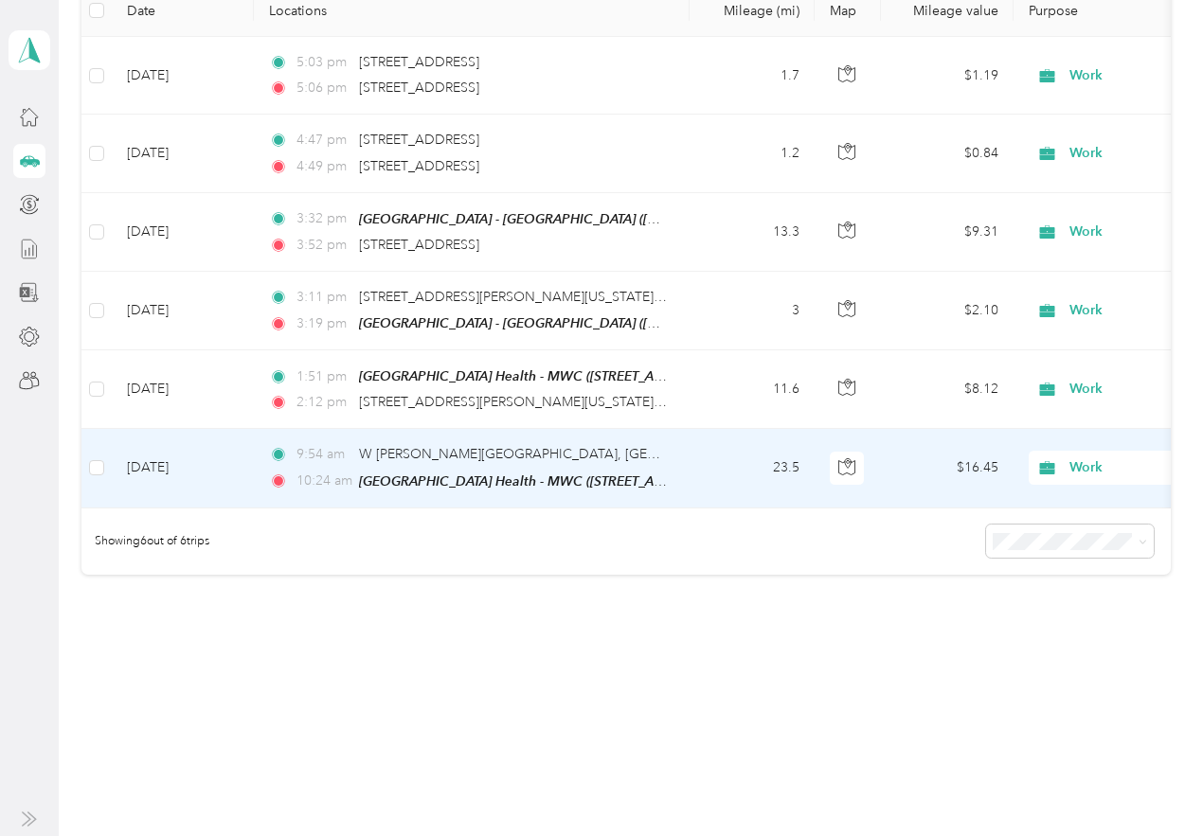
click at [221, 453] on td "Sep 2, 2025" at bounding box center [183, 468] width 142 height 79
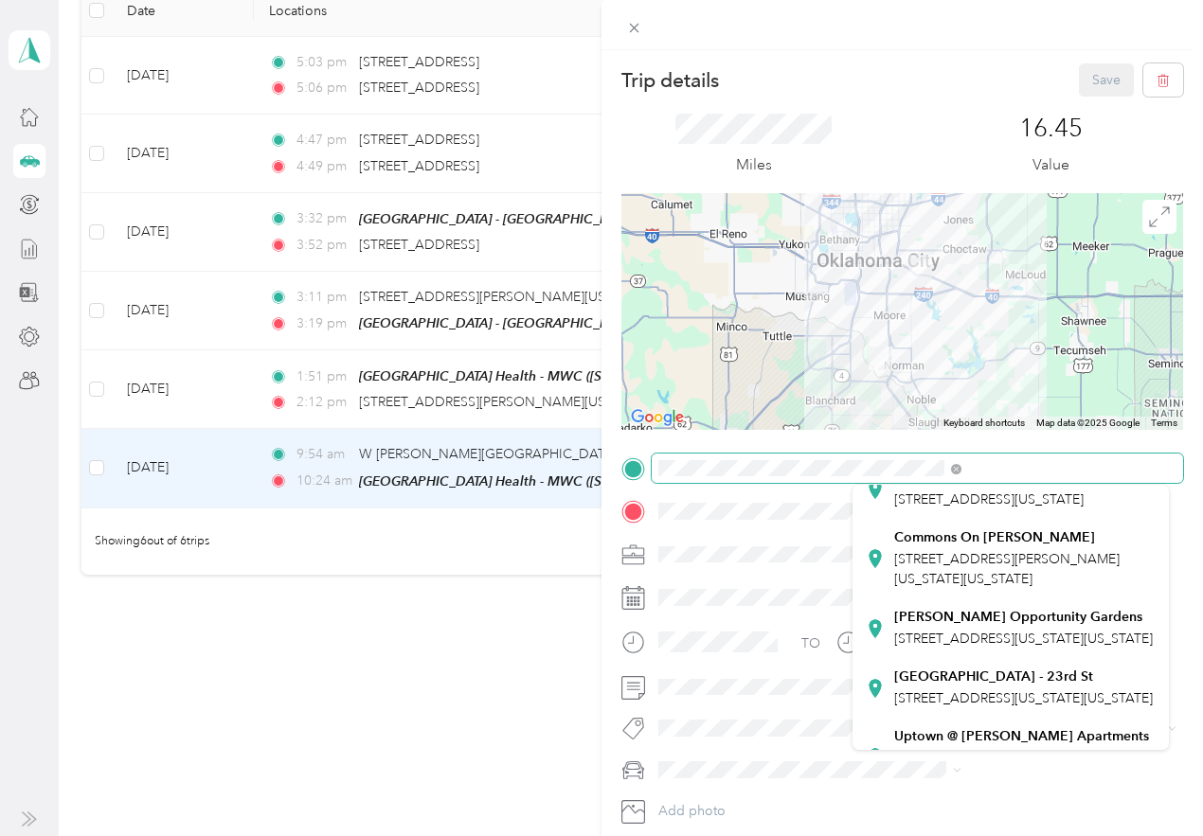
scroll to position [379, 0]
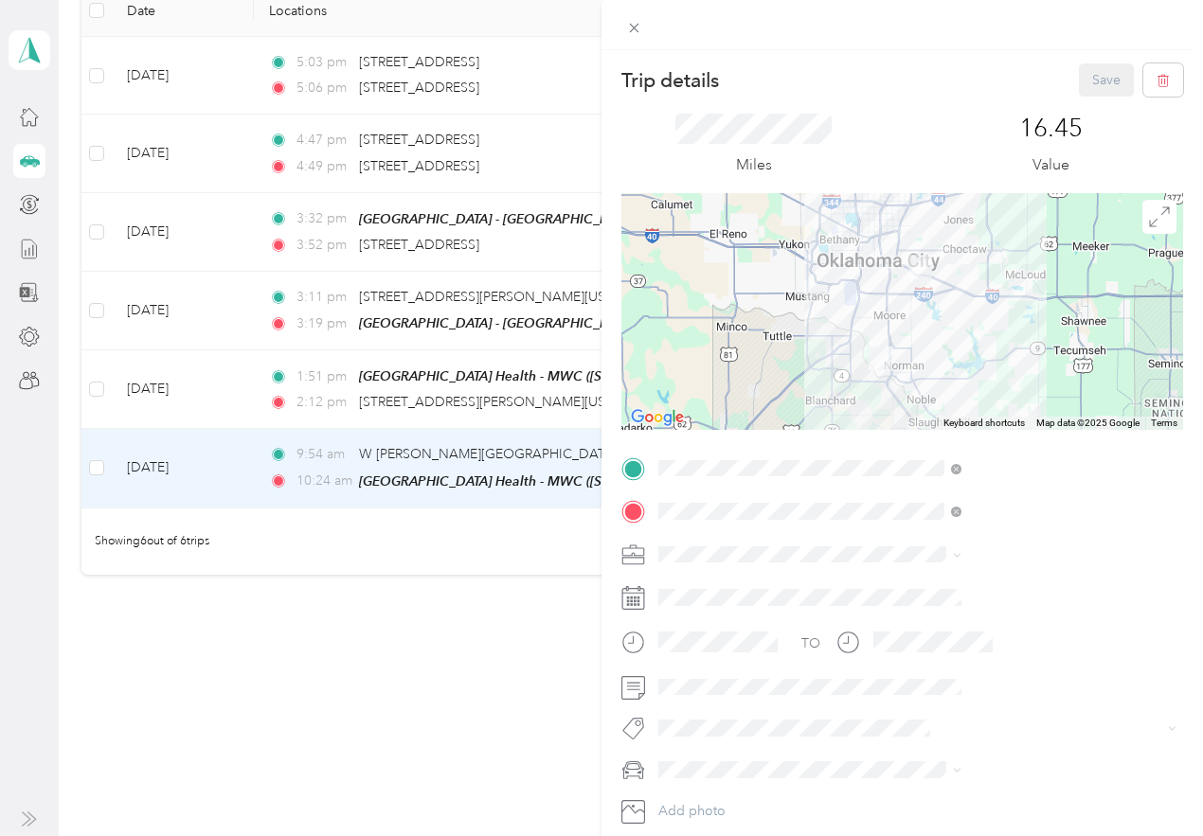
click at [975, 612] on span "1918 Northeast 23rd Street, 73111, Oklahoma City, Oklahoma, United States" at bounding box center [1023, 604] width 259 height 16
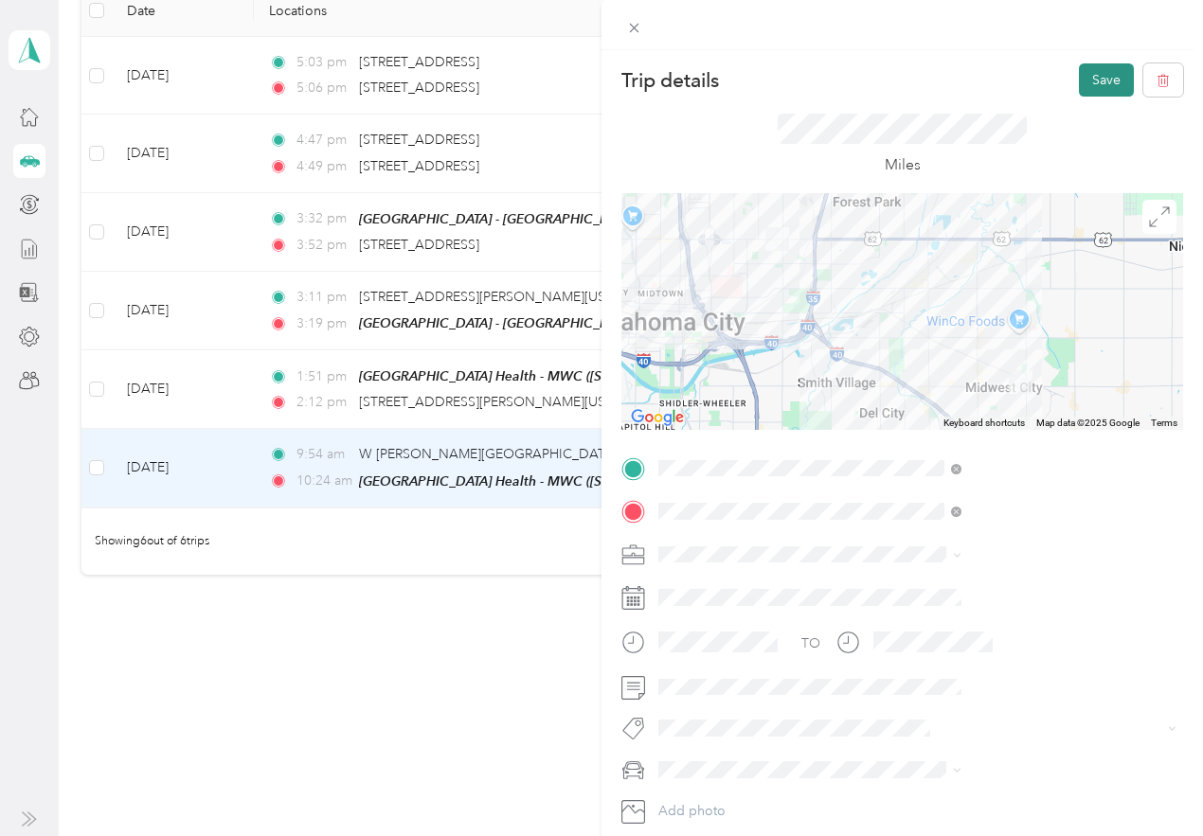
click at [1079, 80] on button "Save" at bounding box center [1106, 79] width 55 height 33
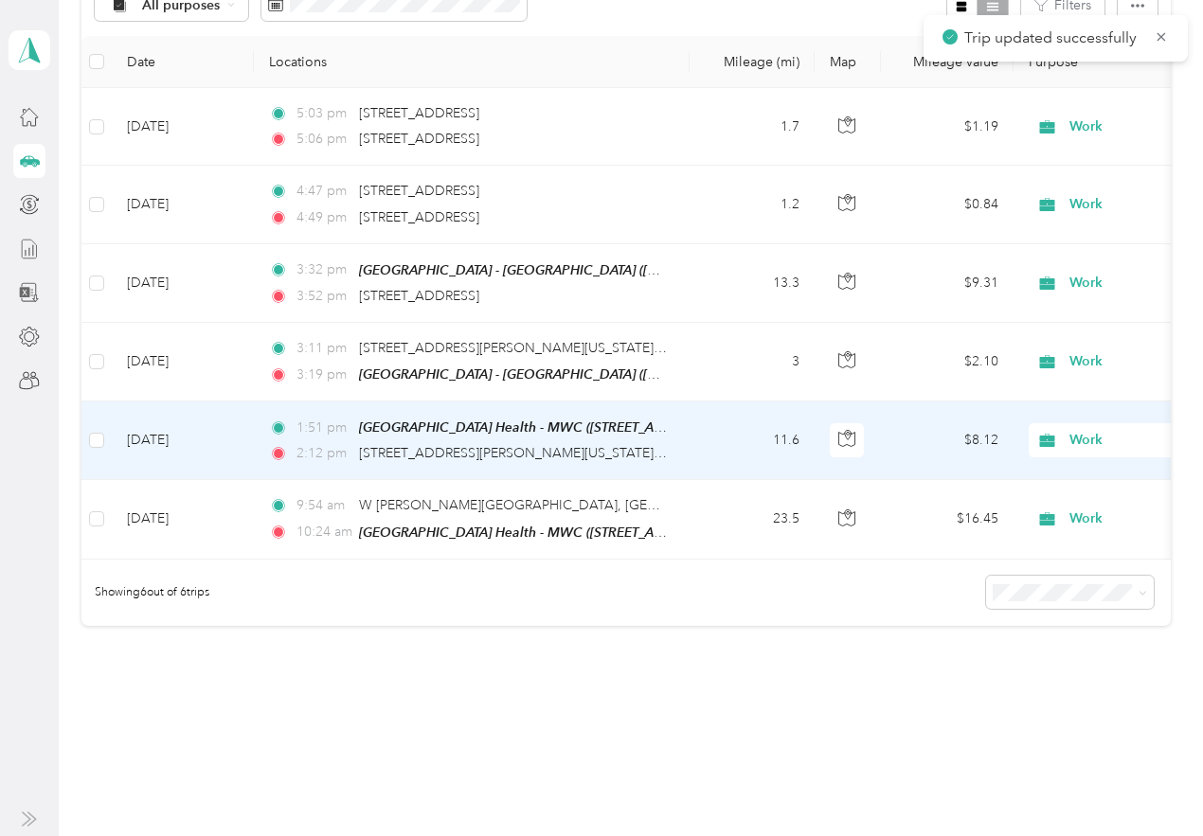
scroll to position [198, 0]
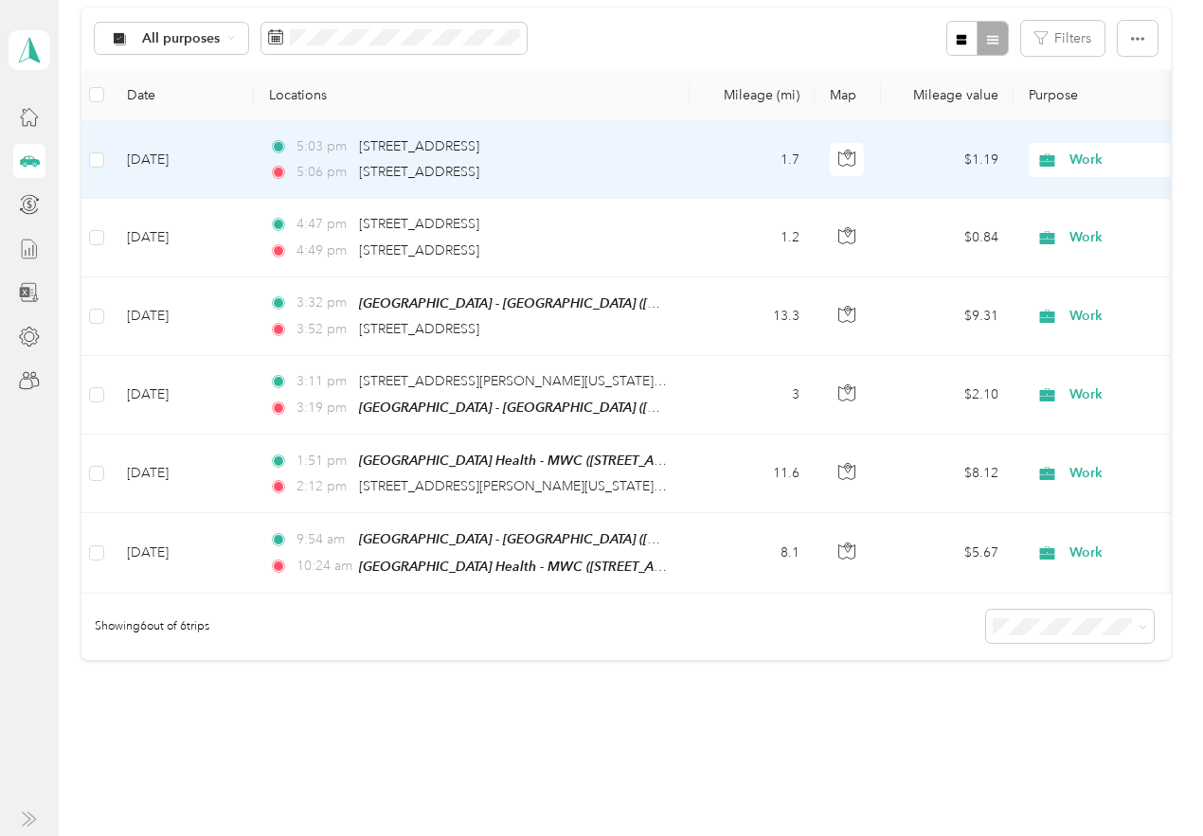
click at [216, 166] on td "Sep 2, 2025" at bounding box center [183, 160] width 142 height 78
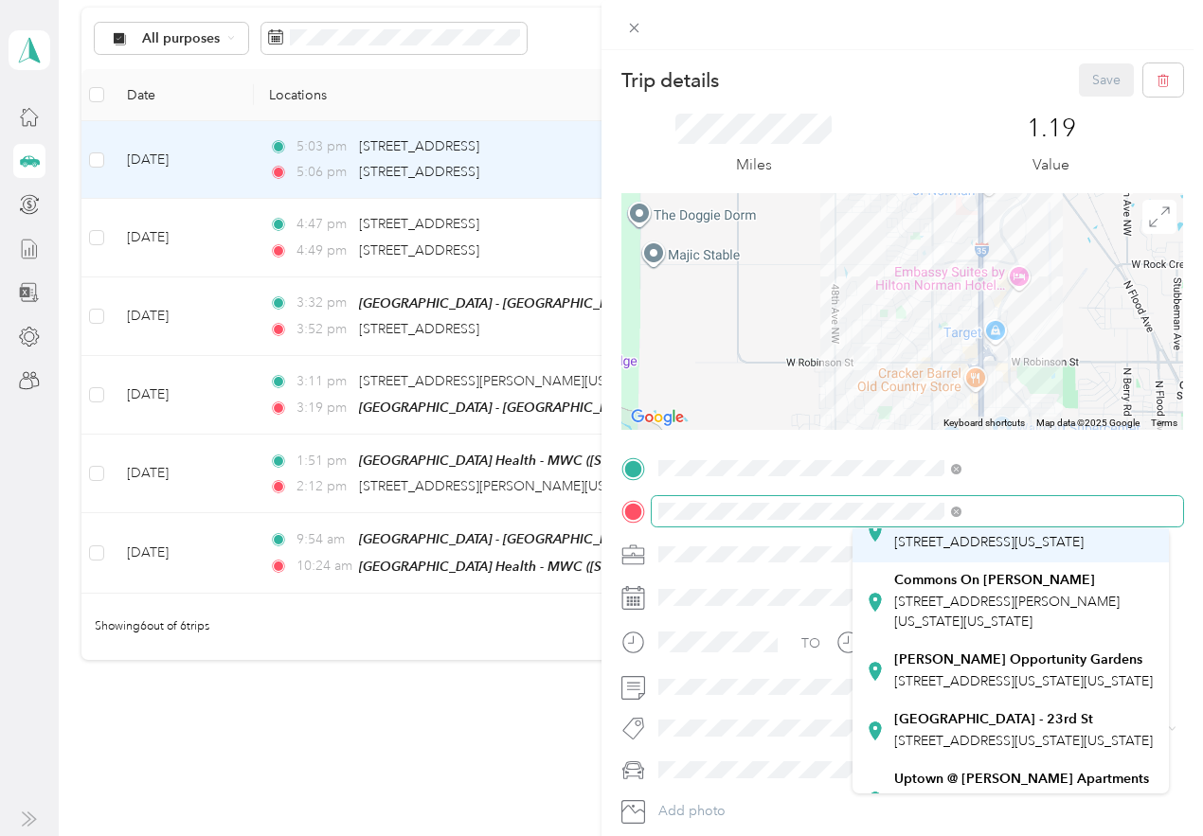
scroll to position [379, 0]
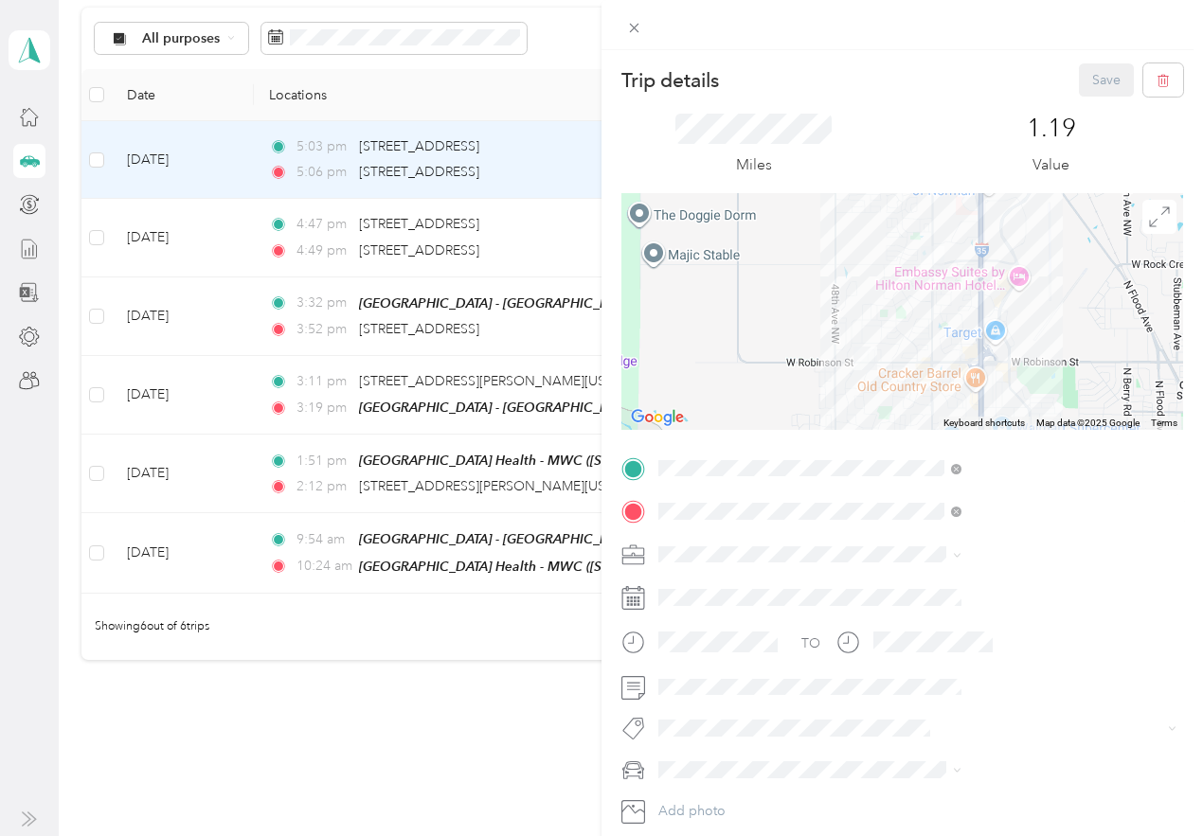
click at [985, 656] on div "Oak Street Health - 23rd St 1918 Northeast 23rd Street, 73111, Oklahoma City, O…" at bounding box center [1023, 637] width 259 height 40
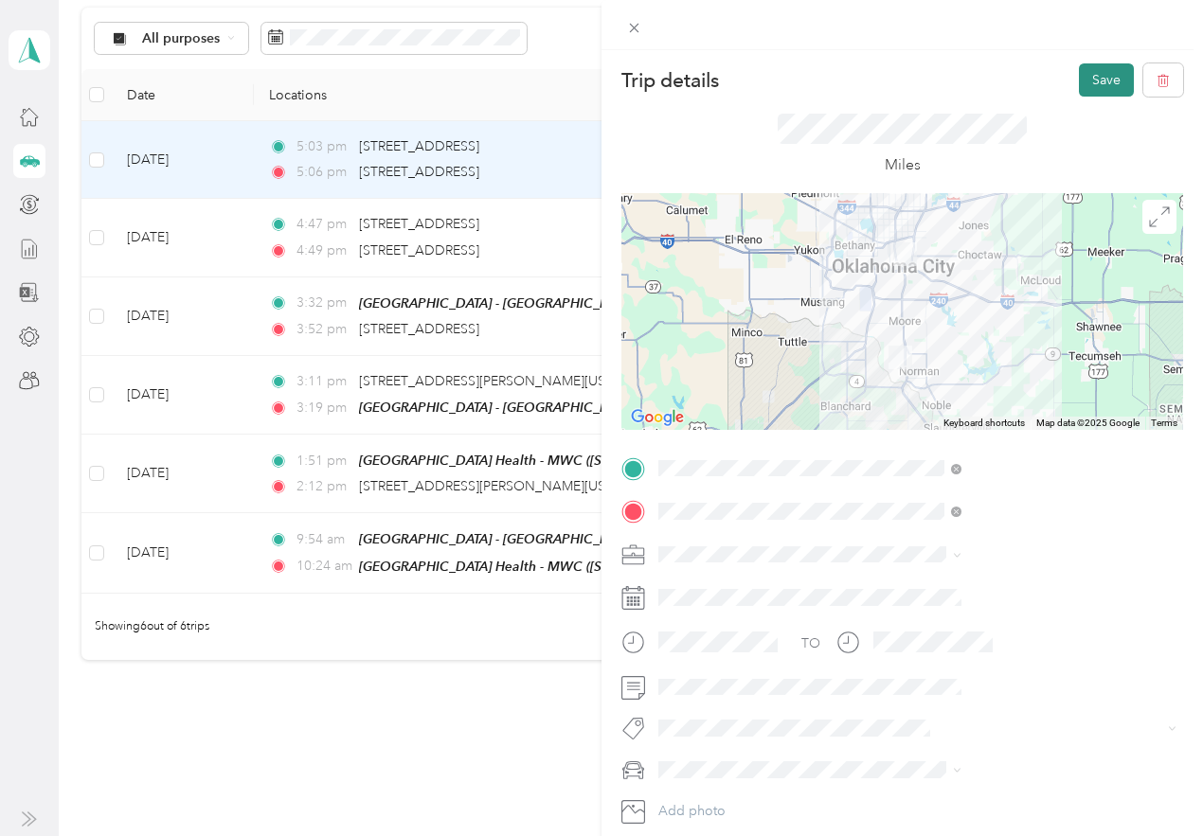
click at [1094, 76] on button "Save" at bounding box center [1106, 79] width 55 height 33
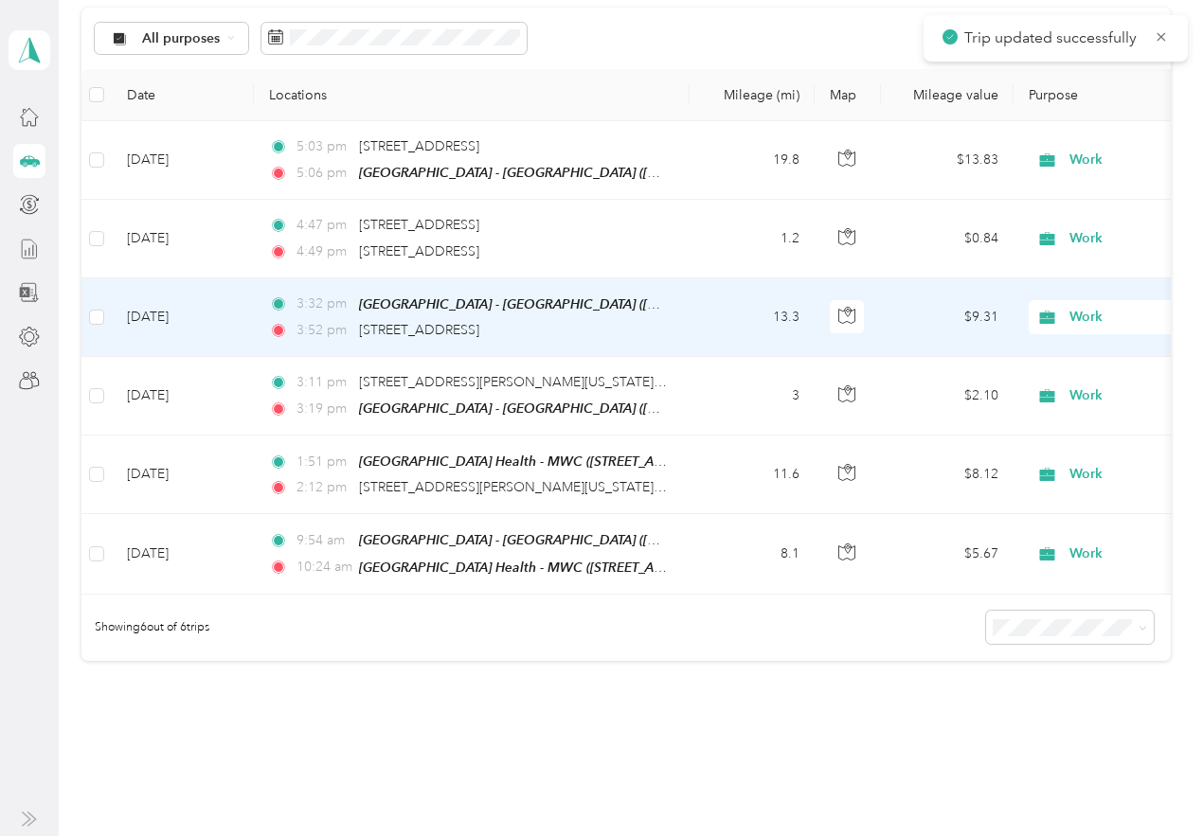
scroll to position [9, 0]
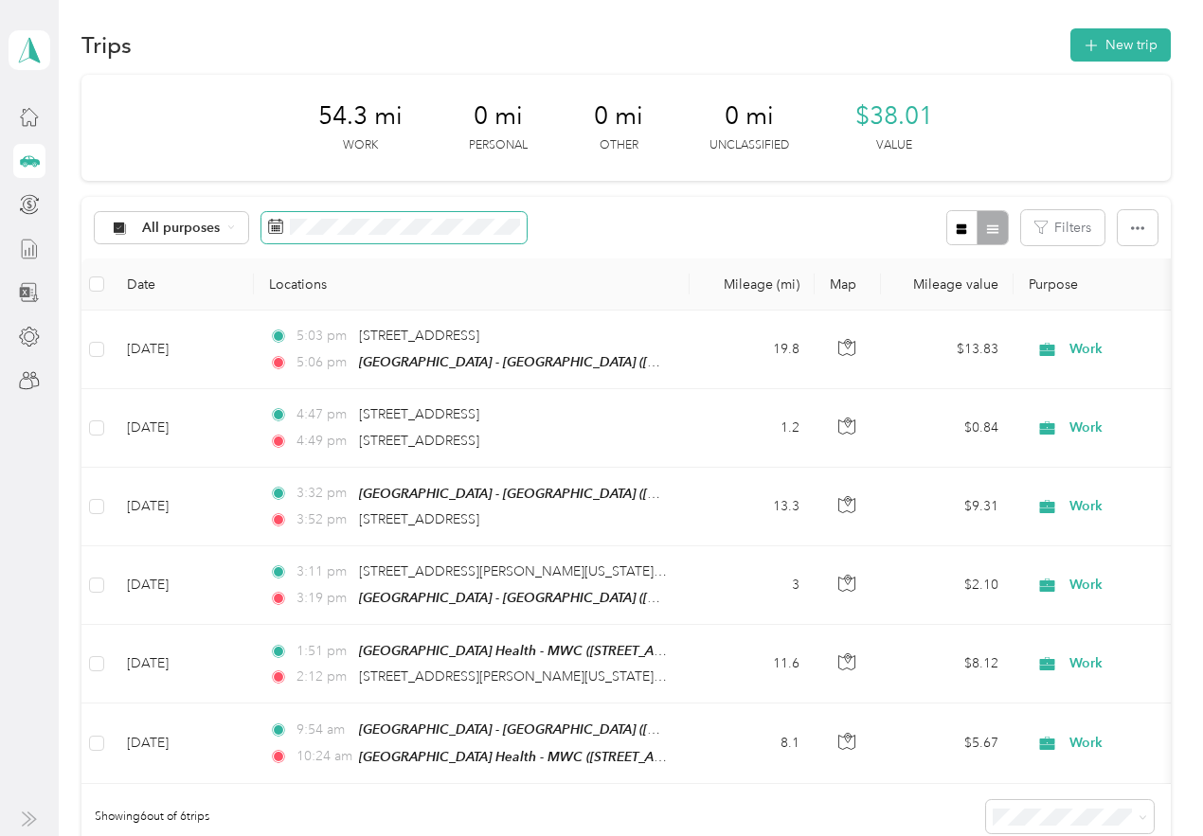
click at [302, 214] on span at bounding box center [393, 228] width 265 height 32
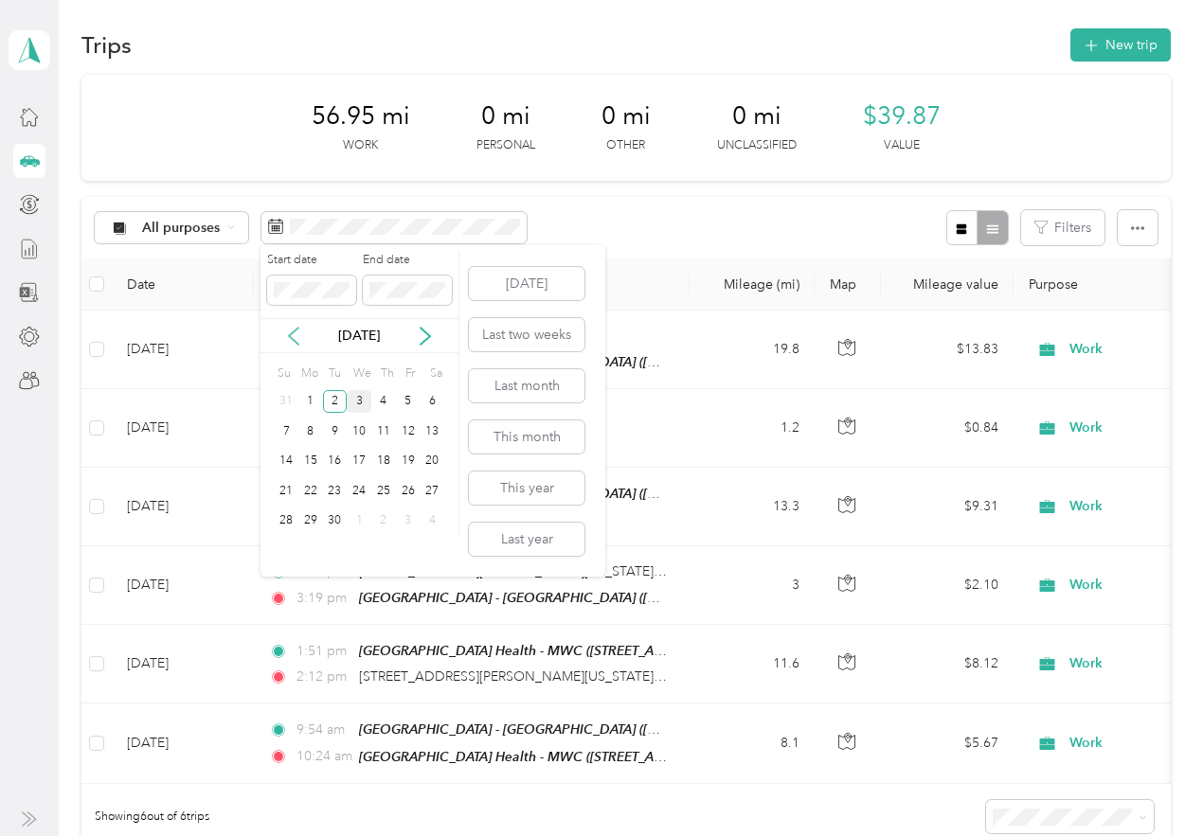
click at [293, 334] on icon at bounding box center [293, 336] width 19 height 19
click at [382, 465] on div "14" at bounding box center [383, 462] width 25 height 24
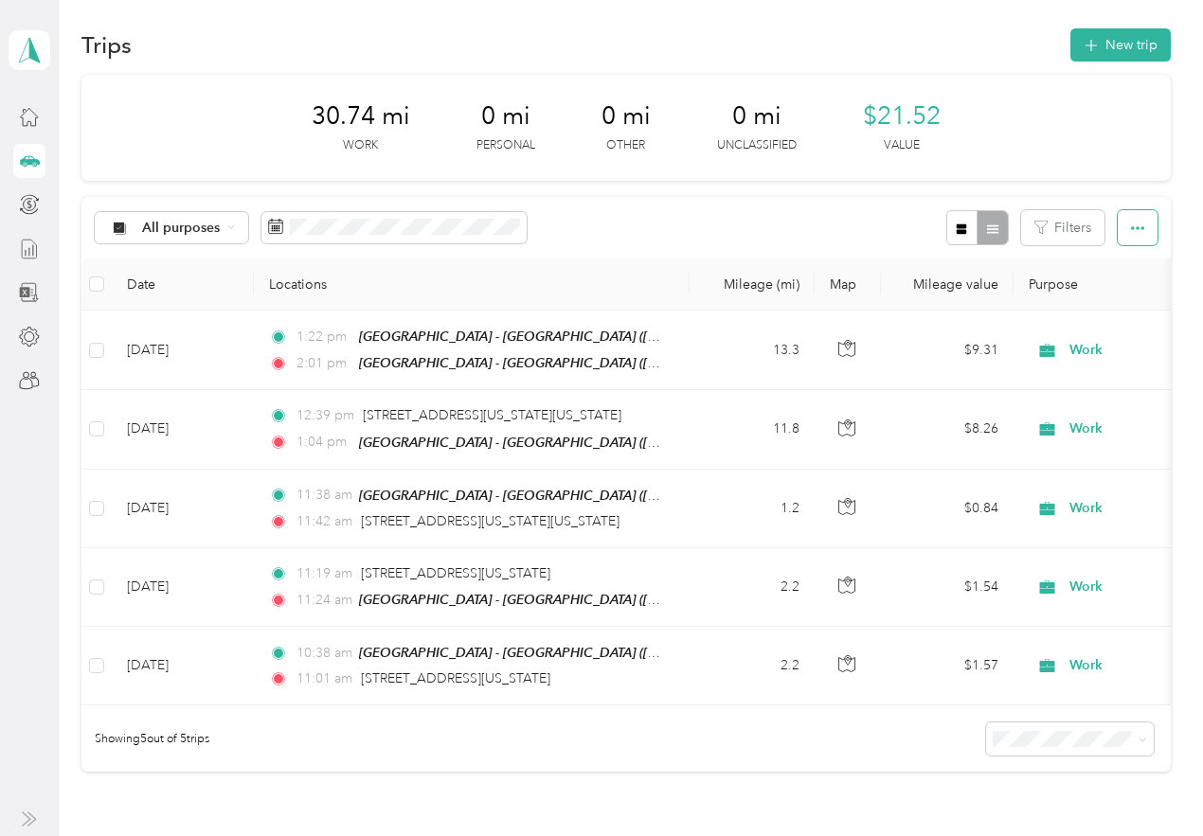
click at [1137, 234] on icon "button" at bounding box center [1137, 228] width 13 height 13
click at [1124, 300] on span "Export" at bounding box center [1105, 297] width 40 height 16
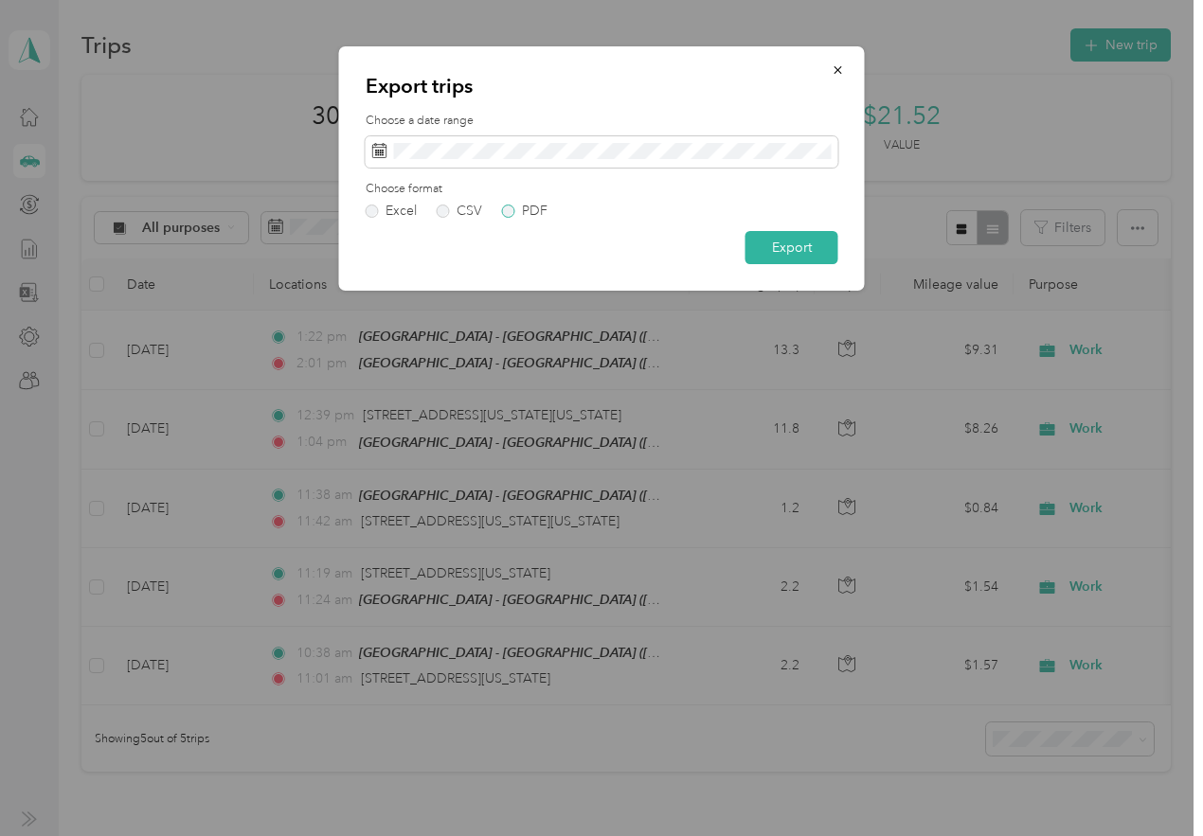
click at [516, 215] on label "PDF" at bounding box center [524, 211] width 45 height 13
click at [800, 238] on button "Export" at bounding box center [791, 247] width 93 height 33
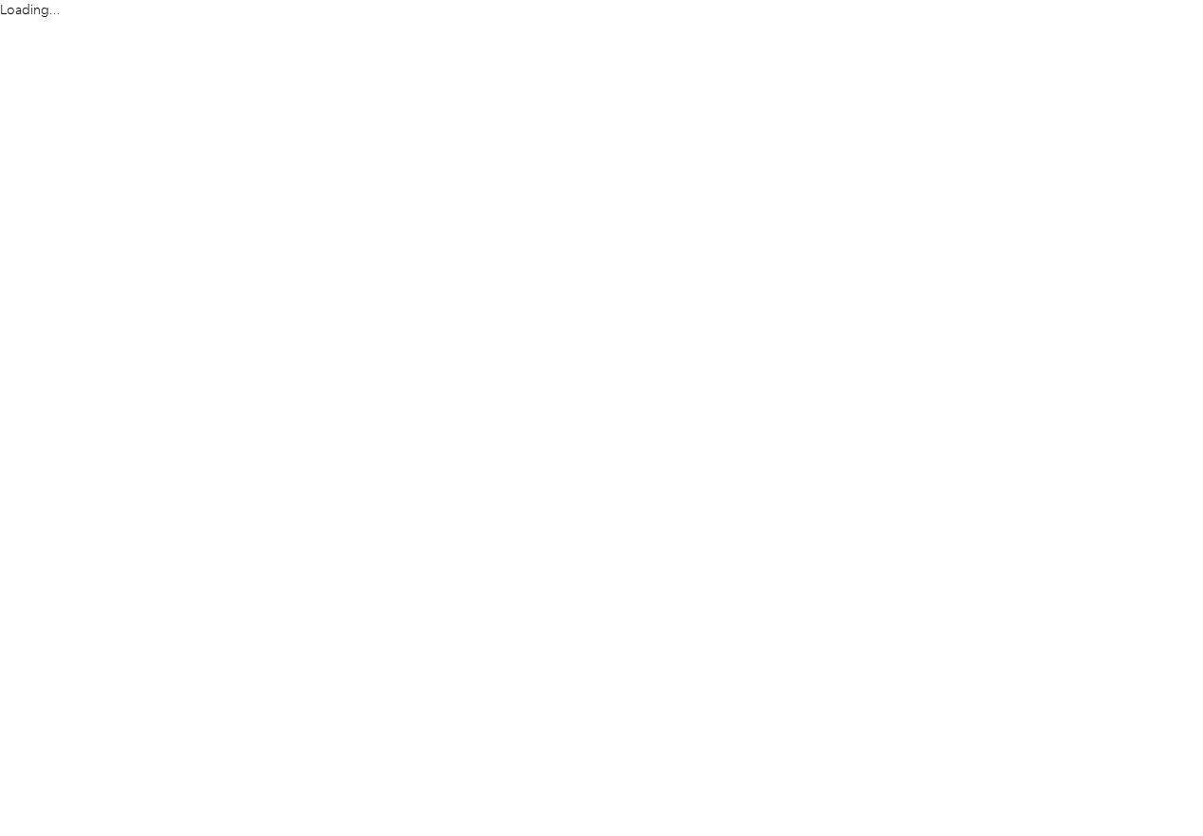
click at [1102, 195] on html "Loading..." at bounding box center [596, 418] width 1193 height 836
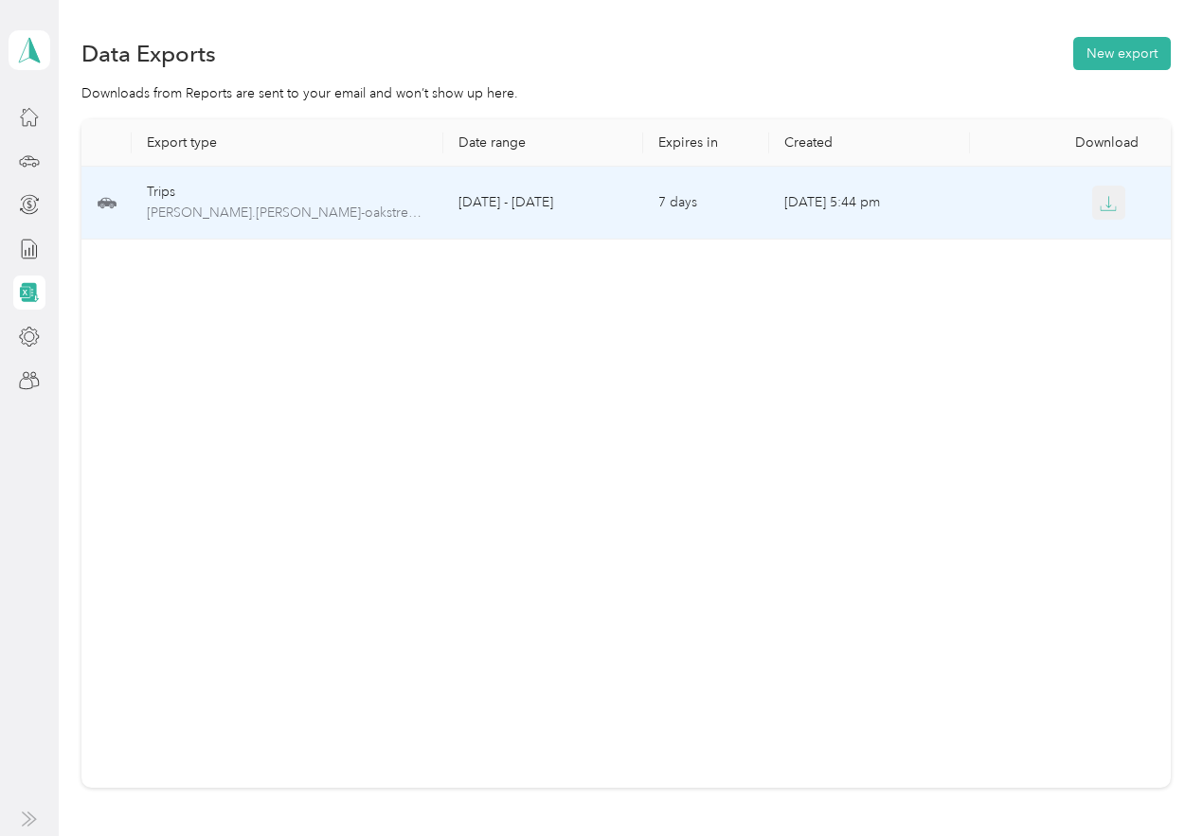
click at [1100, 202] on icon "button" at bounding box center [1108, 203] width 17 height 17
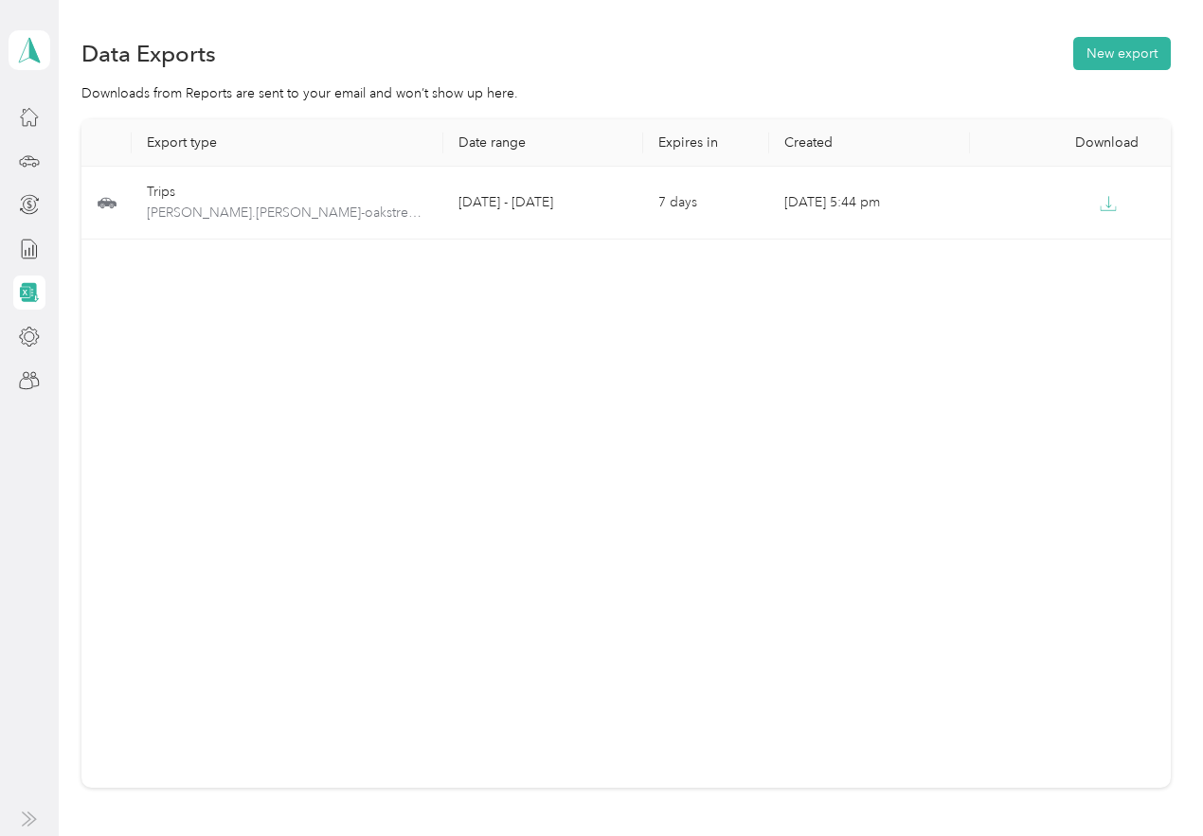
drag, startPoint x: 28, startPoint y: 157, endPoint x: 82, endPoint y: 179, distance: 58.2
click at [28, 157] on icon at bounding box center [28, 158] width 1 height 2
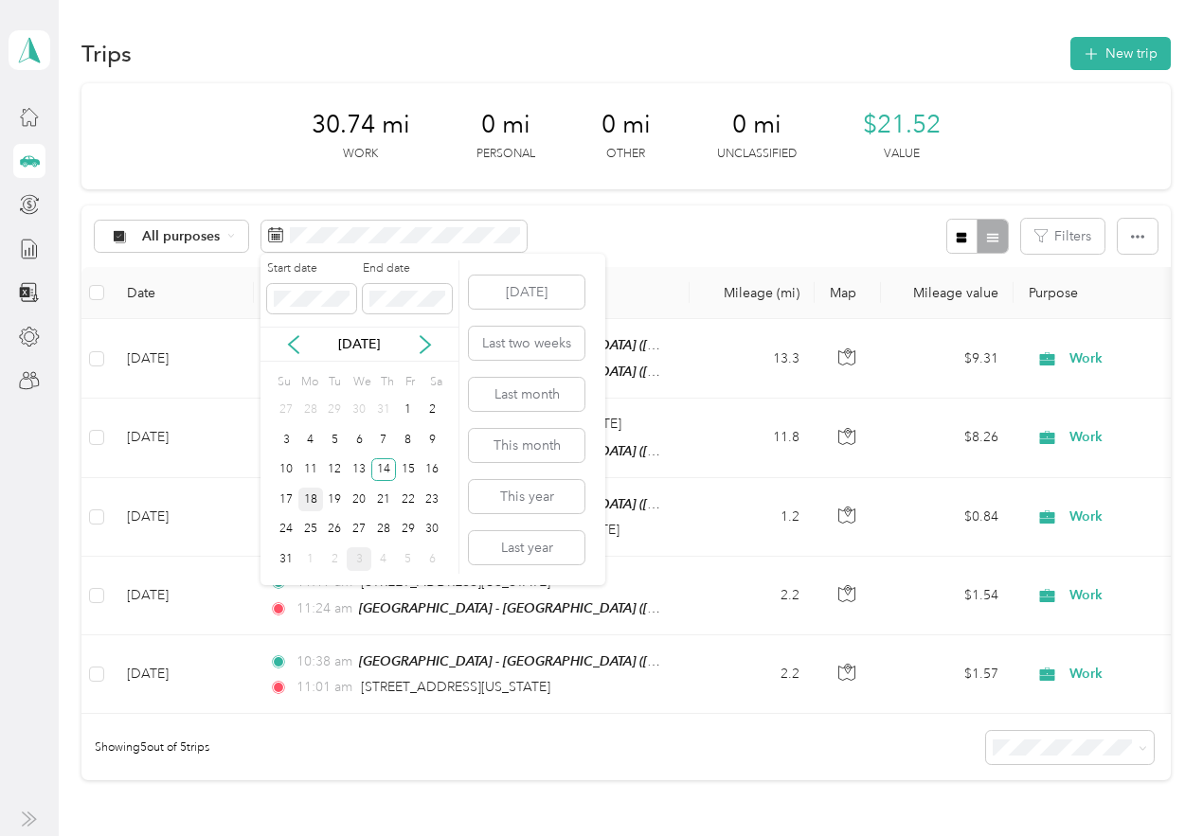
click at [308, 498] on div "18" at bounding box center [310, 500] width 25 height 24
click at [310, 500] on div "18" at bounding box center [310, 500] width 25 height 24
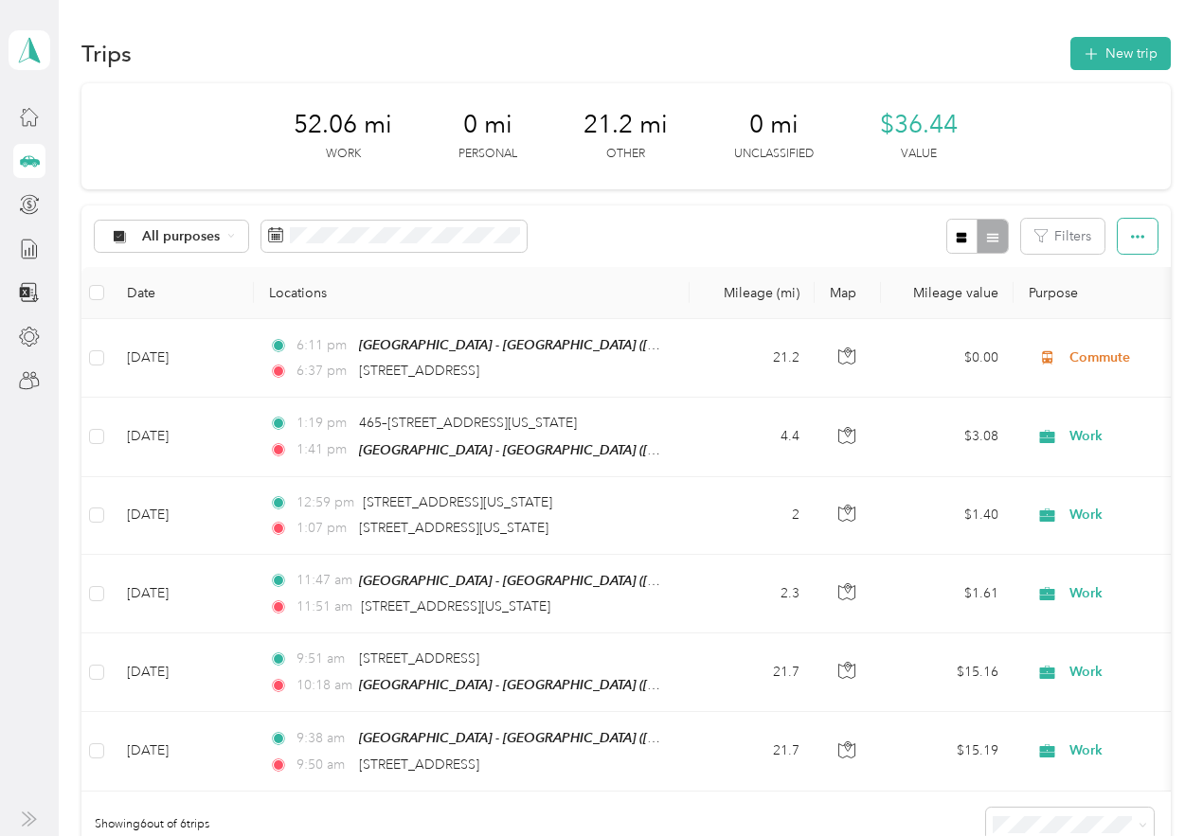
click at [1121, 238] on button "button" at bounding box center [1138, 236] width 40 height 35
click at [1115, 294] on li "Export" at bounding box center [1111, 305] width 79 height 33
click at [1114, 300] on span "Export" at bounding box center [1105, 305] width 40 height 16
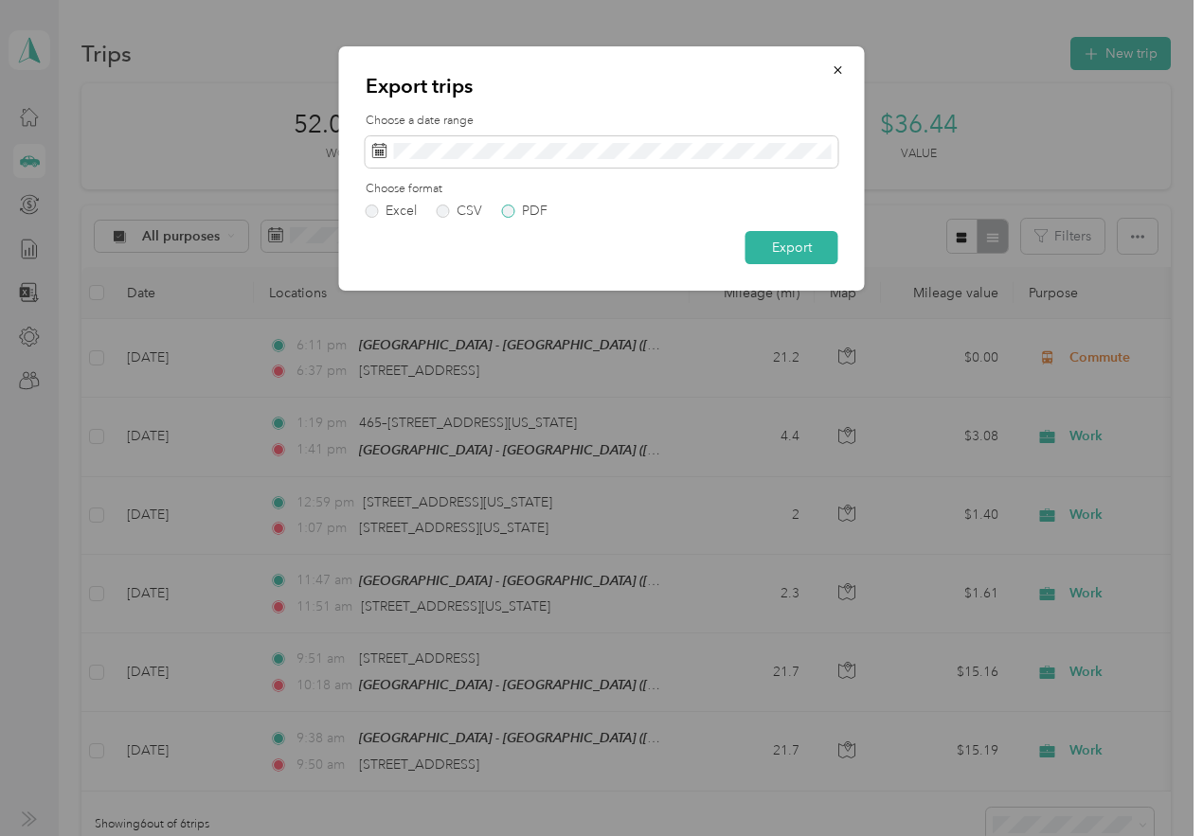
click at [526, 206] on div "PDF" at bounding box center [535, 211] width 26 height 13
click at [774, 241] on button "Export" at bounding box center [791, 247] width 93 height 33
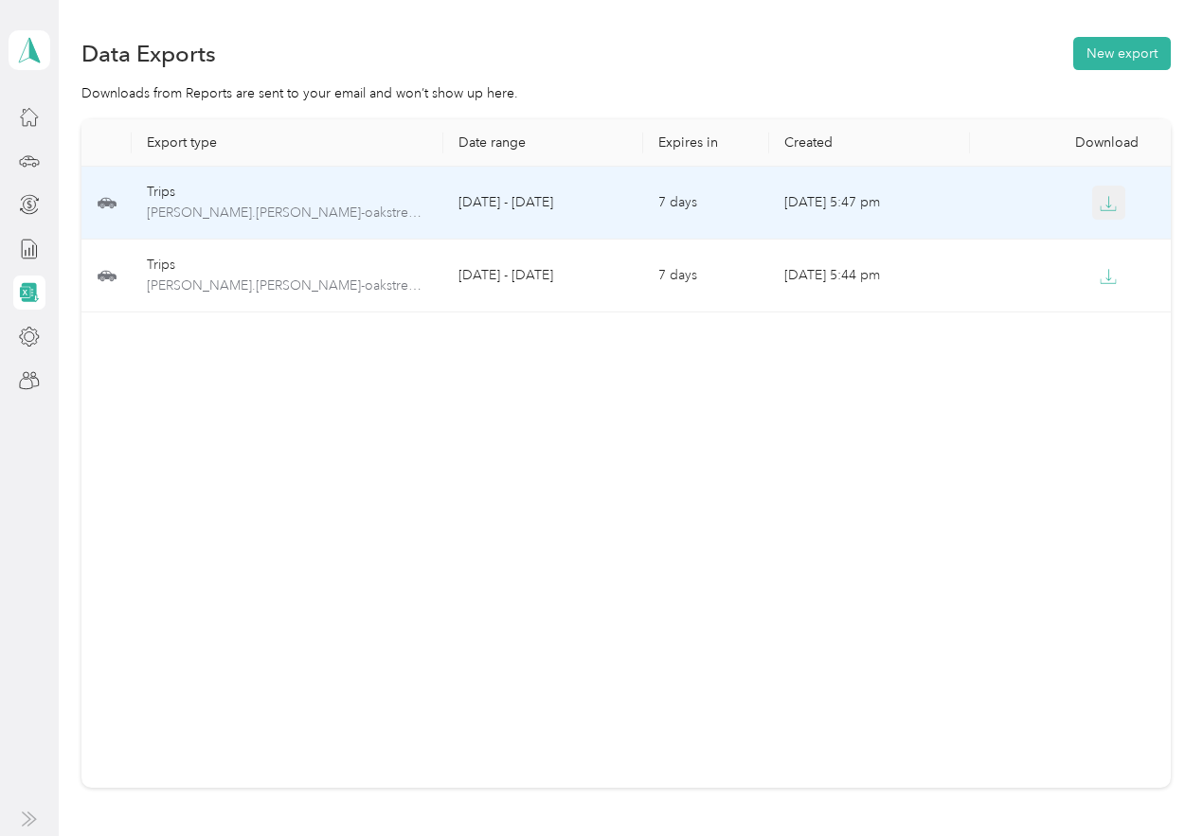
click at [1107, 193] on button "button" at bounding box center [1109, 203] width 34 height 34
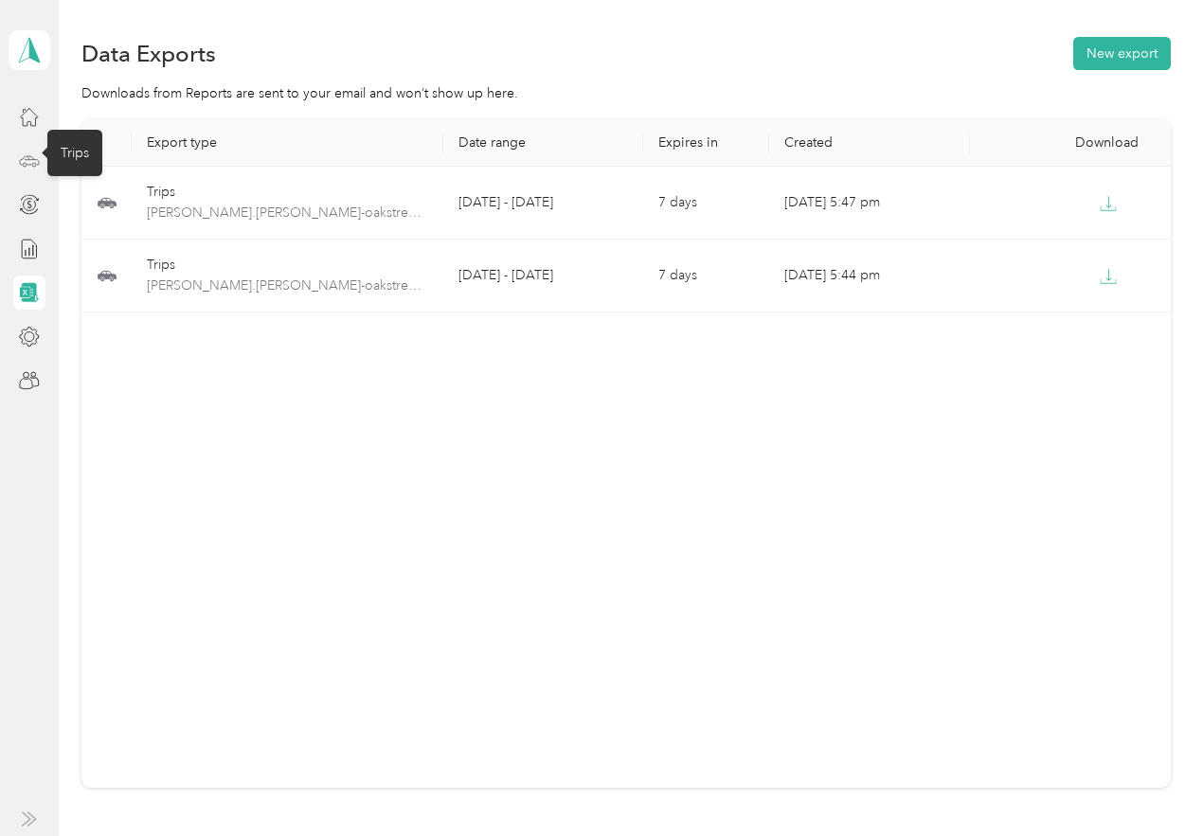
click at [33, 170] on icon at bounding box center [29, 161] width 21 height 21
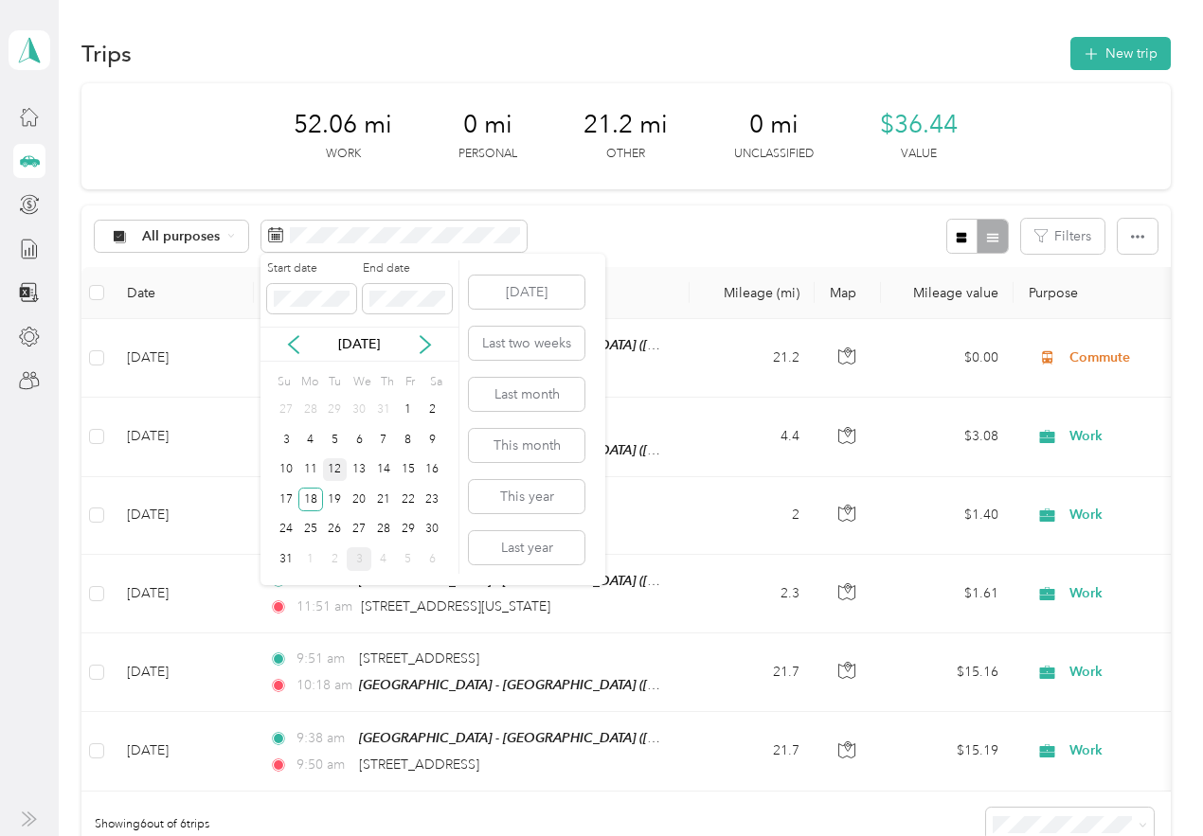
drag, startPoint x: 330, startPoint y: 493, endPoint x: 334, endPoint y: 478, distance: 15.0
click at [331, 493] on div "19" at bounding box center [335, 500] width 25 height 24
click at [334, 495] on div "19" at bounding box center [335, 500] width 25 height 24
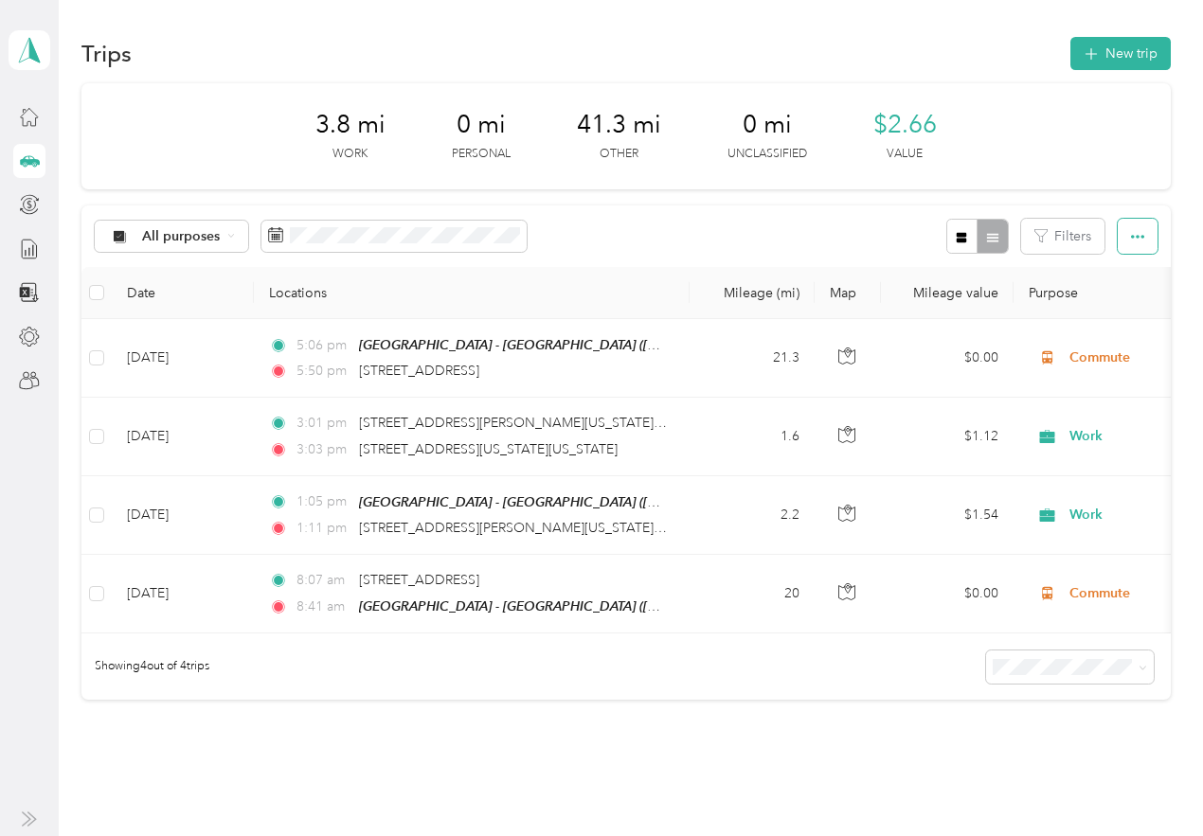
click at [1139, 230] on button "button" at bounding box center [1138, 236] width 40 height 35
click at [1113, 310] on span "Export" at bounding box center [1105, 305] width 40 height 16
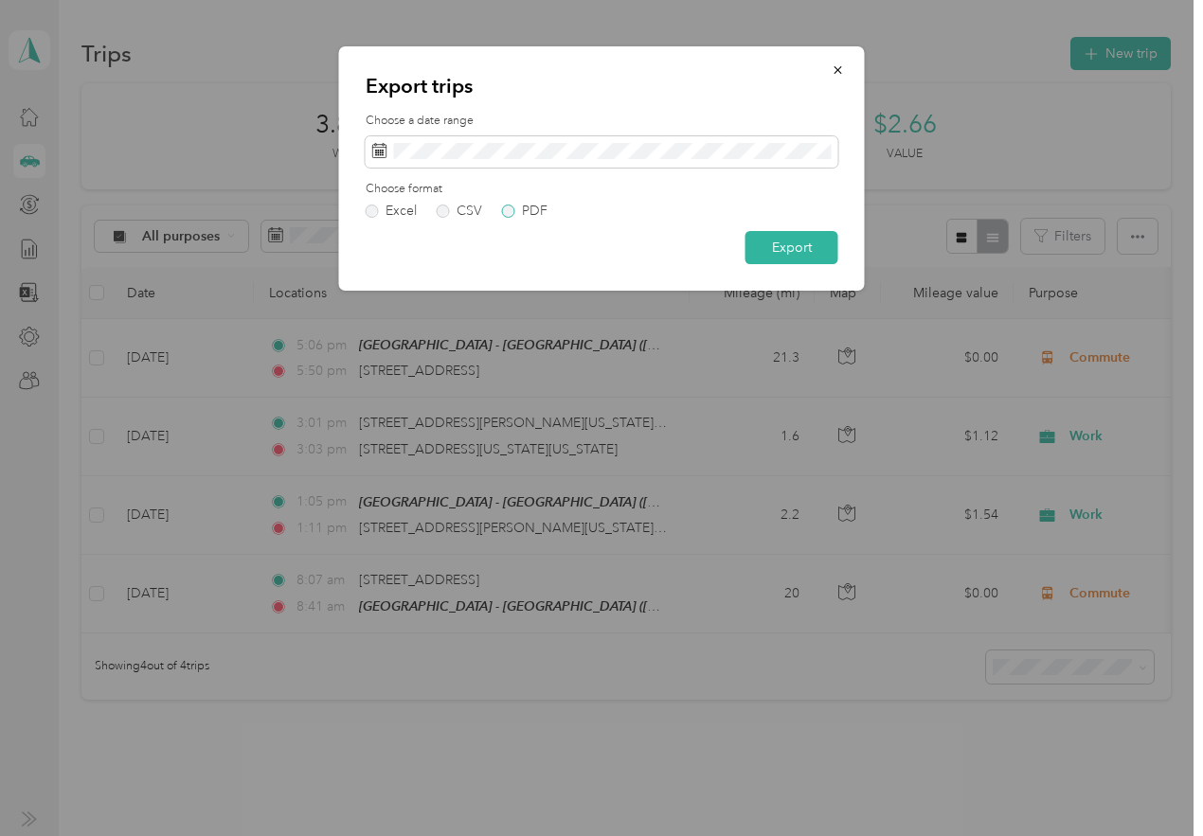
click at [509, 213] on label "PDF" at bounding box center [524, 211] width 45 height 13
click at [767, 244] on button "Export" at bounding box center [791, 247] width 93 height 33
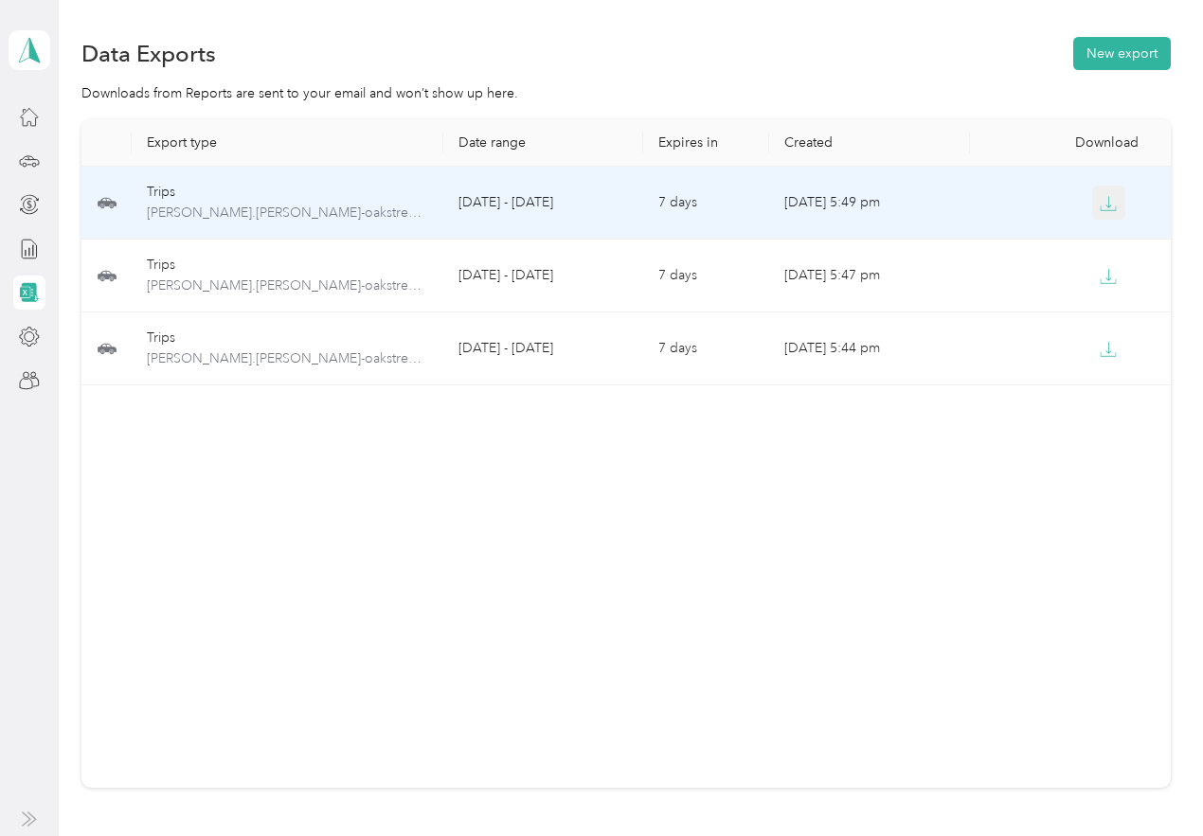
click at [1109, 201] on icon "button" at bounding box center [1108, 203] width 17 height 17
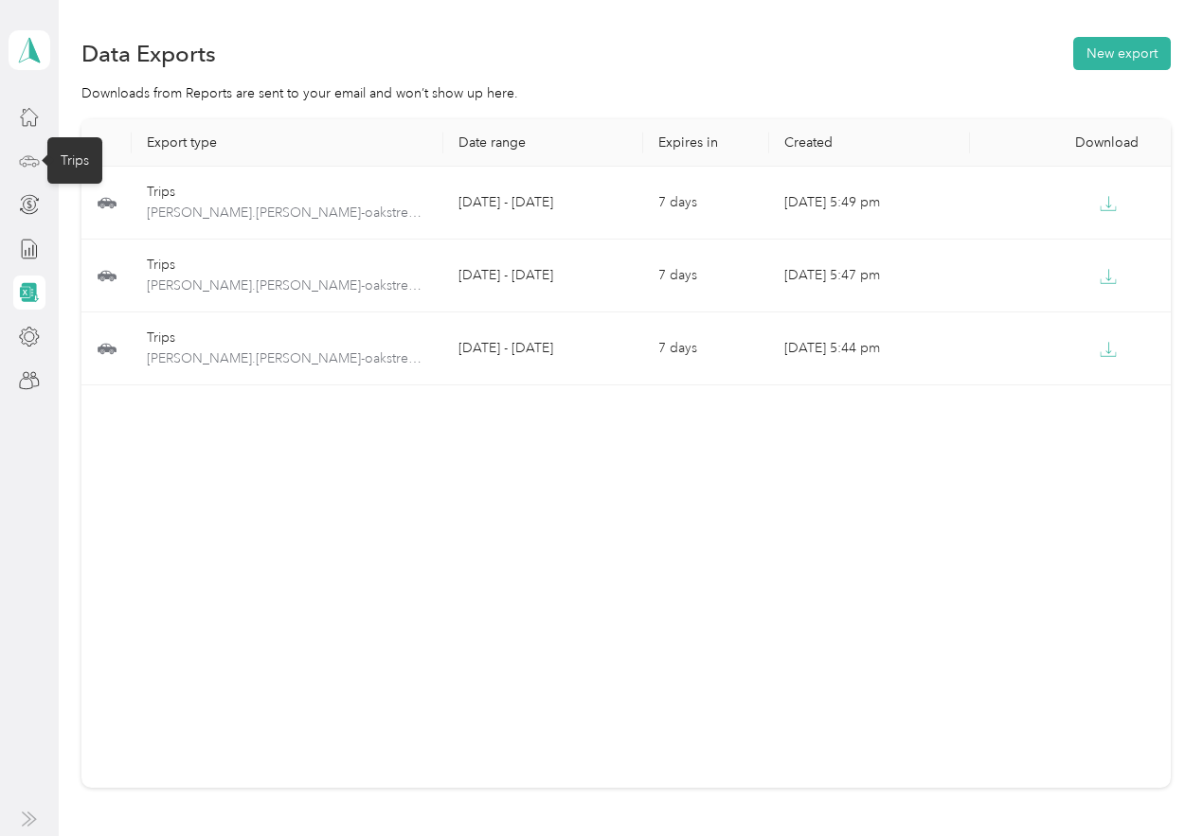
click at [38, 164] on icon at bounding box center [29, 159] width 19 height 9
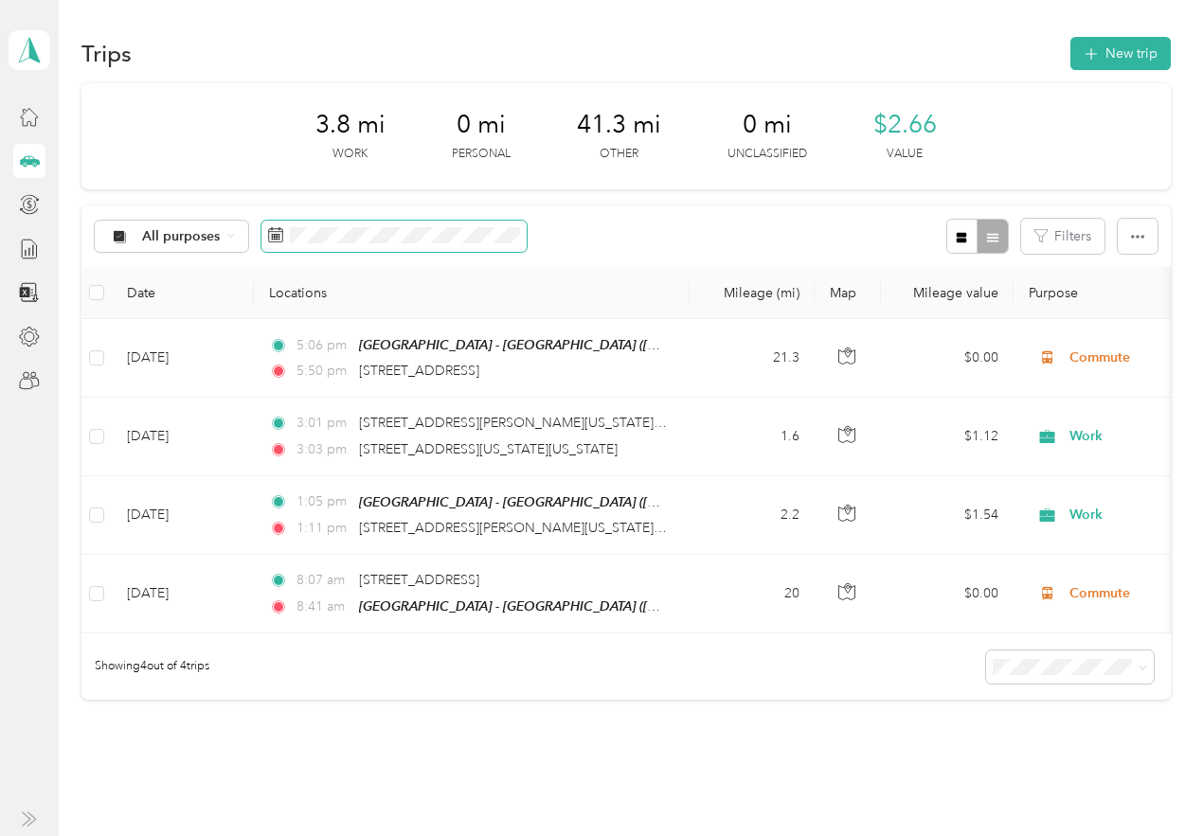
click at [311, 247] on span at bounding box center [393, 237] width 265 height 32
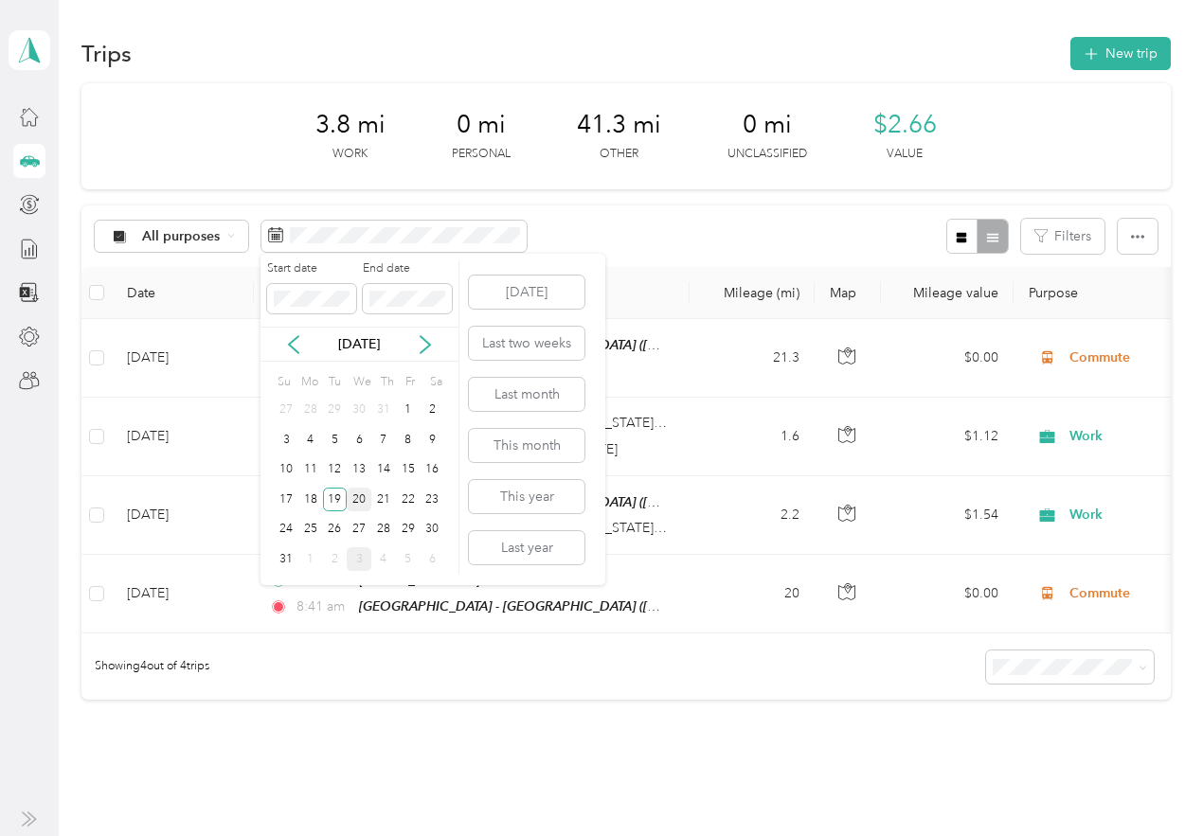
click at [355, 491] on div "20" at bounding box center [359, 500] width 25 height 24
click at [360, 495] on div "20" at bounding box center [359, 500] width 25 height 24
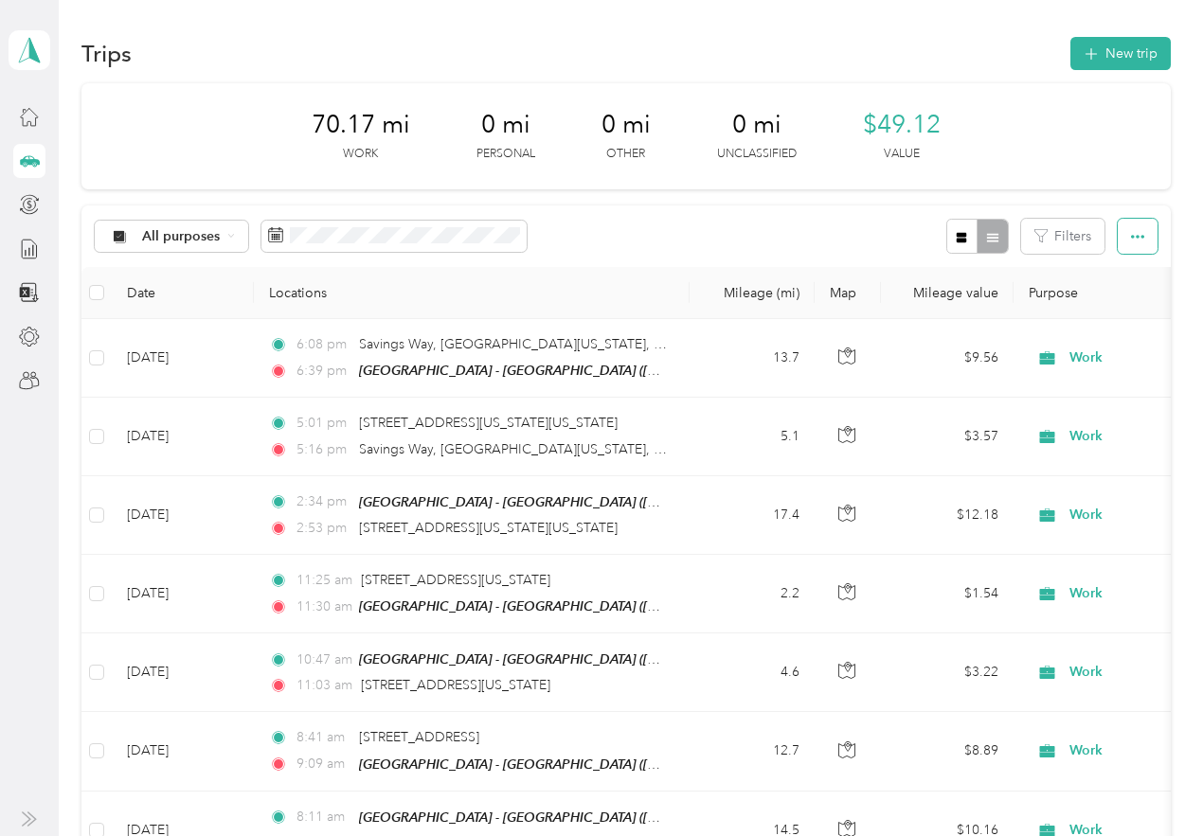
click at [1137, 238] on icon "button" at bounding box center [1137, 237] width 13 height 4
click at [1112, 302] on span "Export" at bounding box center [1105, 305] width 40 height 16
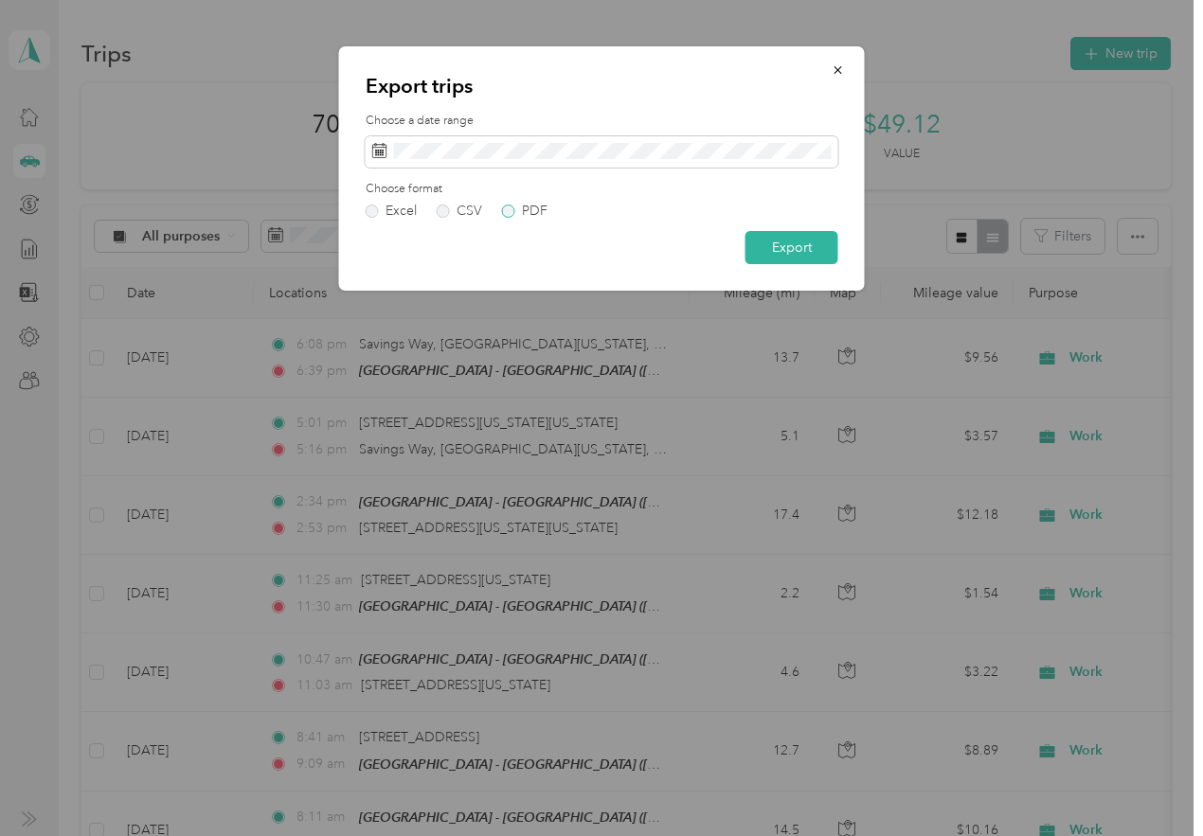
click at [525, 205] on div "PDF" at bounding box center [535, 211] width 26 height 13
click at [788, 255] on button "Export" at bounding box center [791, 247] width 93 height 33
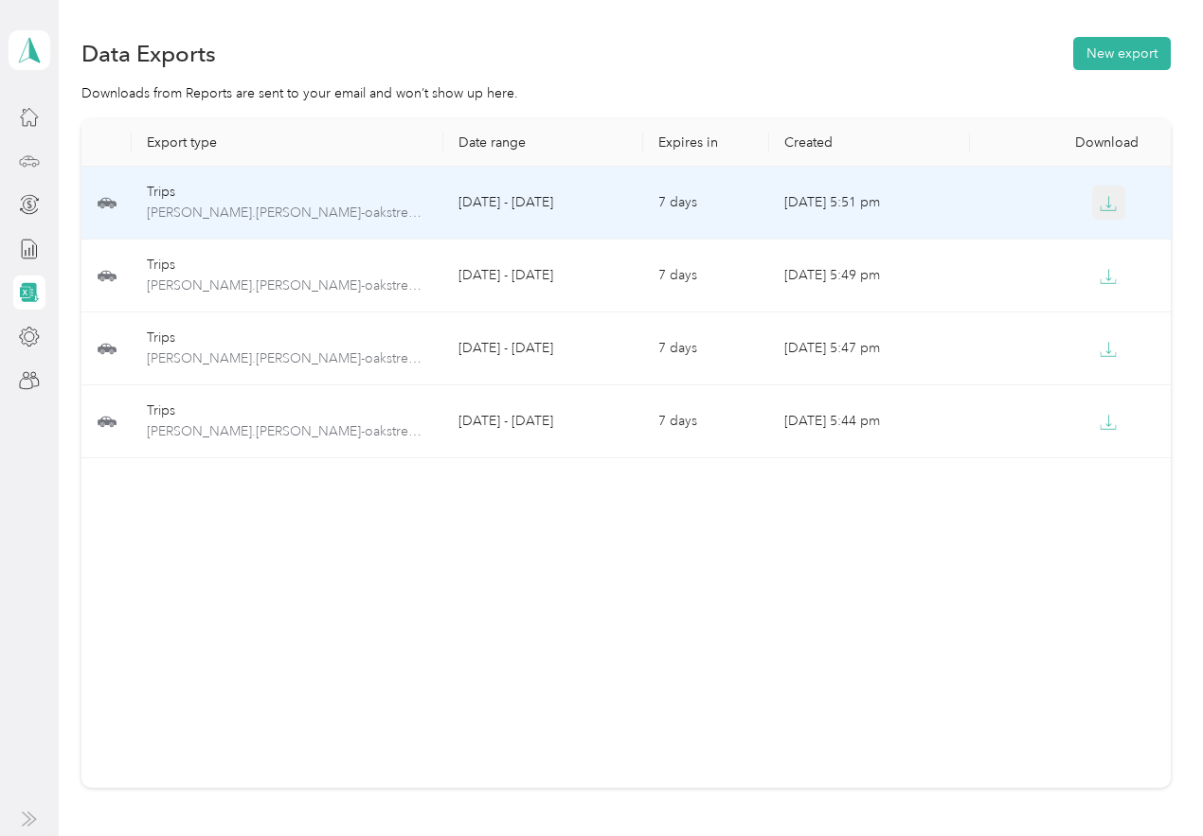
click at [1100, 198] on icon "button" at bounding box center [1108, 203] width 17 height 17
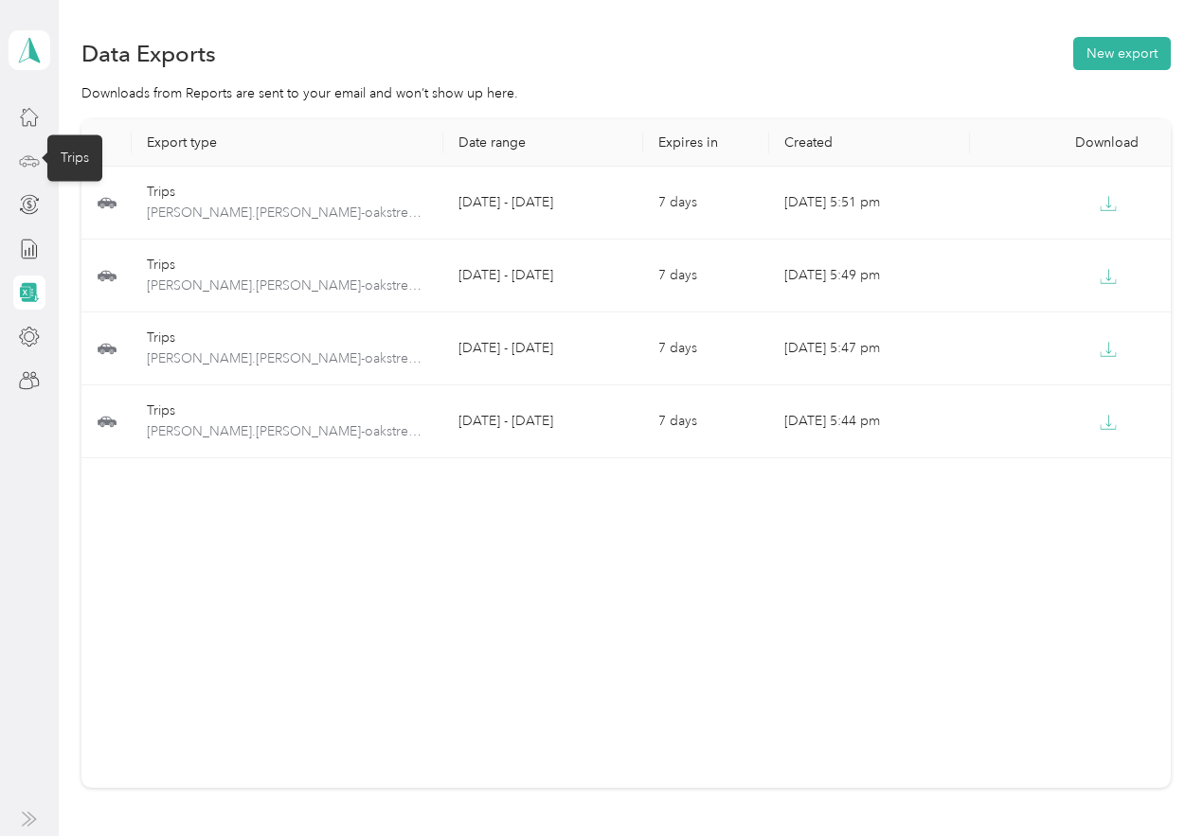
click at [23, 163] on circle at bounding box center [25, 165] width 4 height 4
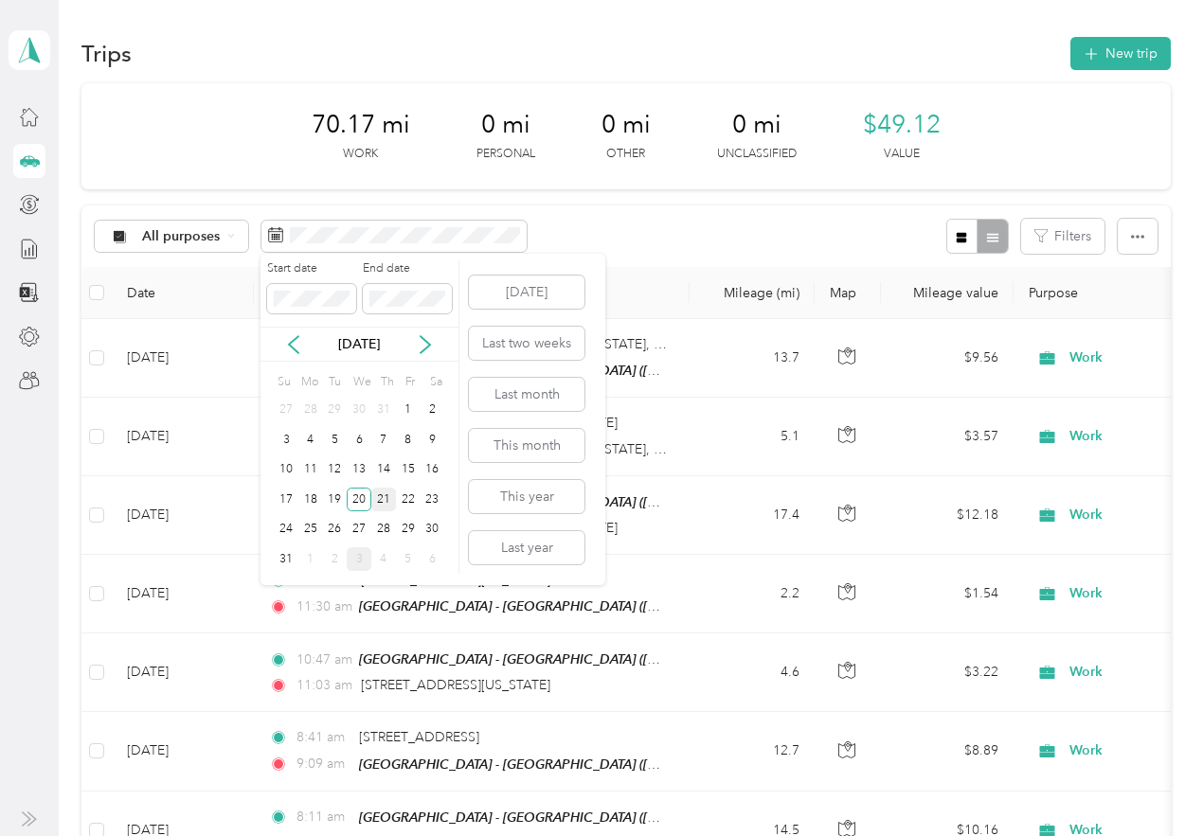
click at [387, 500] on div "21" at bounding box center [383, 500] width 25 height 24
click at [386, 500] on div "21" at bounding box center [383, 500] width 25 height 24
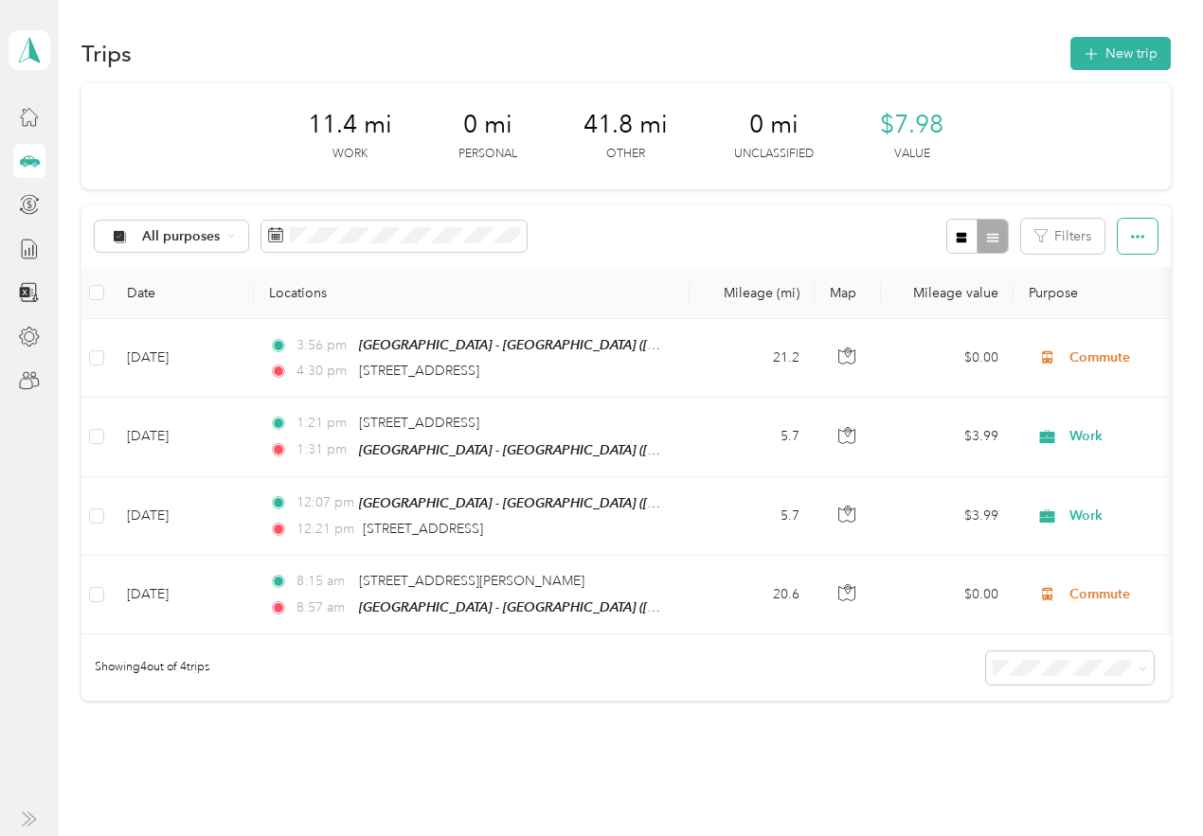
click at [1130, 245] on button "button" at bounding box center [1138, 236] width 40 height 35
click at [1107, 296] on div "Export" at bounding box center [1111, 306] width 52 height 20
click at [1102, 308] on span "Export" at bounding box center [1105, 305] width 40 height 16
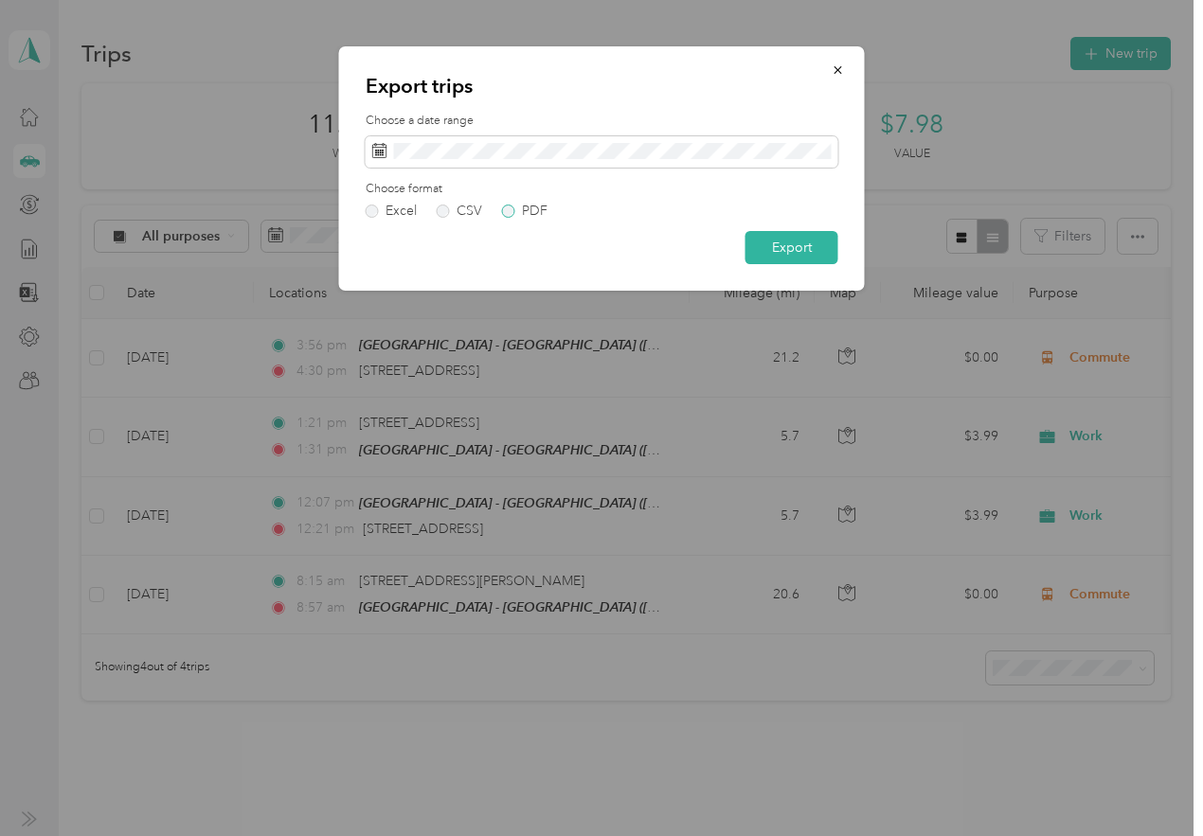
click at [539, 208] on div "PDF" at bounding box center [535, 211] width 26 height 13
click at [775, 257] on button "Export" at bounding box center [791, 247] width 93 height 33
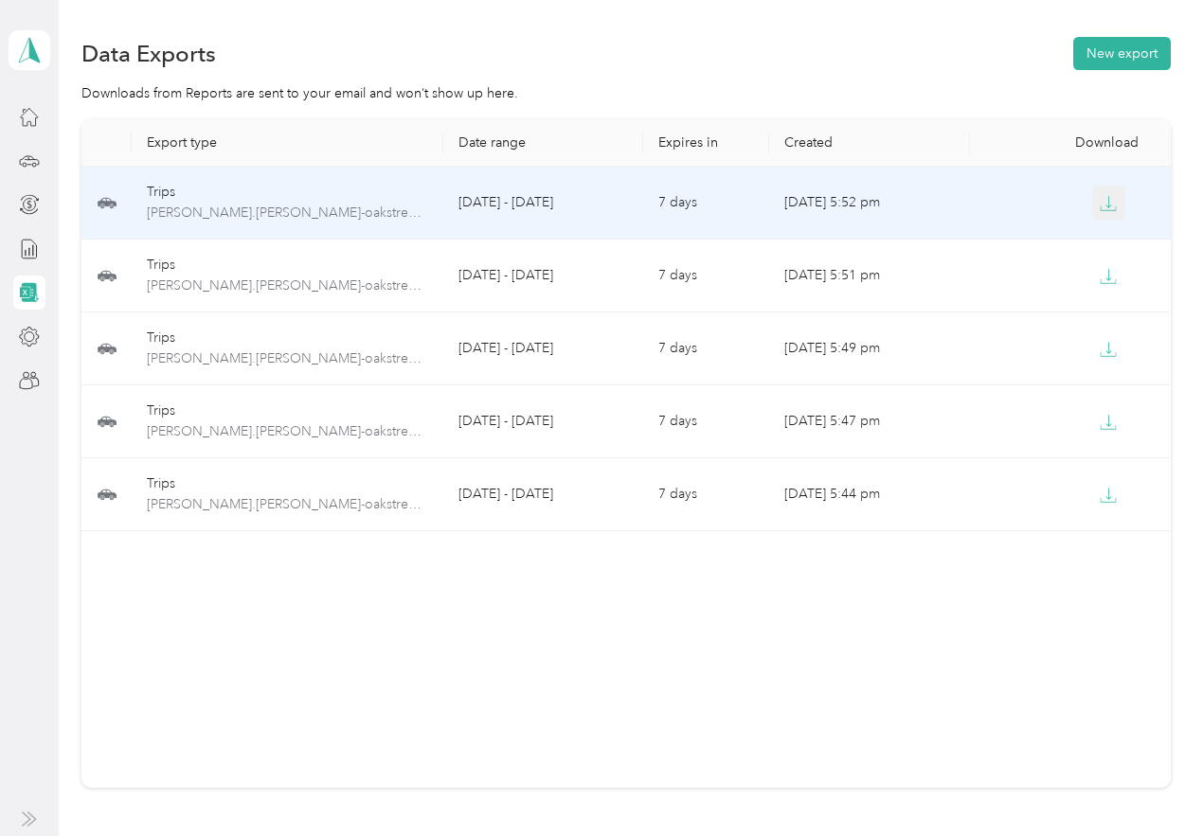
click at [1100, 202] on icon "button" at bounding box center [1108, 203] width 17 height 17
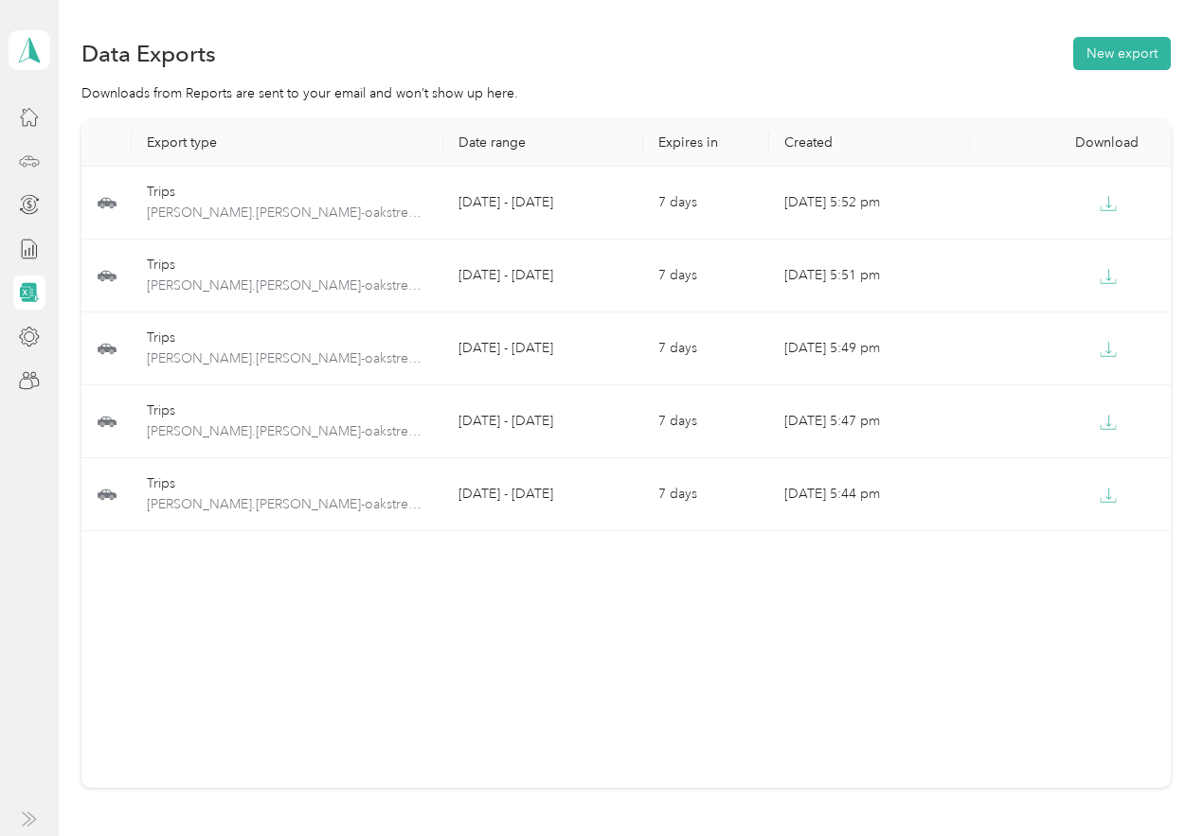
click at [43, 160] on div at bounding box center [29, 161] width 32 height 34
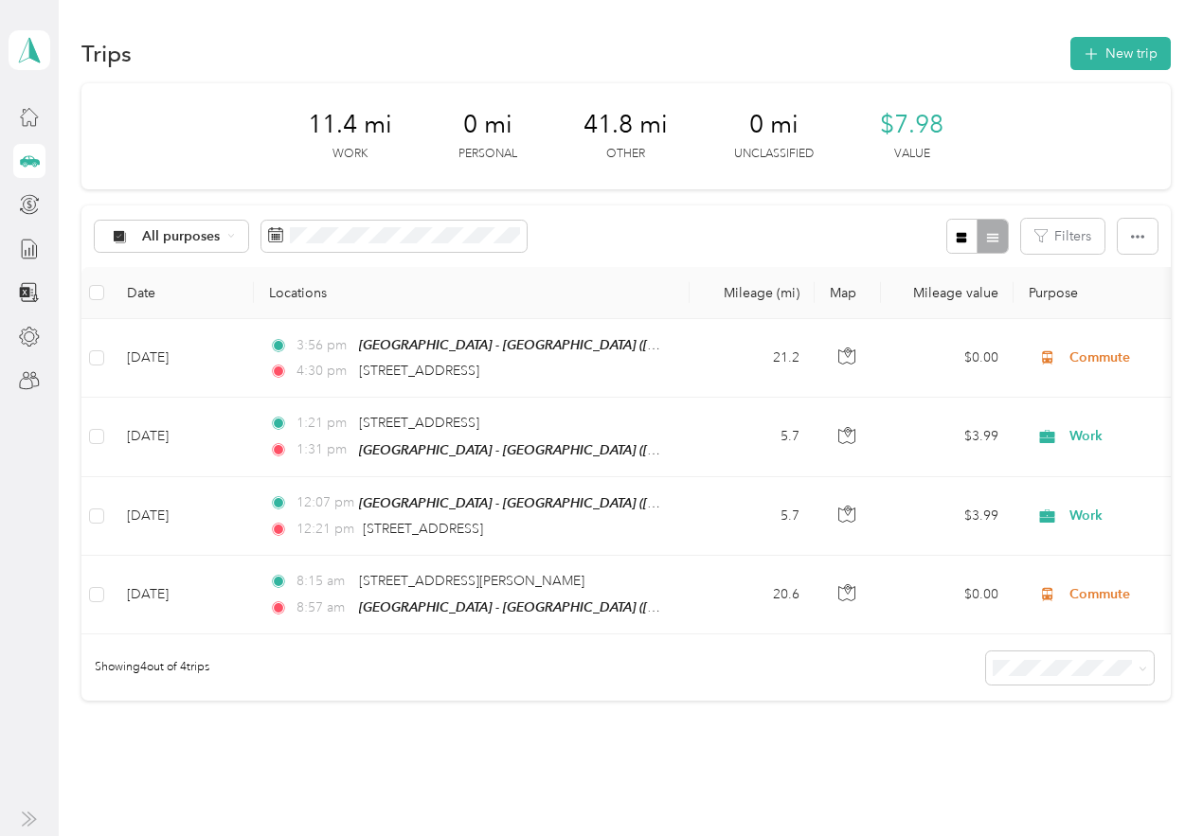
click at [37, 164] on icon at bounding box center [29, 161] width 21 height 21
click at [27, 159] on icon at bounding box center [30, 159] width 20 height 9
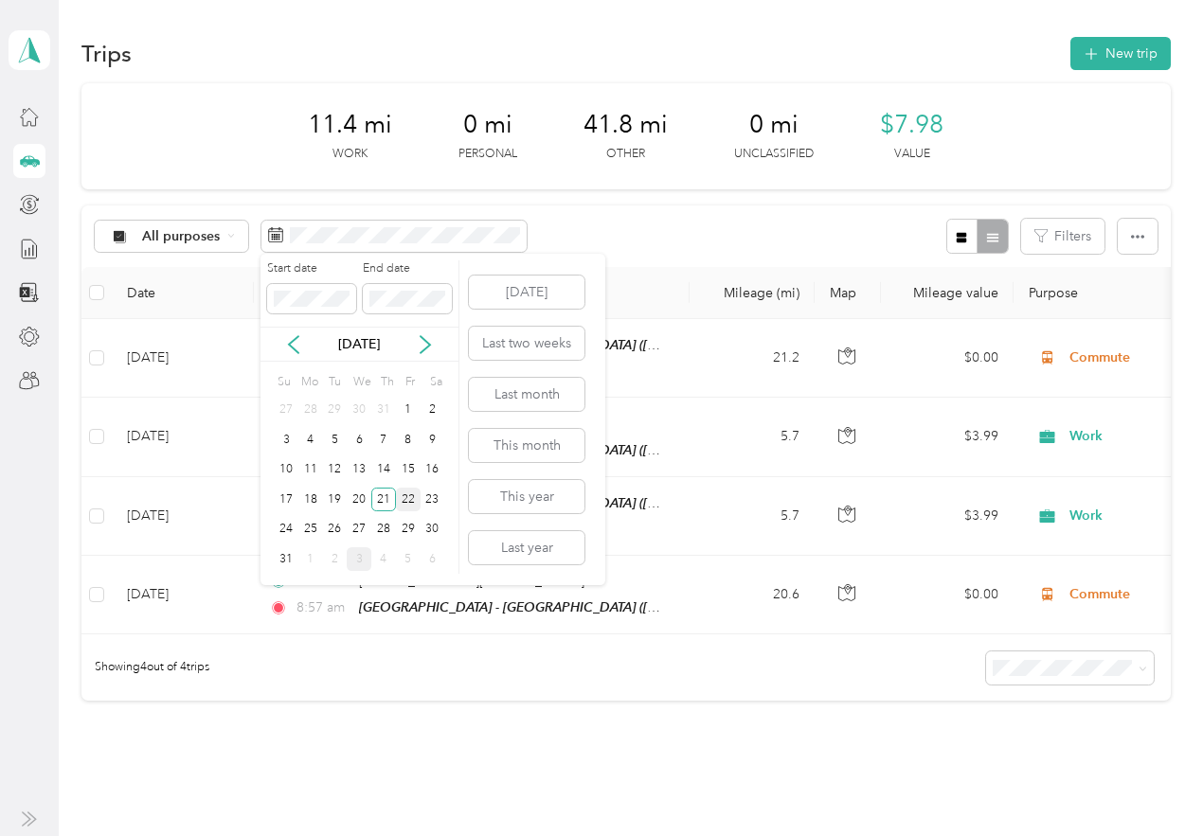
click at [407, 494] on div "22" at bounding box center [408, 500] width 25 height 24
click at [408, 500] on div "22" at bounding box center [408, 500] width 25 height 24
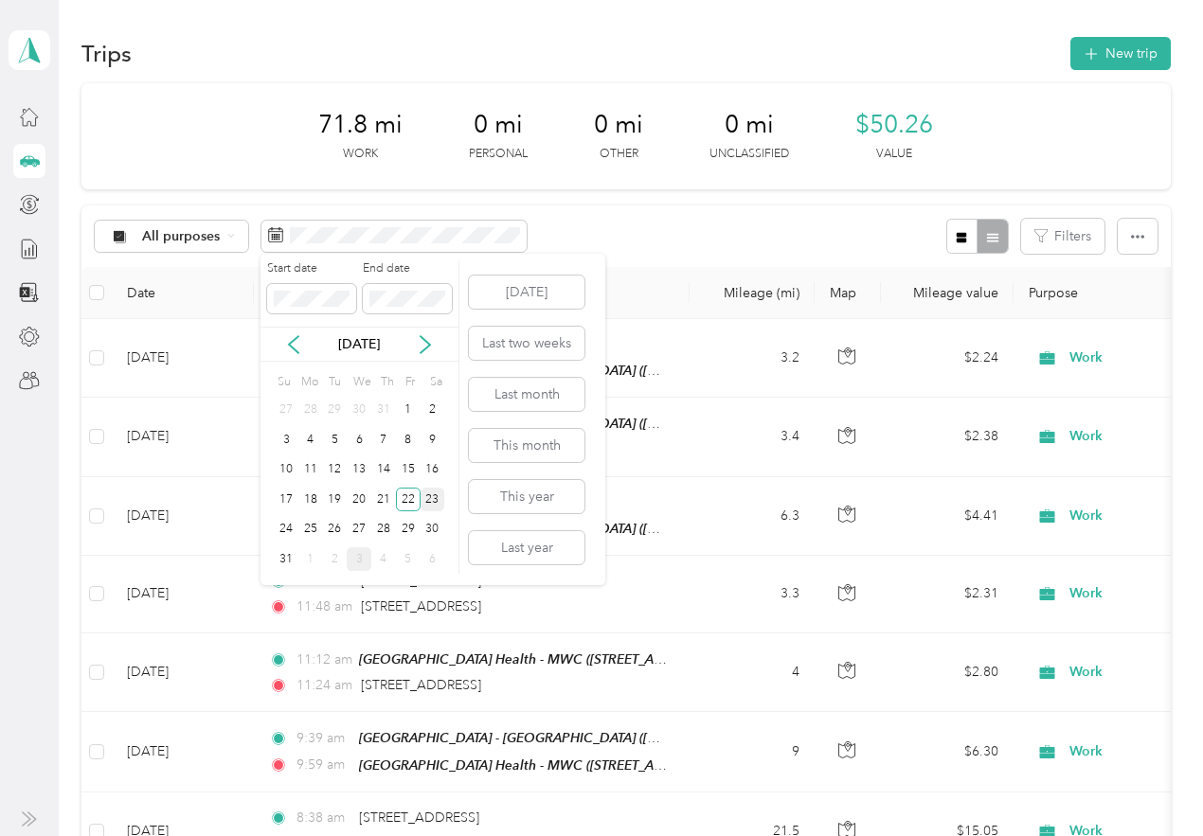
click at [423, 503] on div "23" at bounding box center [433, 500] width 25 height 24
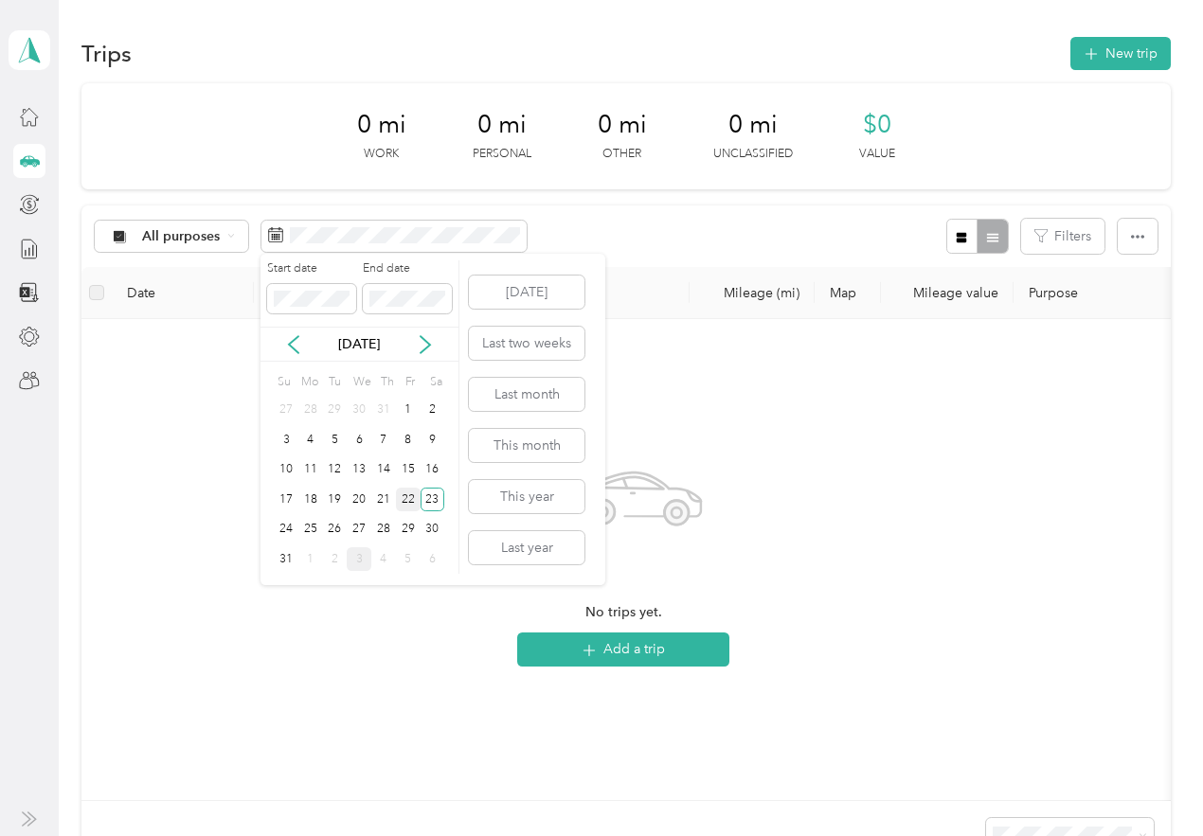
click at [406, 502] on div "22" at bounding box center [408, 500] width 25 height 24
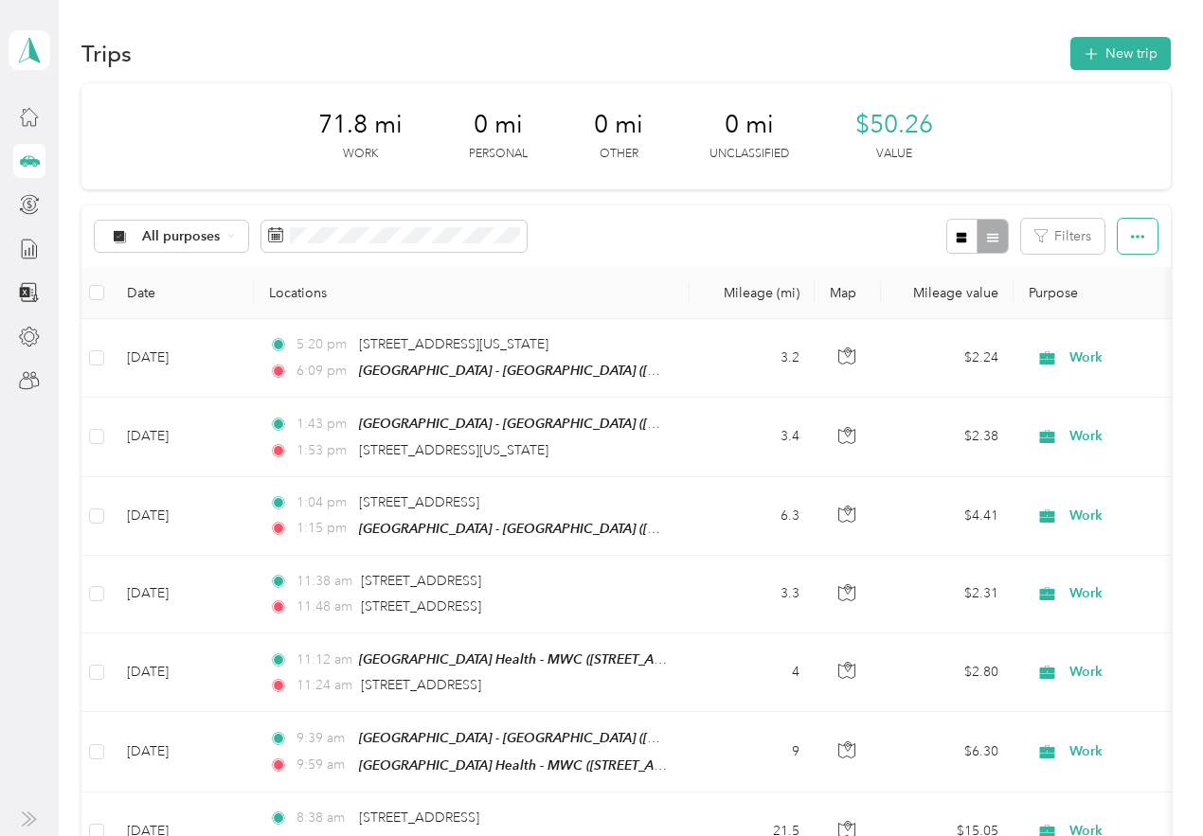
click at [1145, 239] on button "button" at bounding box center [1138, 236] width 40 height 35
click at [1133, 291] on li "Export" at bounding box center [1111, 305] width 79 height 33
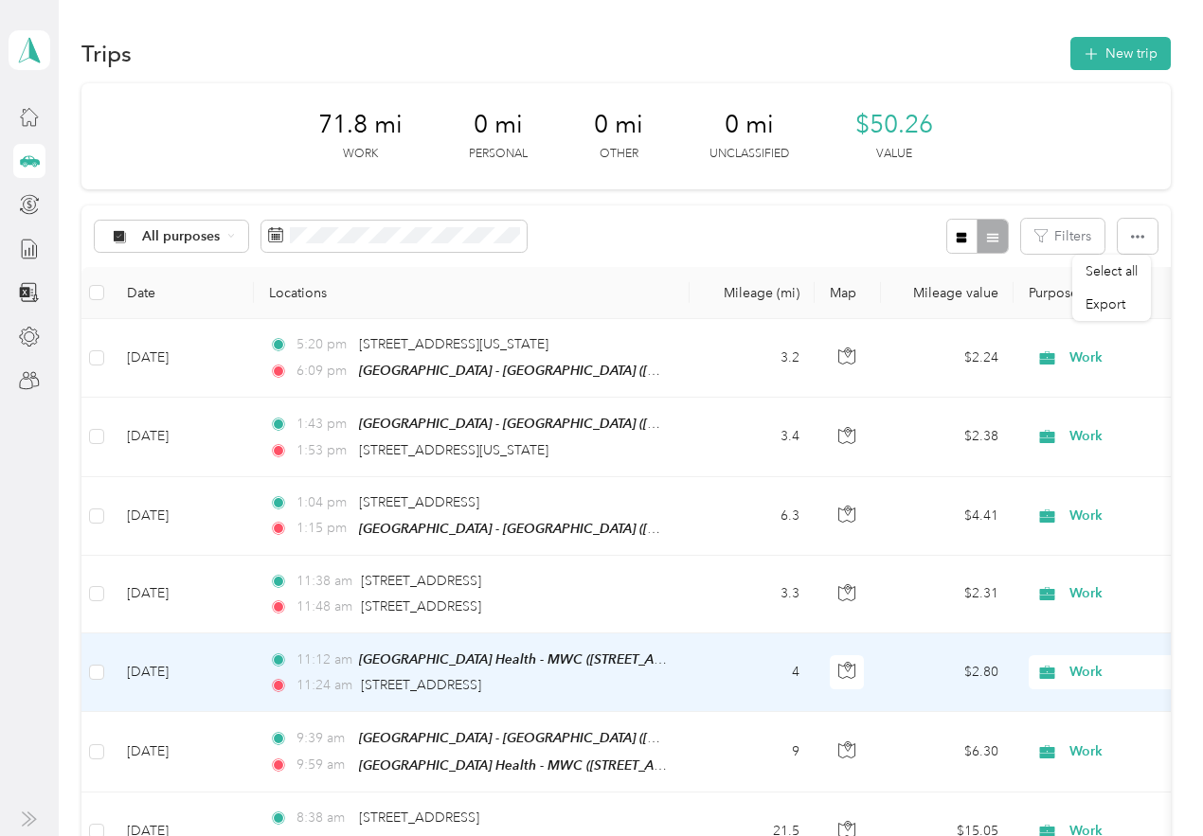
scroll to position [189, 0]
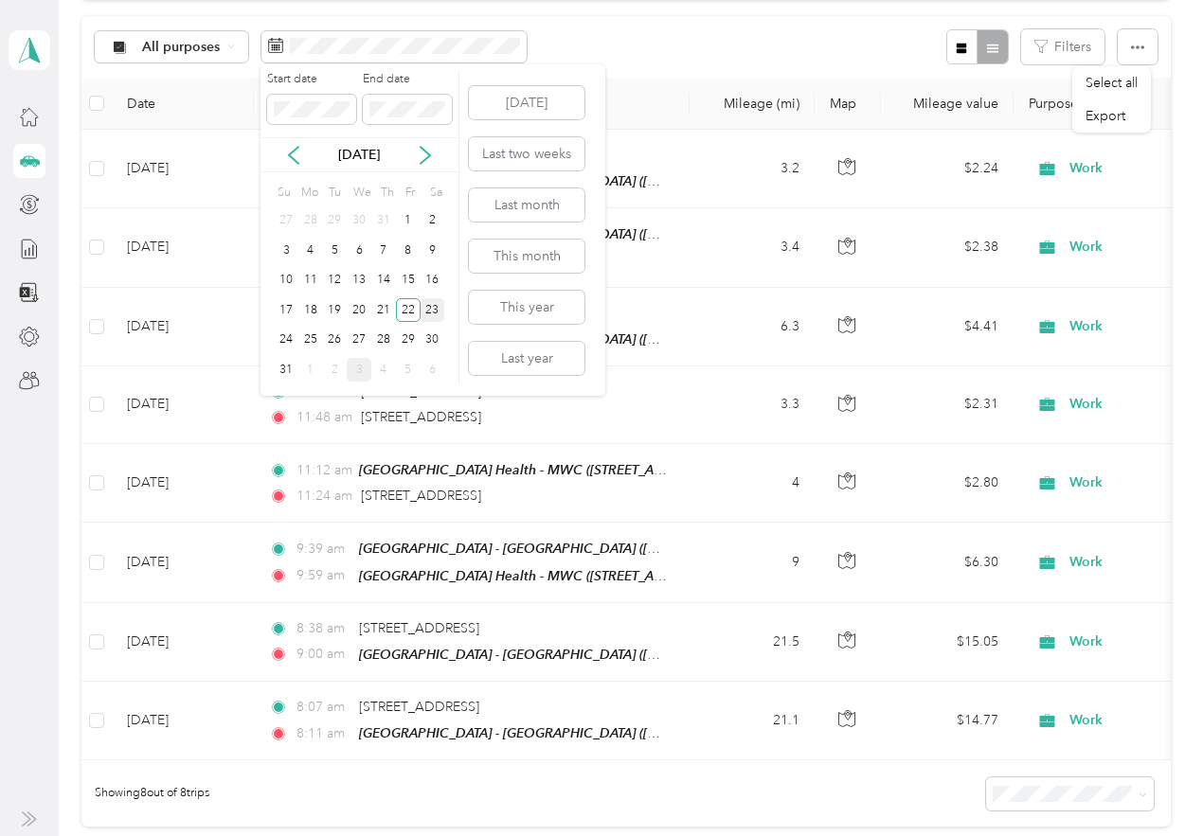
click at [427, 315] on div "23" at bounding box center [433, 310] width 25 height 24
click at [425, 309] on div "23" at bounding box center [433, 310] width 25 height 24
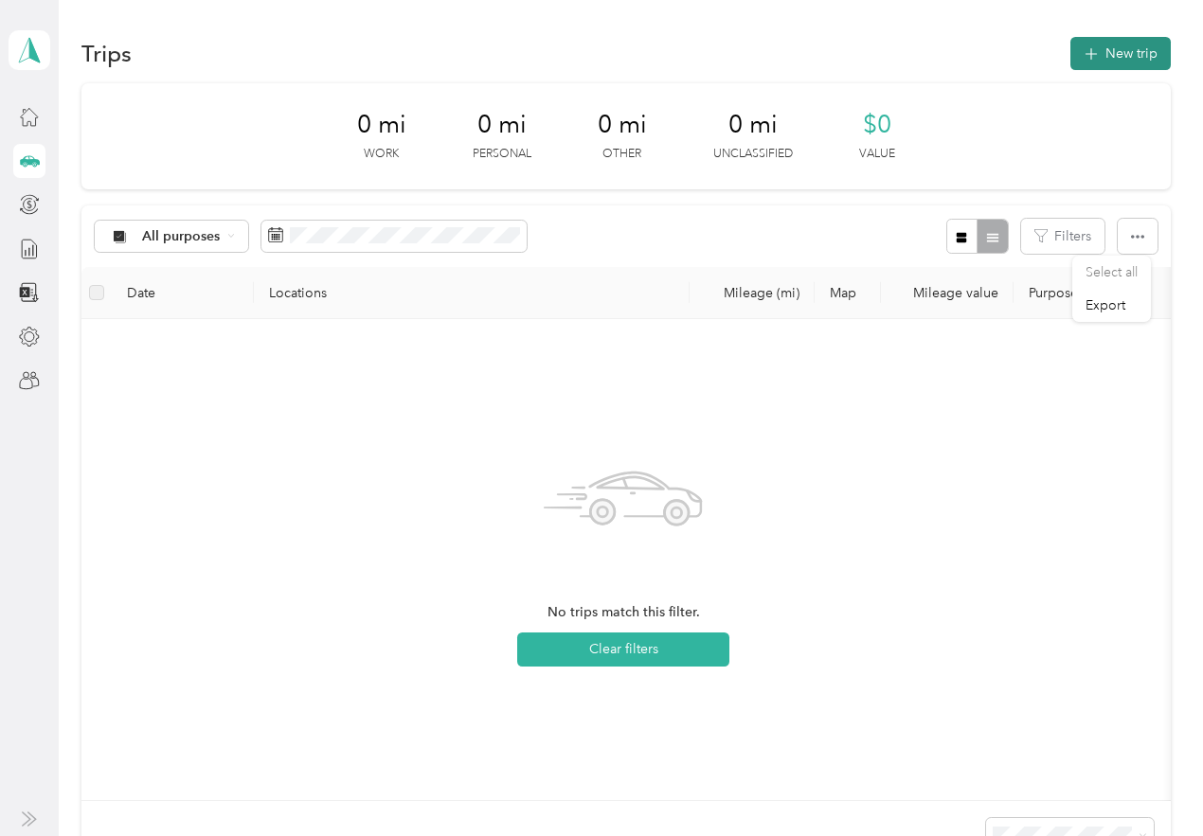
click at [1097, 47] on button "New trip" at bounding box center [1120, 53] width 100 height 33
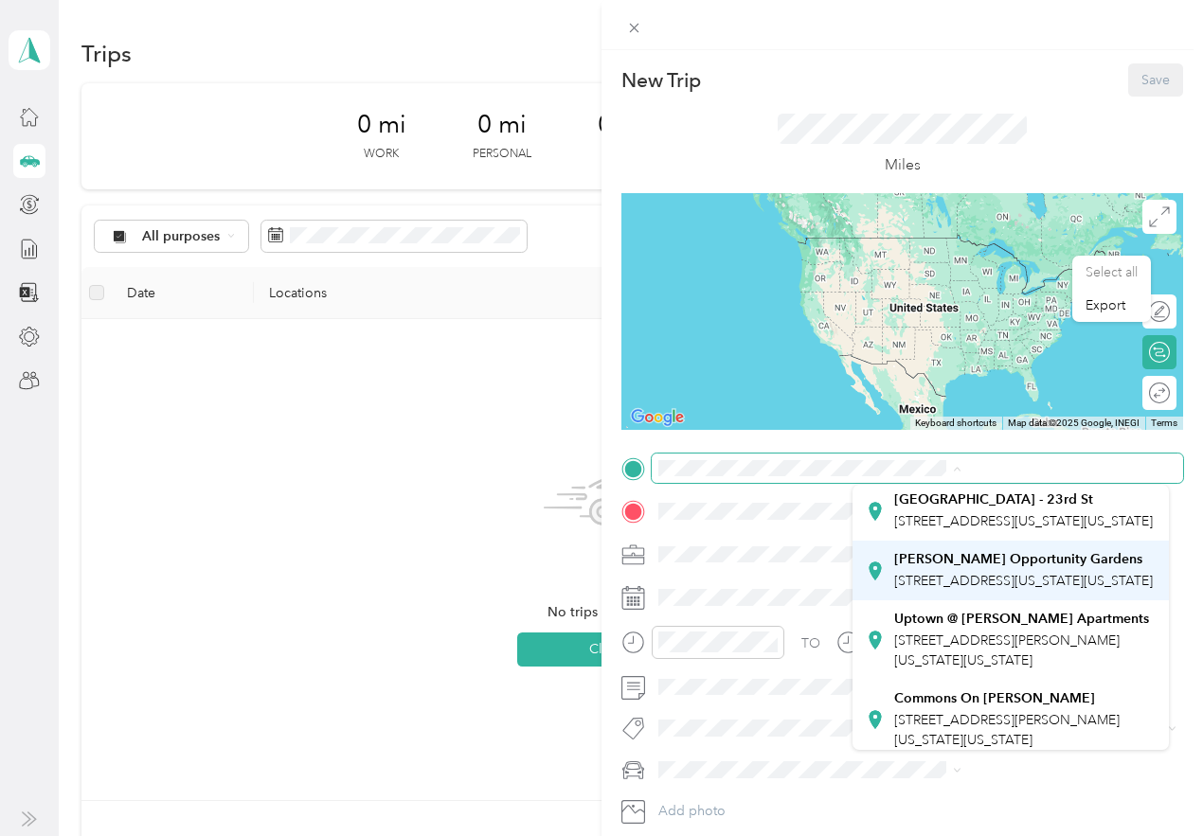
scroll to position [284, 0]
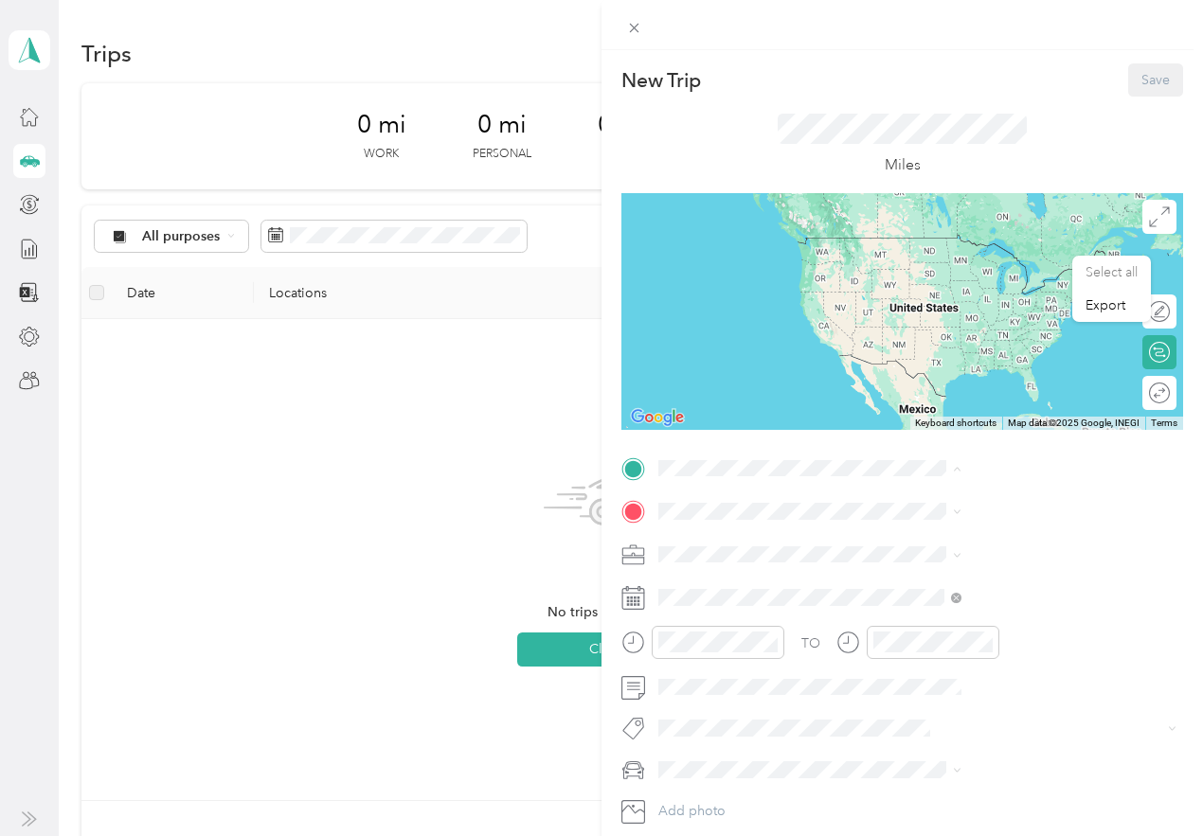
click at [962, 468] on span "1918 Northeast 23rd Street, 73111, Oklahoma City, Oklahoma, United States" at bounding box center [1023, 460] width 259 height 16
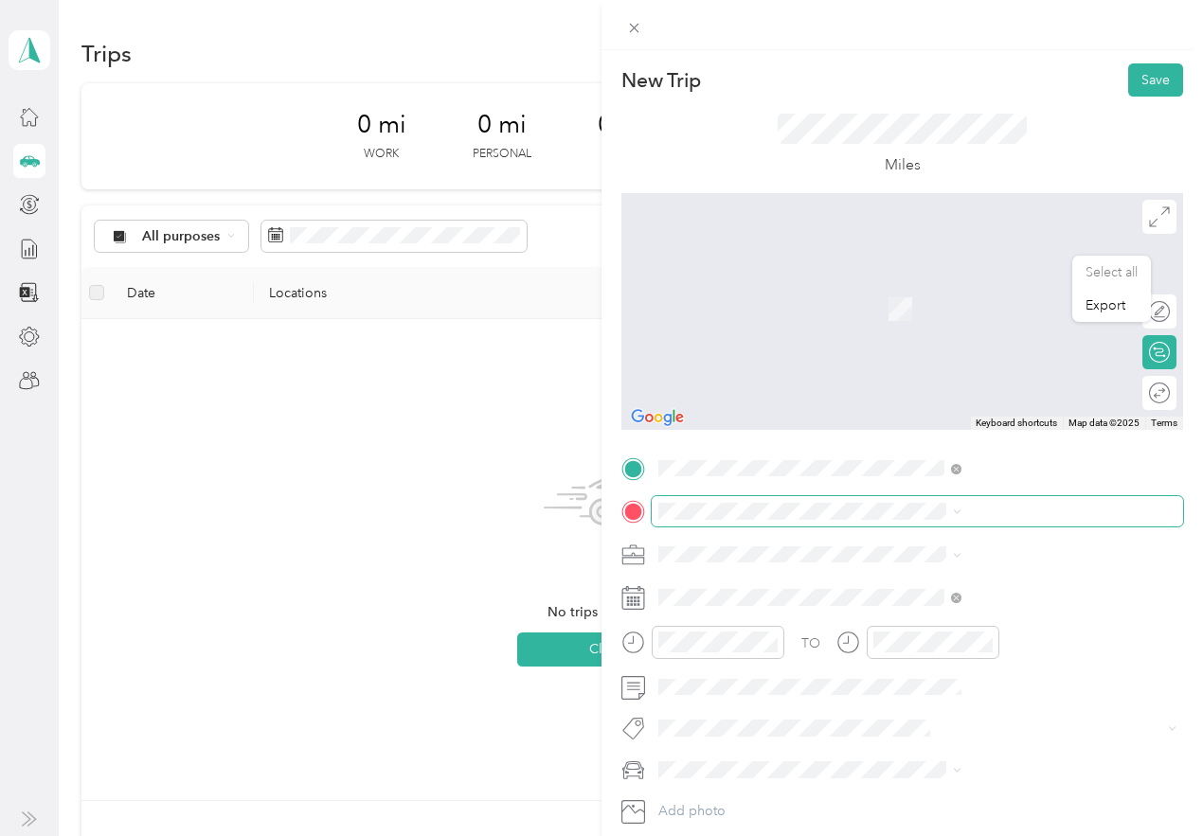
click at [902, 835] on div "Select all Export New Trip Save This trip cannot be edited because it is either…" at bounding box center [596, 836] width 1193 height 0
click at [811, 529] on form "New Trip Save This trip cannot be edited because it is either under review, app…" at bounding box center [901, 465] width 601 height 804
click at [902, 499] on span at bounding box center [917, 511] width 531 height 30
click at [922, 587] on span "602 North Findlay Avenue Norman, Oklahoma 73071, United States" at bounding box center [988, 579] width 189 height 17
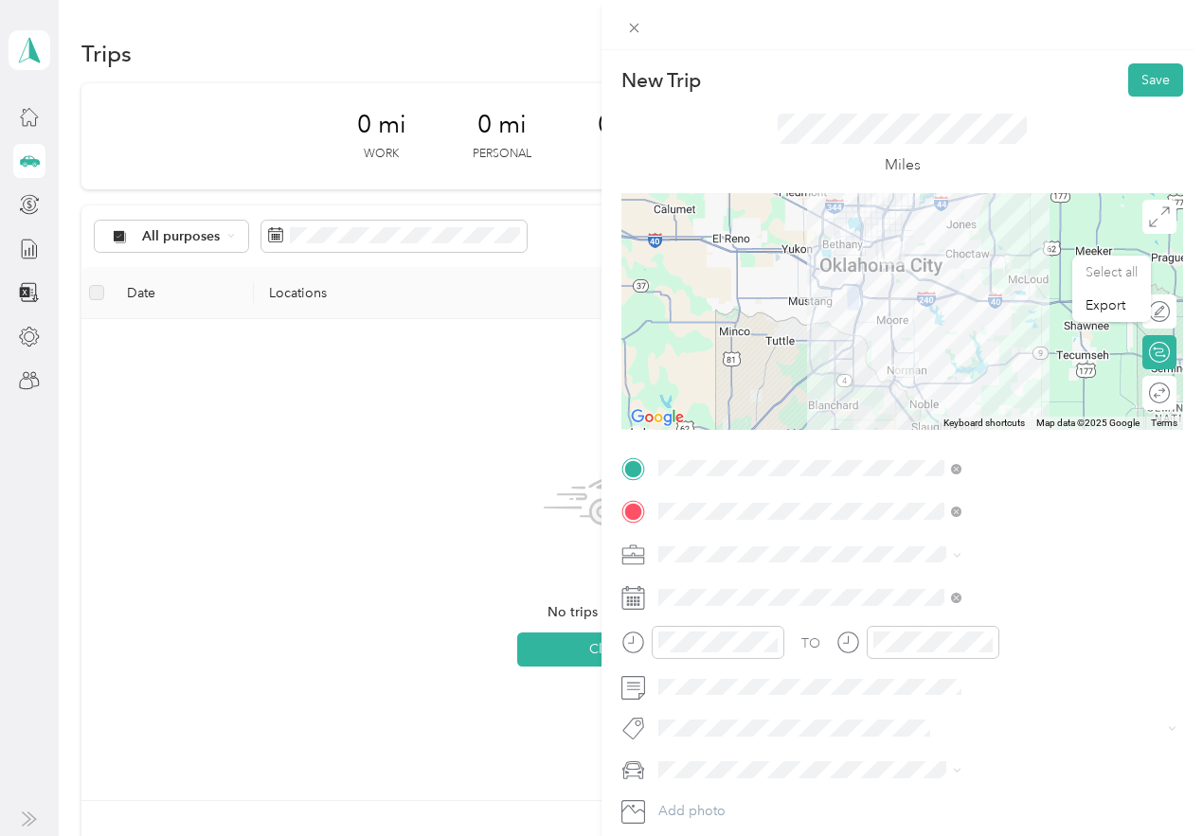
click at [891, 565] on span at bounding box center [917, 555] width 531 height 30
click at [898, 594] on li "Work" at bounding box center [1010, 587] width 316 height 33
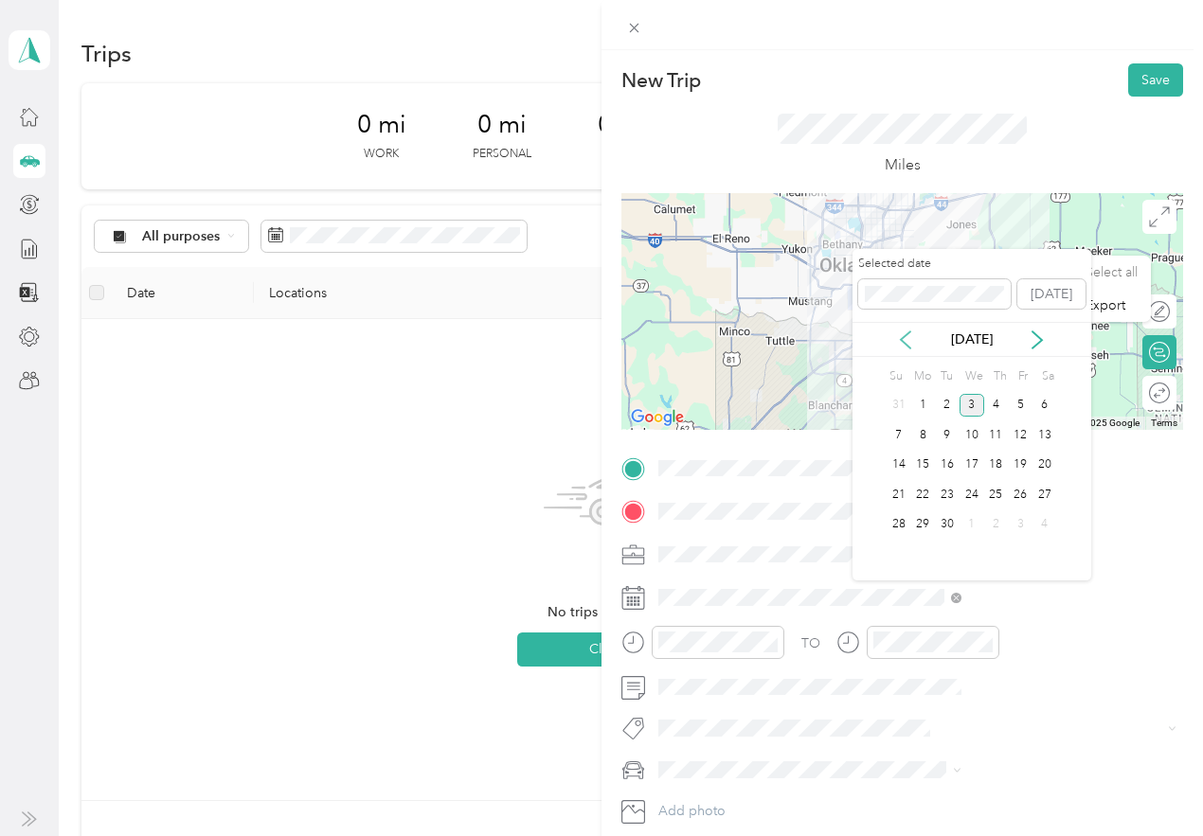
click at [899, 338] on icon at bounding box center [905, 340] width 19 height 19
click at [1046, 496] on div "23" at bounding box center [1044, 495] width 25 height 24
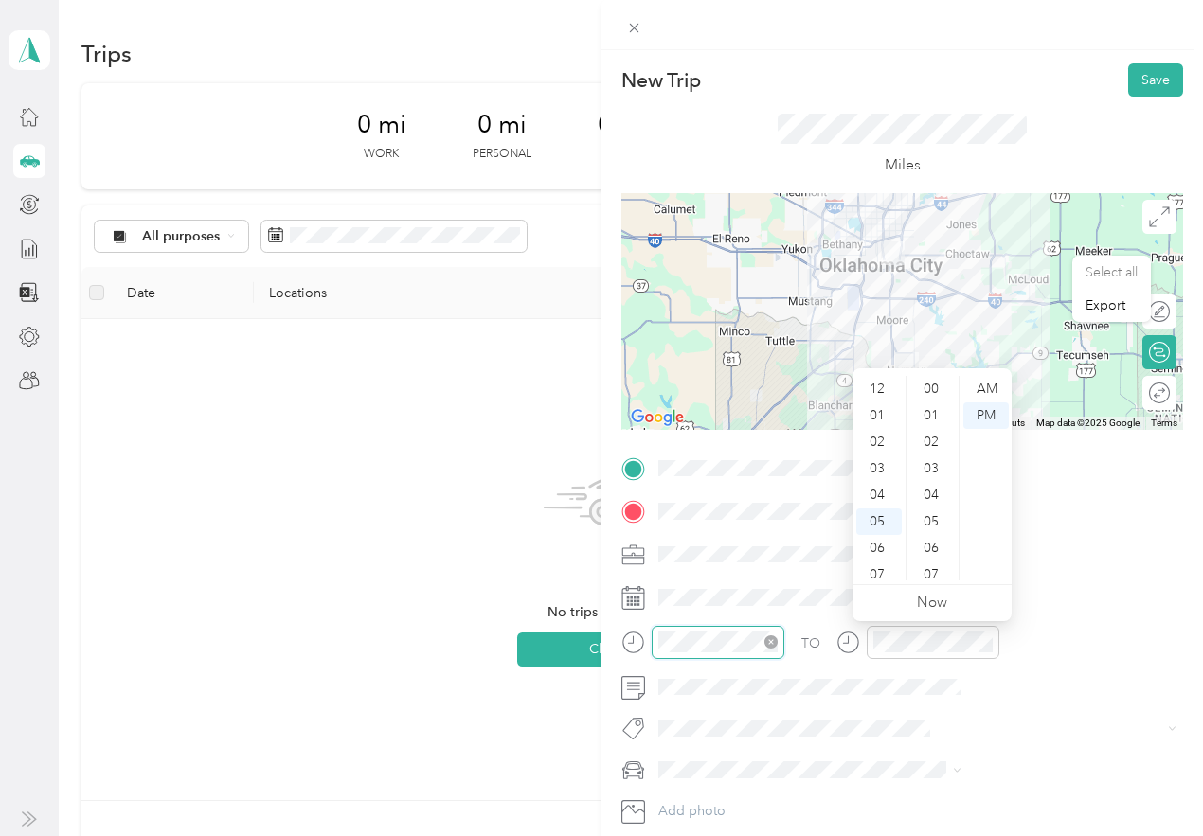
scroll to position [1387, 0]
click at [882, 482] on div "08" at bounding box center [878, 488] width 45 height 27
click at [982, 383] on div "AM" at bounding box center [985, 389] width 45 height 27
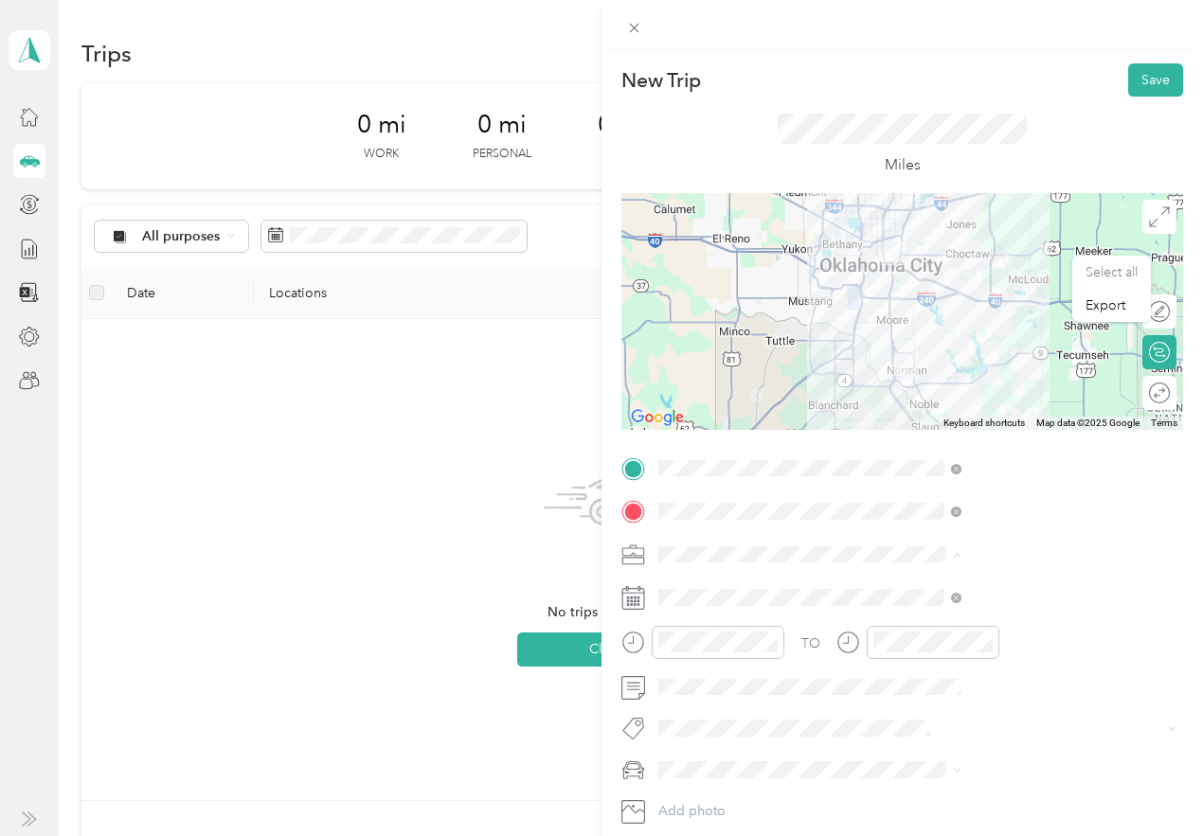
click at [1045, 595] on li "Work" at bounding box center [1010, 587] width 316 height 33
click at [930, 743] on li "Nissan Leaf" at bounding box center [1010, 736] width 316 height 33
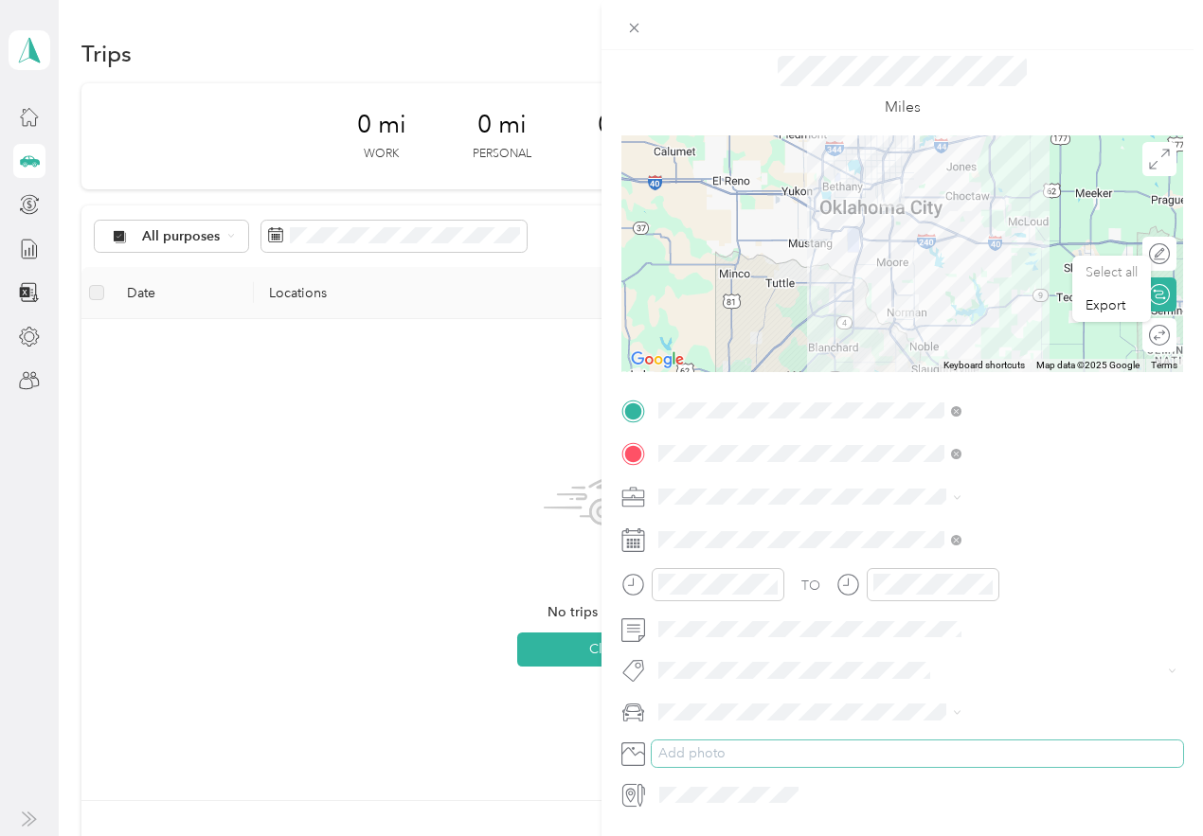
scroll to position [115, 0]
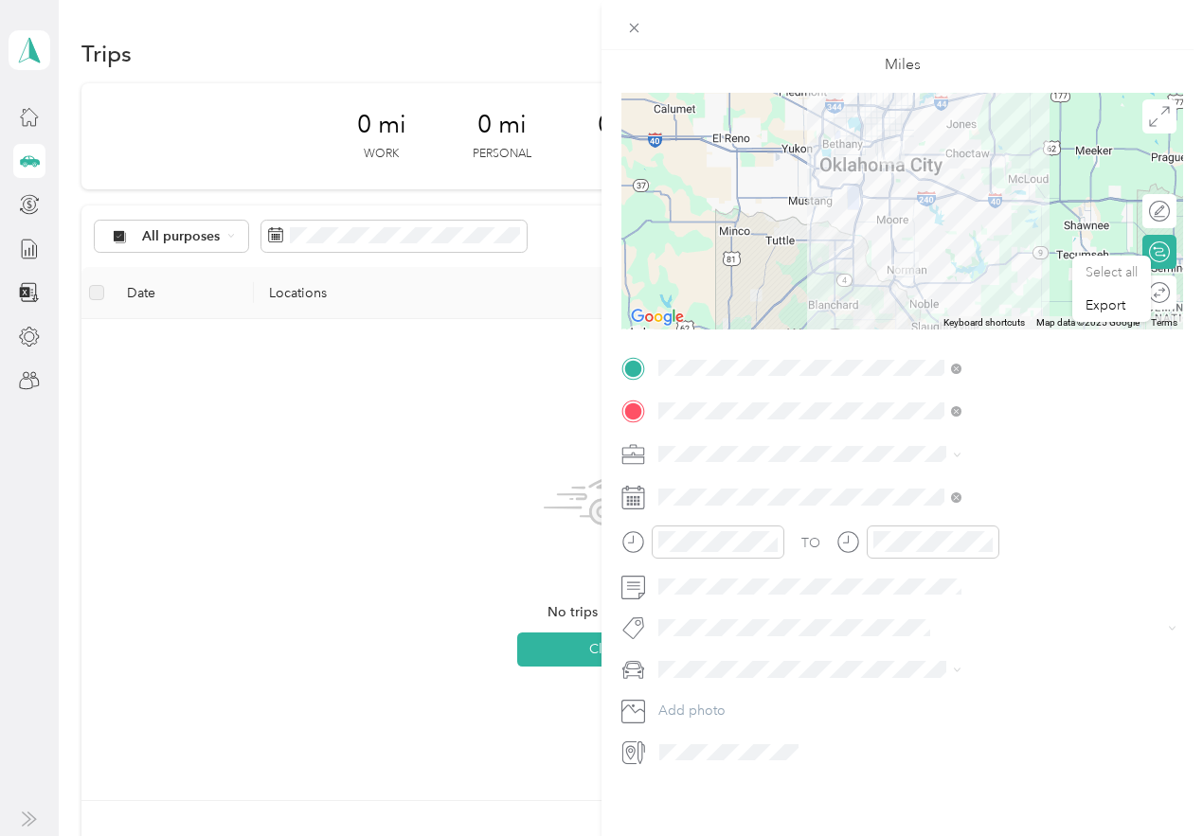
click at [912, 681] on span "Mazda CX-9" at bounding box center [902, 685] width 72 height 16
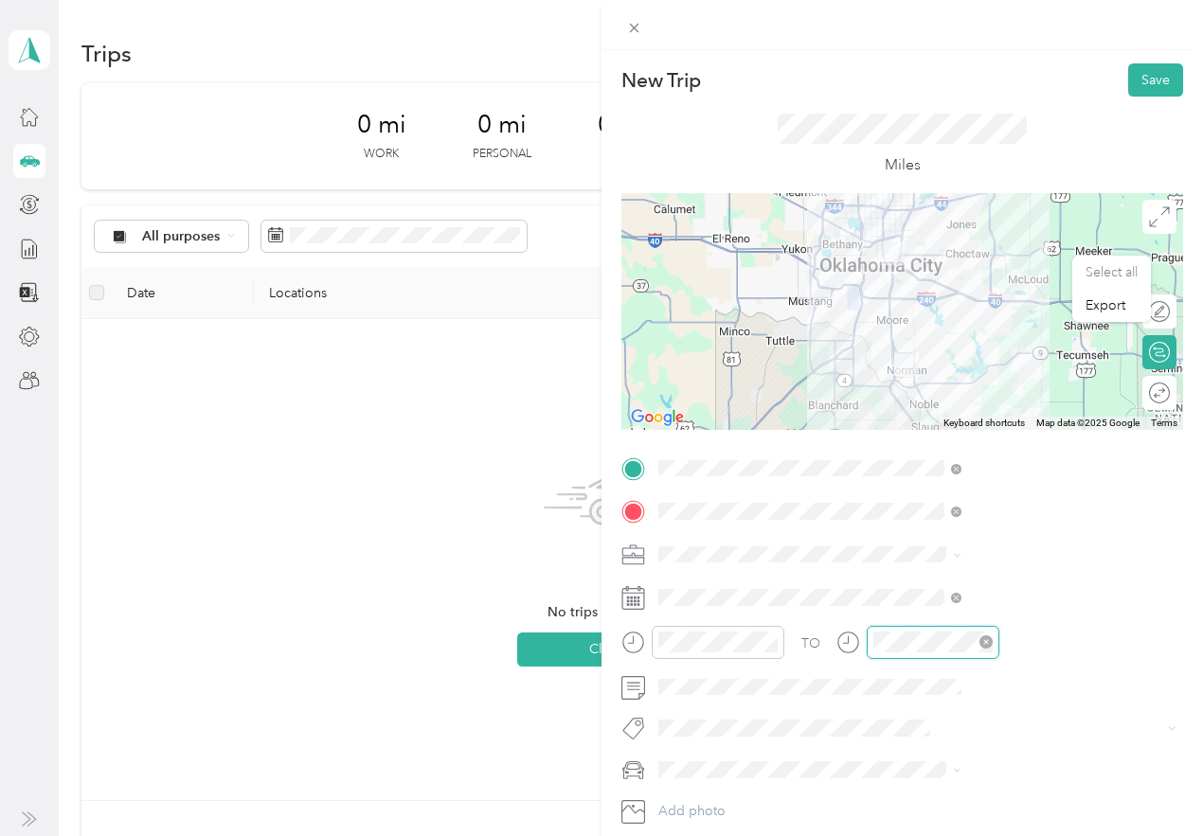
scroll to position [1387, 0]
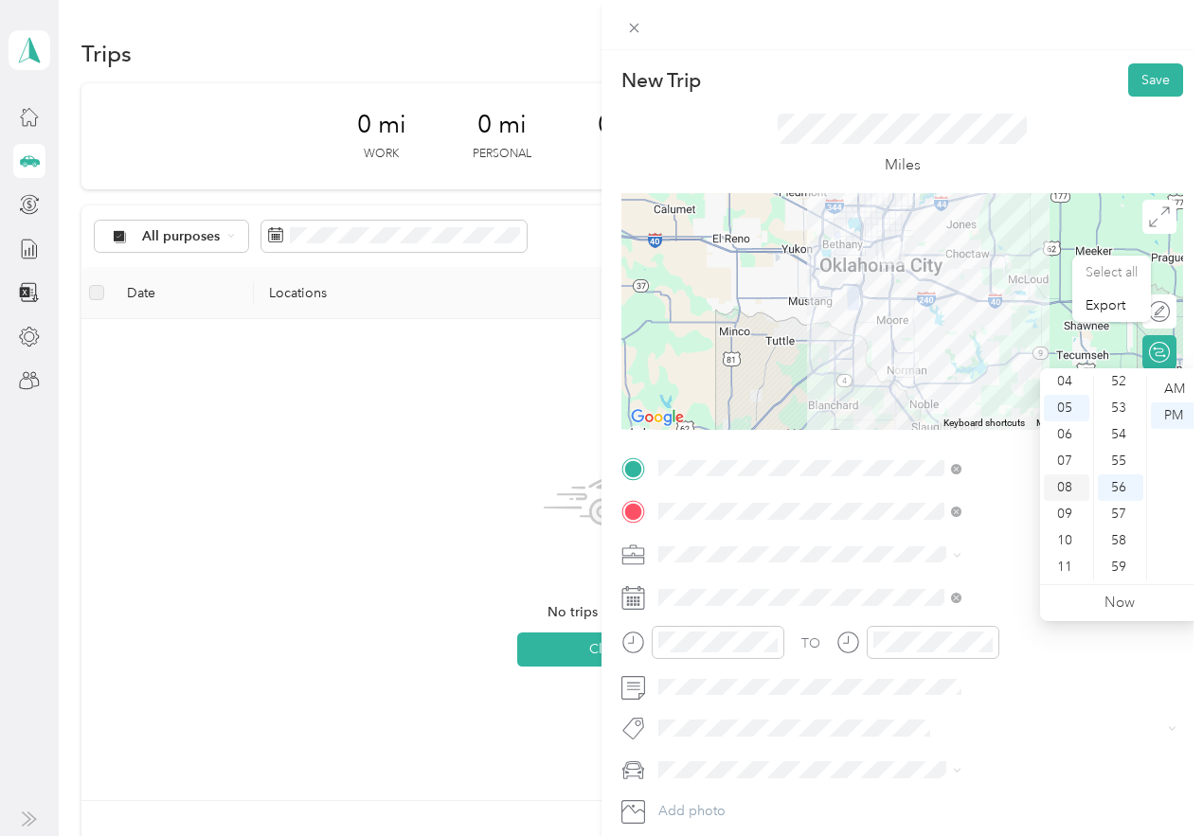
click at [1067, 490] on div "08" at bounding box center [1066, 488] width 45 height 27
click at [1067, 484] on div "08" at bounding box center [1066, 488] width 45 height 27
click at [1114, 390] on div "31" at bounding box center [1120, 393] width 45 height 27
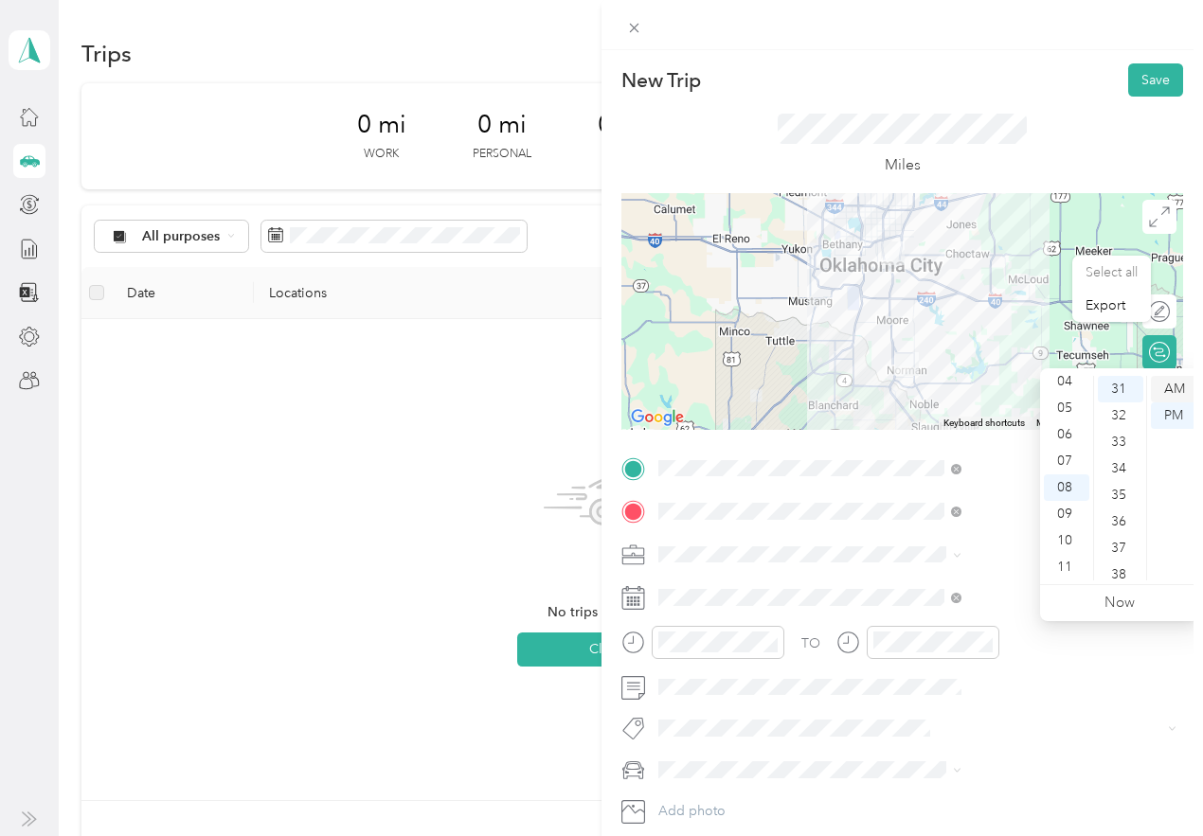
click at [1167, 395] on div "AM" at bounding box center [1173, 389] width 45 height 27
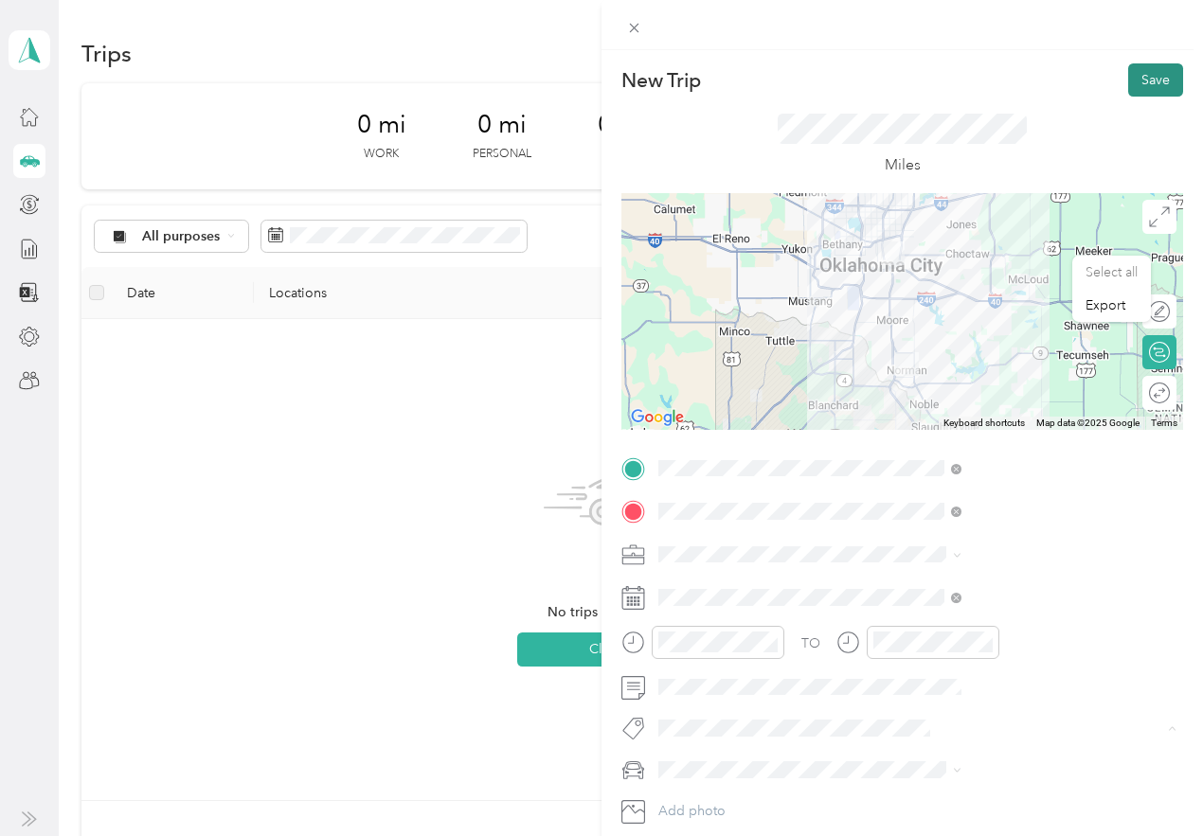
click at [1149, 78] on button "Save" at bounding box center [1155, 79] width 55 height 33
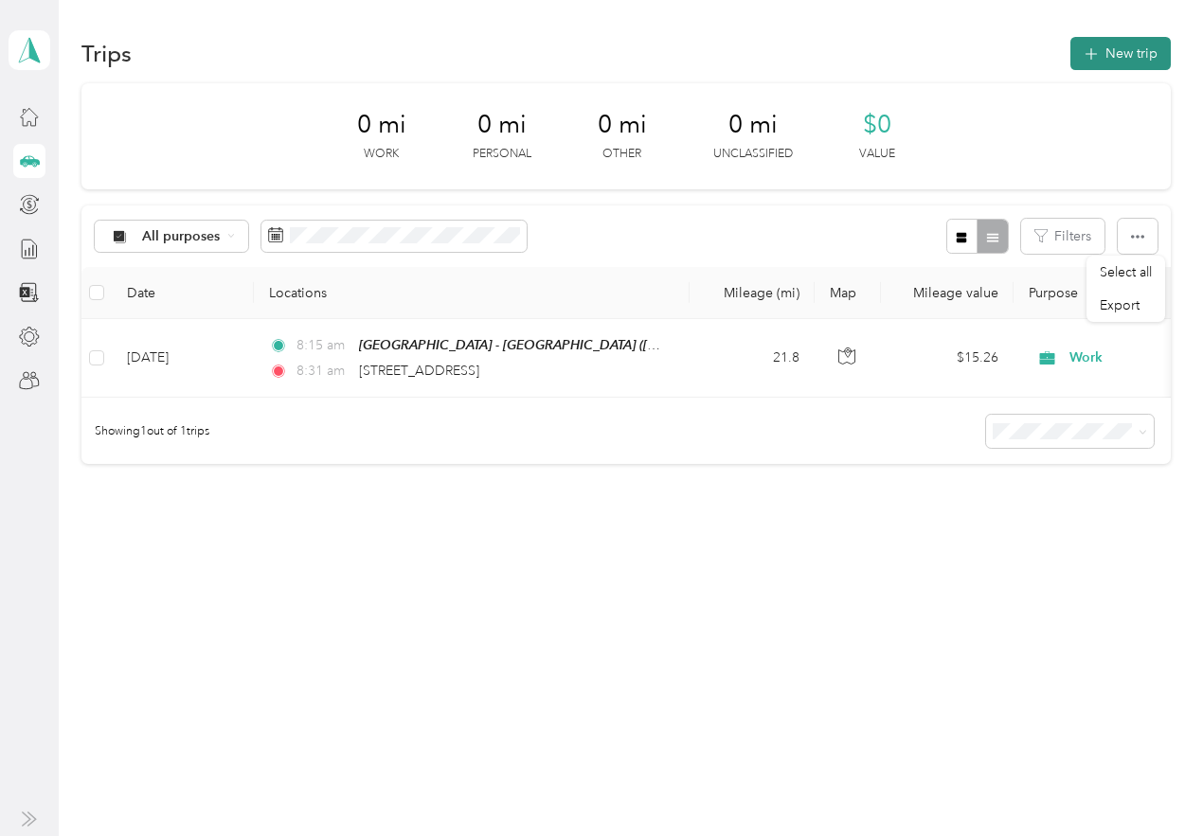
click at [1097, 42] on button "New trip" at bounding box center [1120, 53] width 100 height 33
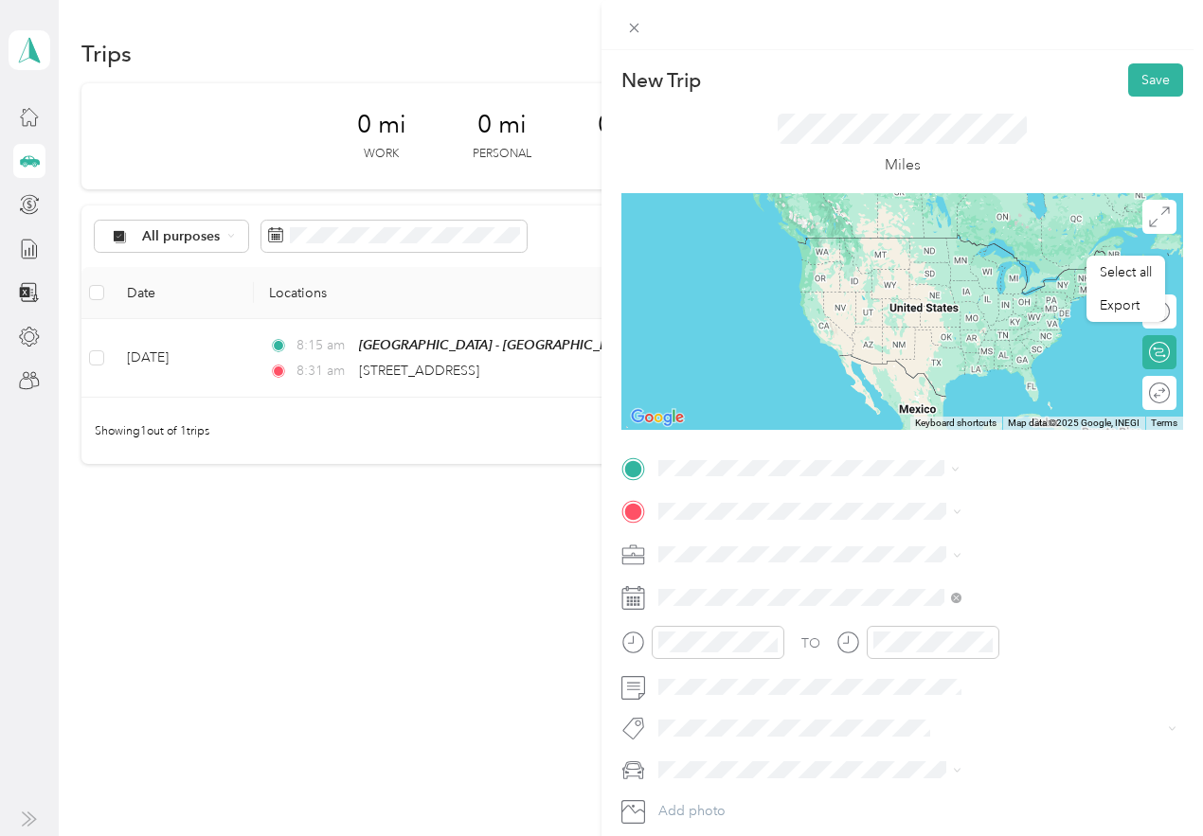
click at [911, 535] on span "602 North Findlay Avenue Norman, Oklahoma 73071, United States" at bounding box center [988, 536] width 189 height 17
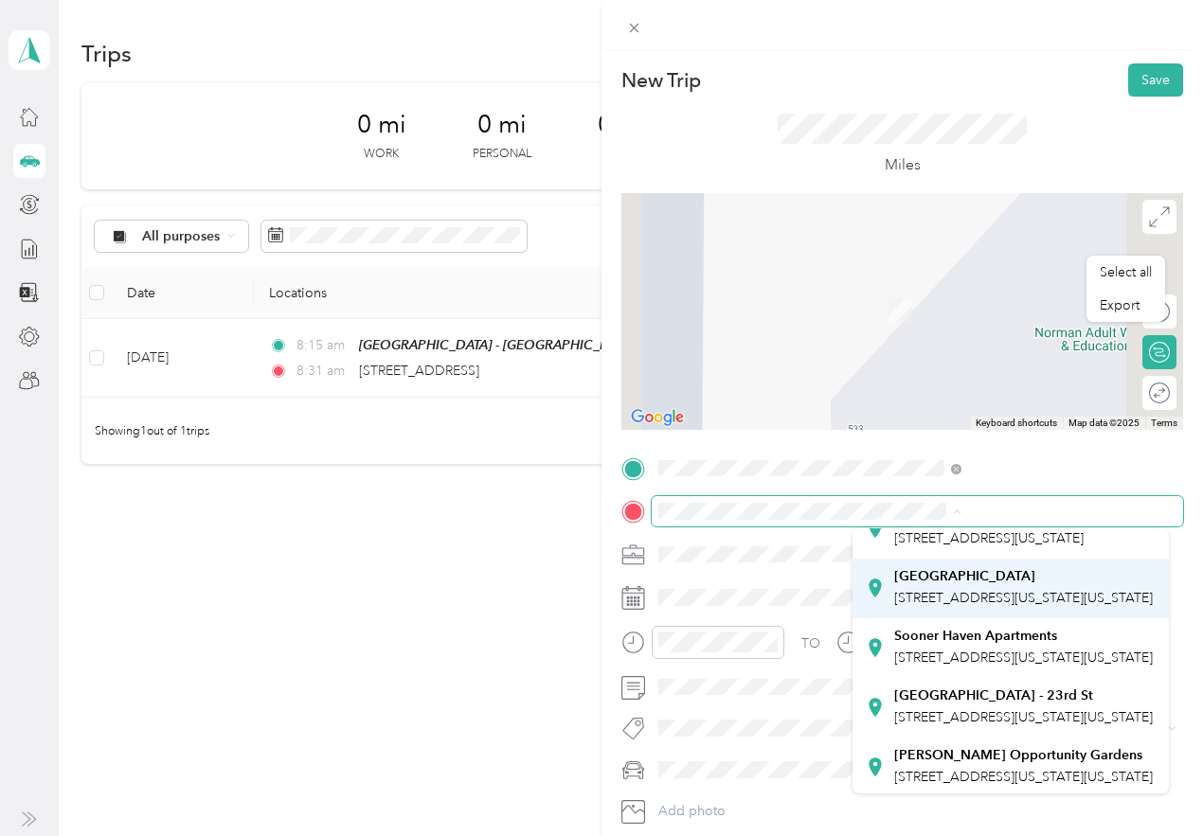
scroll to position [284, 0]
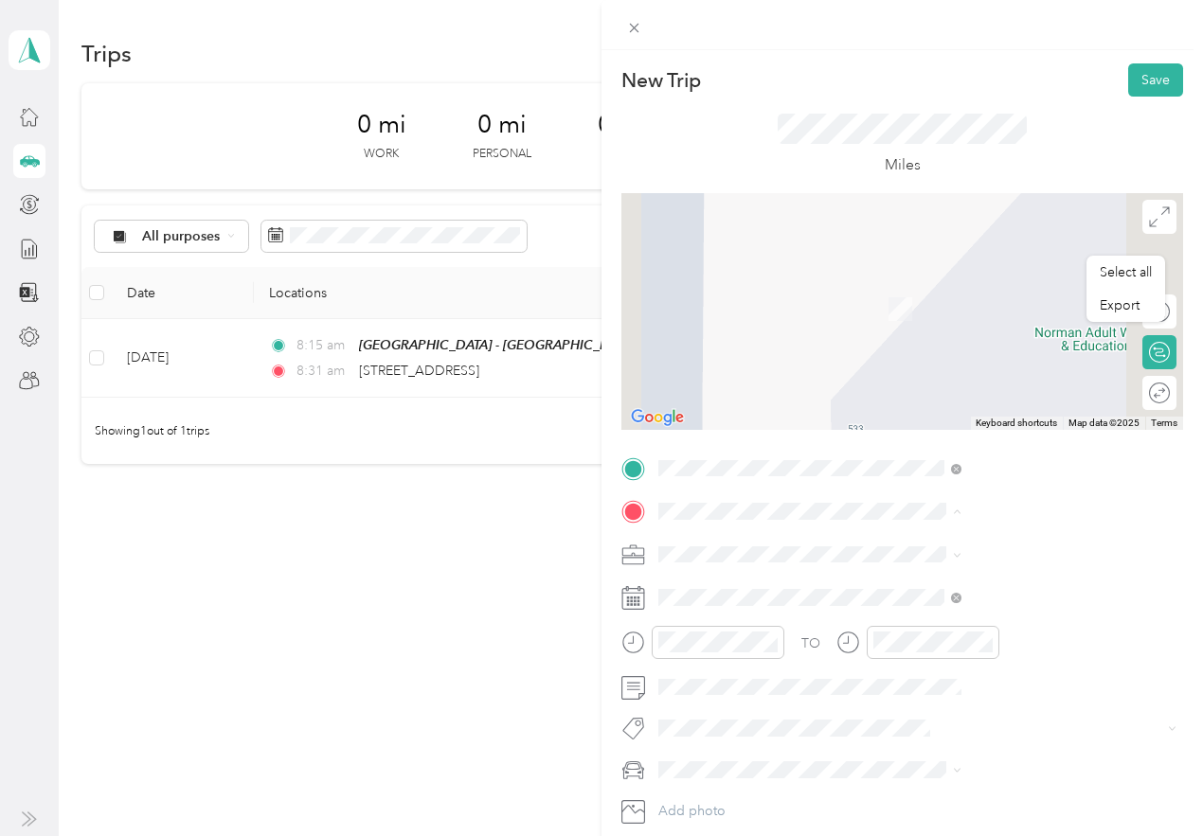
click at [945, 512] on div "Oak Street Health - 23rd St 1918 Northeast 23rd Street, 73111, Oklahoma City, O…" at bounding box center [1023, 493] width 259 height 40
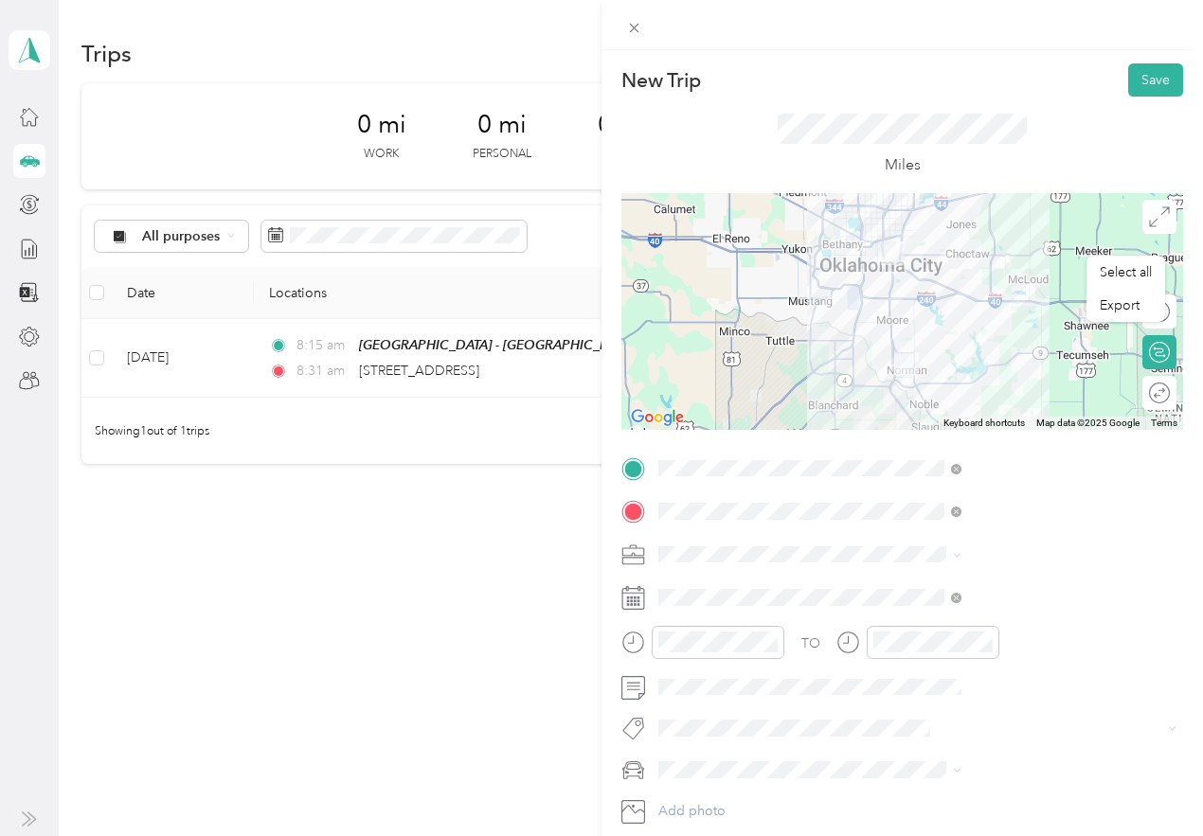
click at [889, 578] on div "Work" at bounding box center [1011, 584] width 290 height 20
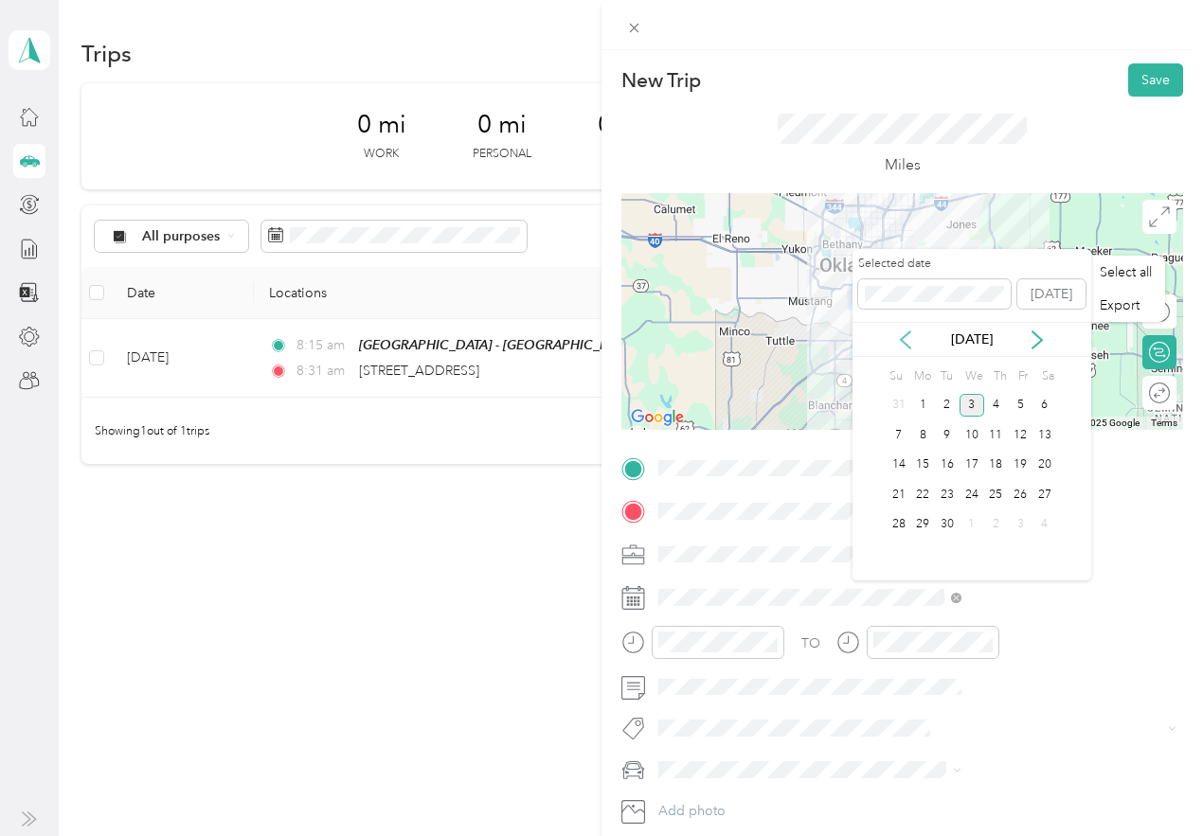
click at [900, 340] on icon at bounding box center [905, 340] width 19 height 19
click at [1033, 493] on div "23" at bounding box center [1044, 495] width 25 height 24
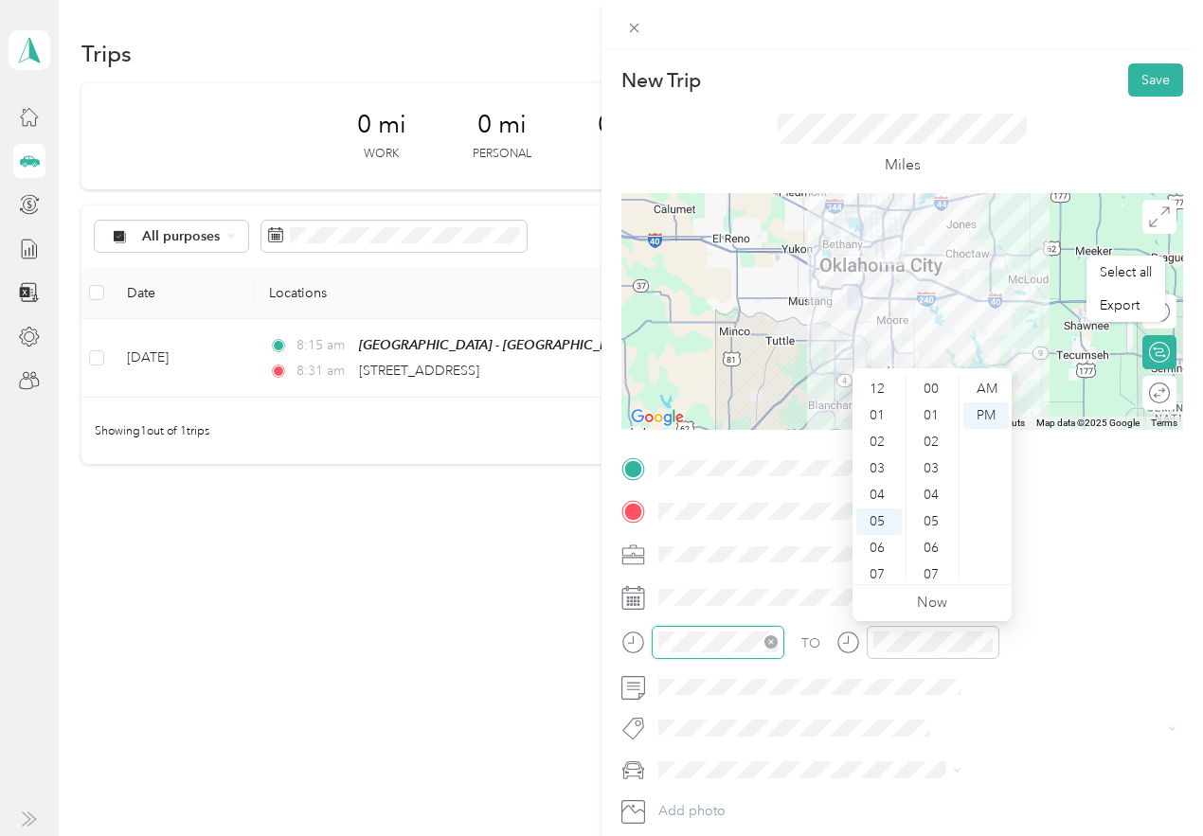
scroll to position [1387, 0]
click at [883, 489] on div "08" at bounding box center [878, 488] width 45 height 27
click at [887, 486] on div "08" at bounding box center [878, 488] width 45 height 27
drag, startPoint x: 932, startPoint y: 507, endPoint x: 938, endPoint y: 477, distance: 29.9
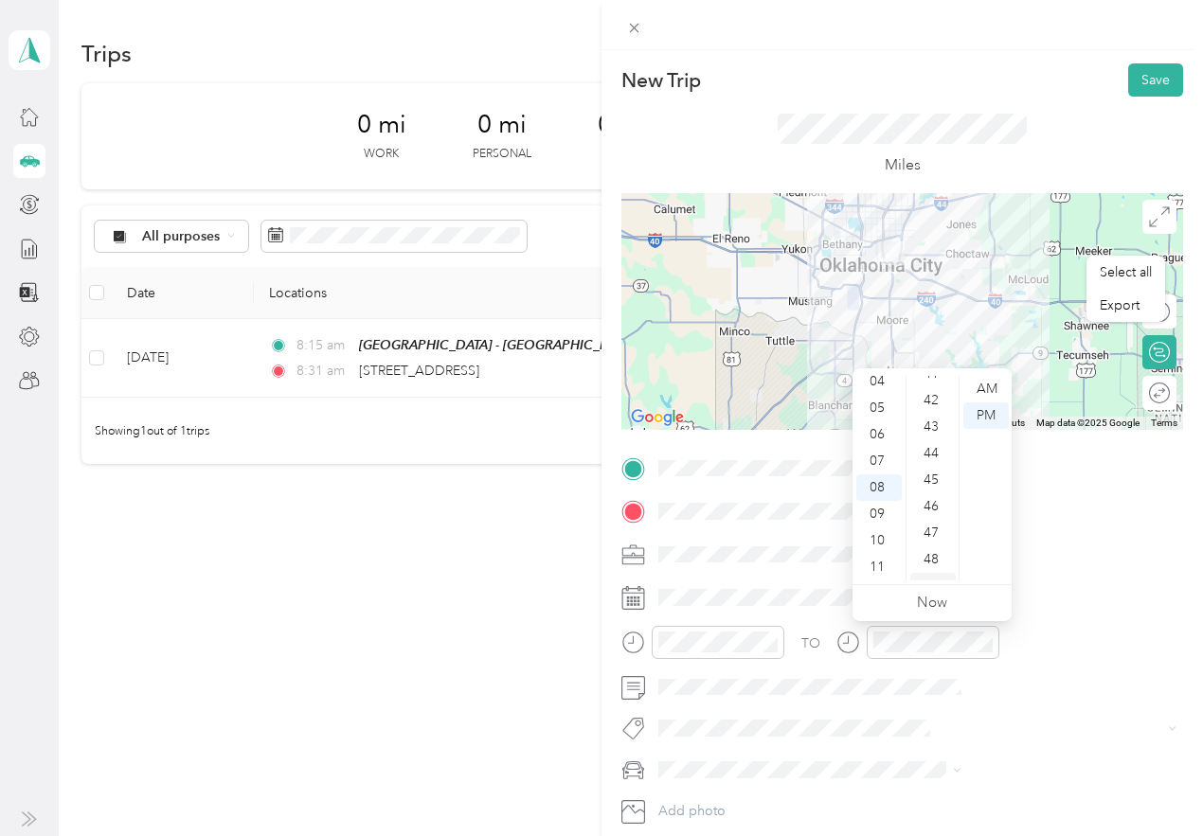
click at [932, 506] on div "46" at bounding box center [932, 506] width 45 height 27
click at [996, 385] on div "AM" at bounding box center [985, 389] width 45 height 27
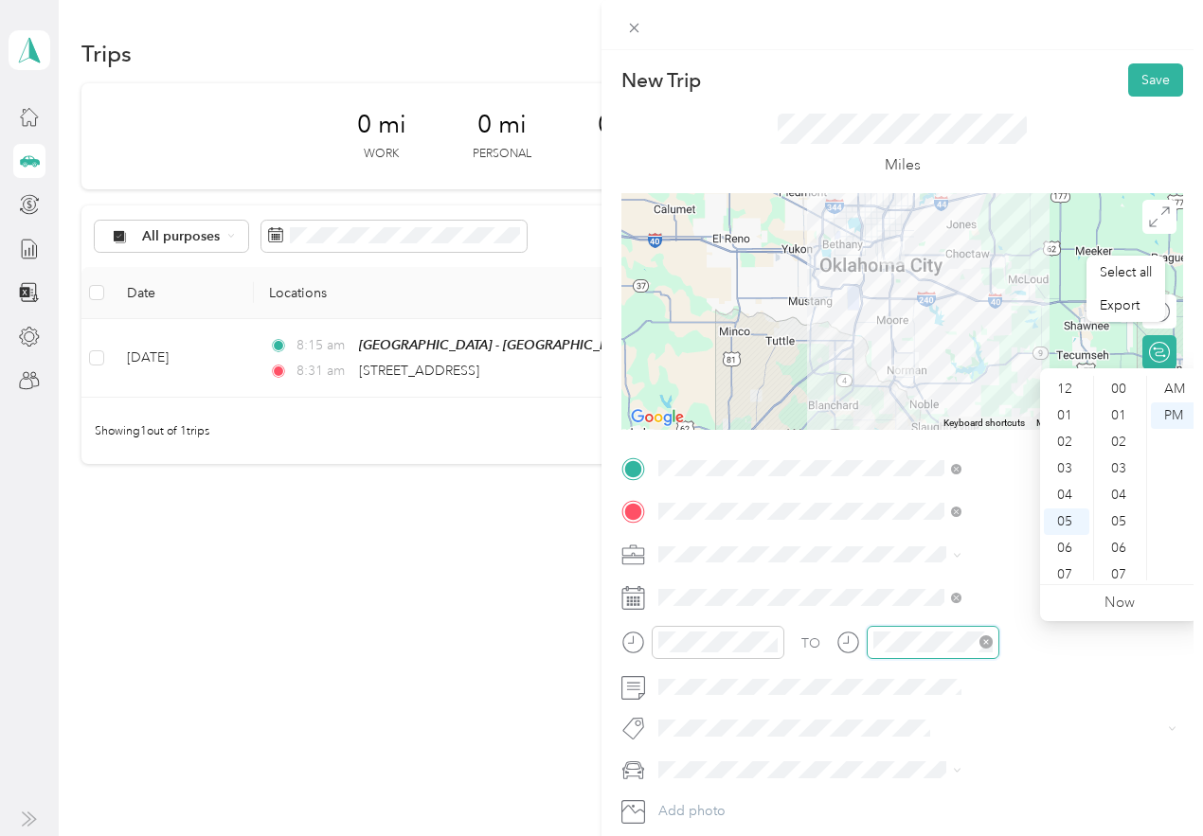
scroll to position [1387, 0]
click at [1061, 507] on div "09" at bounding box center [1066, 514] width 45 height 27
click at [1115, 446] on div "02" at bounding box center [1120, 442] width 45 height 27
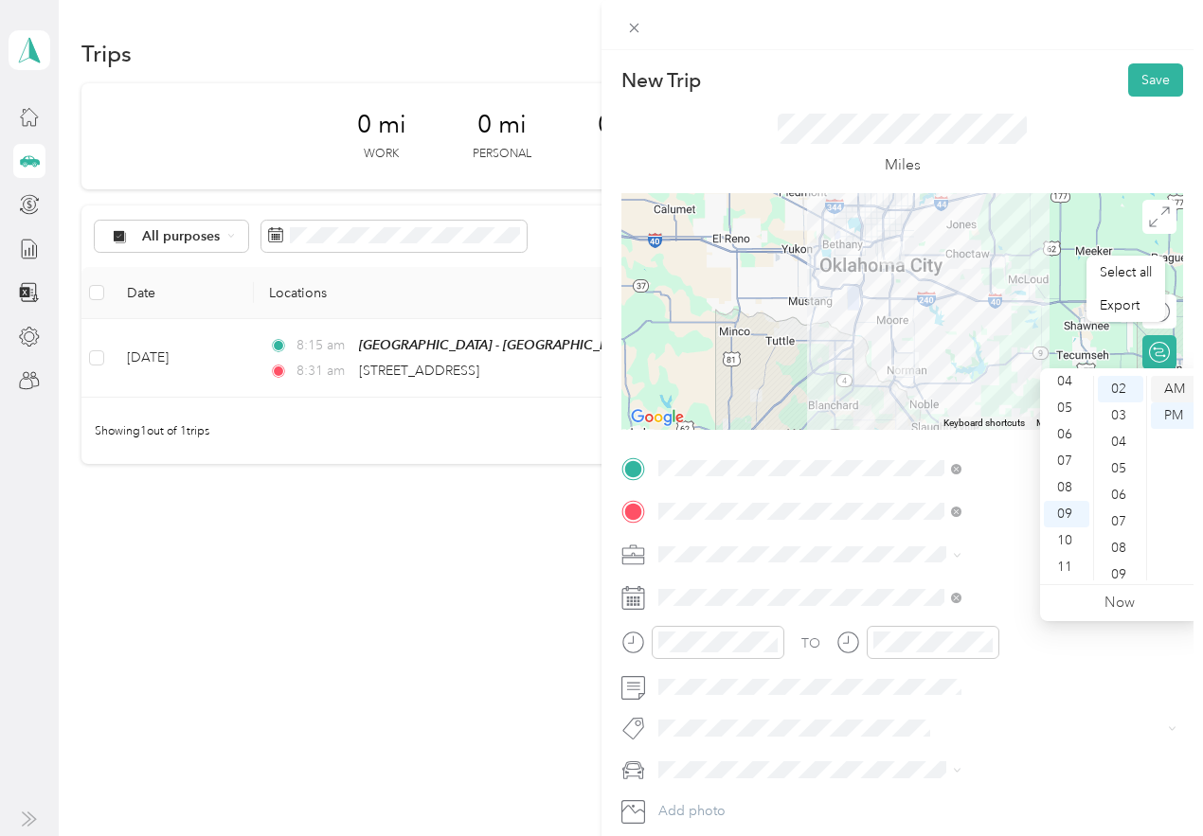
click at [1180, 385] on div "AM" at bounding box center [1173, 389] width 45 height 27
click at [992, 540] on span at bounding box center [917, 555] width 531 height 30
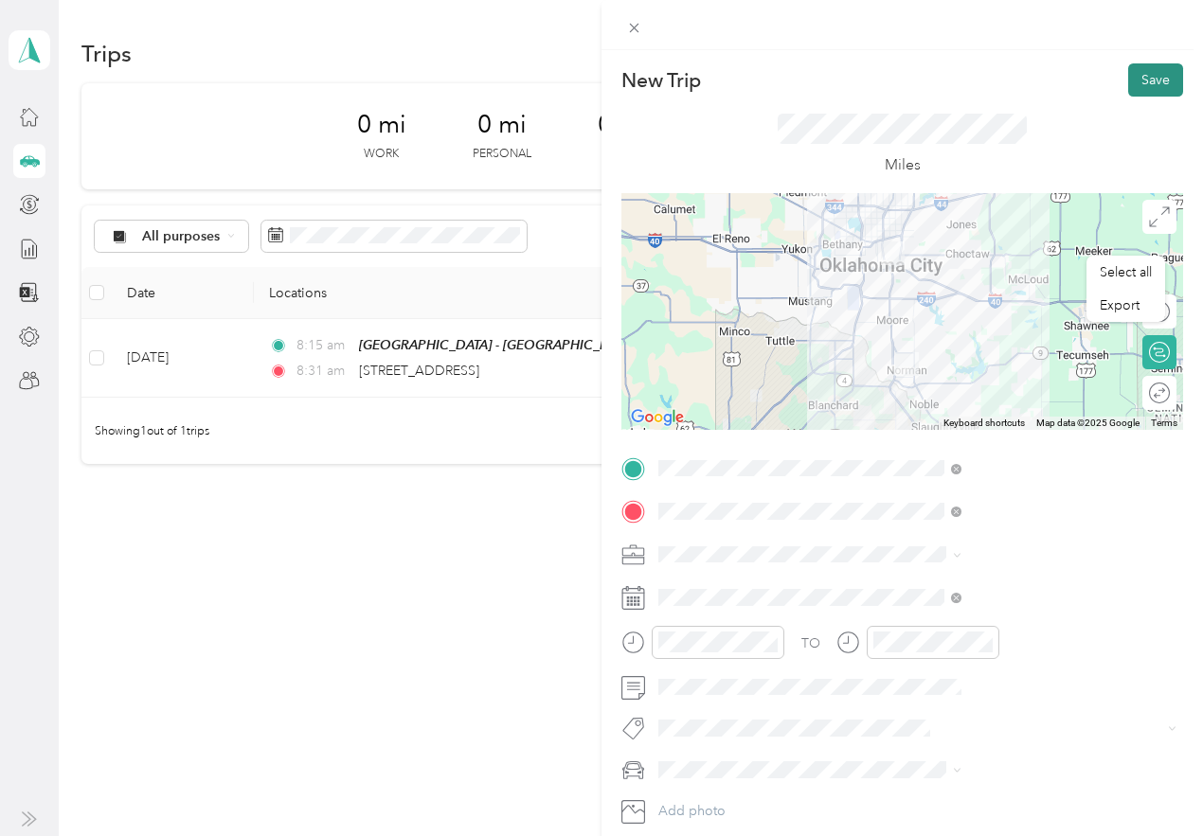
click at [1130, 75] on button "Save" at bounding box center [1155, 79] width 55 height 33
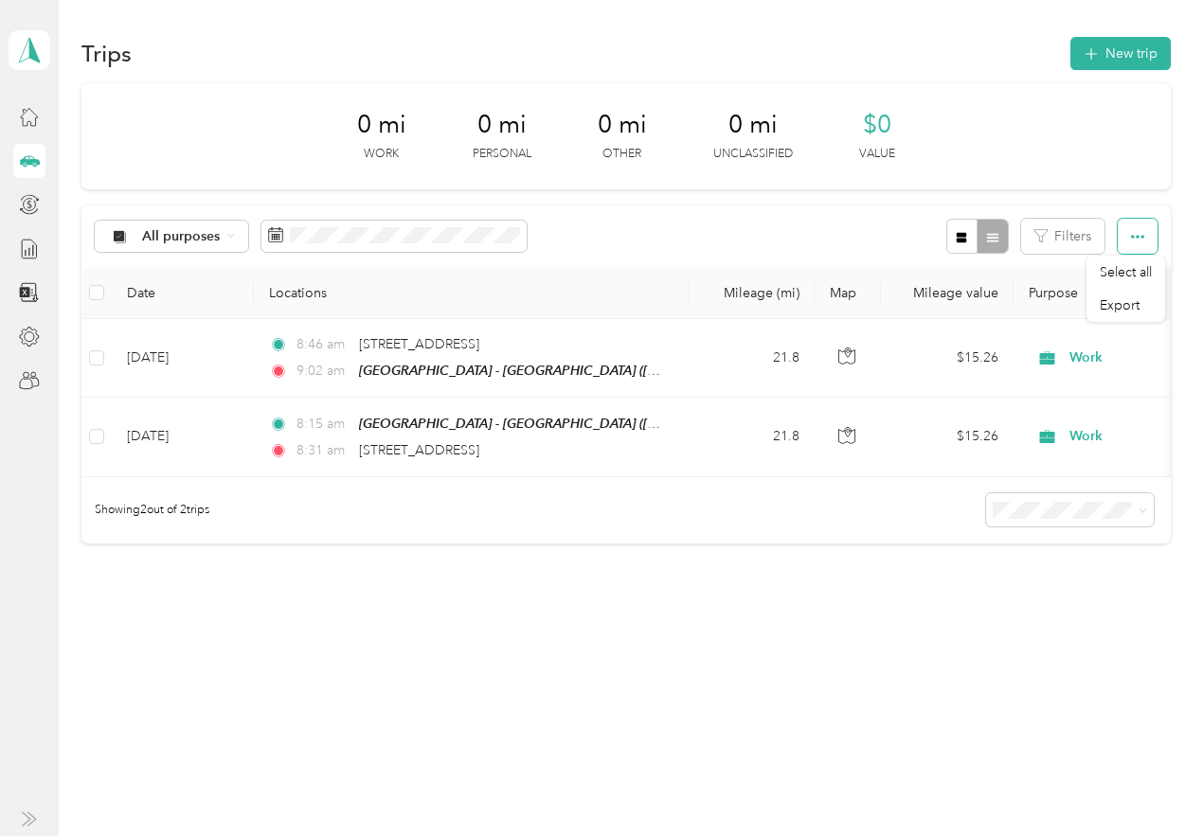
click at [1144, 236] on icon "button" at bounding box center [1137, 236] width 13 height 13
click at [1144, 238] on icon "button" at bounding box center [1137, 236] width 13 height 13
click at [1120, 297] on span "Export" at bounding box center [1120, 305] width 40 height 16
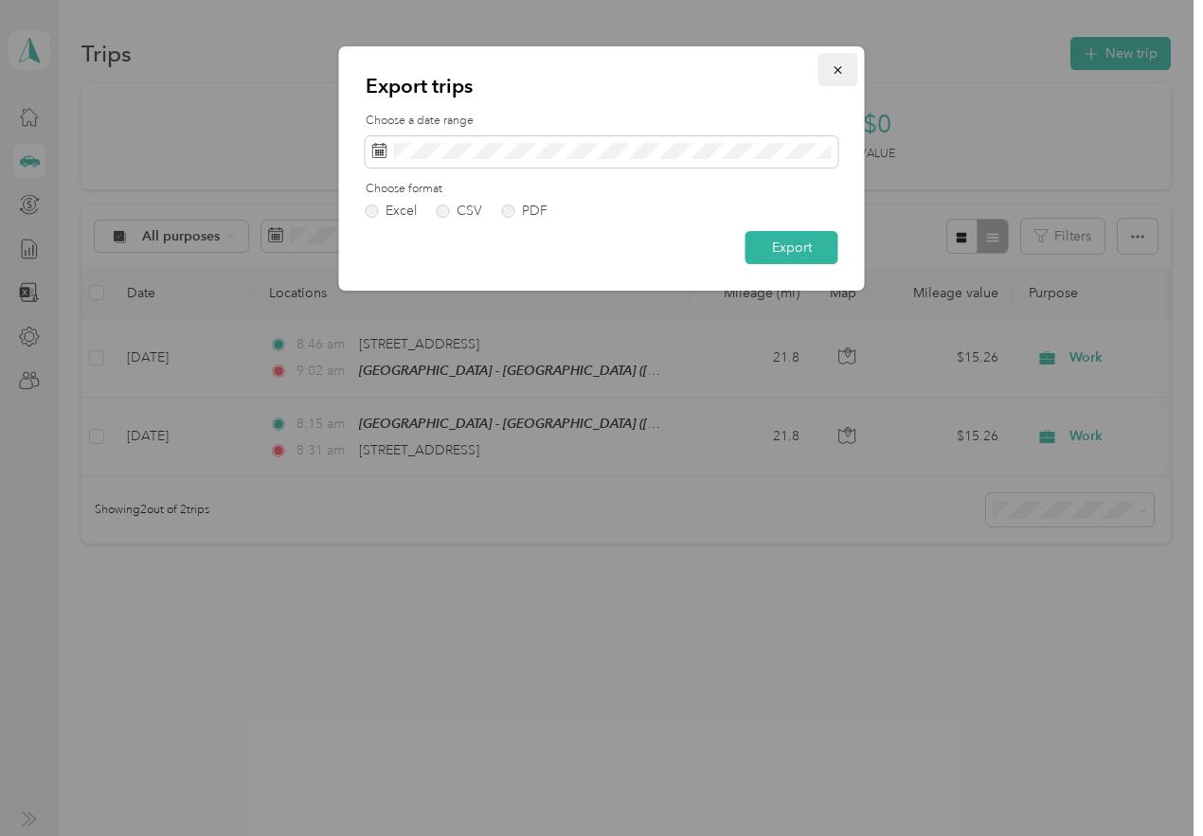
click at [830, 68] on button "button" at bounding box center [838, 69] width 40 height 33
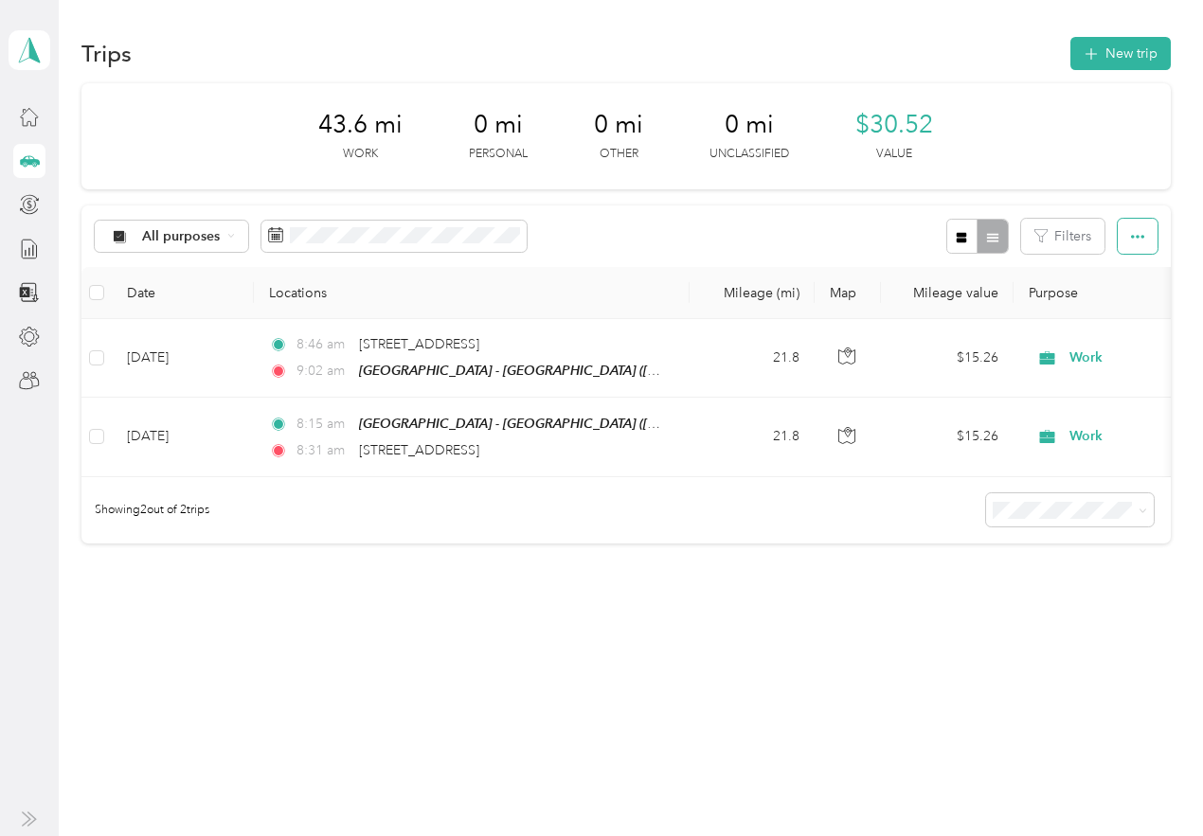
click at [1155, 230] on button "button" at bounding box center [1138, 236] width 40 height 35
click at [1148, 299] on div "Export" at bounding box center [1126, 306] width 52 height 20
click at [1145, 312] on div "Export" at bounding box center [1126, 306] width 52 height 20
click at [1109, 303] on span "Export" at bounding box center [1120, 305] width 40 height 16
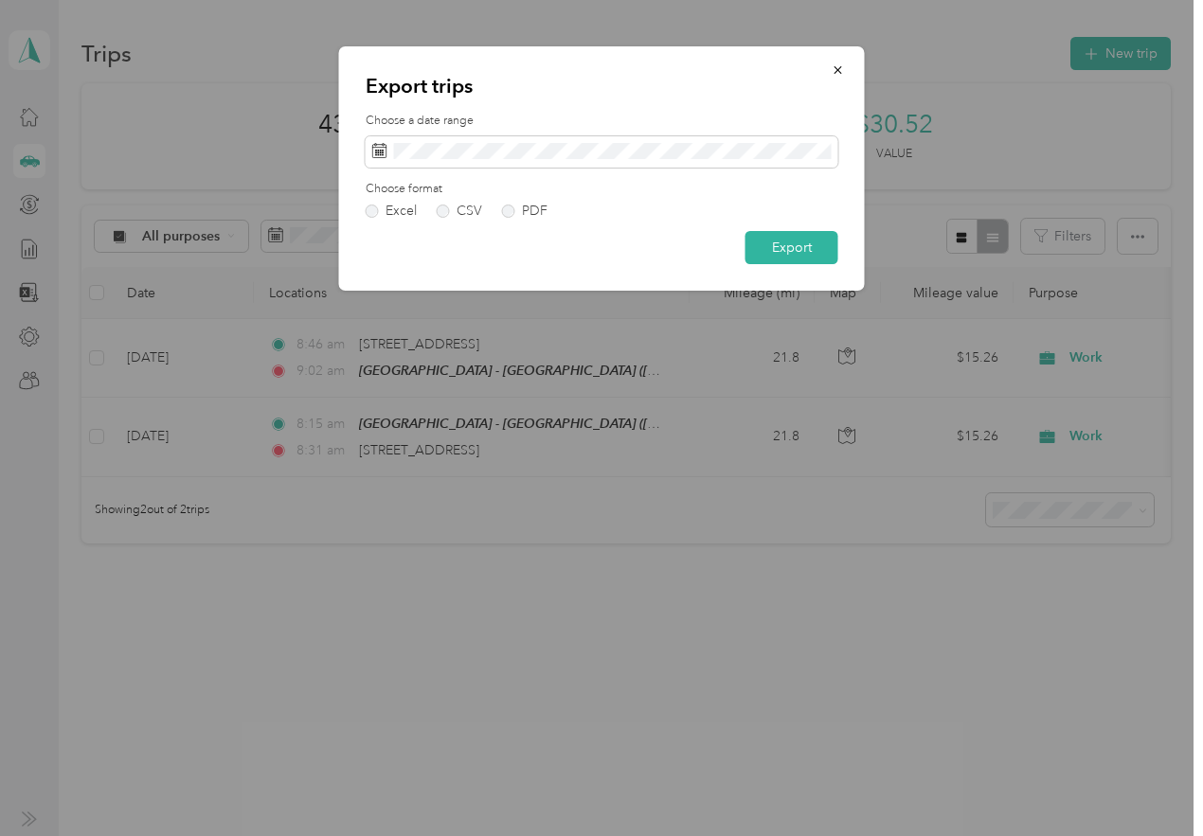
click at [540, 200] on div "Choose format Excel CSV PDF" at bounding box center [602, 199] width 473 height 37
click at [543, 209] on div "PDF" at bounding box center [535, 211] width 26 height 13
click at [775, 255] on button "Export" at bounding box center [791, 247] width 93 height 33
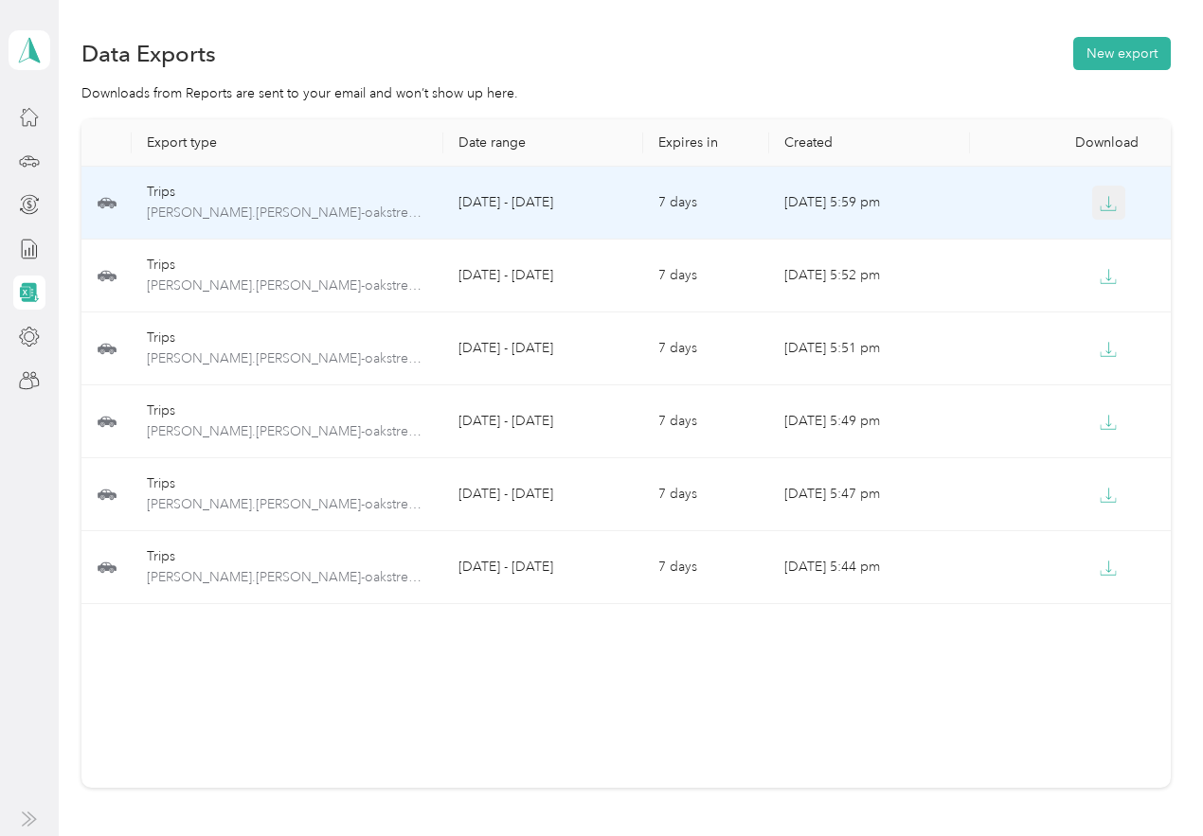
click at [1100, 204] on icon "button" at bounding box center [1108, 203] width 17 height 17
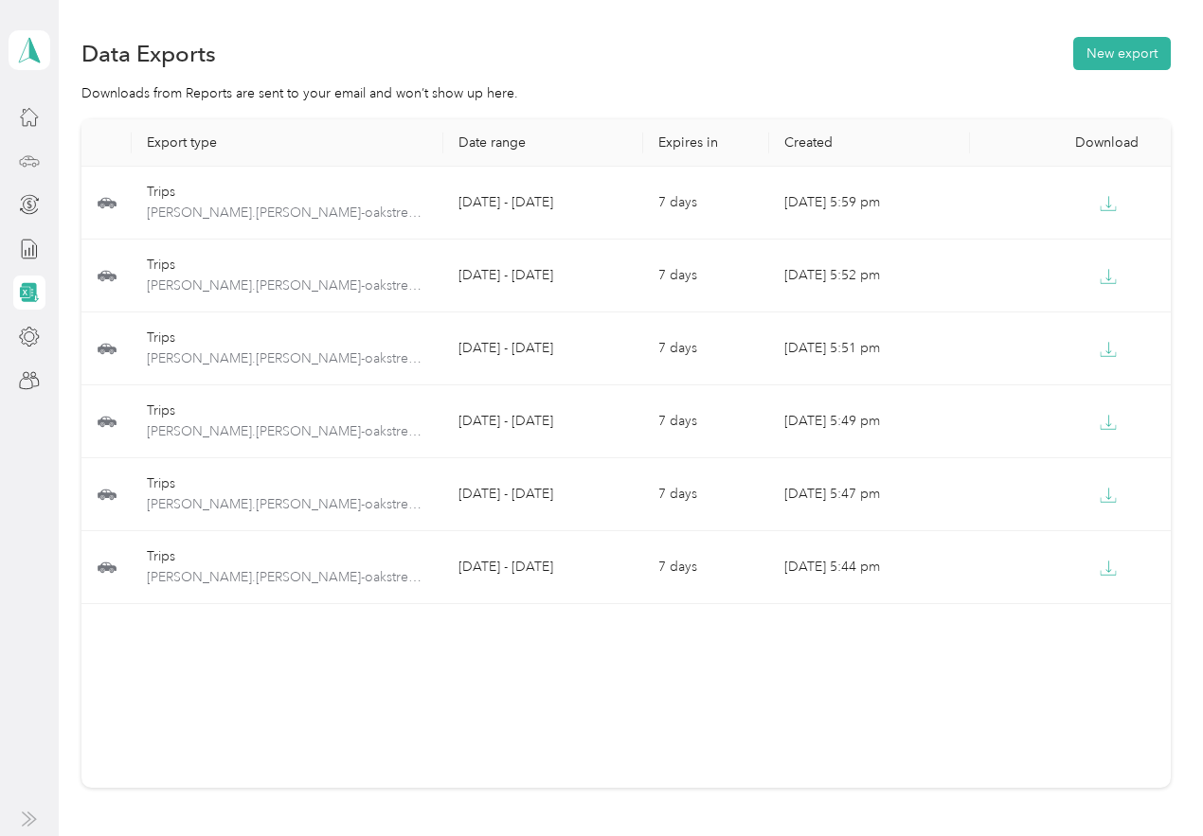
click at [38, 147] on div at bounding box center [29, 161] width 32 height 34
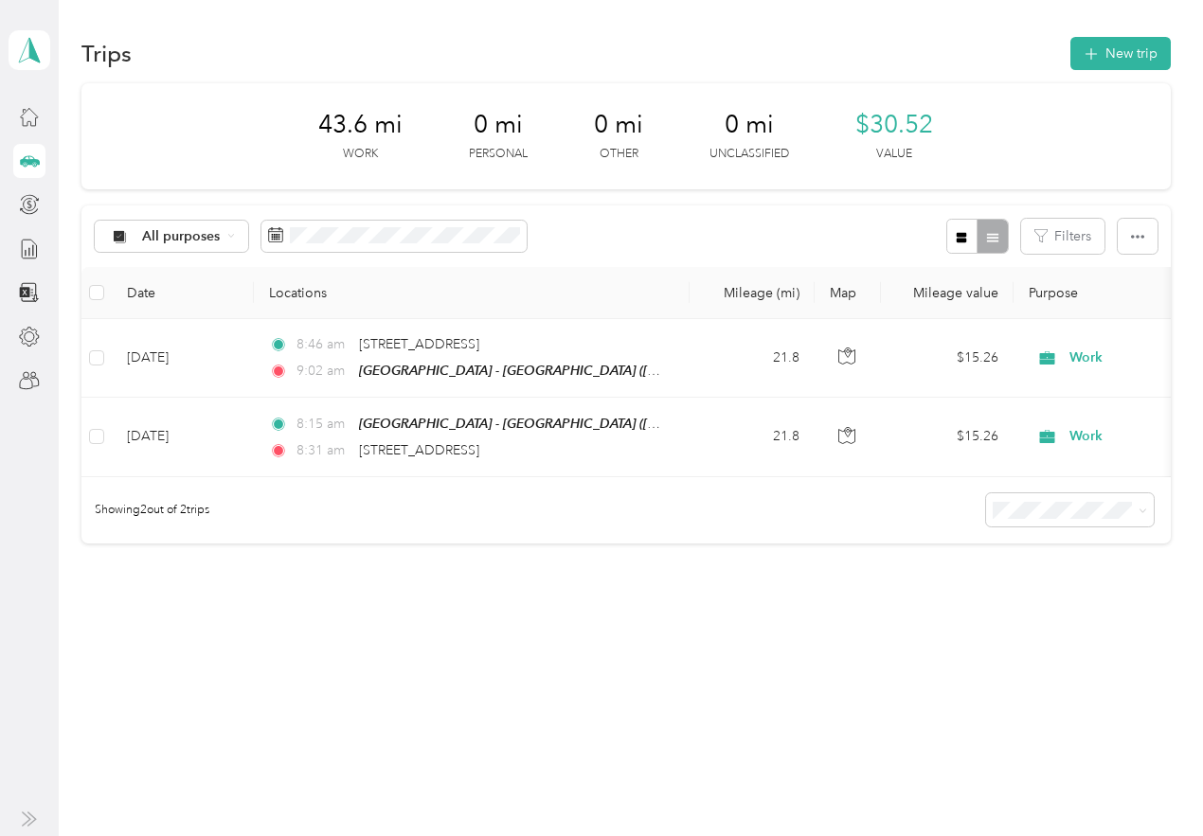
click at [32, 169] on icon at bounding box center [29, 161] width 21 height 21
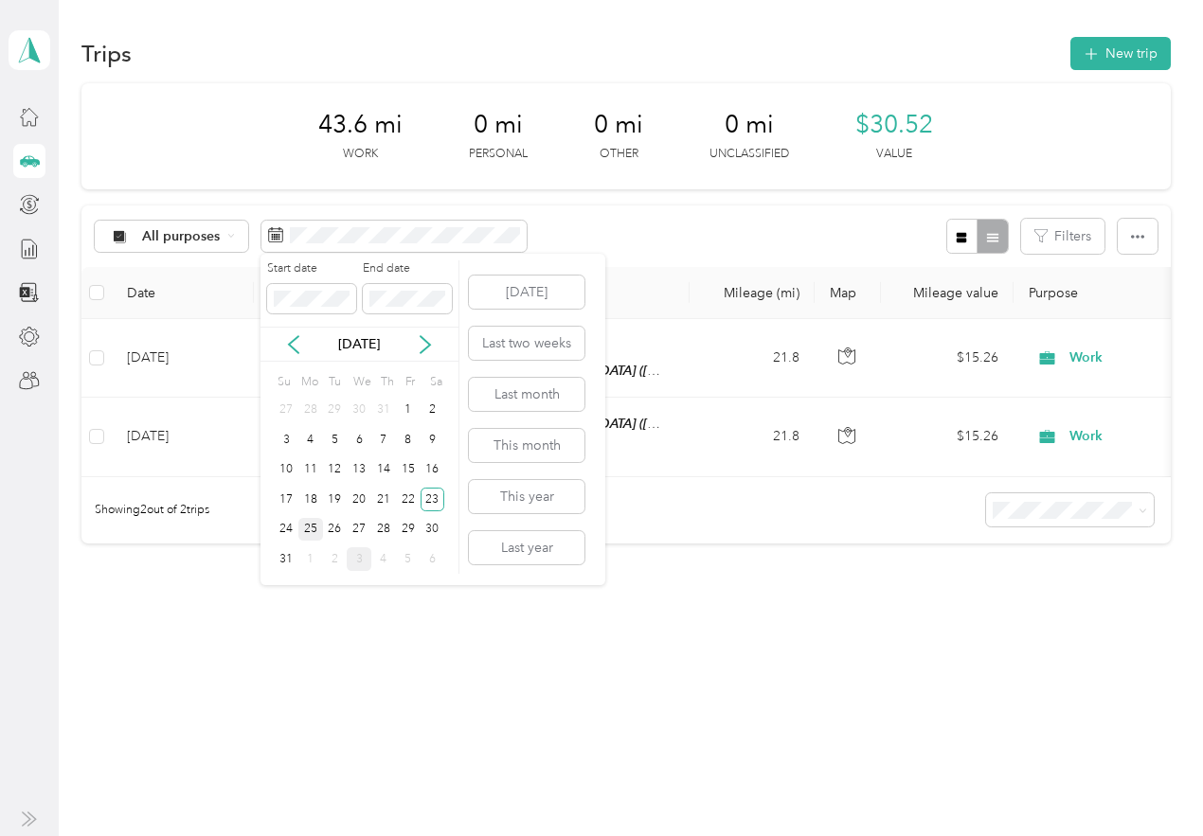
click at [313, 531] on div "25" at bounding box center [310, 530] width 25 height 24
click at [319, 528] on div "25" at bounding box center [310, 530] width 25 height 24
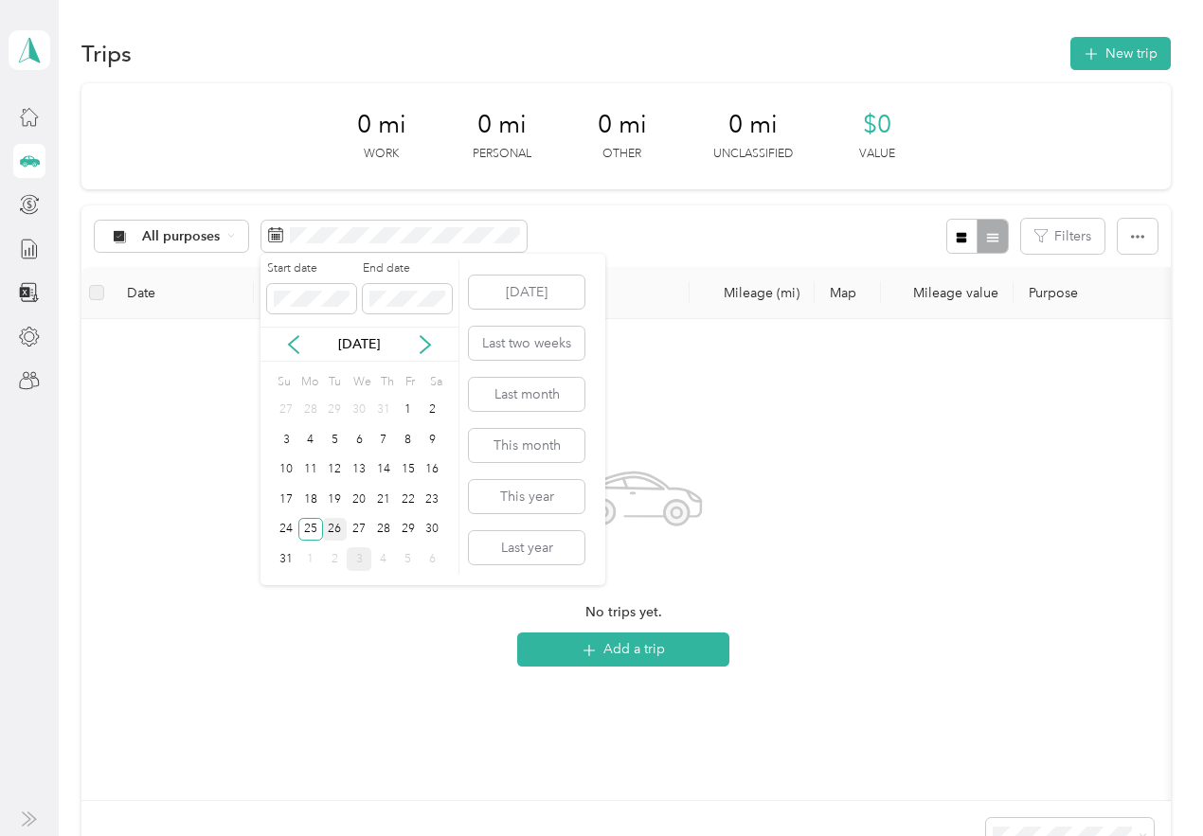
click at [334, 531] on div "26" at bounding box center [335, 530] width 25 height 24
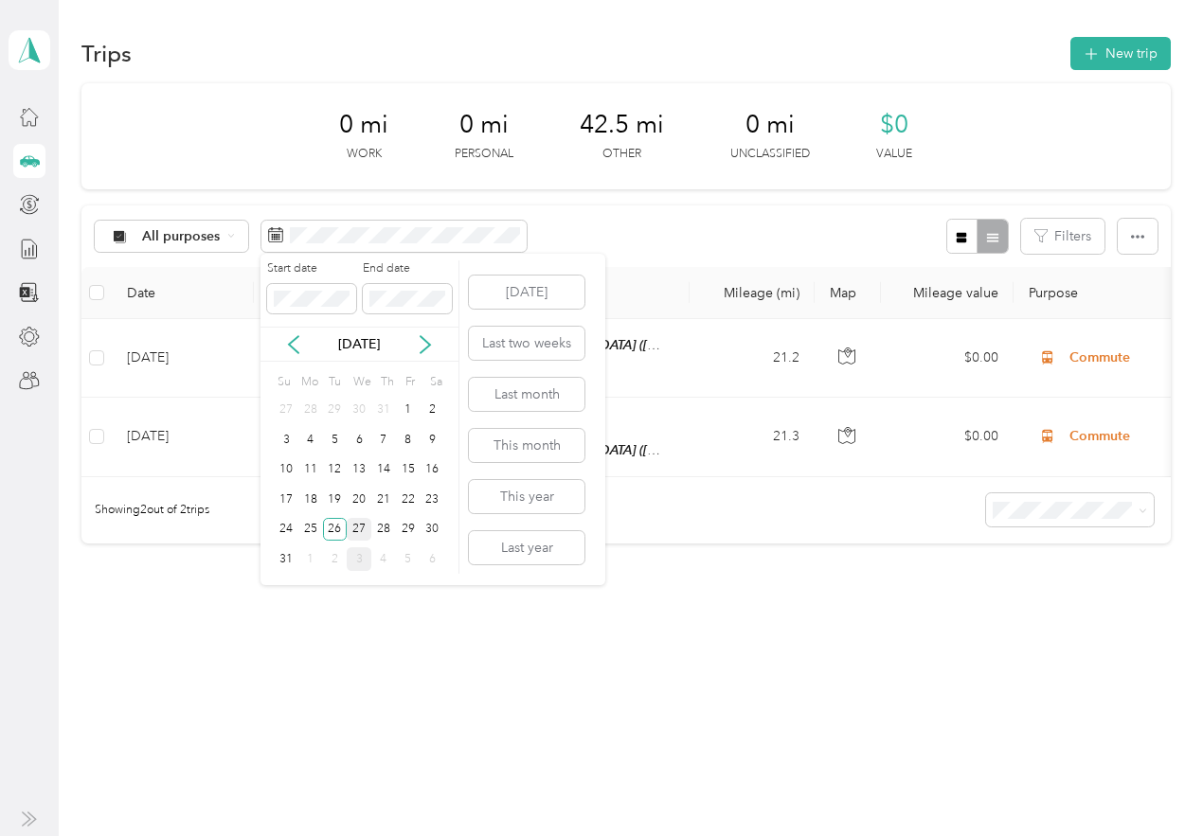
click at [360, 525] on div "27" at bounding box center [359, 530] width 25 height 24
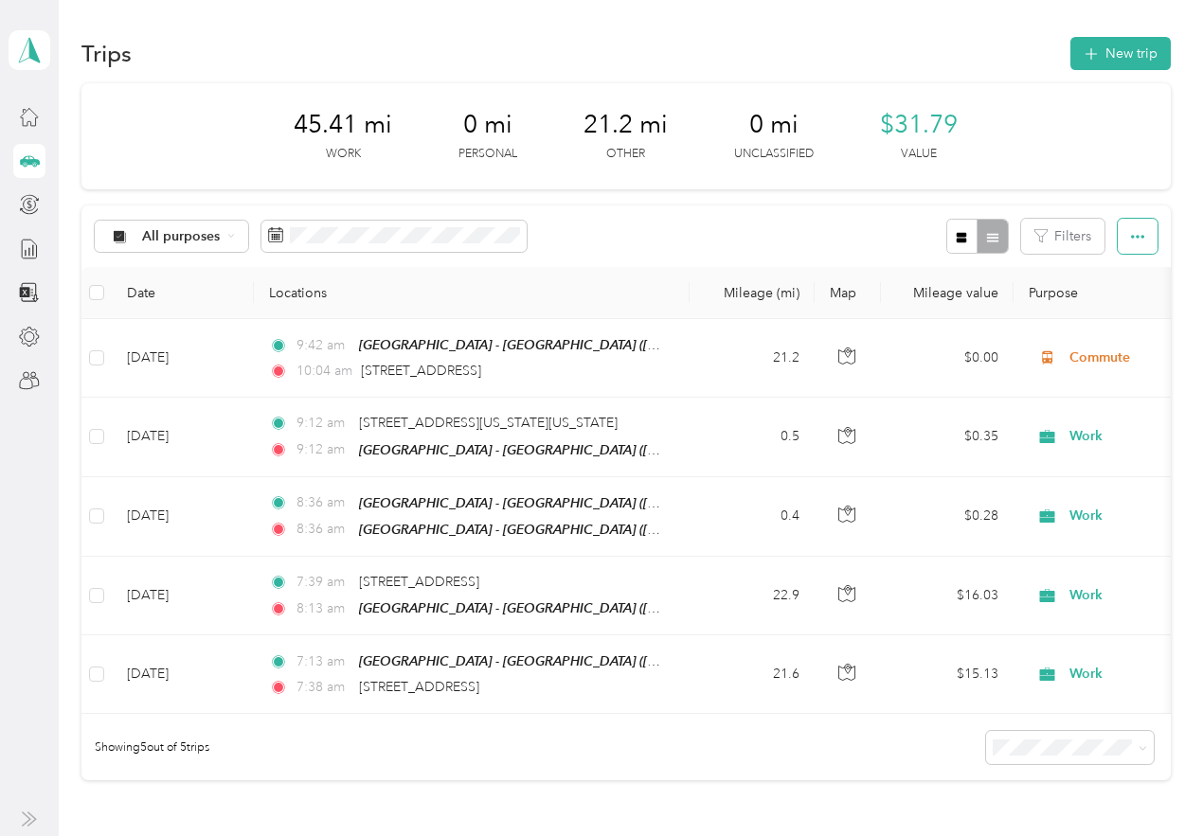
click at [1131, 240] on icon "button" at bounding box center [1137, 236] width 13 height 13
click at [1115, 311] on span "Export" at bounding box center [1105, 305] width 40 height 16
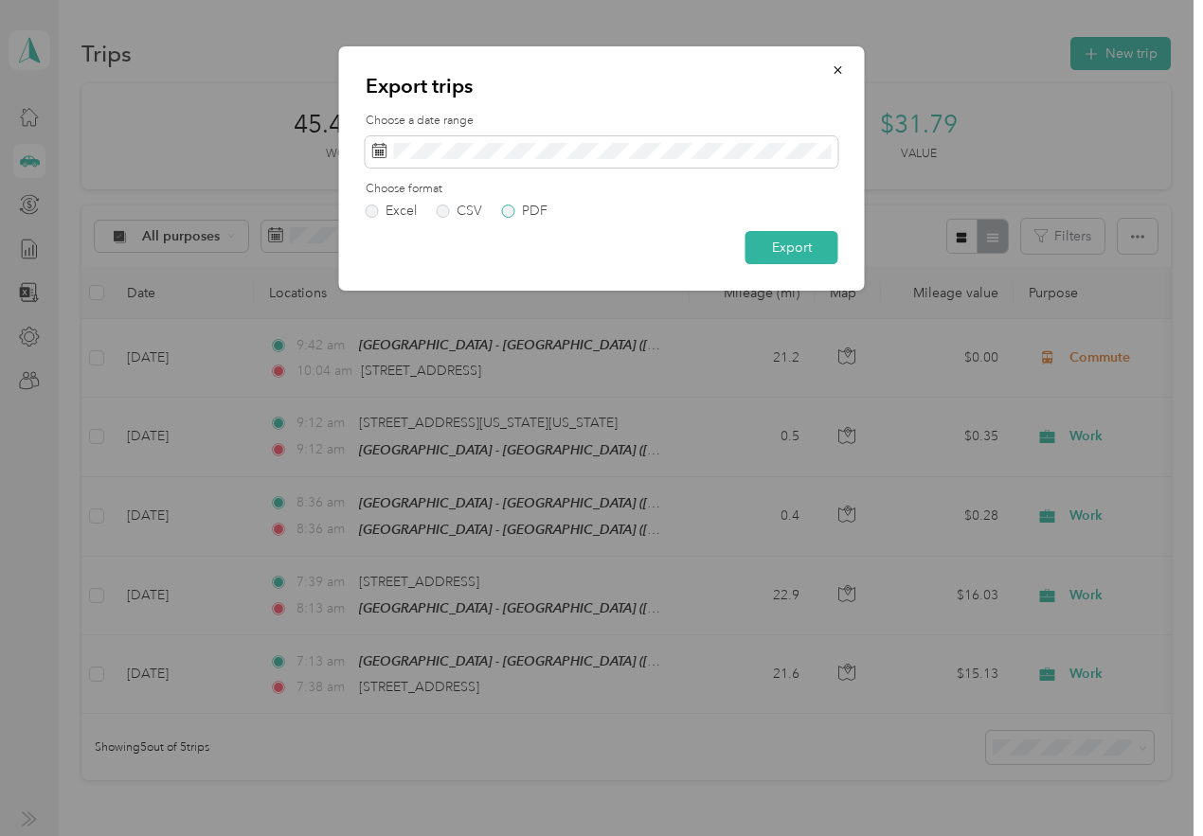
click at [502, 208] on label "PDF" at bounding box center [524, 211] width 45 height 13
click at [806, 244] on button "Export" at bounding box center [791, 247] width 93 height 33
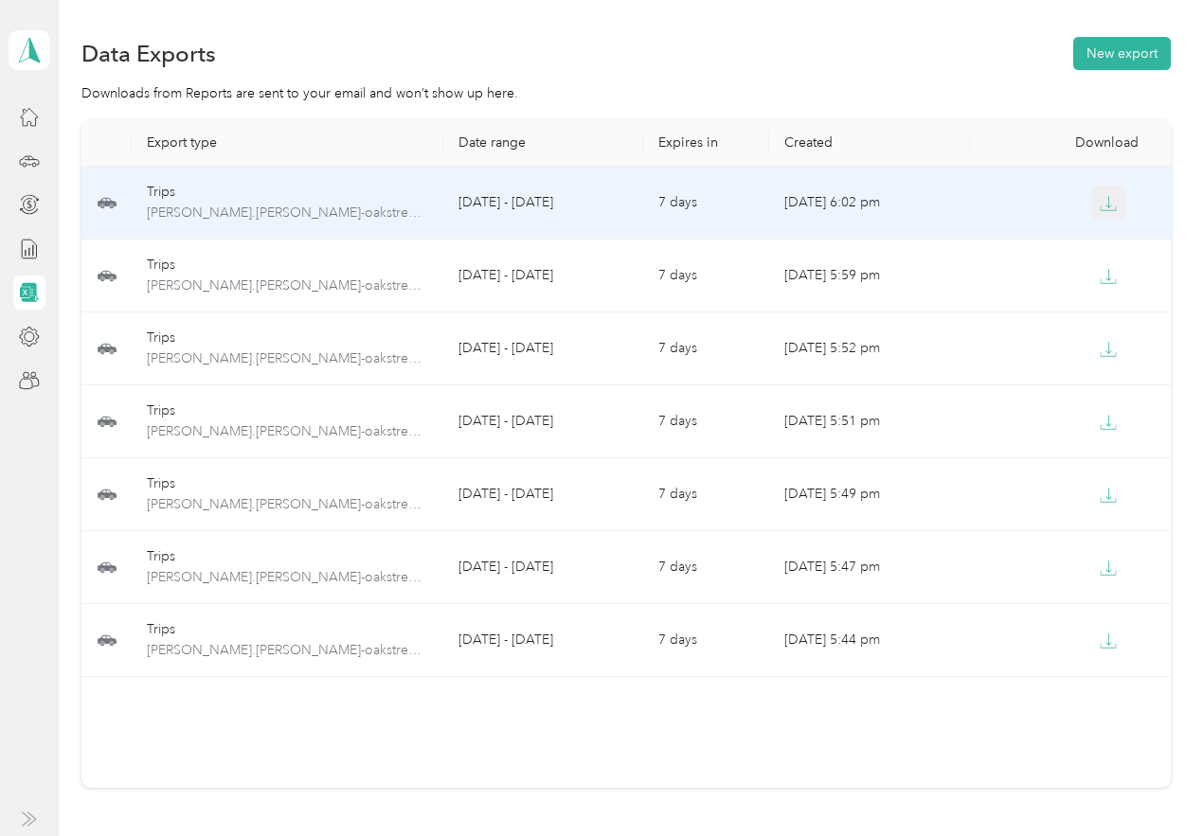
click at [1102, 207] on icon "button" at bounding box center [1108, 203] width 17 height 17
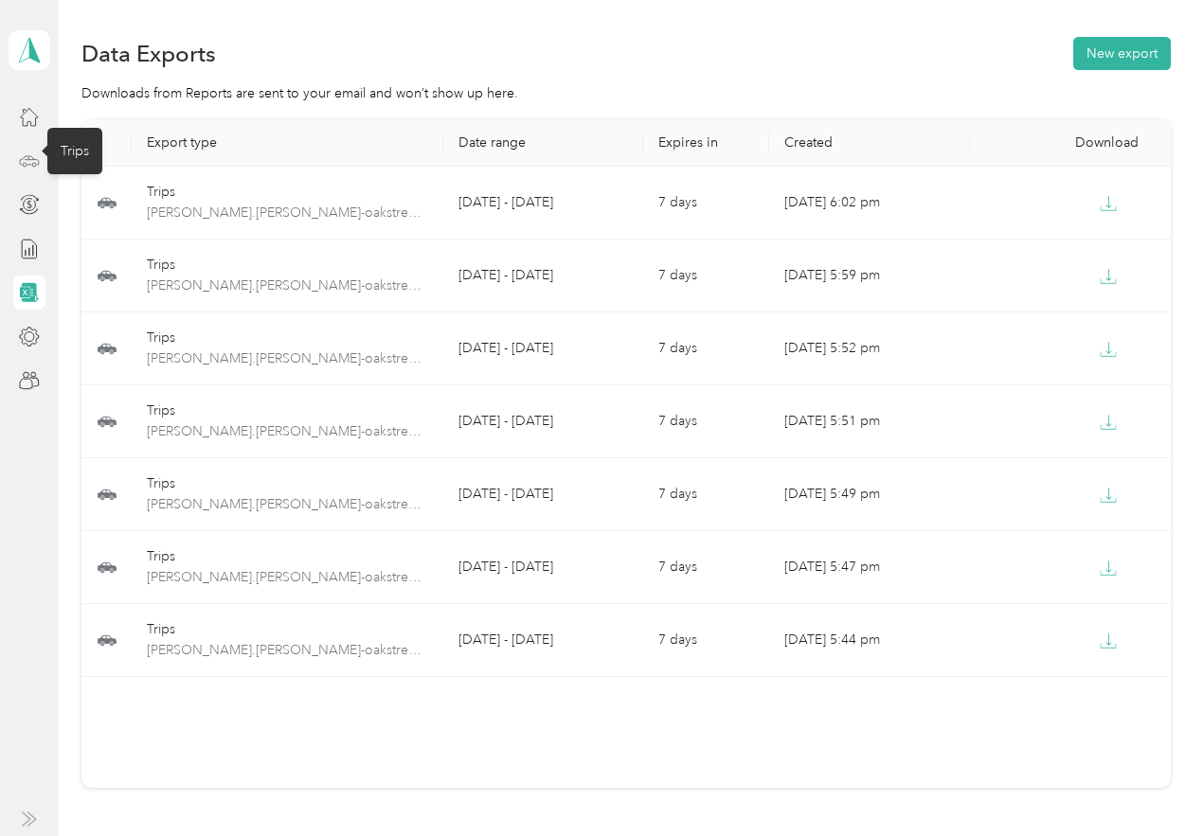
click at [22, 161] on icon at bounding box center [29, 161] width 21 height 21
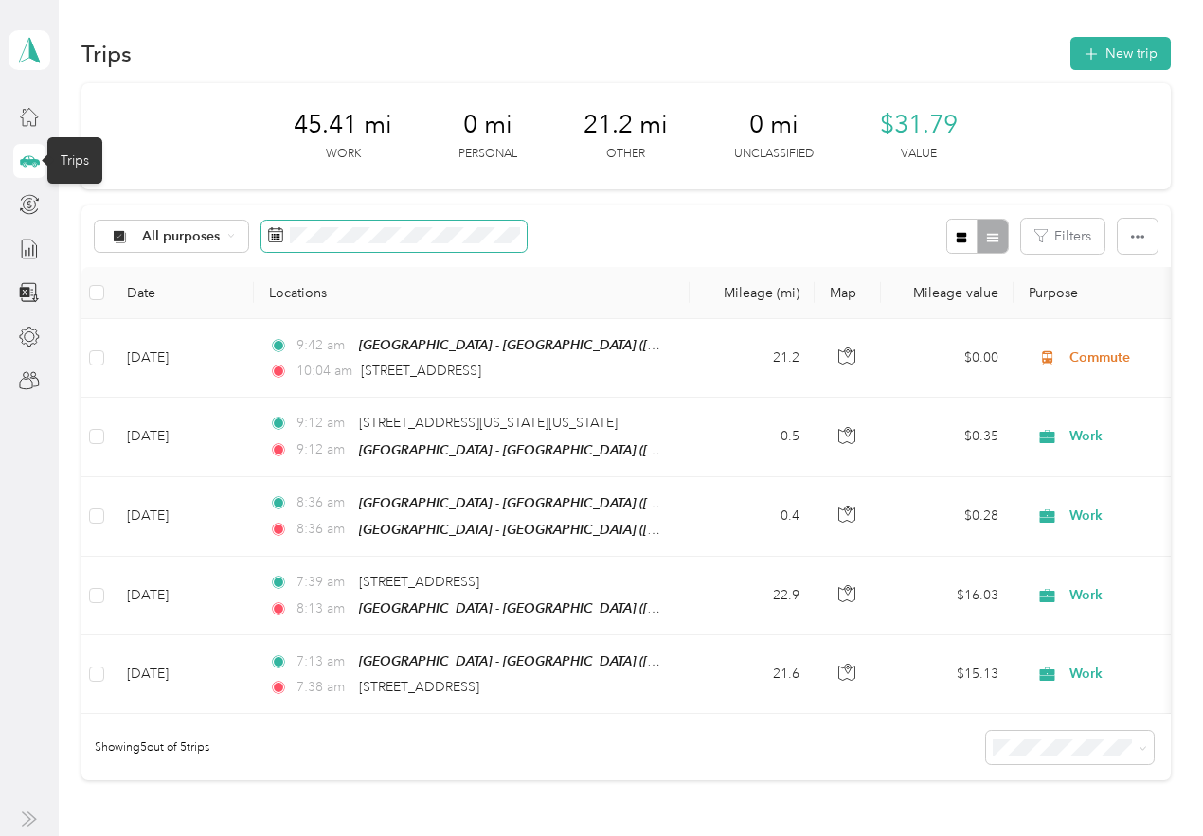
click at [324, 224] on span at bounding box center [393, 237] width 265 height 32
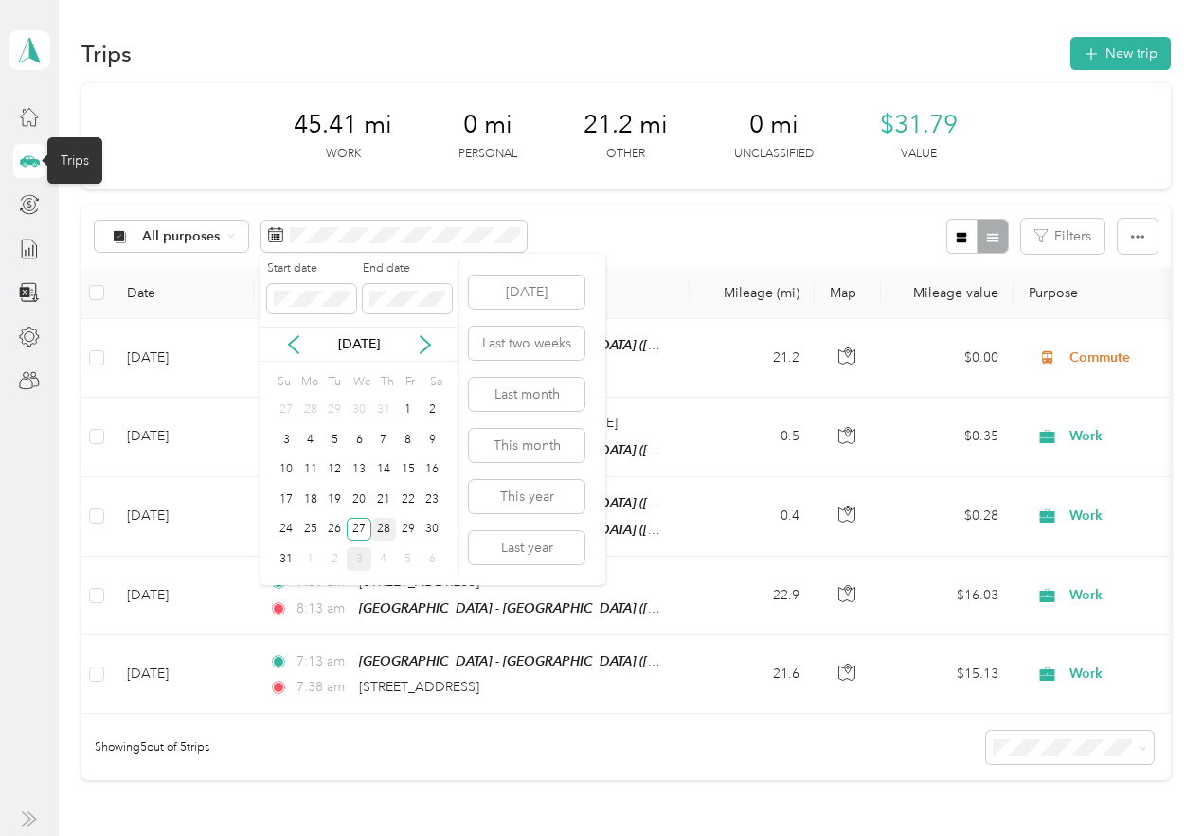
click at [384, 528] on div "28" at bounding box center [383, 530] width 25 height 24
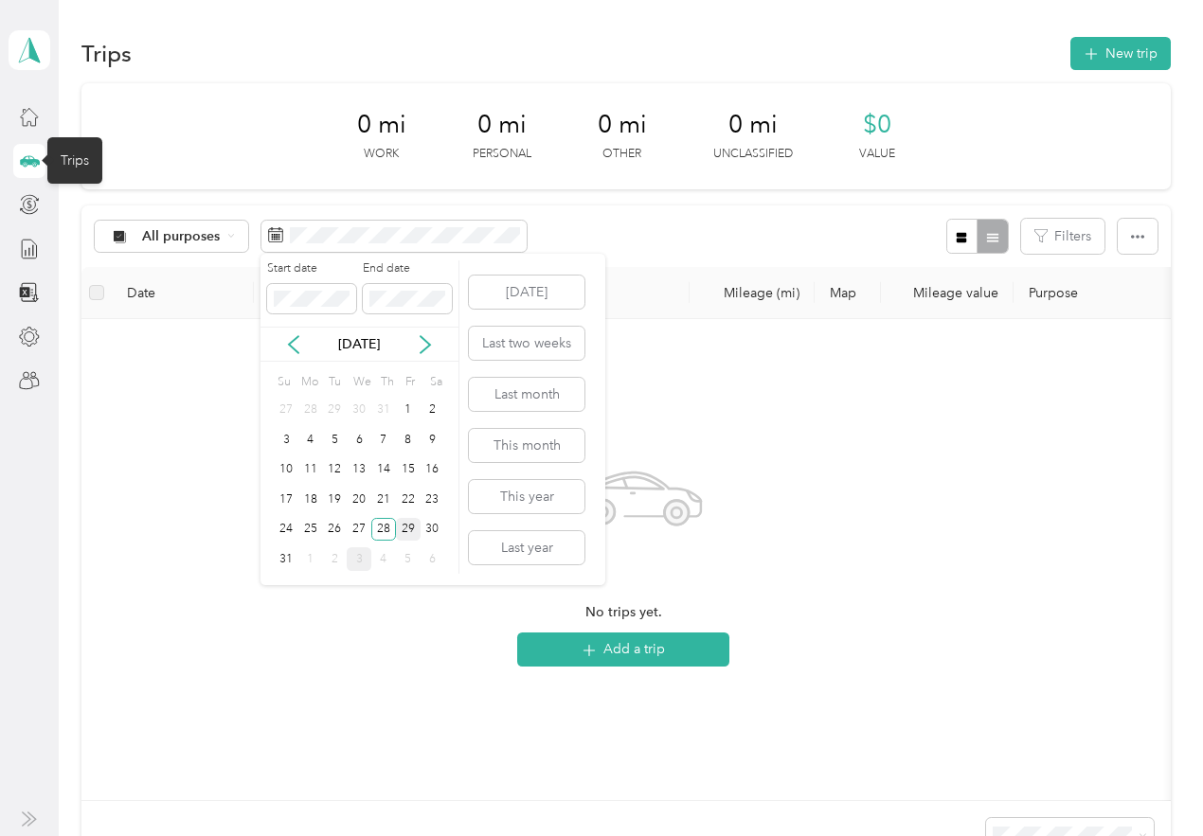
click at [402, 526] on div "29" at bounding box center [408, 530] width 25 height 24
click at [421, 348] on icon at bounding box center [425, 344] width 19 height 19
click at [313, 413] on div "1" at bounding box center [310, 411] width 25 height 24
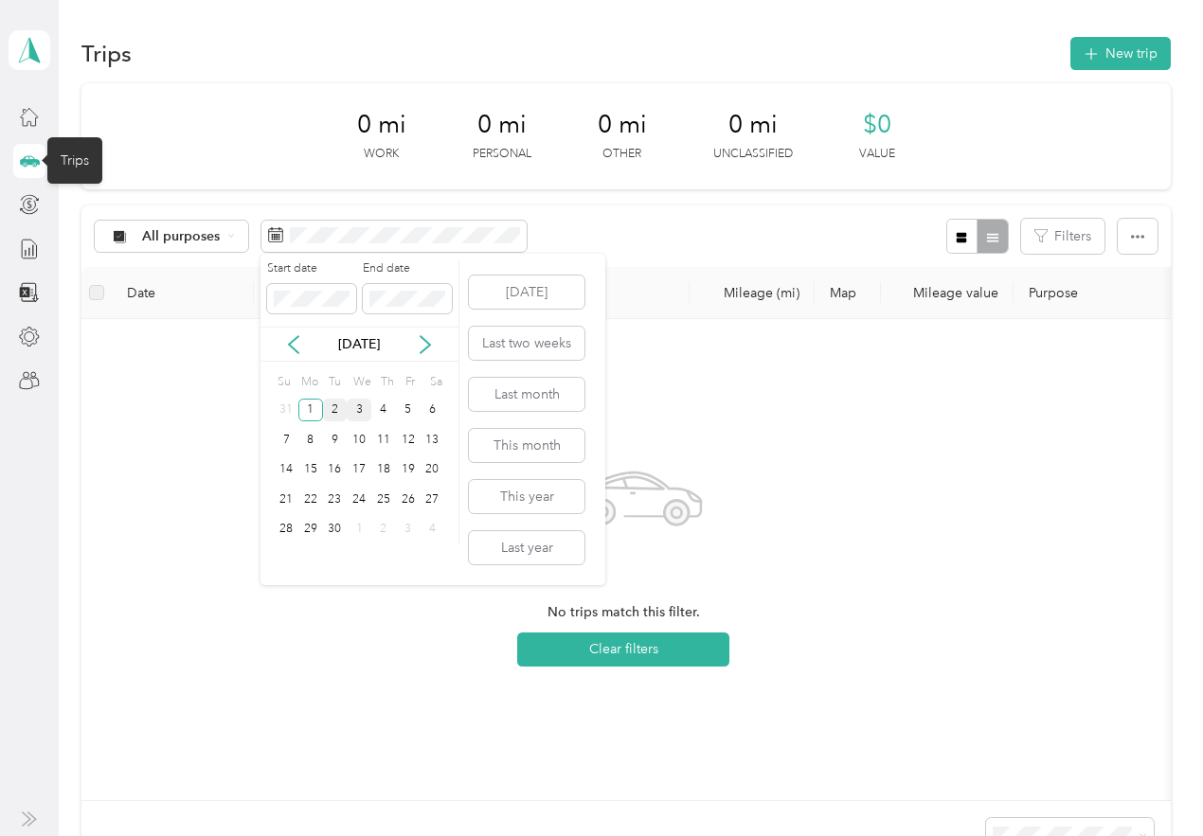
click at [335, 413] on div "2" at bounding box center [335, 411] width 25 height 24
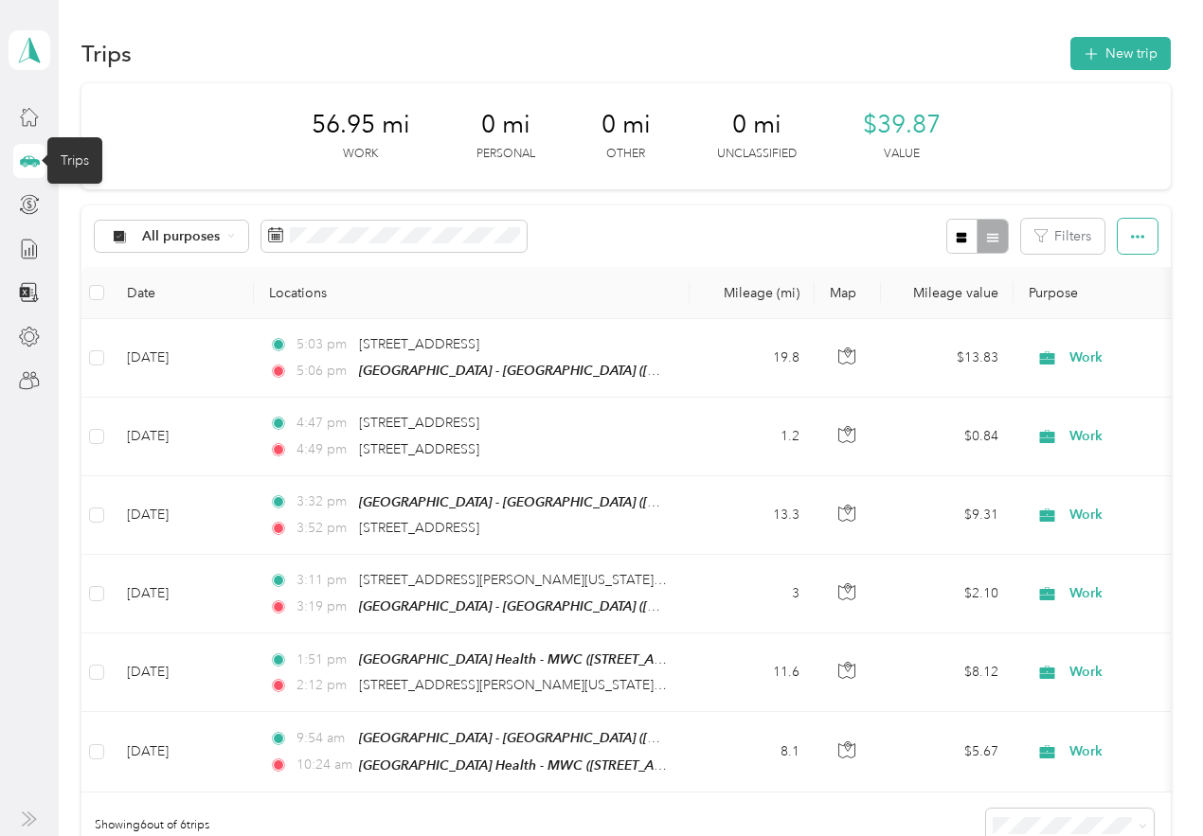
click at [1136, 245] on button "button" at bounding box center [1138, 236] width 40 height 35
click at [1120, 296] on div "Export" at bounding box center [1111, 306] width 52 height 20
click at [1118, 300] on span "Export" at bounding box center [1105, 305] width 40 height 16
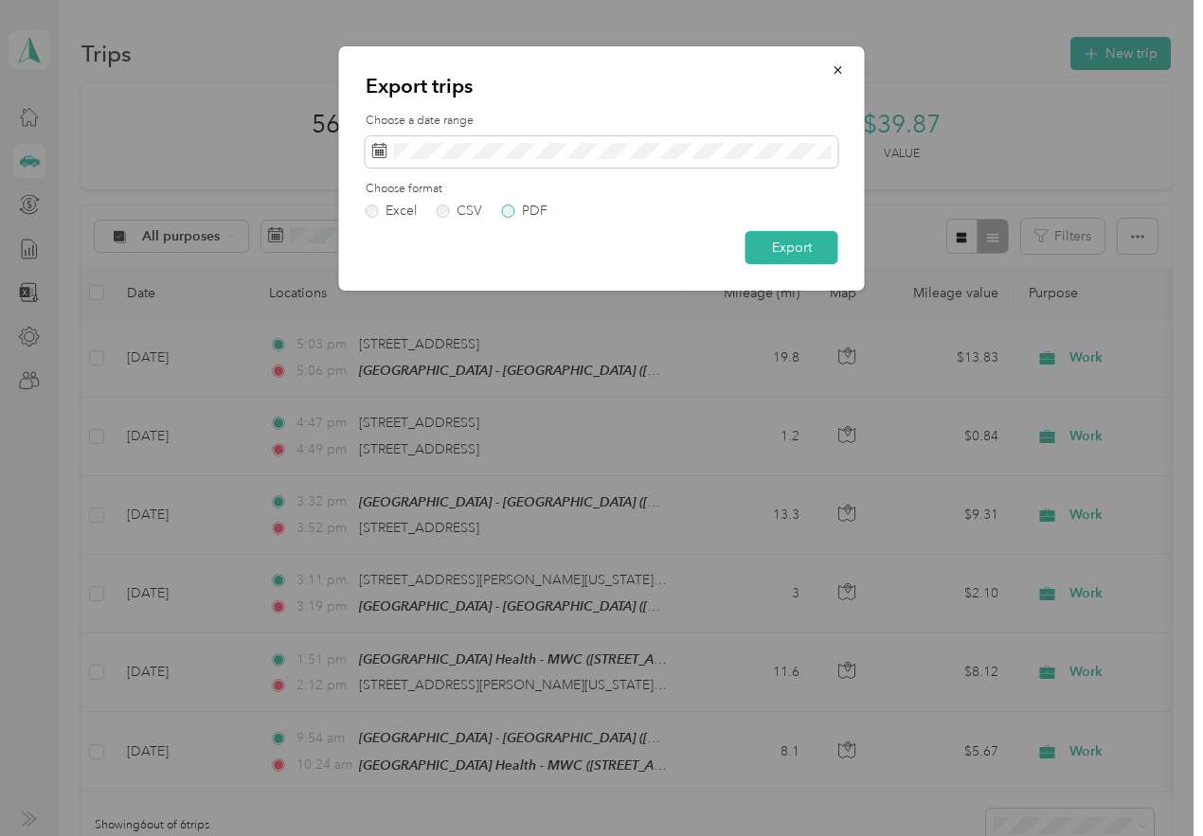
click at [526, 209] on div "PDF" at bounding box center [535, 211] width 26 height 13
click at [787, 250] on button "Export" at bounding box center [791, 247] width 93 height 33
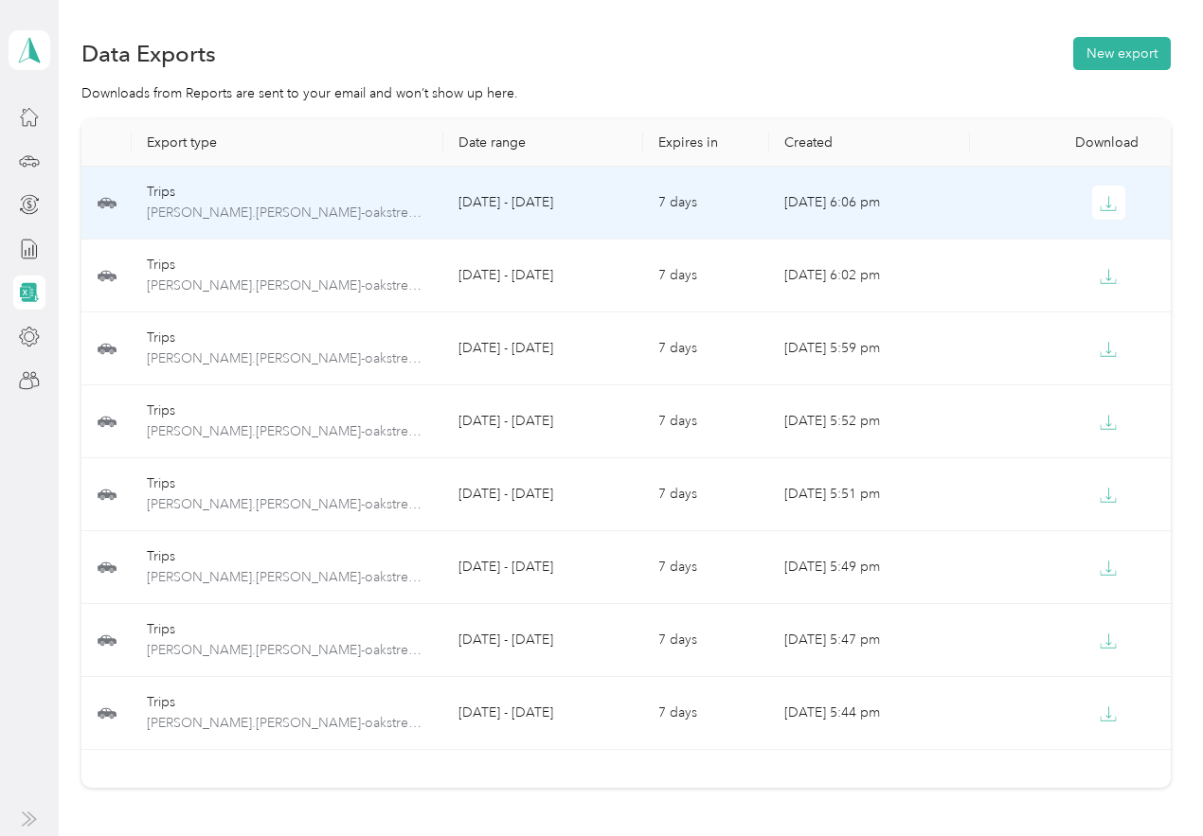
drag, startPoint x: 1099, startPoint y: 200, endPoint x: 888, endPoint y: 211, distance: 210.6
click at [888, 211] on tr "Trips [PERSON_NAME].[PERSON_NAME]-oakstreethealth.com-trips-2025-09-02-2025-09-…" at bounding box center [625, 203] width 1088 height 73
click at [1107, 200] on icon "button" at bounding box center [1108, 203] width 17 height 17
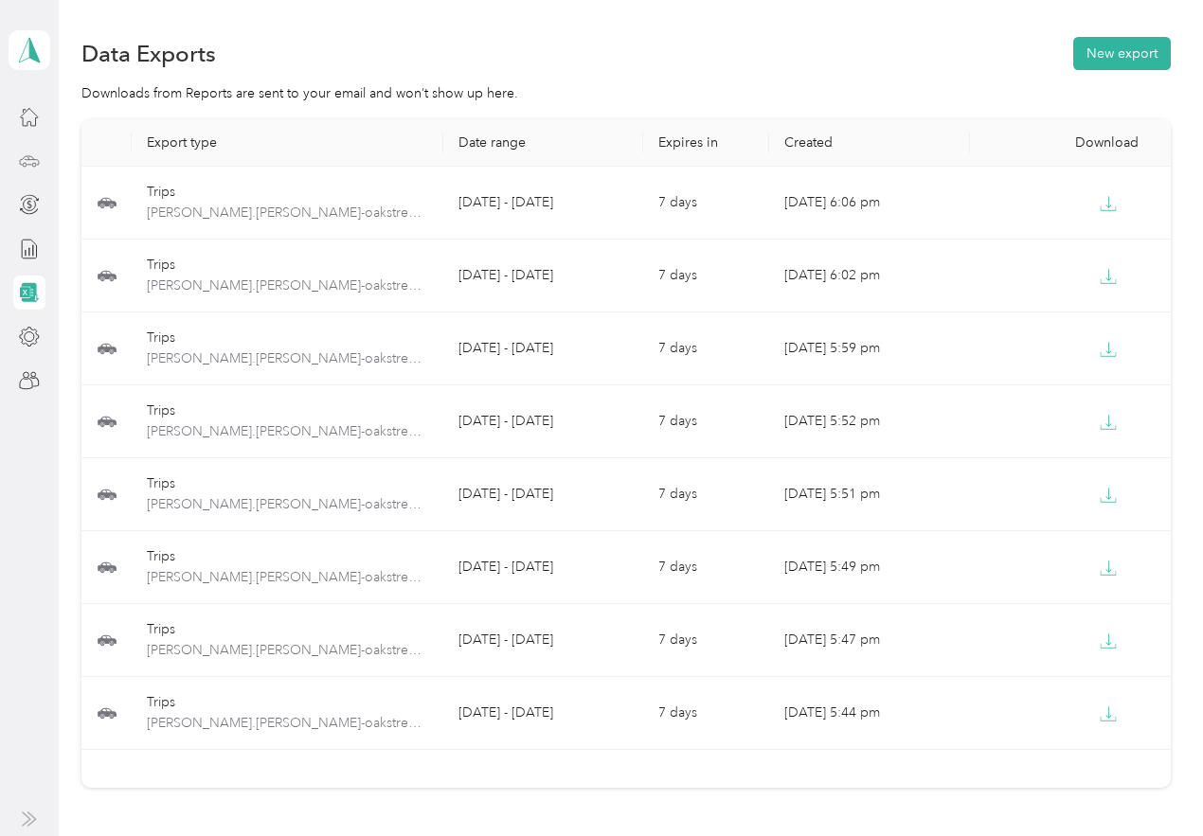
click at [24, 148] on div at bounding box center [29, 161] width 32 height 34
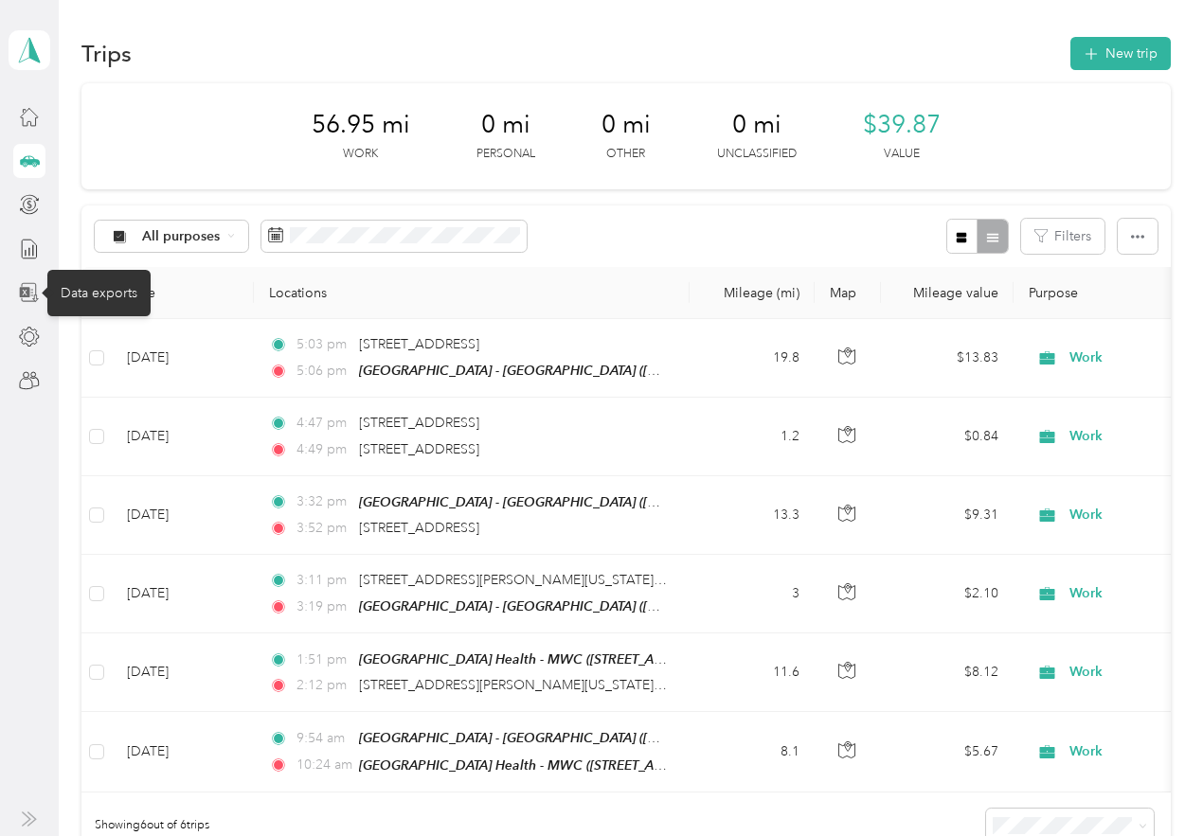
click at [35, 301] on icon at bounding box center [30, 293] width 18 height 20
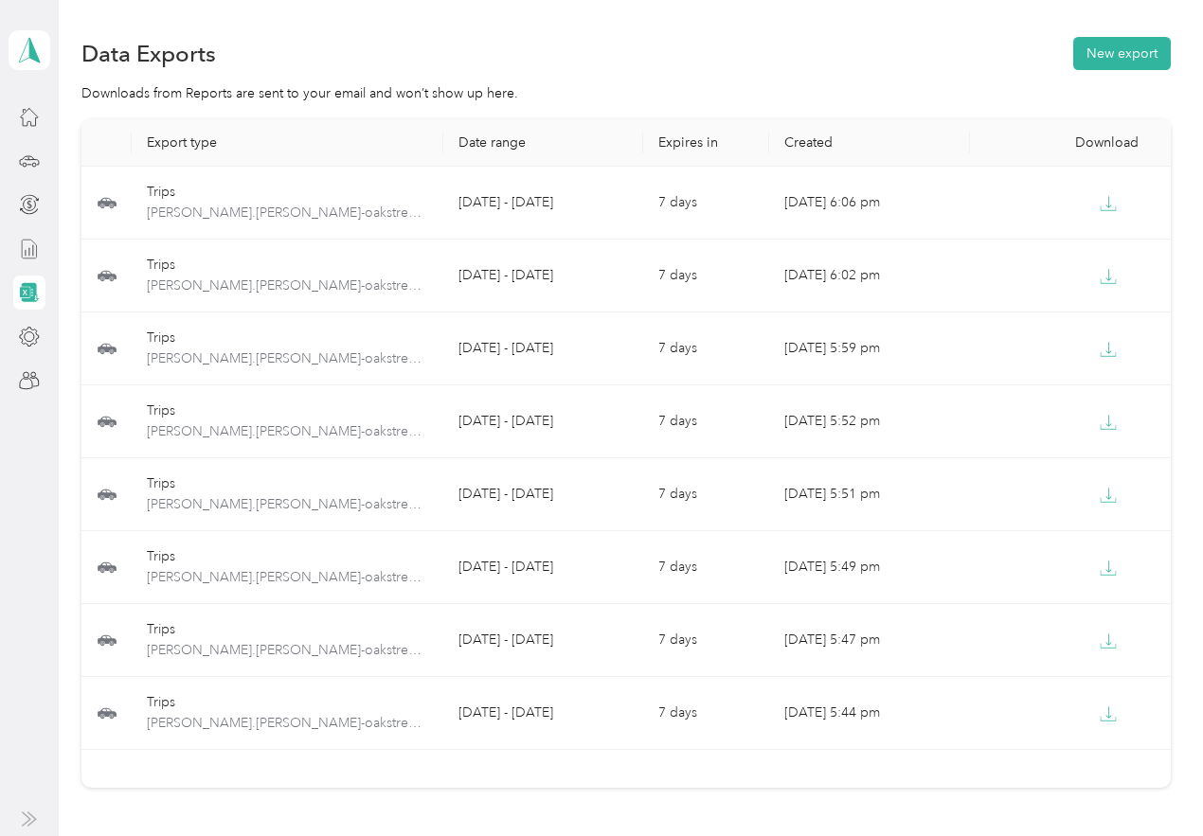
click at [33, 249] on line at bounding box center [33, 250] width 0 height 10
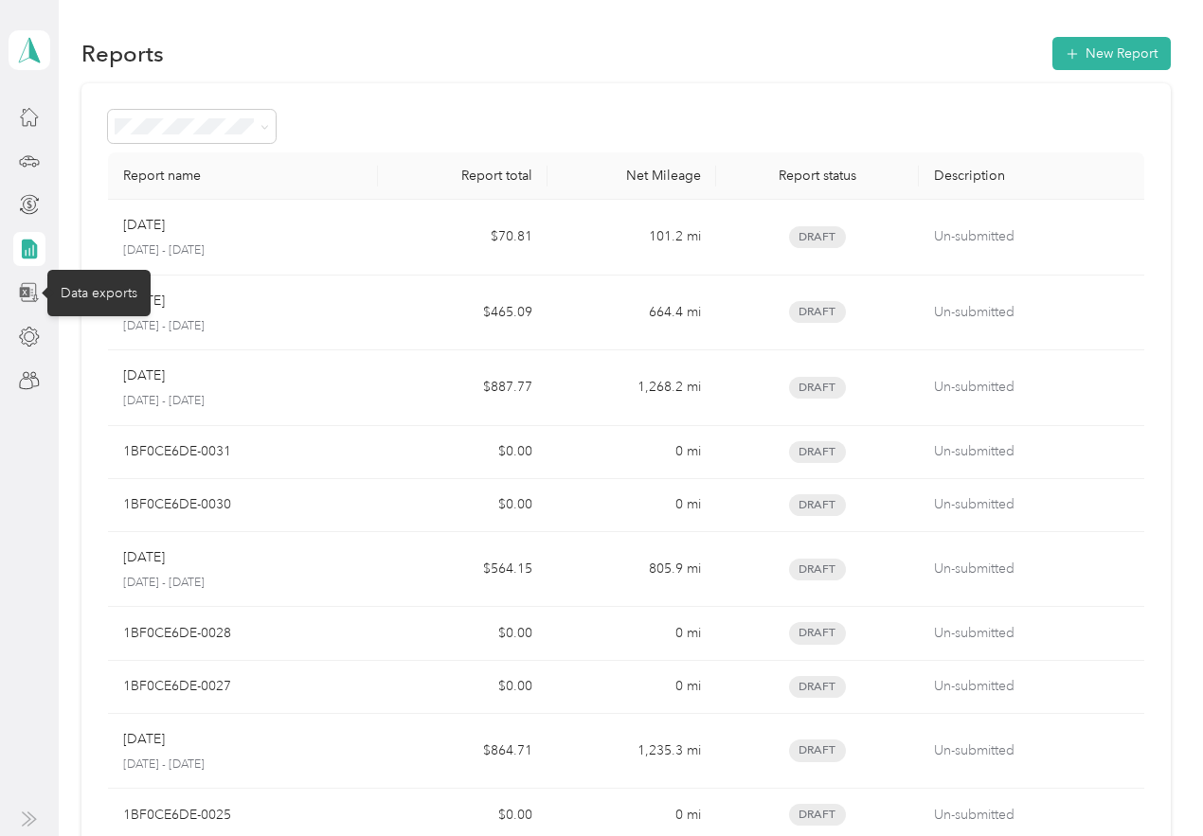
click at [29, 285] on icon at bounding box center [29, 292] width 21 height 21
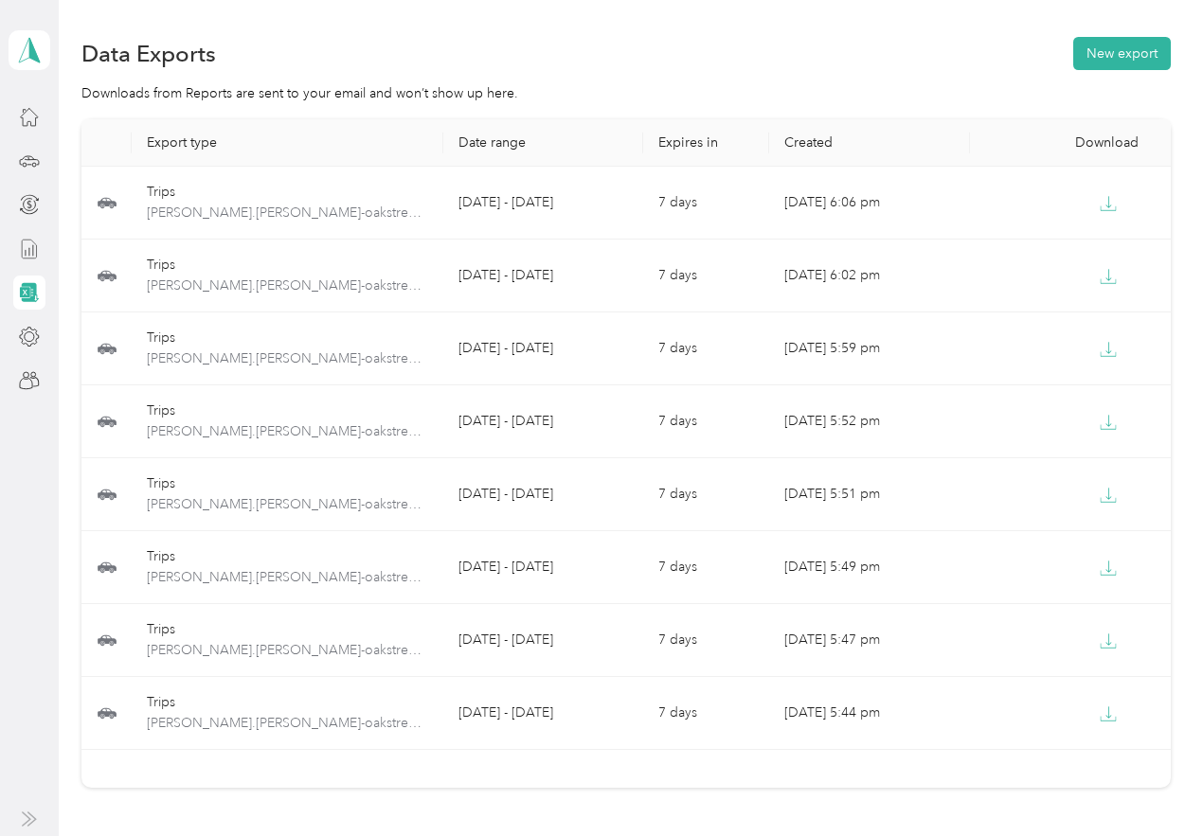
click at [24, 157] on icon at bounding box center [29, 159] width 19 height 9
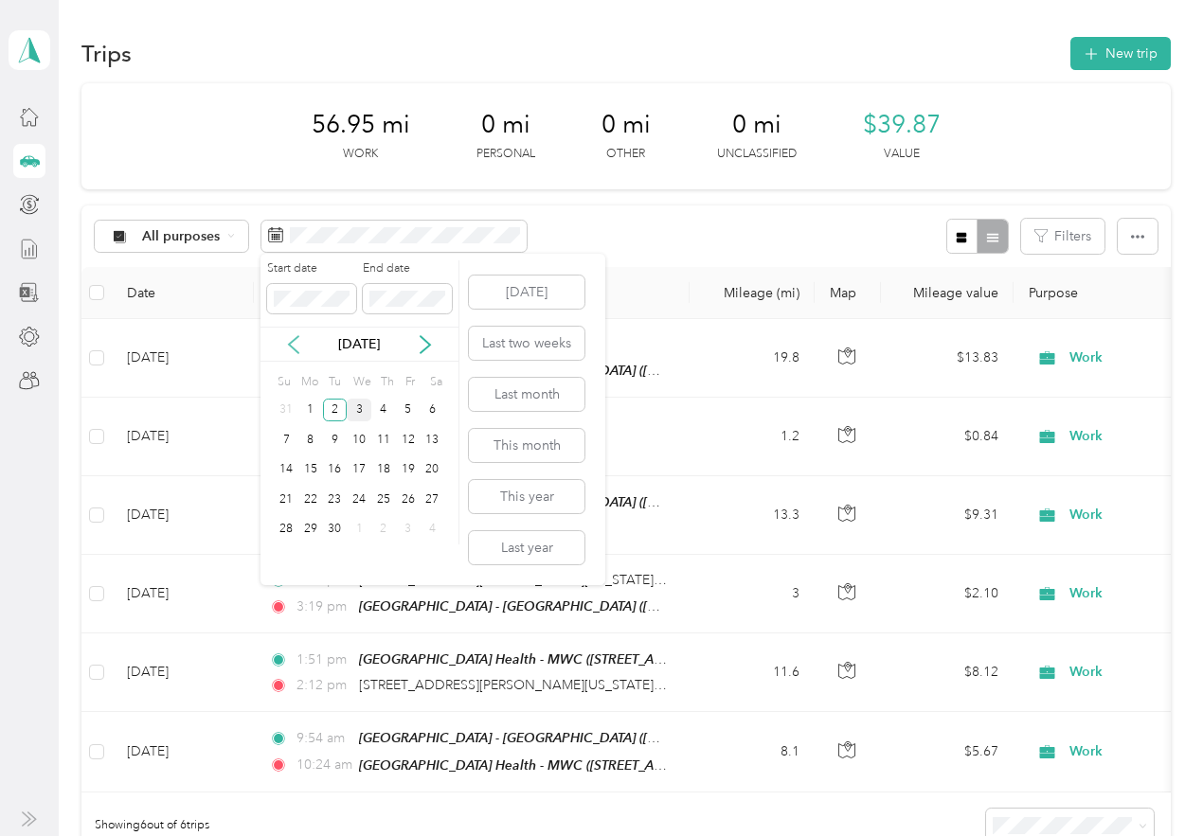
click at [291, 342] on icon at bounding box center [293, 344] width 9 height 17
click at [403, 495] on div "22" at bounding box center [408, 500] width 25 height 24
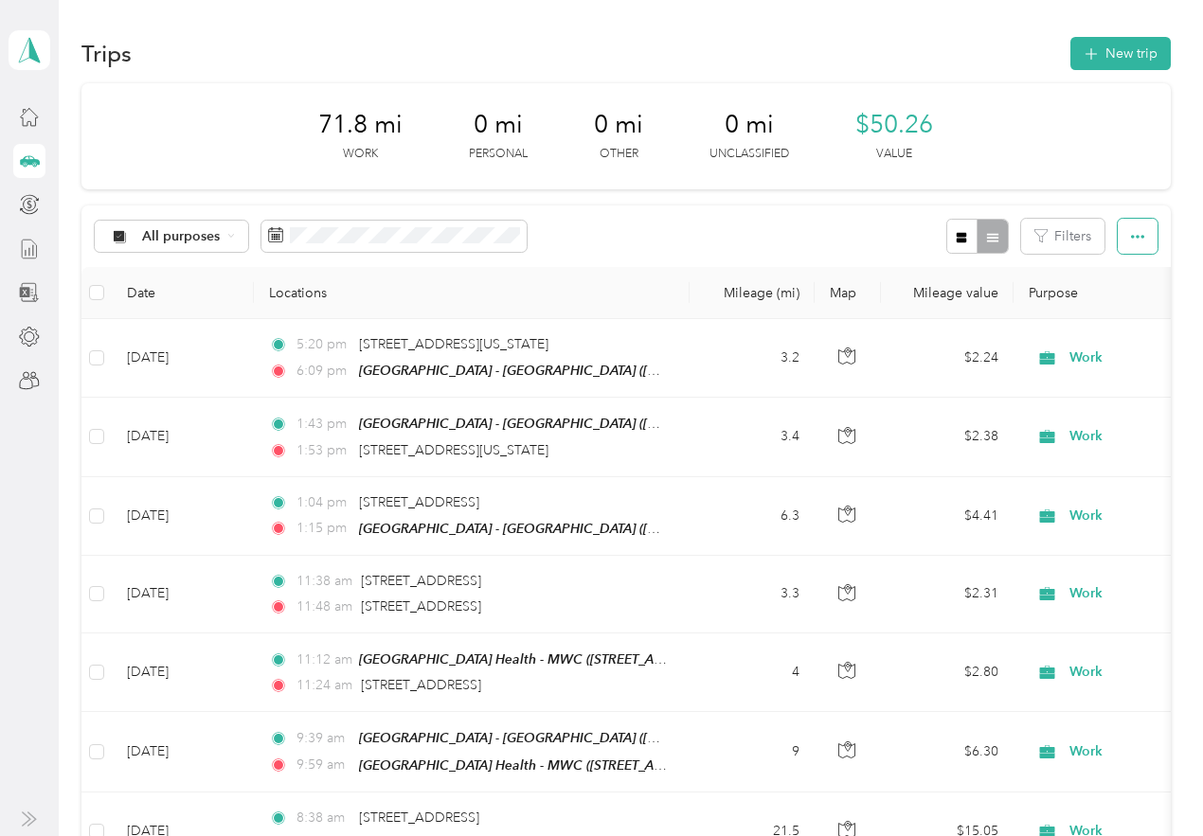
click at [1140, 242] on button "button" at bounding box center [1138, 236] width 40 height 35
click at [1139, 300] on li "Export" at bounding box center [1111, 305] width 79 height 33
click at [1102, 306] on span "Export" at bounding box center [1105, 305] width 40 height 16
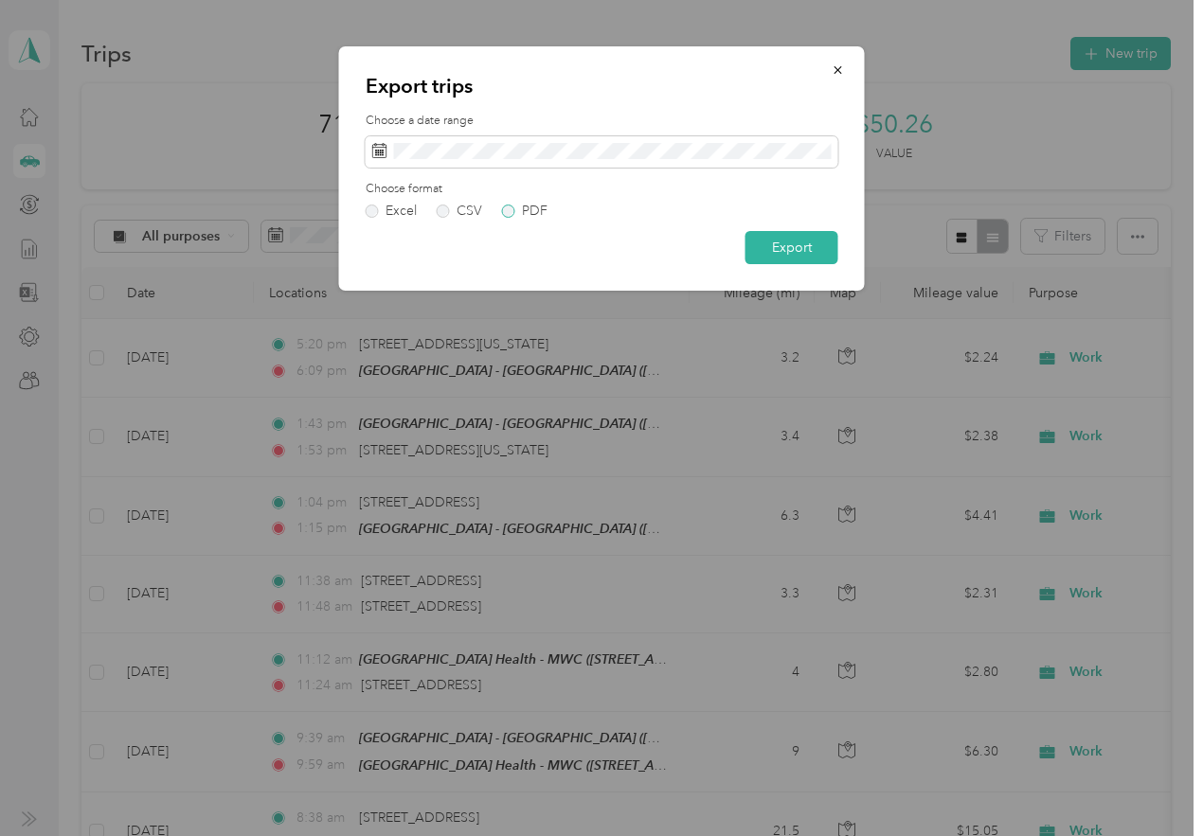
click at [510, 208] on label "PDF" at bounding box center [524, 211] width 45 height 13
click at [760, 253] on button "Export" at bounding box center [791, 247] width 93 height 33
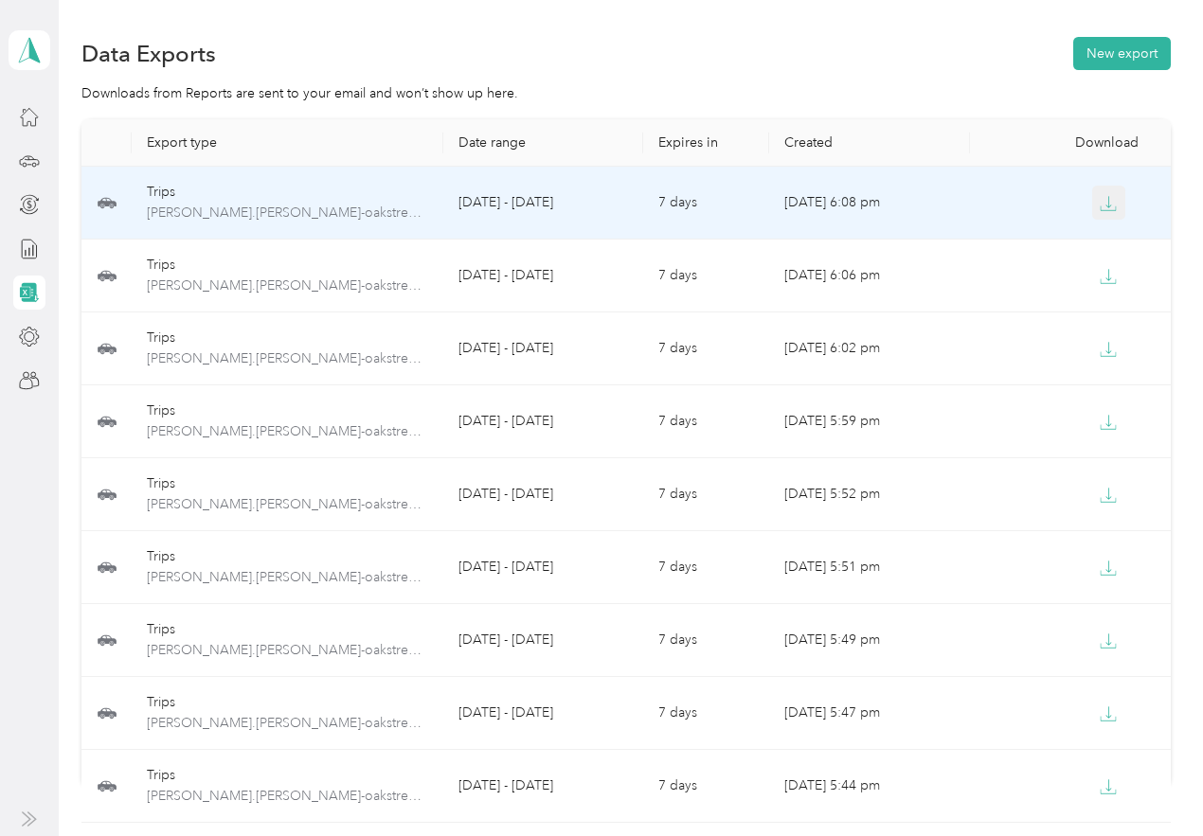
click at [1105, 199] on icon "button" at bounding box center [1108, 203] width 17 height 17
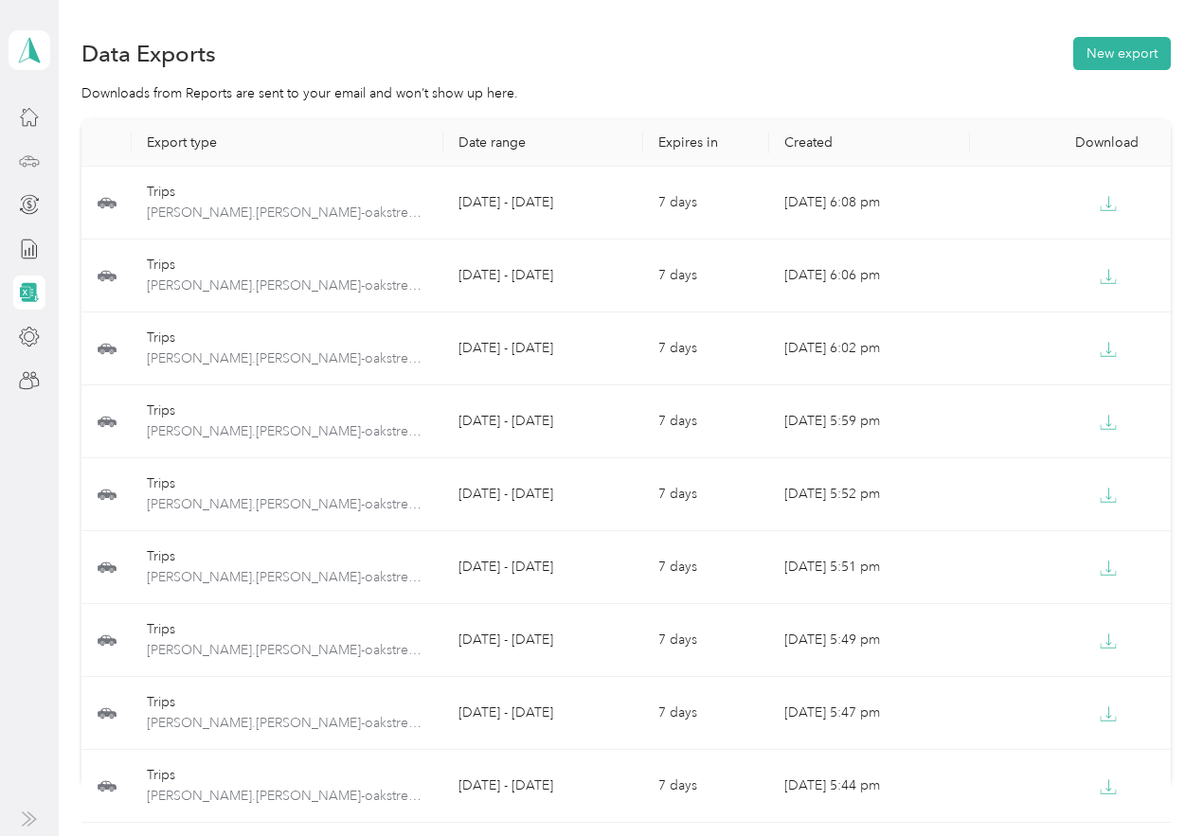
click at [30, 157] on icon at bounding box center [29, 161] width 21 height 21
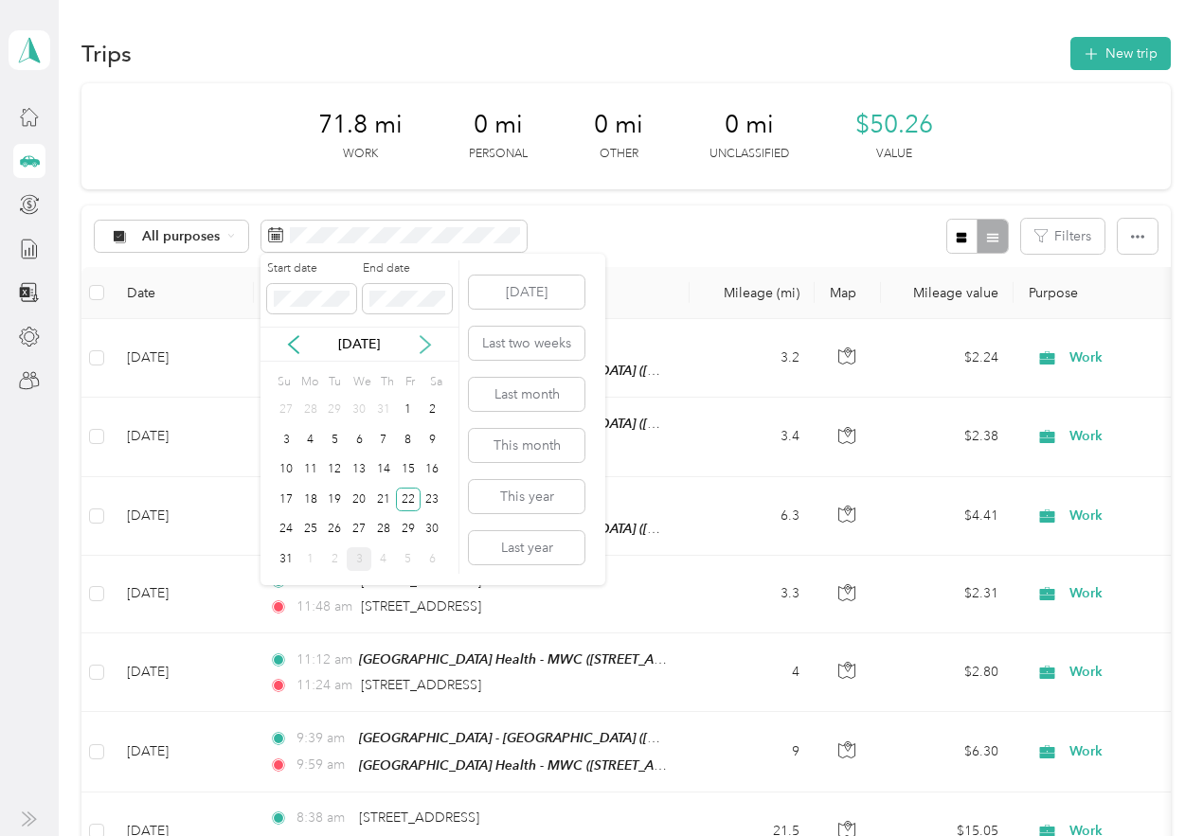
click at [425, 341] on icon at bounding box center [425, 344] width 9 height 17
click at [358, 411] on div "3" at bounding box center [359, 411] width 25 height 24
click at [356, 407] on div "3" at bounding box center [359, 411] width 25 height 24
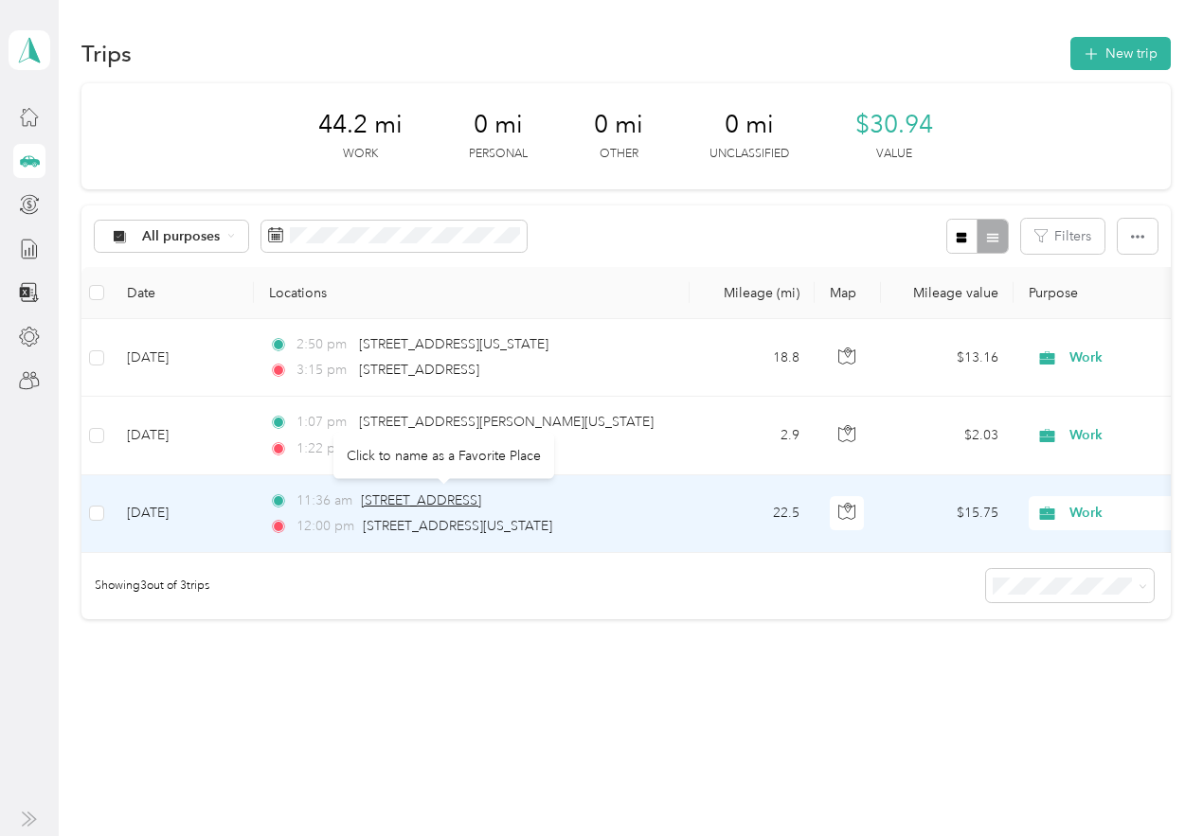
click at [385, 503] on span "1201 Loma Dr, Norman, OK" at bounding box center [421, 501] width 120 height 16
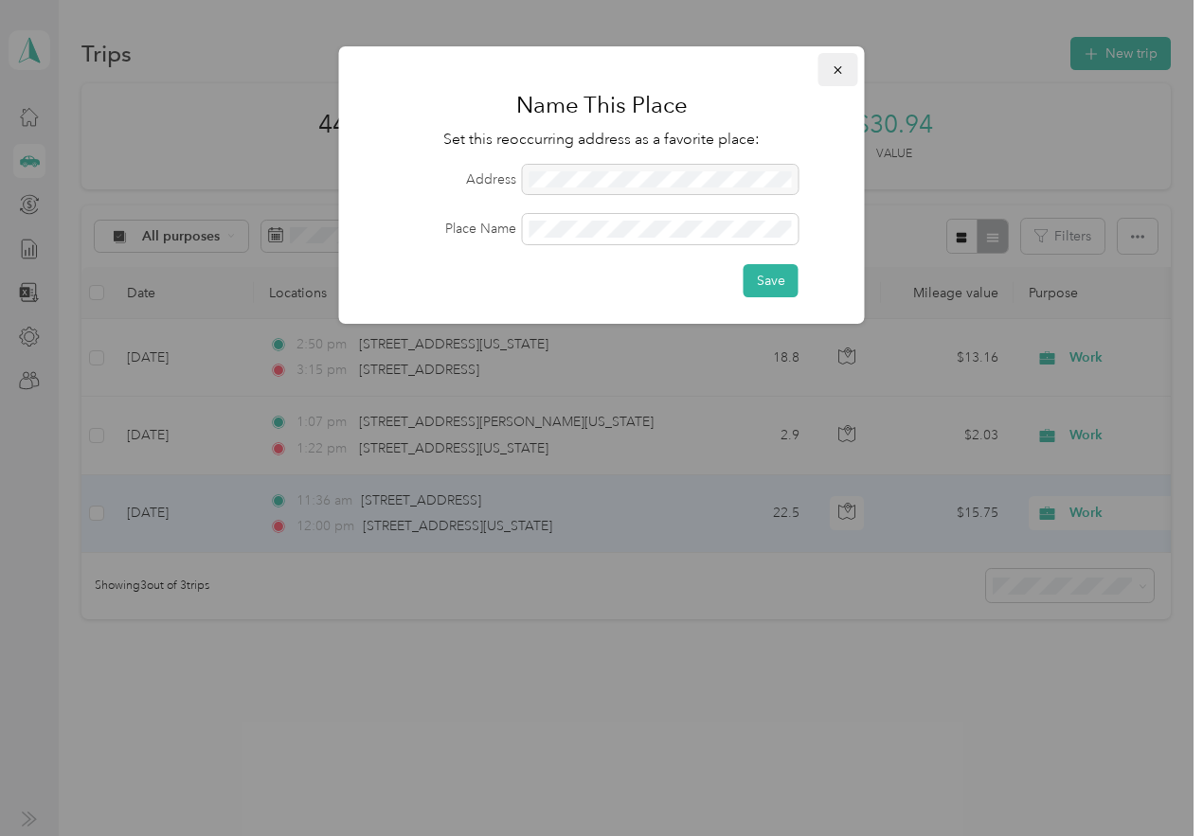
click at [847, 75] on button "button" at bounding box center [838, 69] width 40 height 33
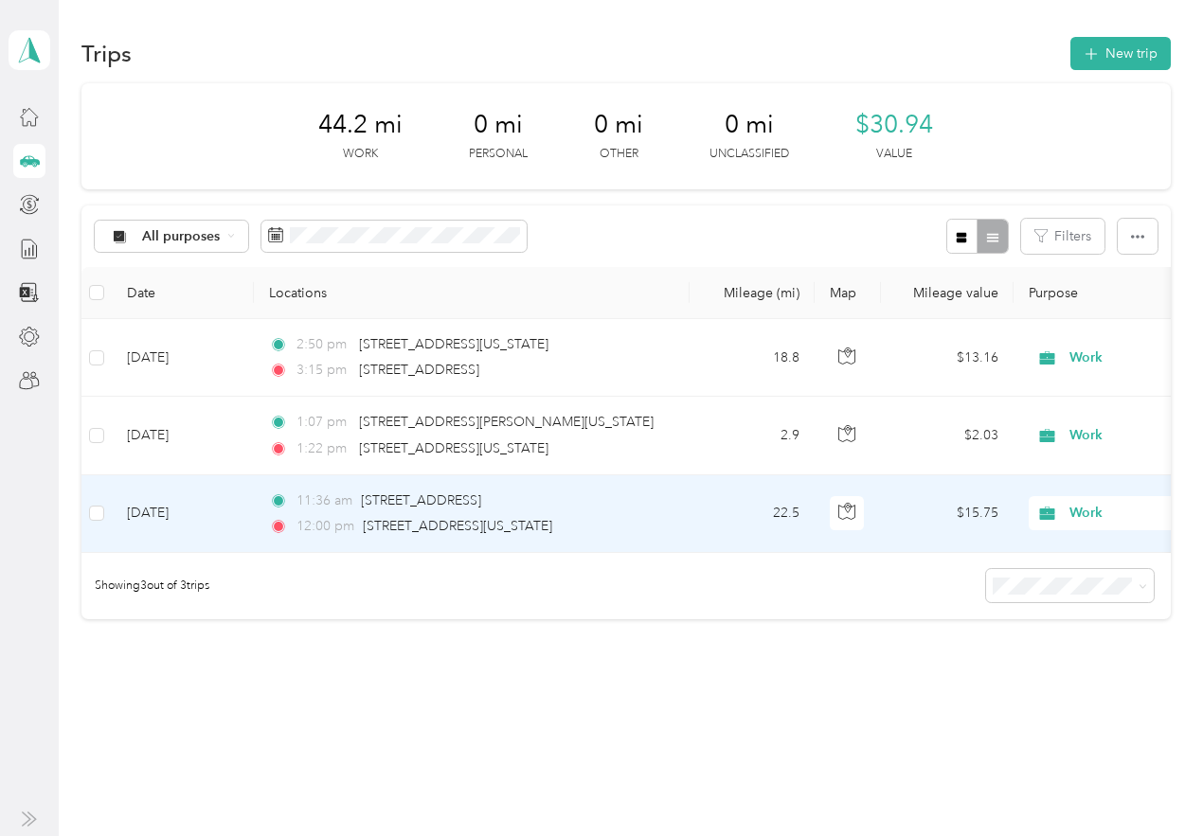
click at [170, 539] on td "[DATE]" at bounding box center [183, 514] width 142 height 78
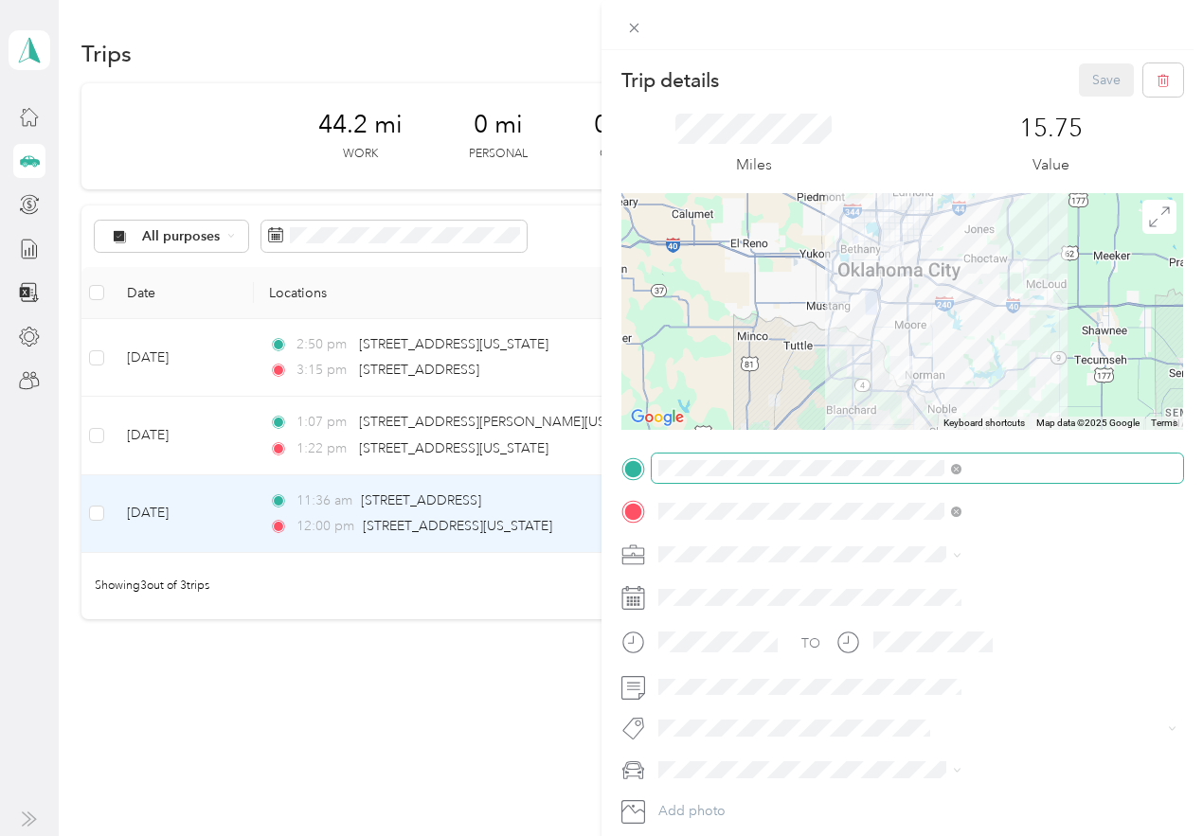
click at [874, 480] on span at bounding box center [917, 469] width 531 height 30
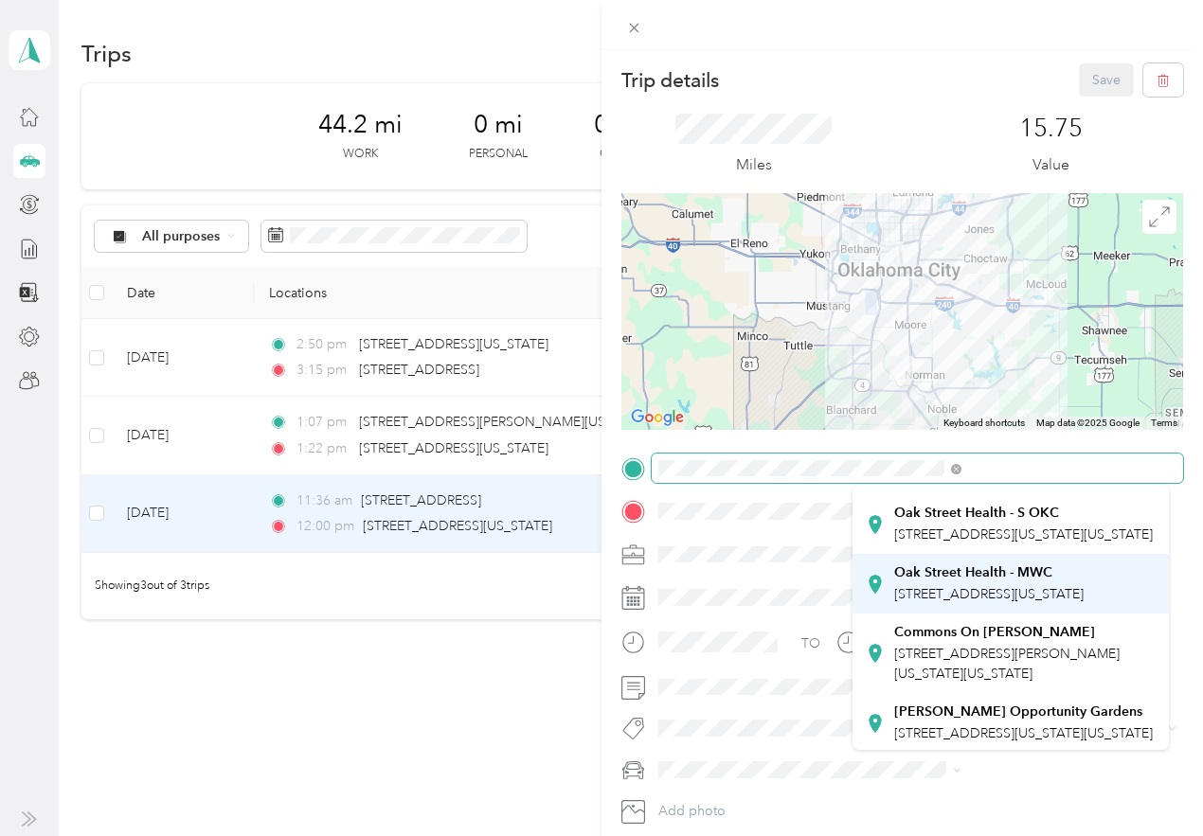
scroll to position [379, 0]
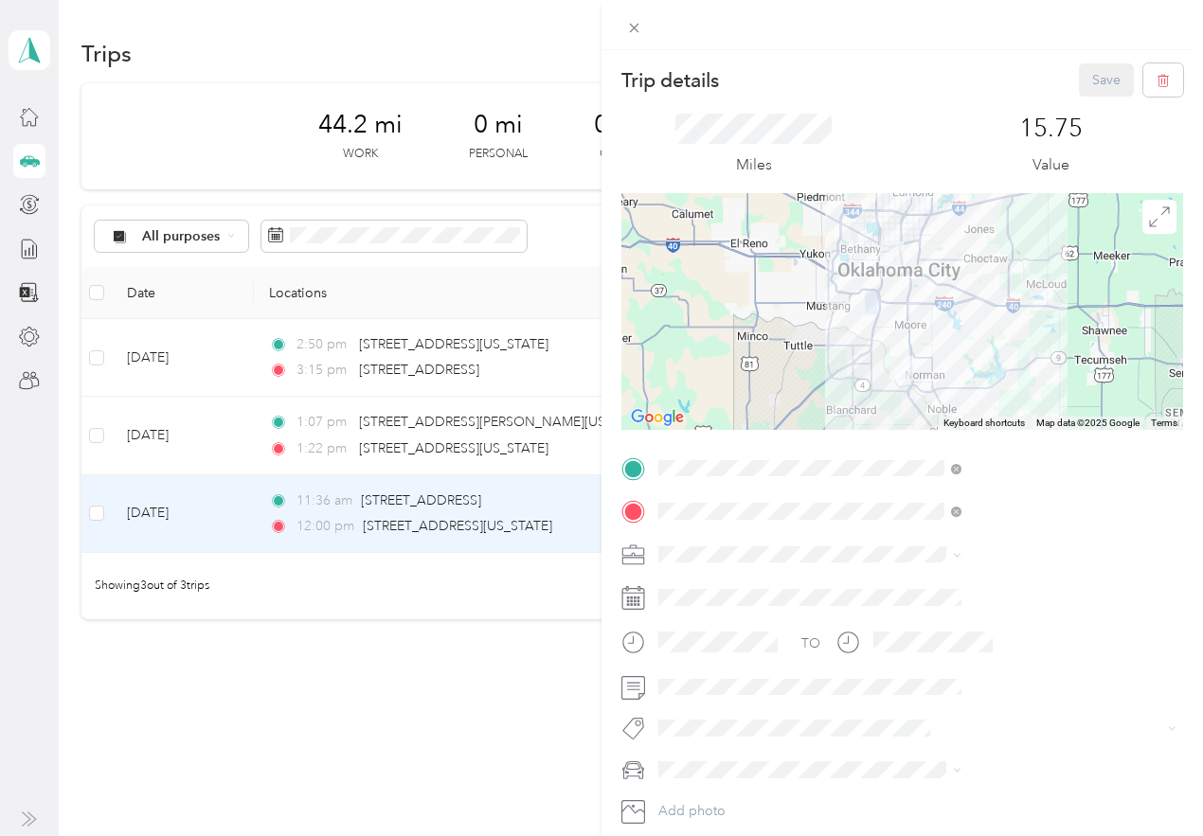
click at [965, 588] on strong "Oak Street Health - 23rd St" at bounding box center [993, 579] width 199 height 17
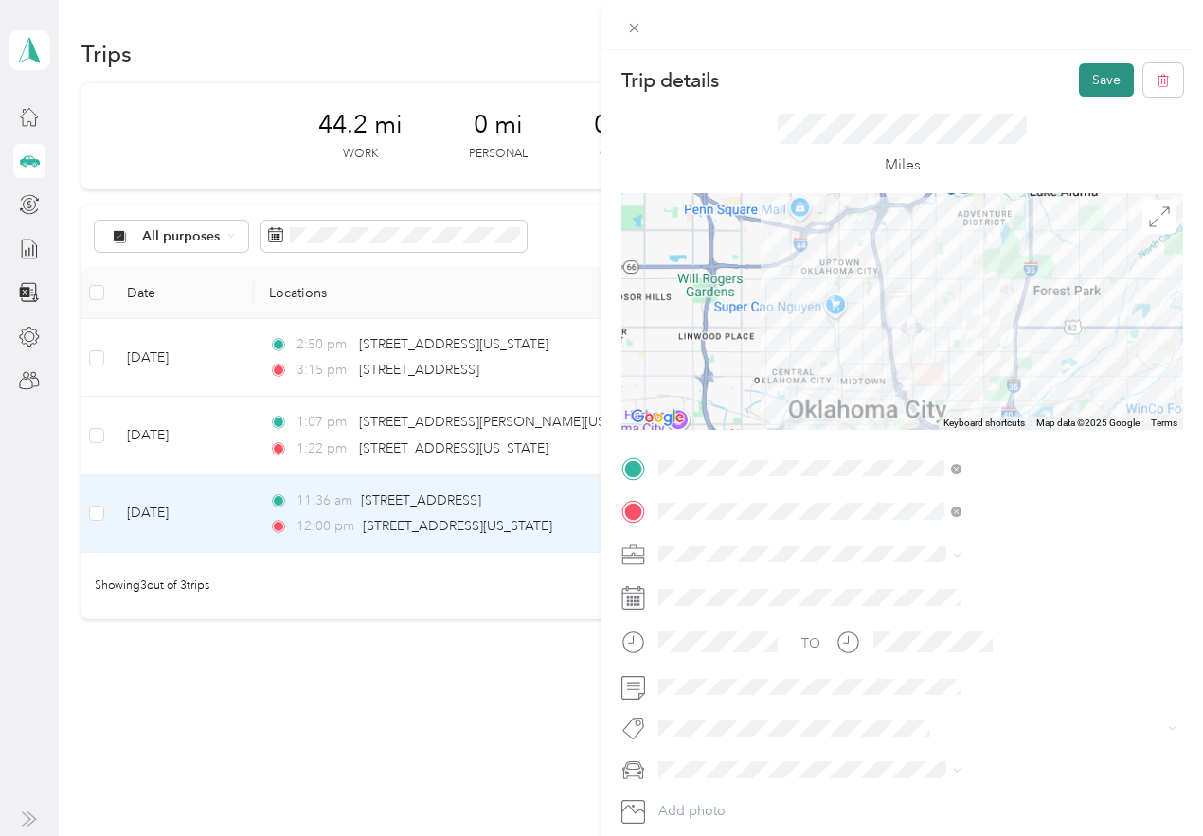
click at [1086, 84] on button "Save" at bounding box center [1106, 79] width 55 height 33
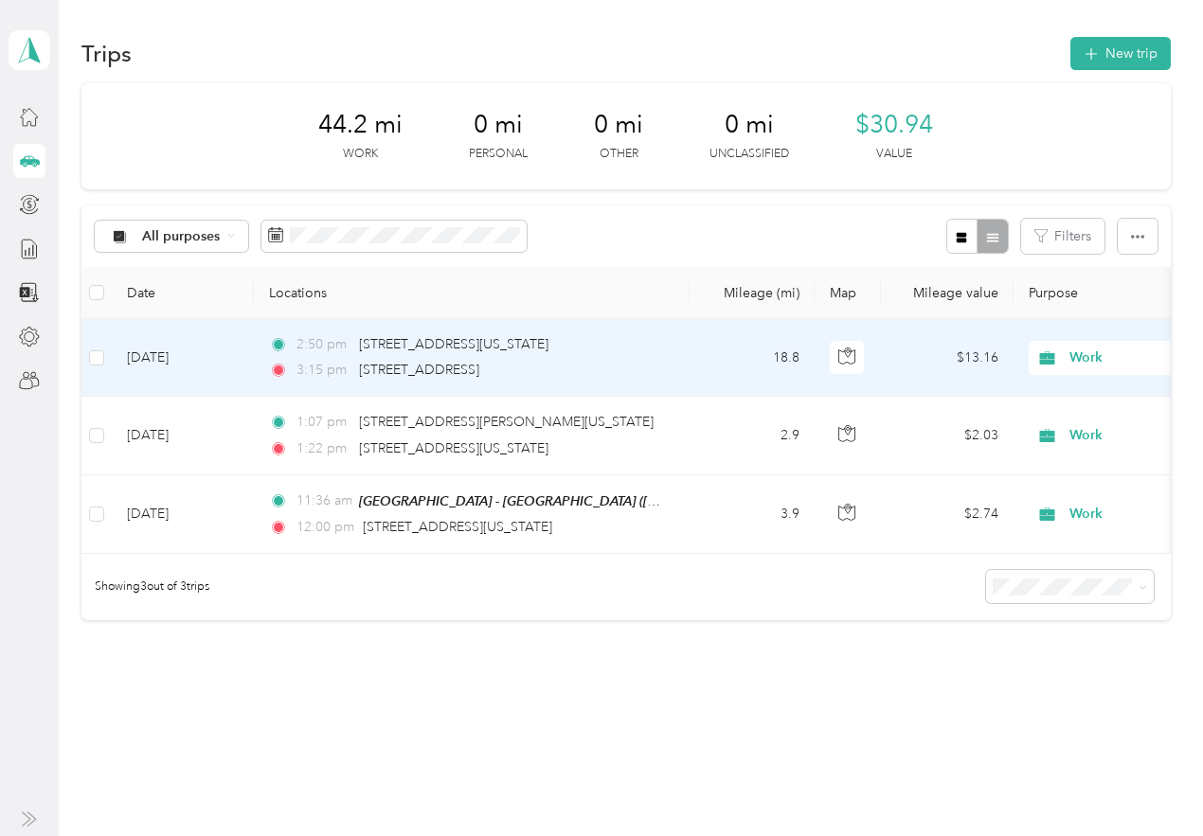
click at [208, 386] on td "[DATE]" at bounding box center [183, 358] width 142 height 78
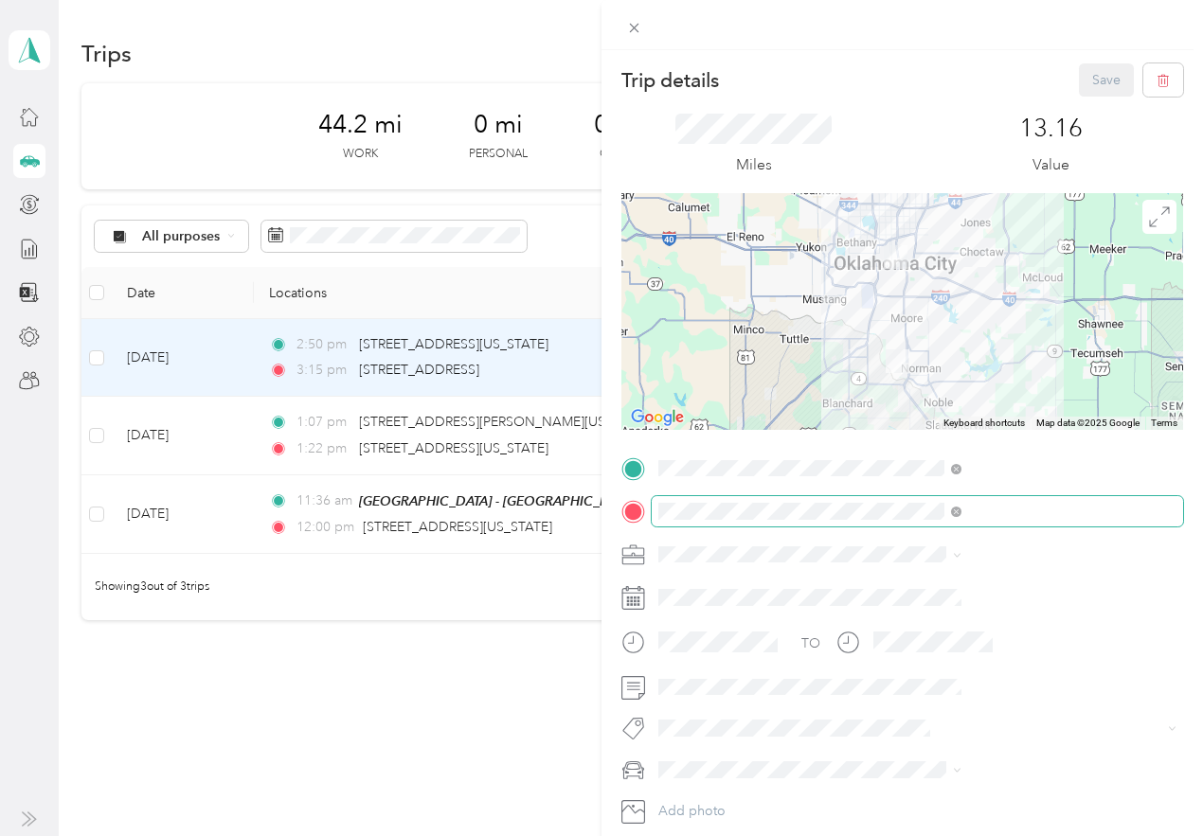
click at [924, 500] on span at bounding box center [917, 511] width 531 height 30
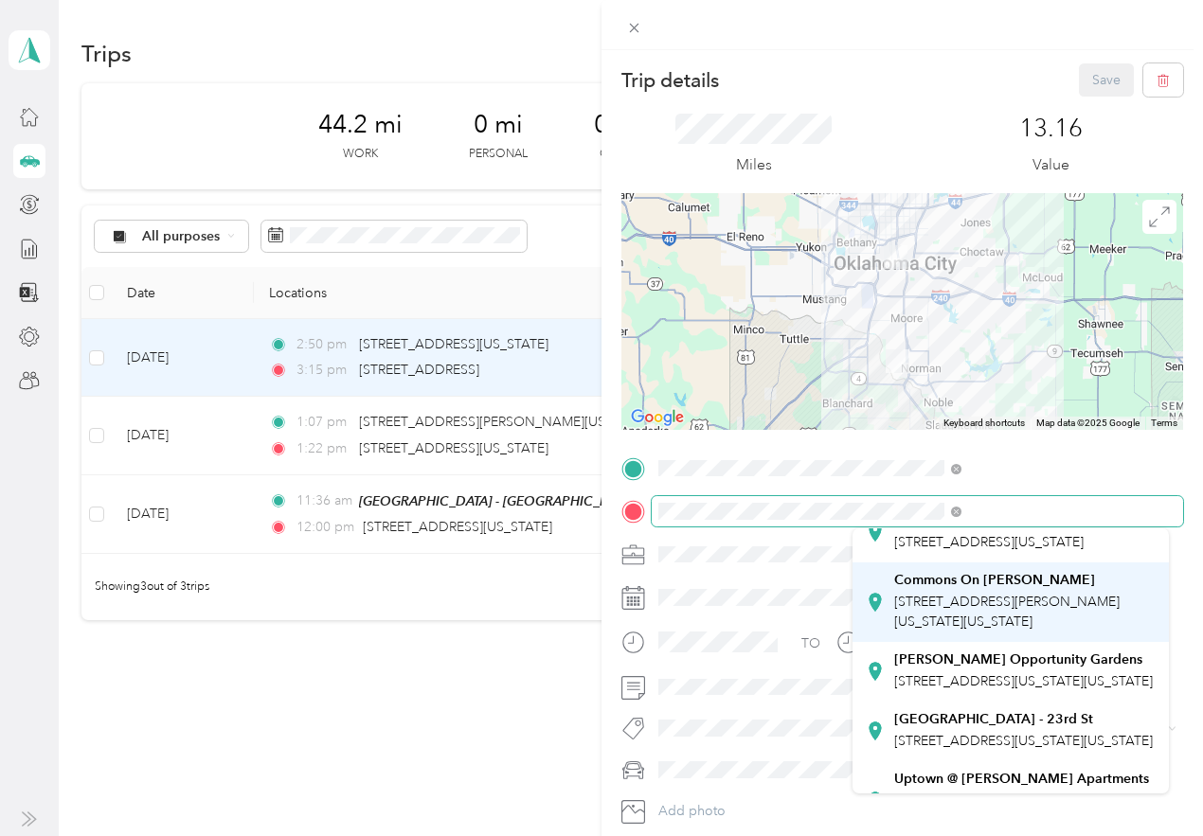
scroll to position [379, 0]
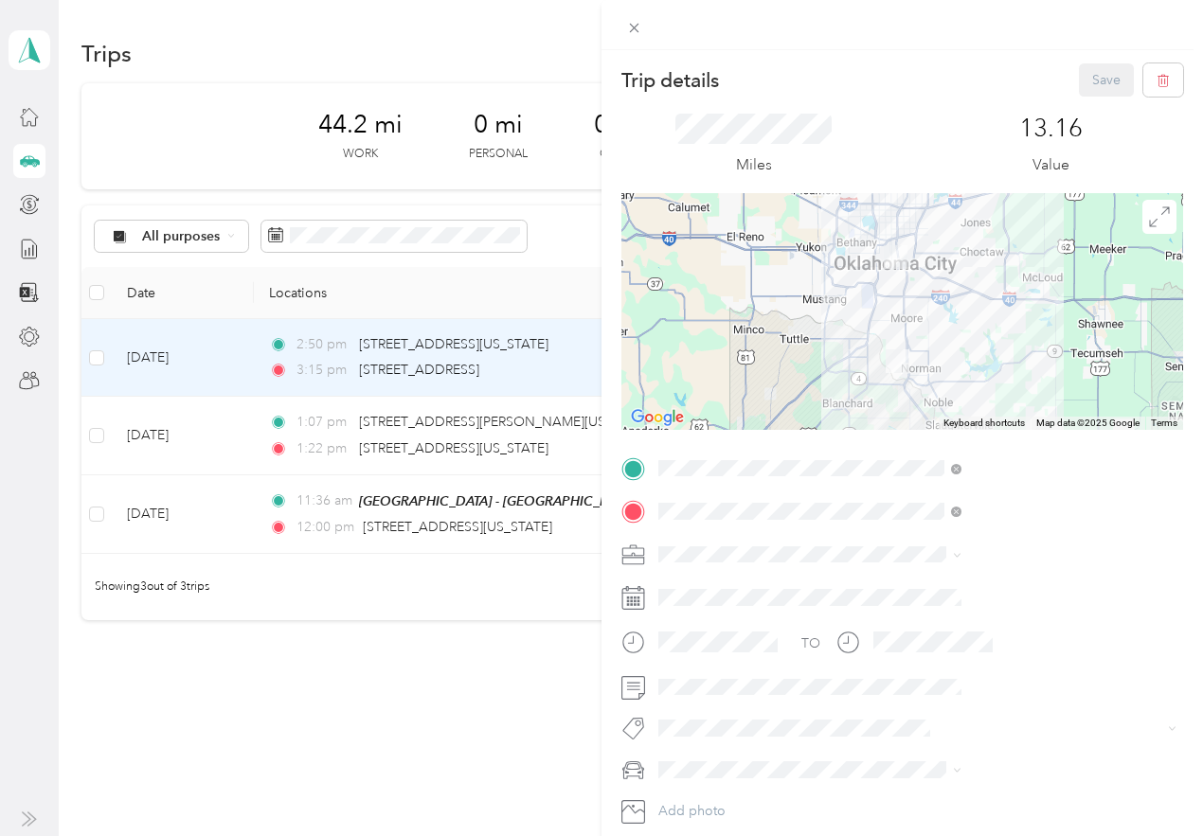
click at [976, 656] on div "Oak Street Health - 23rd St 1918 Northeast 23rd Street, 73111, Oklahoma City, O…" at bounding box center [1023, 637] width 259 height 40
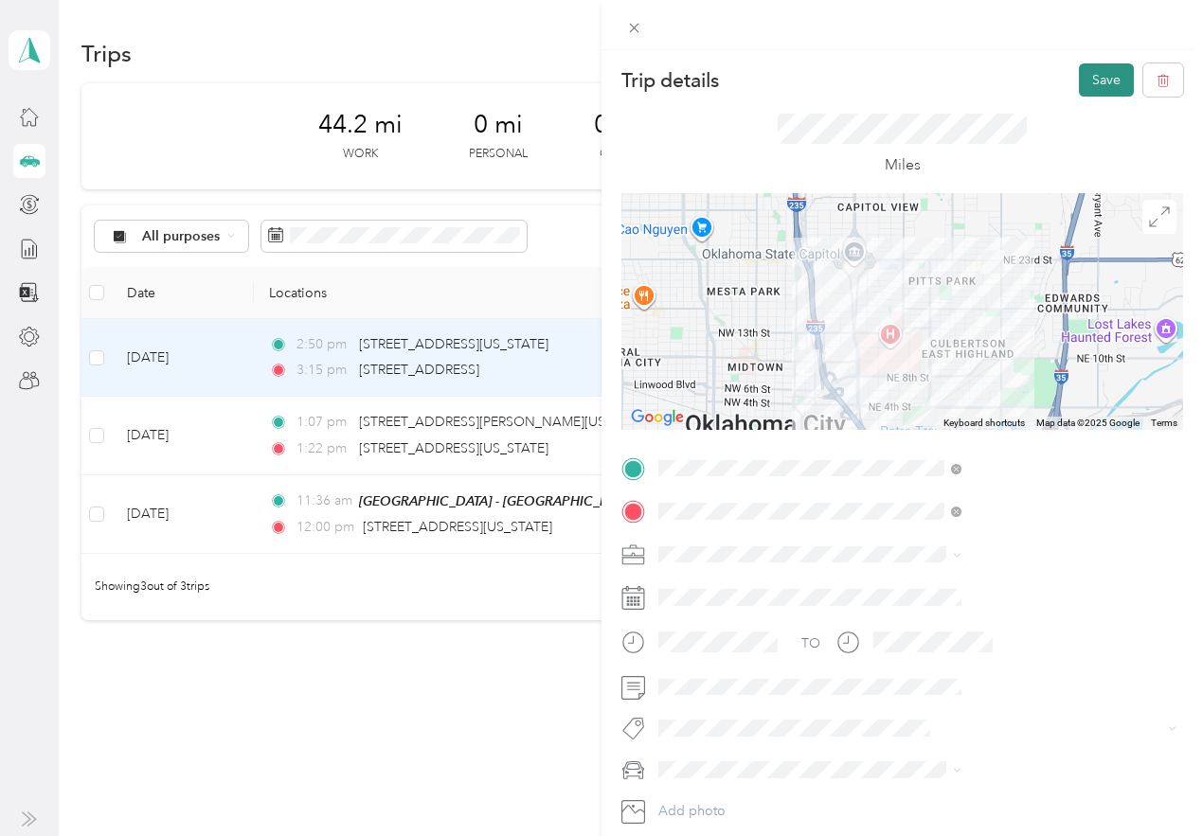
click at [1081, 85] on button "Save" at bounding box center [1106, 79] width 55 height 33
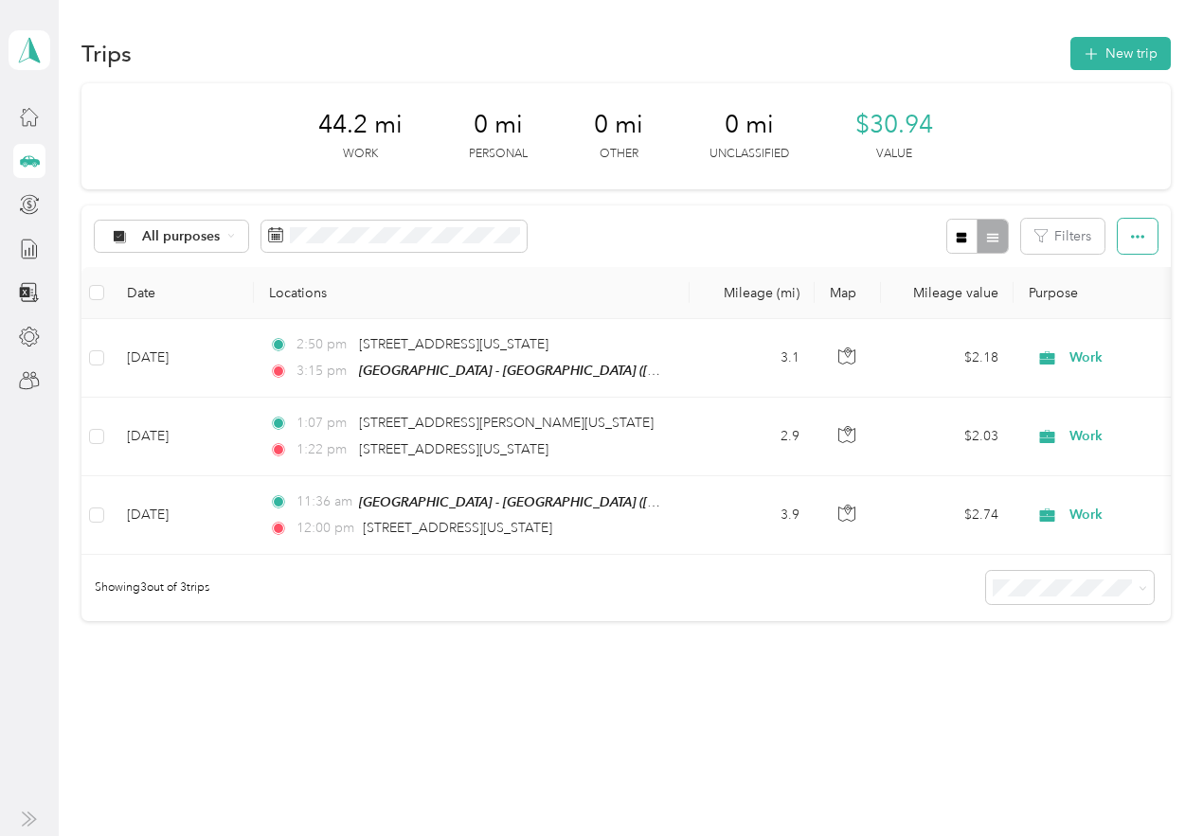
click at [1137, 241] on icon "button" at bounding box center [1137, 236] width 13 height 13
click at [1127, 296] on div "Export" at bounding box center [1111, 306] width 52 height 20
click at [1127, 297] on div "Export" at bounding box center [1111, 306] width 52 height 20
click at [1110, 306] on span "Export" at bounding box center [1105, 305] width 40 height 16
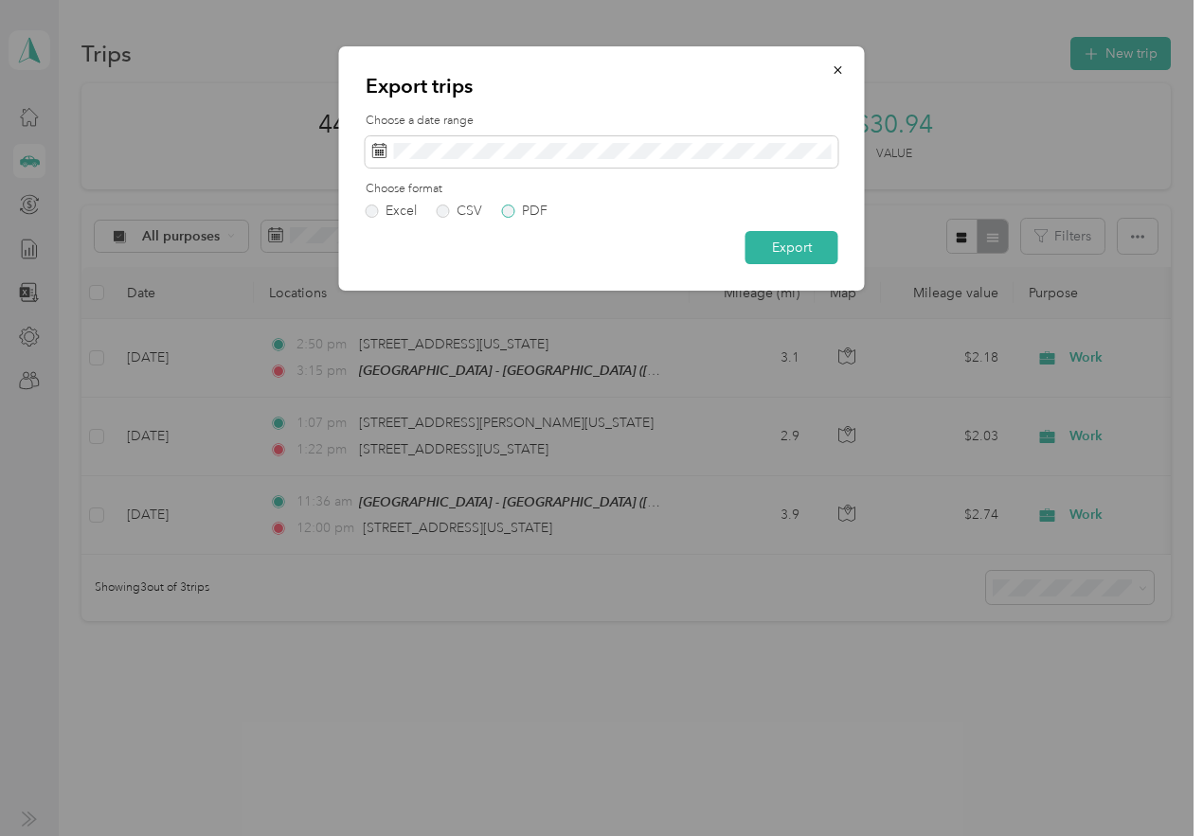
click at [522, 208] on div "PDF" at bounding box center [535, 211] width 26 height 13
click at [759, 255] on button "Export" at bounding box center [791, 247] width 93 height 33
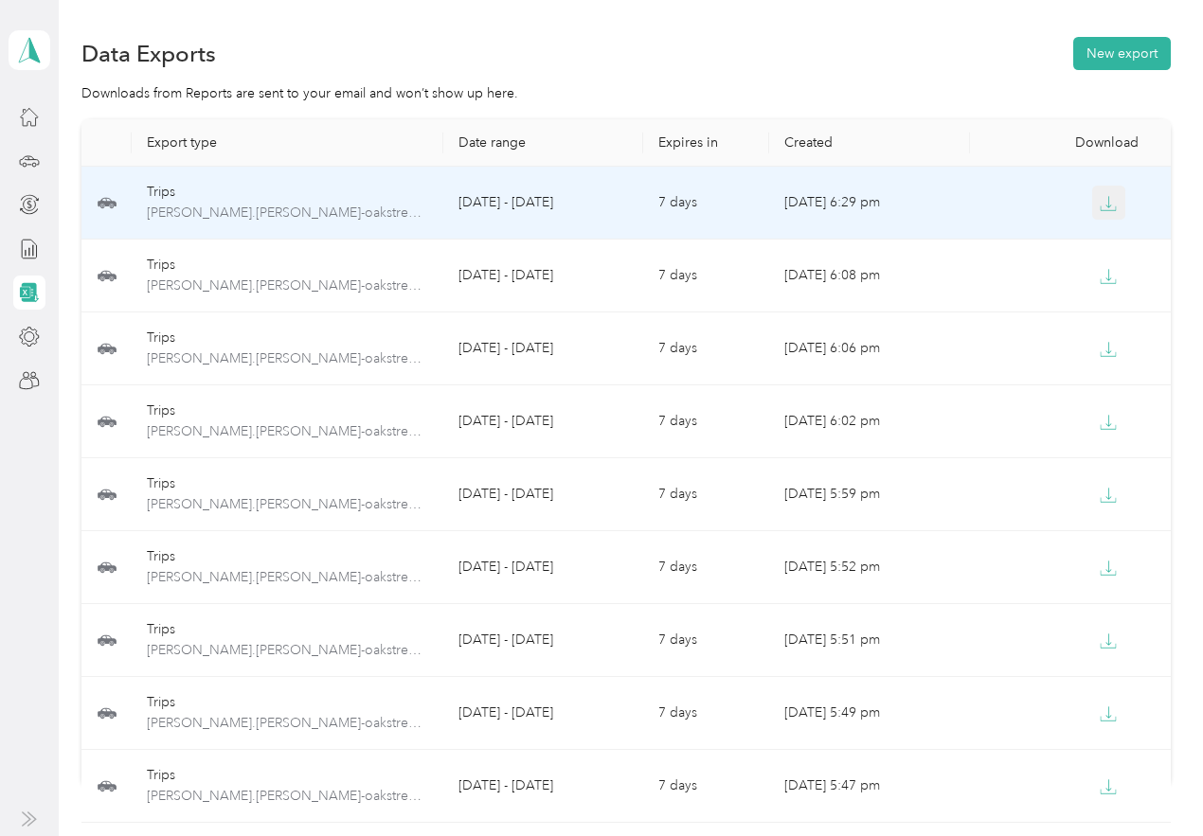
click at [1107, 200] on icon "button" at bounding box center [1108, 203] width 17 height 17
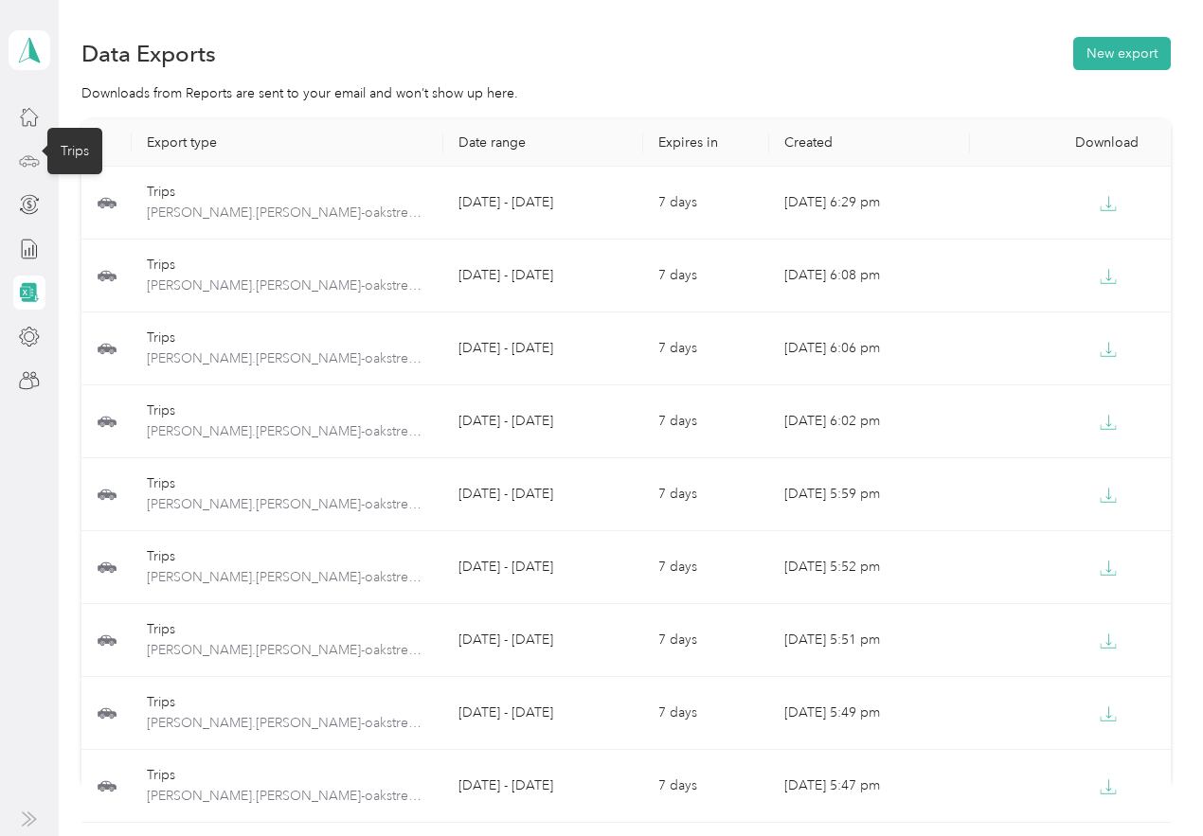
click at [33, 168] on icon at bounding box center [29, 161] width 21 height 21
